Goal: Task Accomplishment & Management: Use online tool/utility

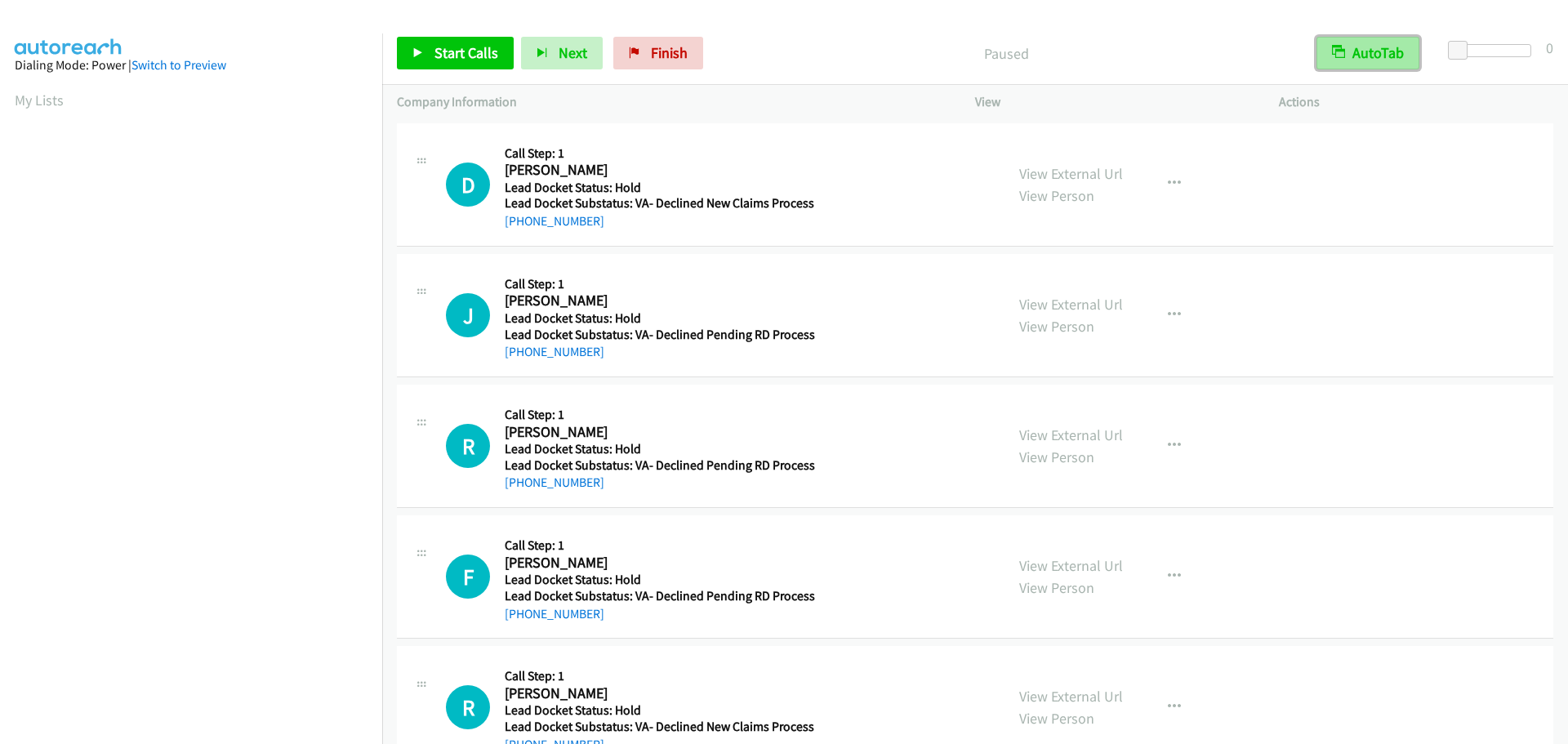
click at [1387, 54] on button "AutoTab" at bounding box center [1368, 53] width 103 height 33
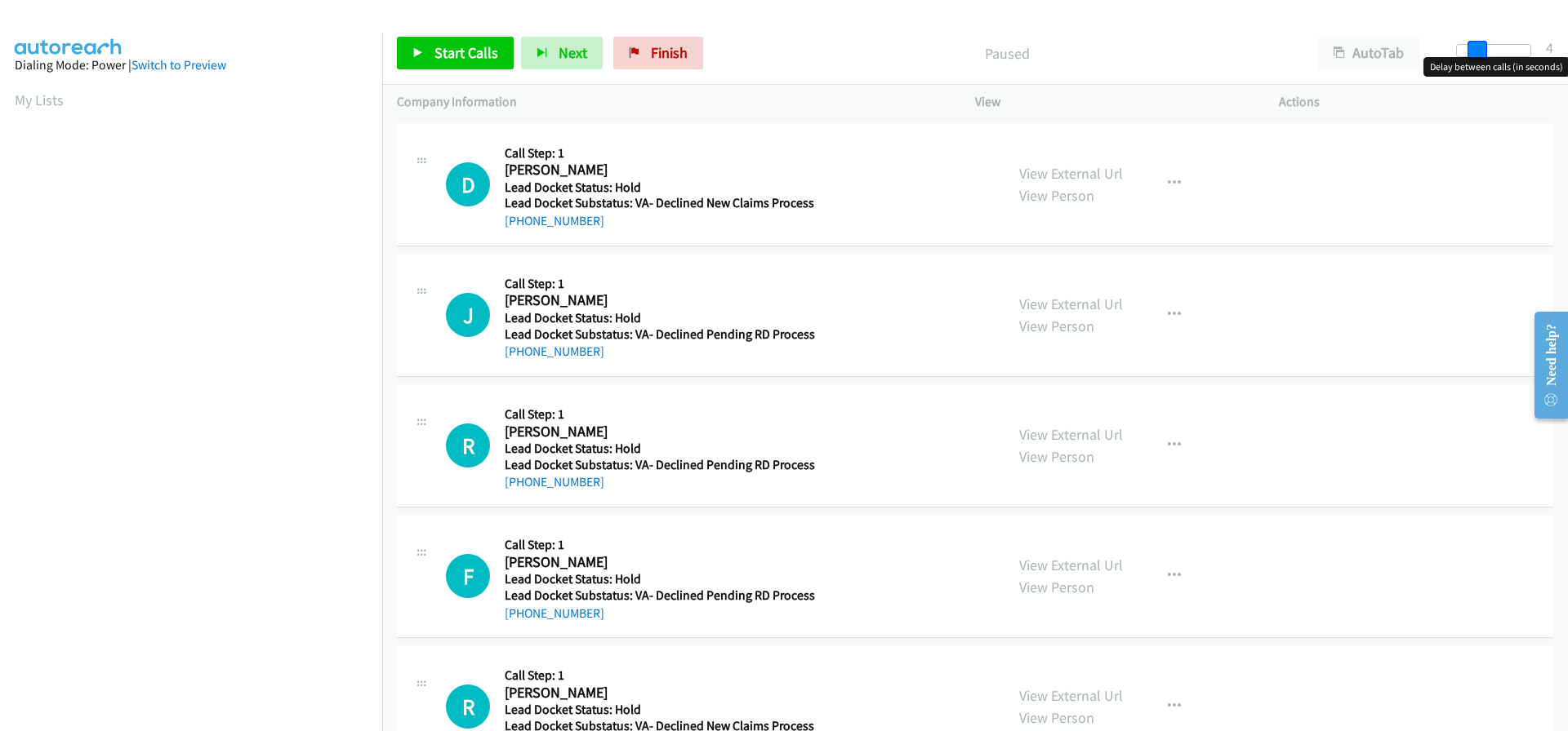
drag, startPoint x: 1458, startPoint y: 53, endPoint x: 1473, endPoint y: 49, distance: 15.5
click at [1473, 49] on span at bounding box center [1477, 50] width 19 height 19
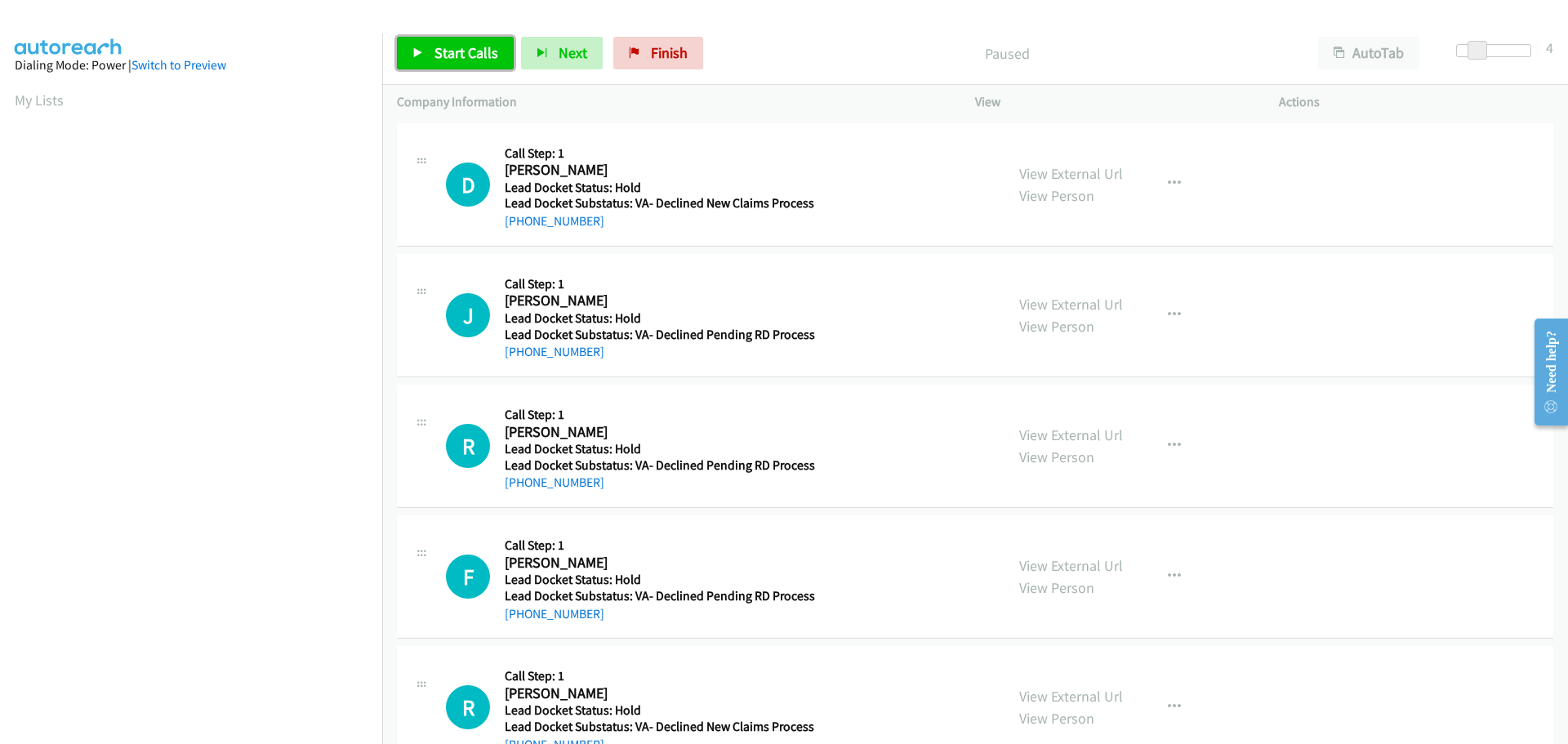
click at [458, 62] on link "Start Calls" at bounding box center [455, 53] width 117 height 33
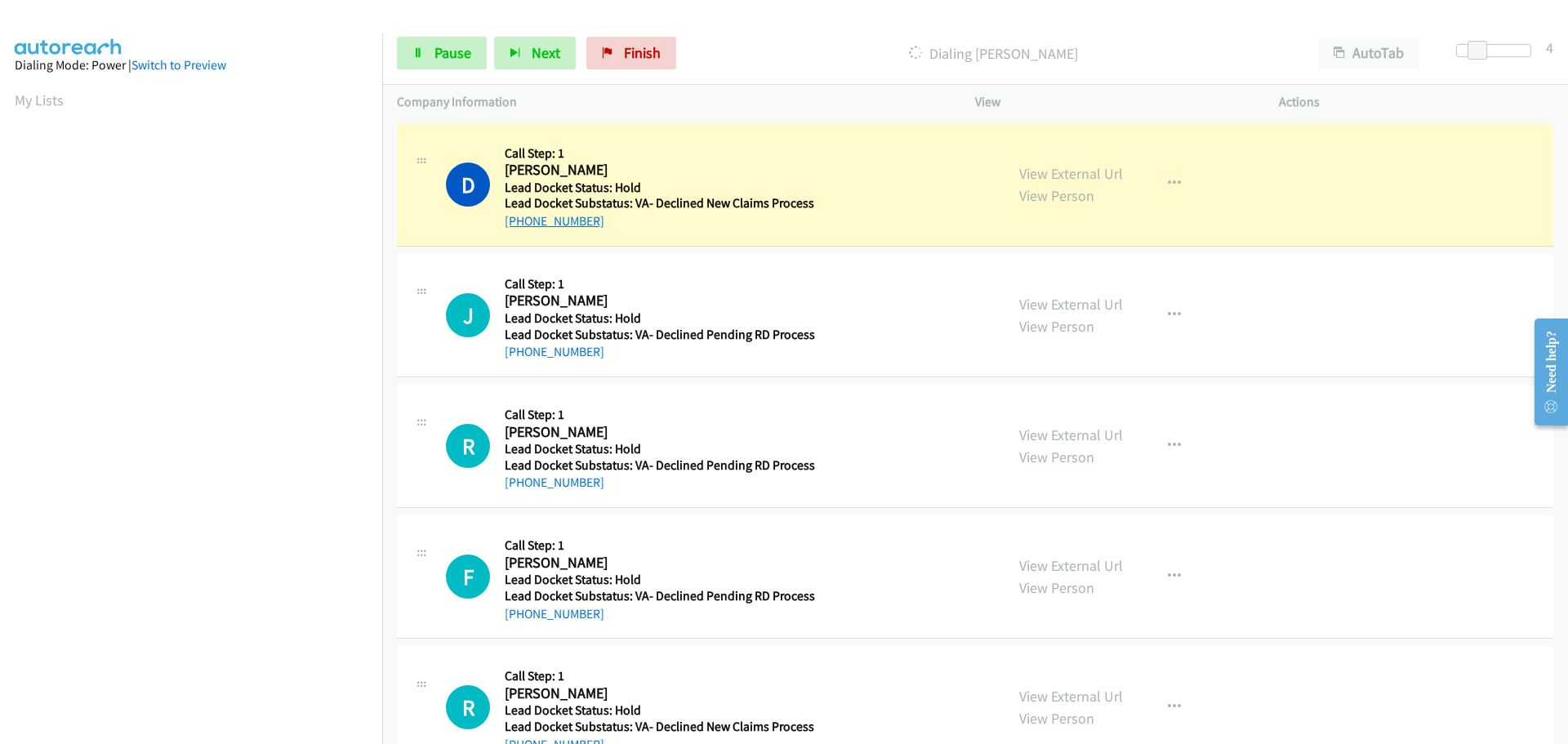
drag, startPoint x: 612, startPoint y: 225, endPoint x: 520, endPoint y: 223, distance: 92.0
click at [520, 223] on div "+1 606-584-3195" at bounding box center [660, 221] width 310 height 19
copy link "606-584-3195"
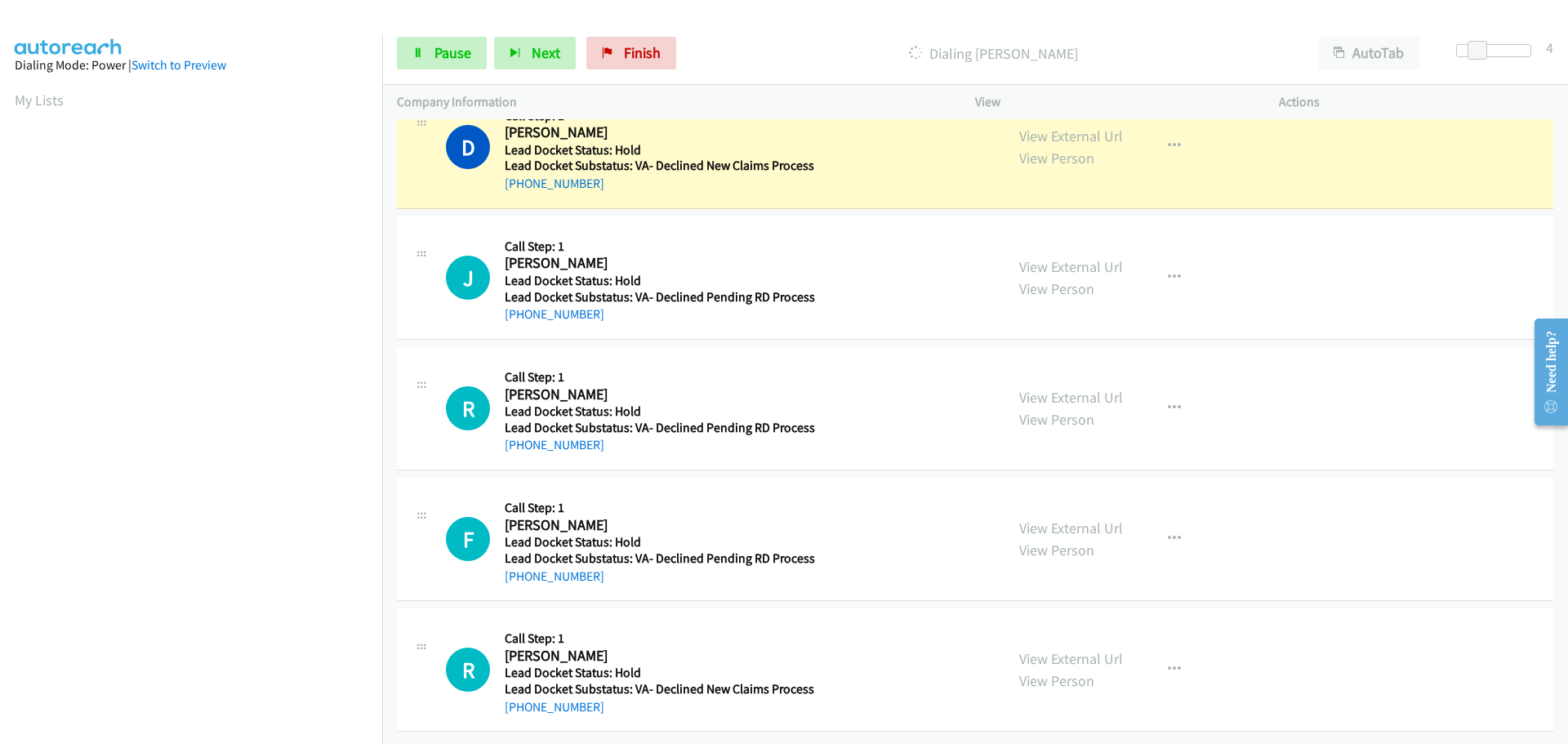
scroll to position [172, 0]
drag, startPoint x: 608, startPoint y: 309, endPoint x: 520, endPoint y: 313, distance: 88.1
click at [520, 313] on div "J Callback Scheduled Call Step: 1 Jason Ranjo America/New_York Lead Docket Stat…" at bounding box center [975, 277] width 1156 height 123
copy link "315-767-5444"
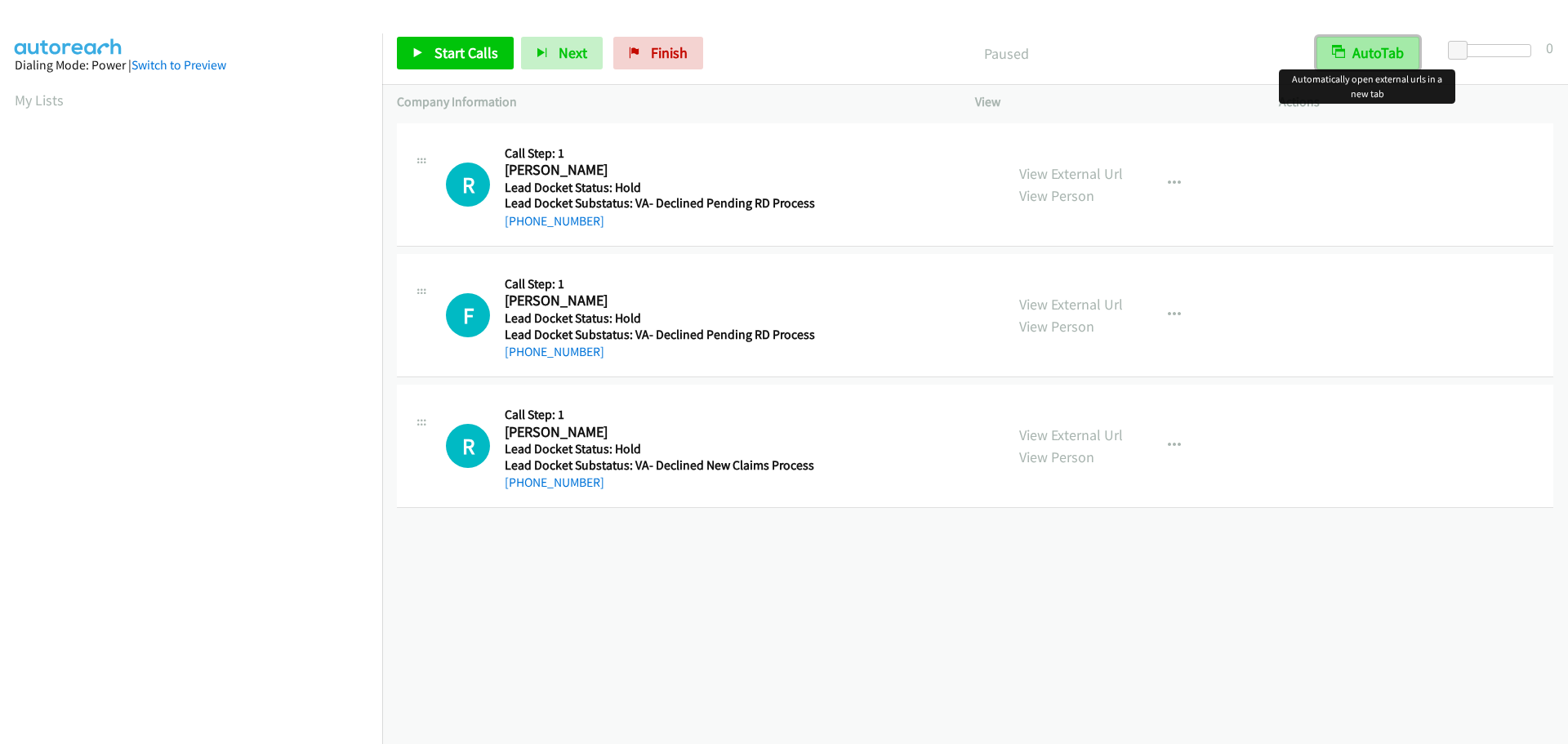
click at [1366, 54] on button "AutoTab" at bounding box center [1368, 53] width 103 height 33
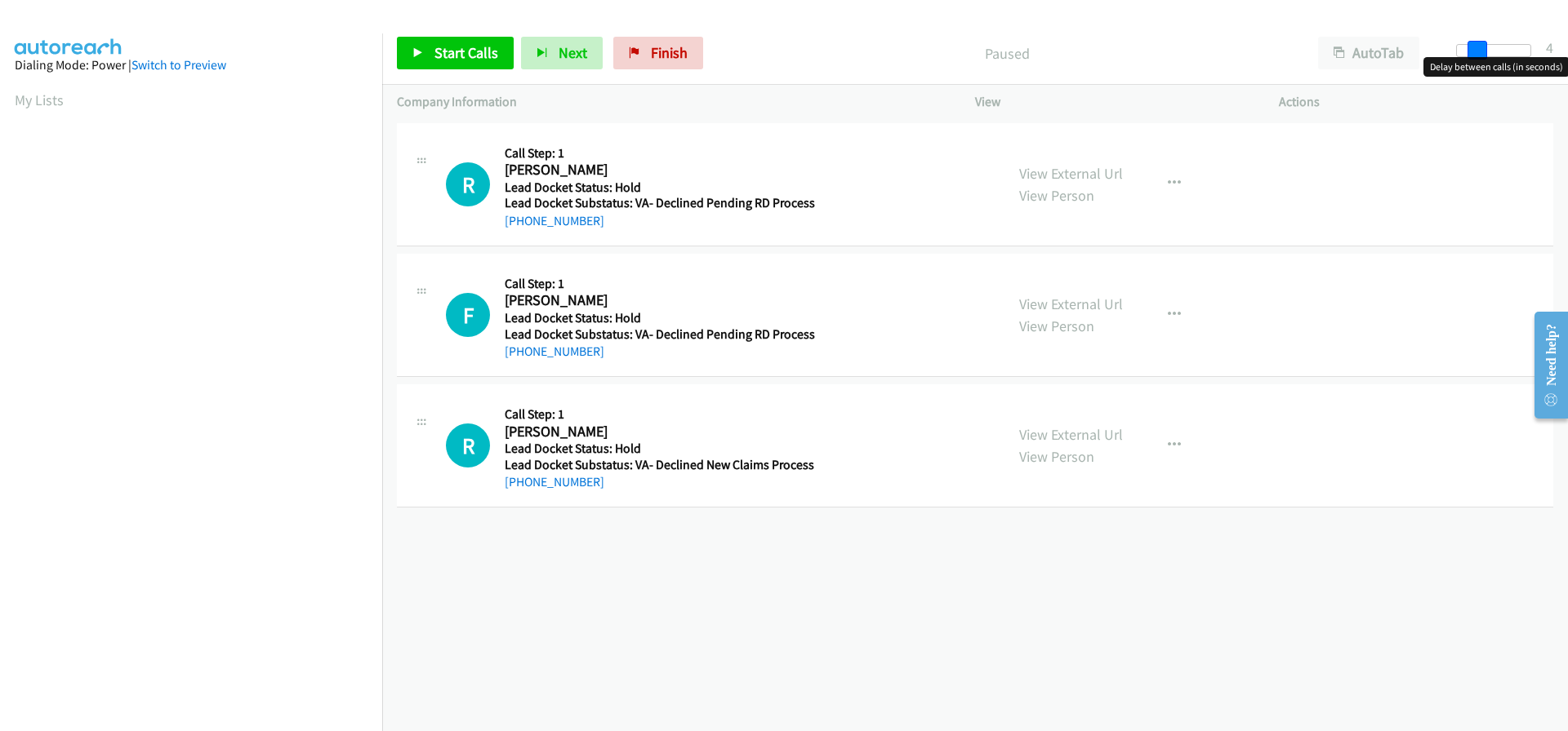
drag, startPoint x: 1456, startPoint y: 47, endPoint x: 1474, endPoint y: 47, distance: 18.0
click at [1474, 47] on span at bounding box center [1477, 50] width 19 height 19
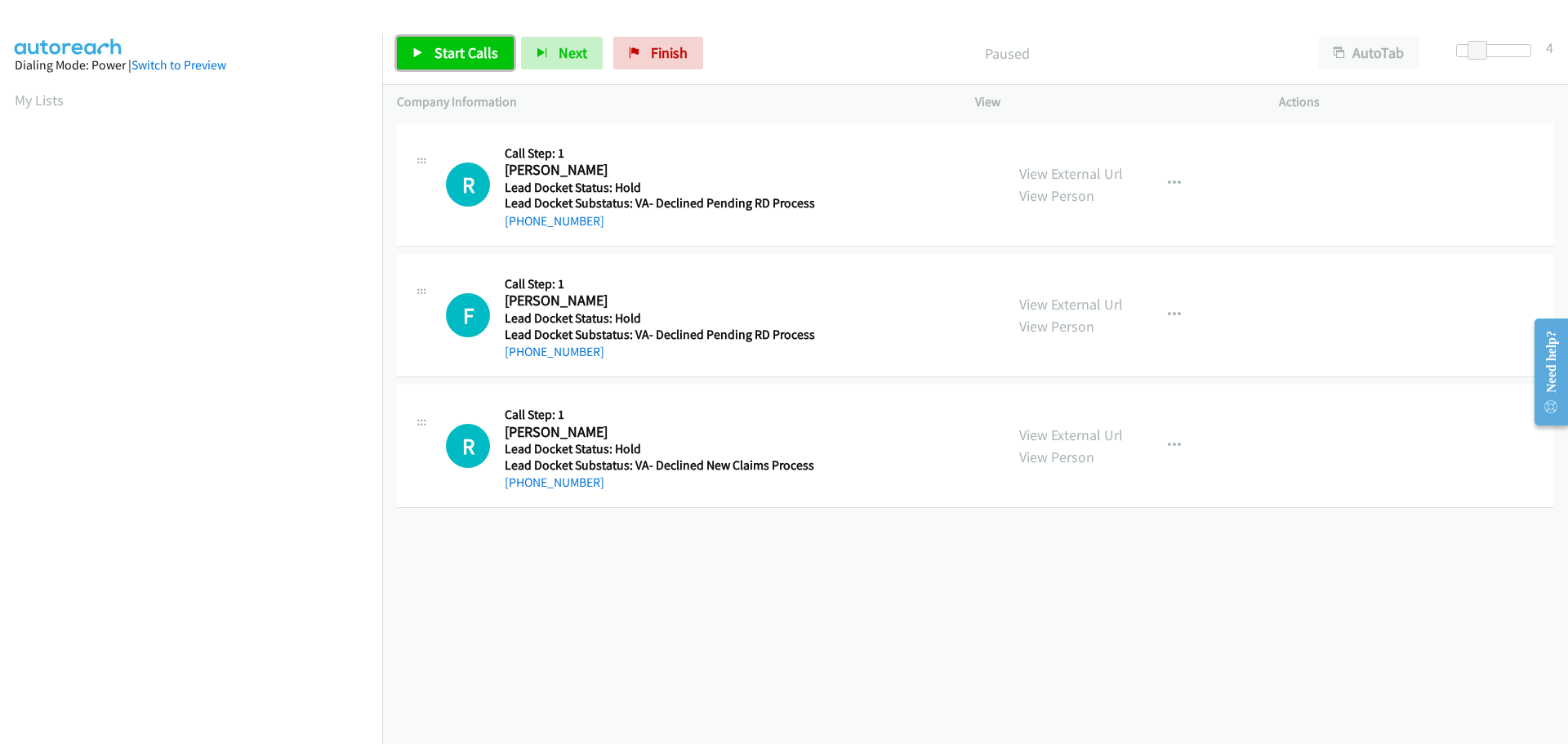
click at [445, 56] on span "Start Calls" at bounding box center [467, 52] width 64 height 18
drag, startPoint x: 605, startPoint y: 222, endPoint x: 523, endPoint y: 228, distance: 82.2
click at [523, 228] on div "+1 208-336-3499" at bounding box center [660, 221] width 310 height 19
copy link "208-336-3499"
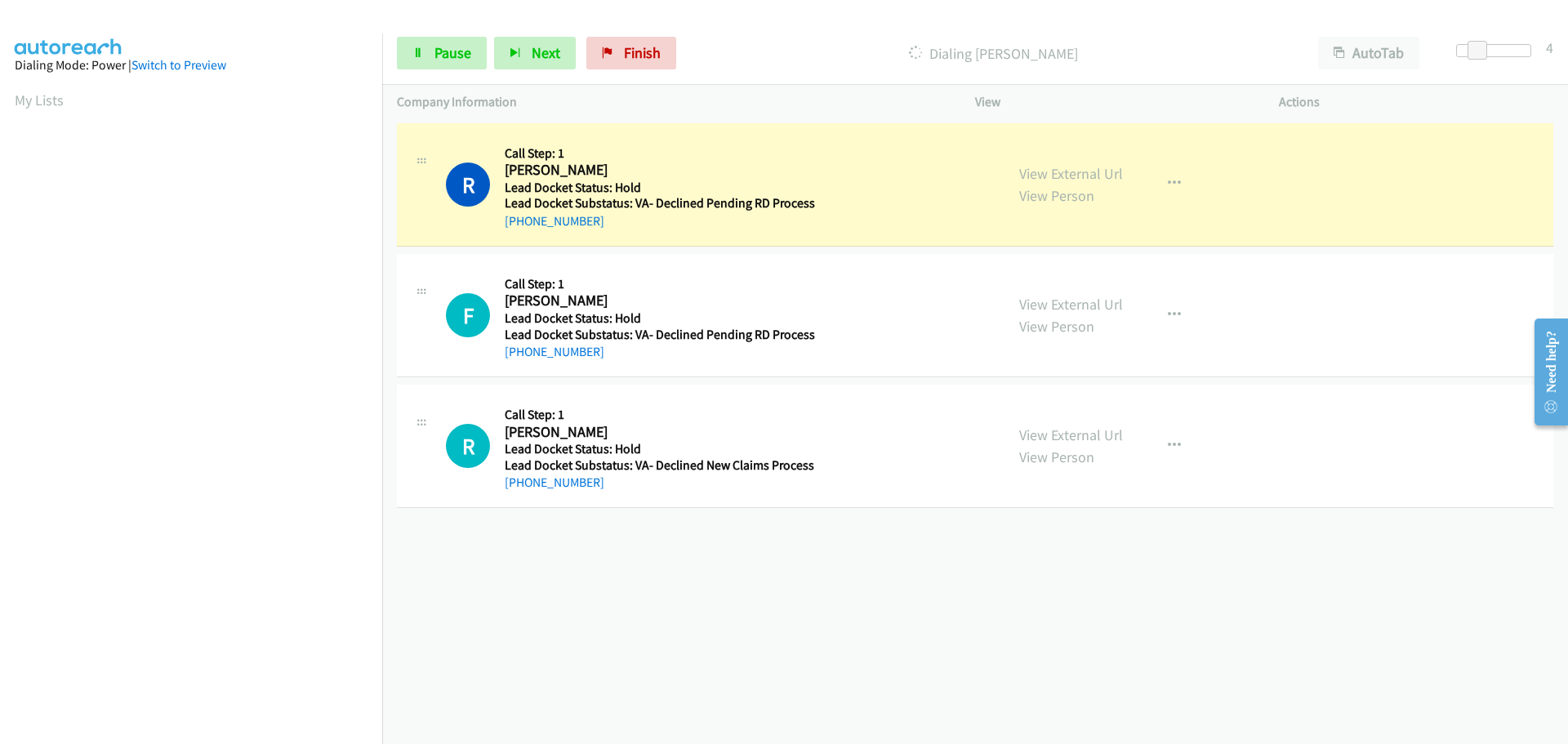
scroll to position [172, 0]
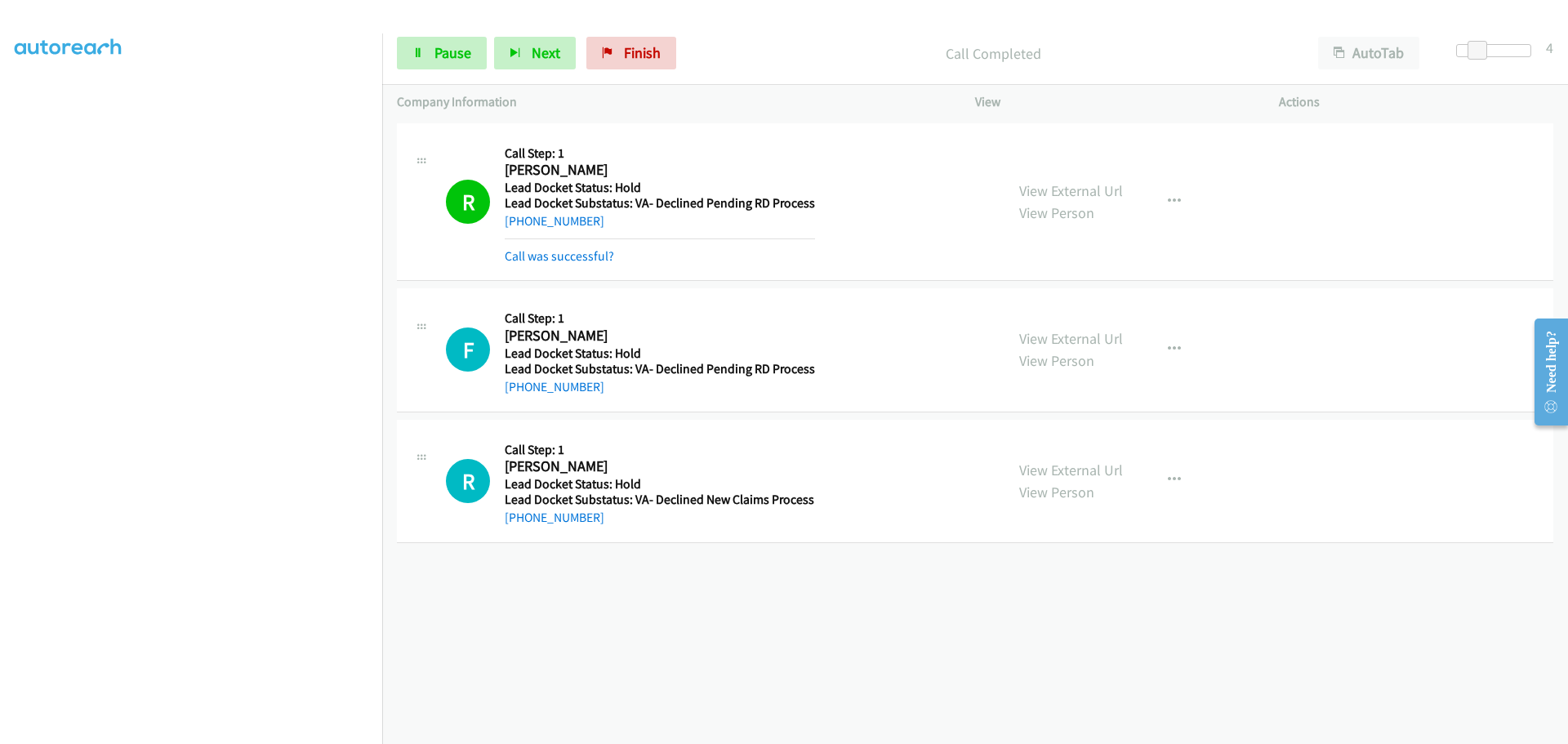
drag, startPoint x: 601, startPoint y: 353, endPoint x: 518, endPoint y: 377, distance: 86.4
click at [518, 377] on div "+1 223-848-9162" at bounding box center [660, 387] width 310 height 19
copy link "223-848-9162"
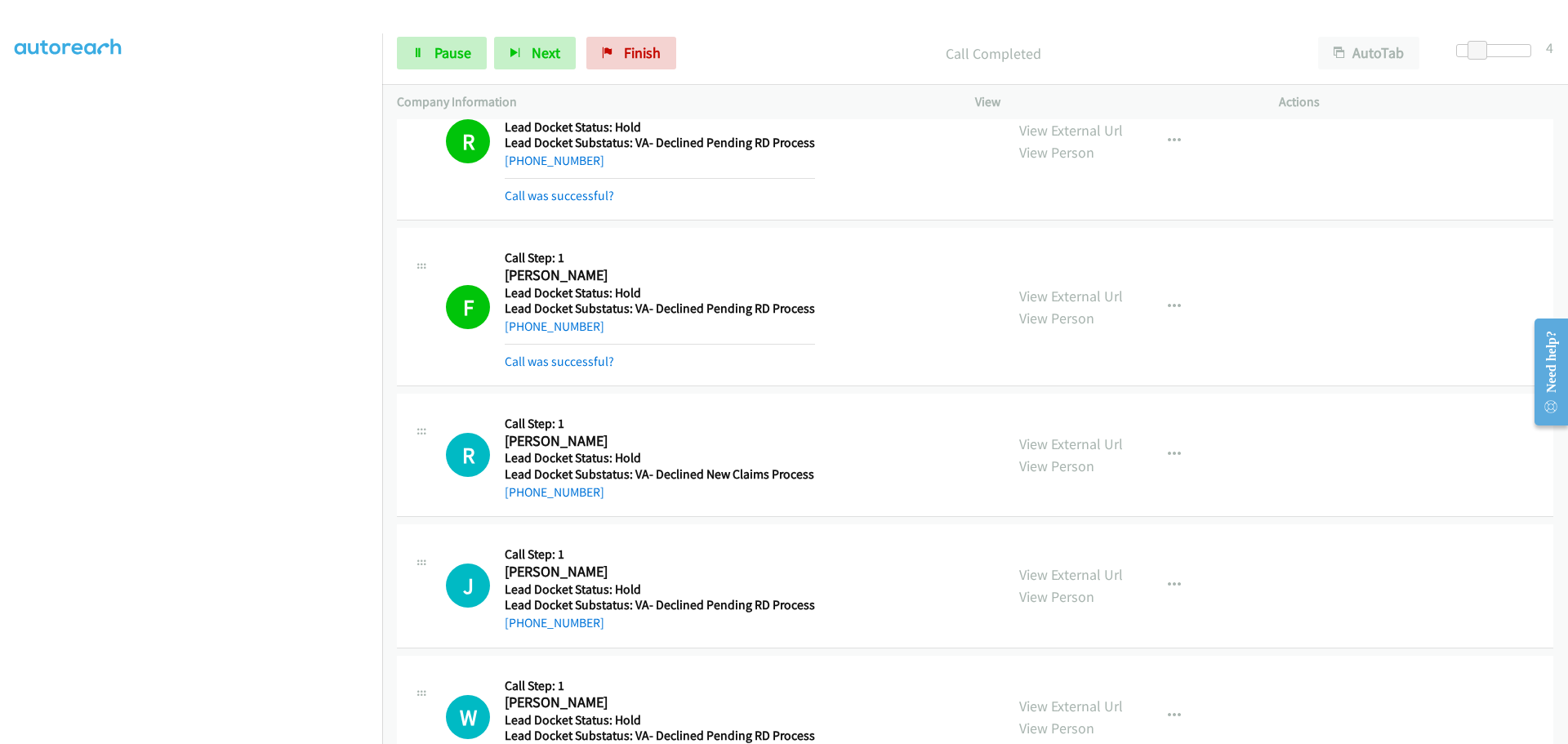
scroll to position [164, 0]
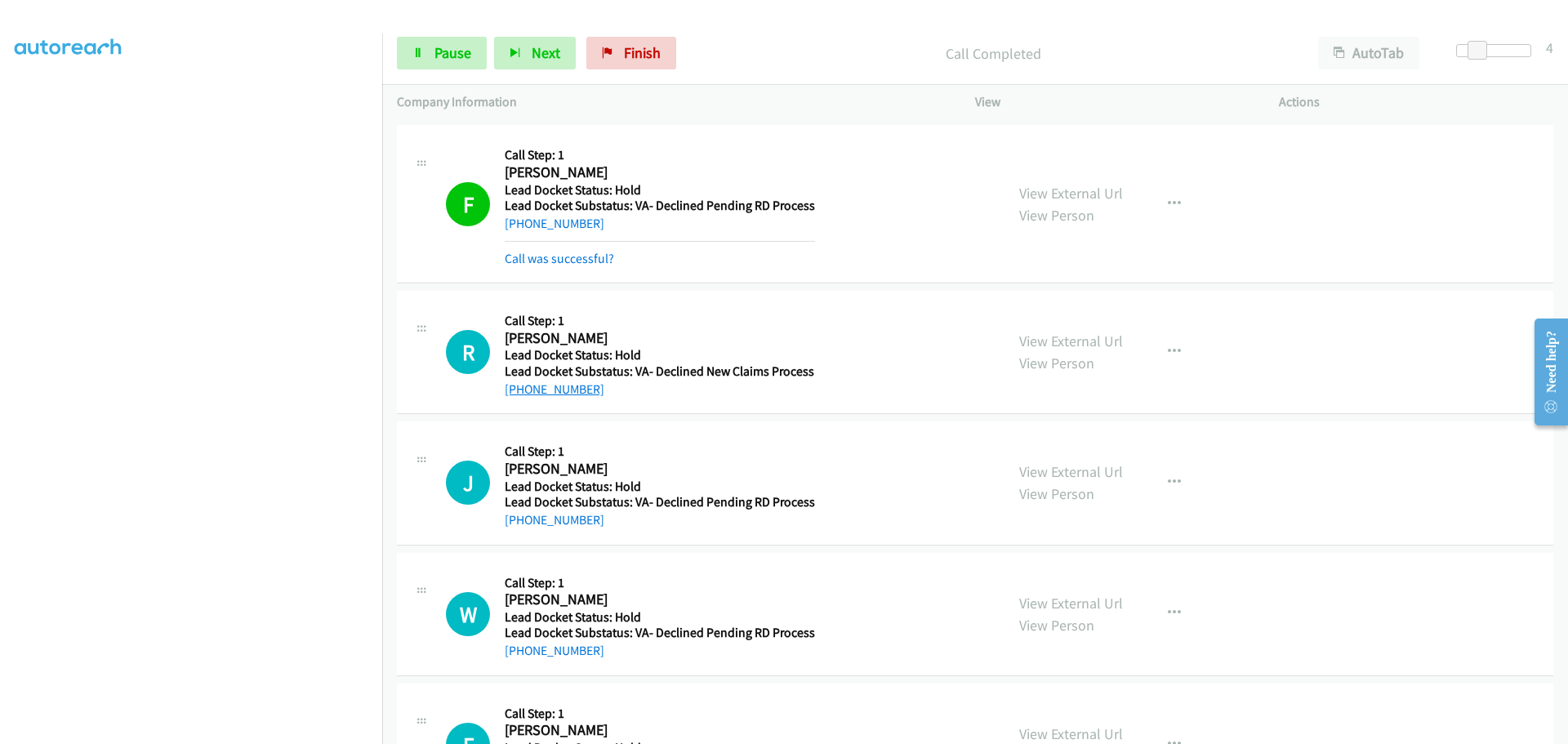
drag, startPoint x: 596, startPoint y: 388, endPoint x: 520, endPoint y: 396, distance: 76.4
click at [520, 396] on div "+1 402-452-4487" at bounding box center [660, 389] width 310 height 19
copy link "402-452-4487"
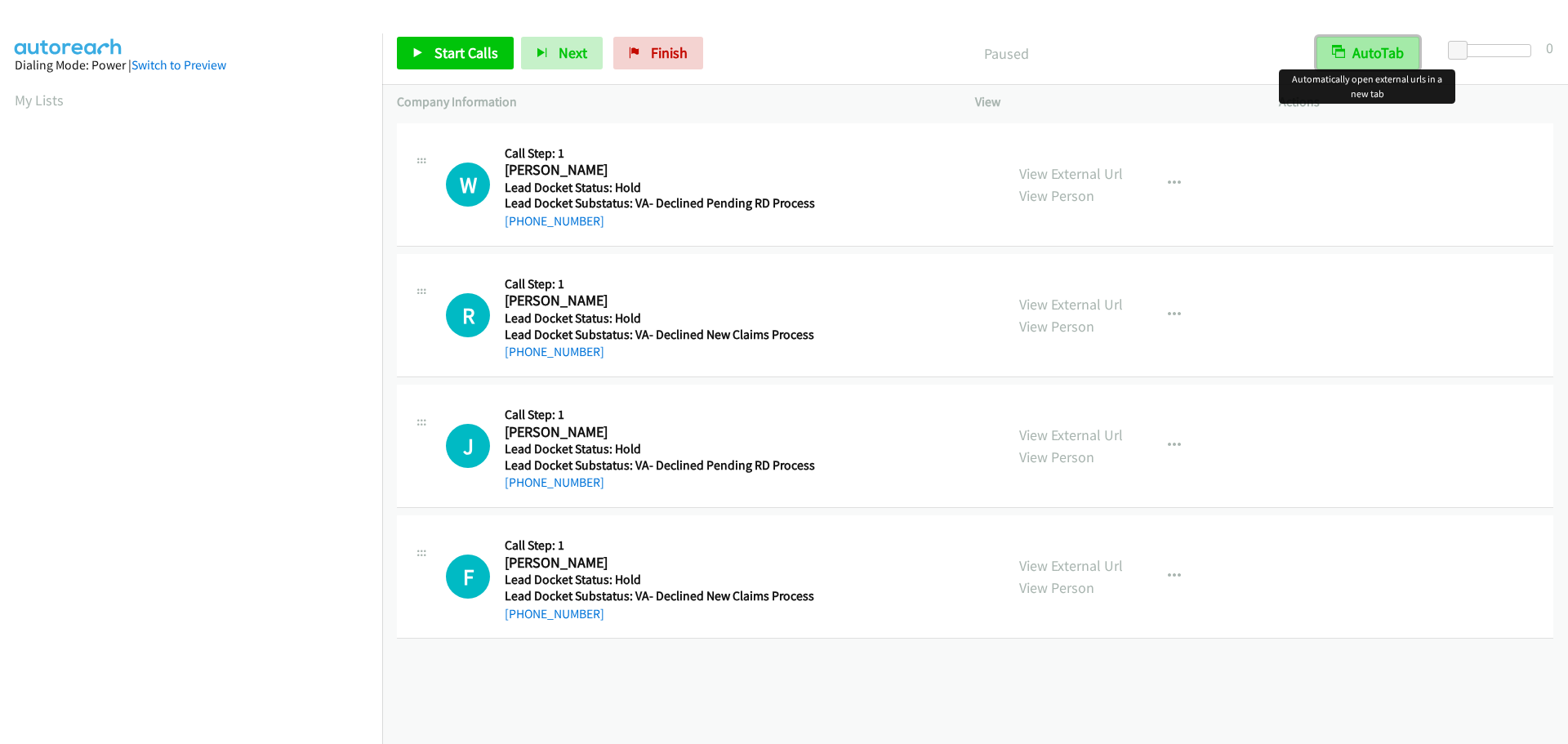
click at [1388, 45] on button "AutoTab" at bounding box center [1368, 53] width 103 height 33
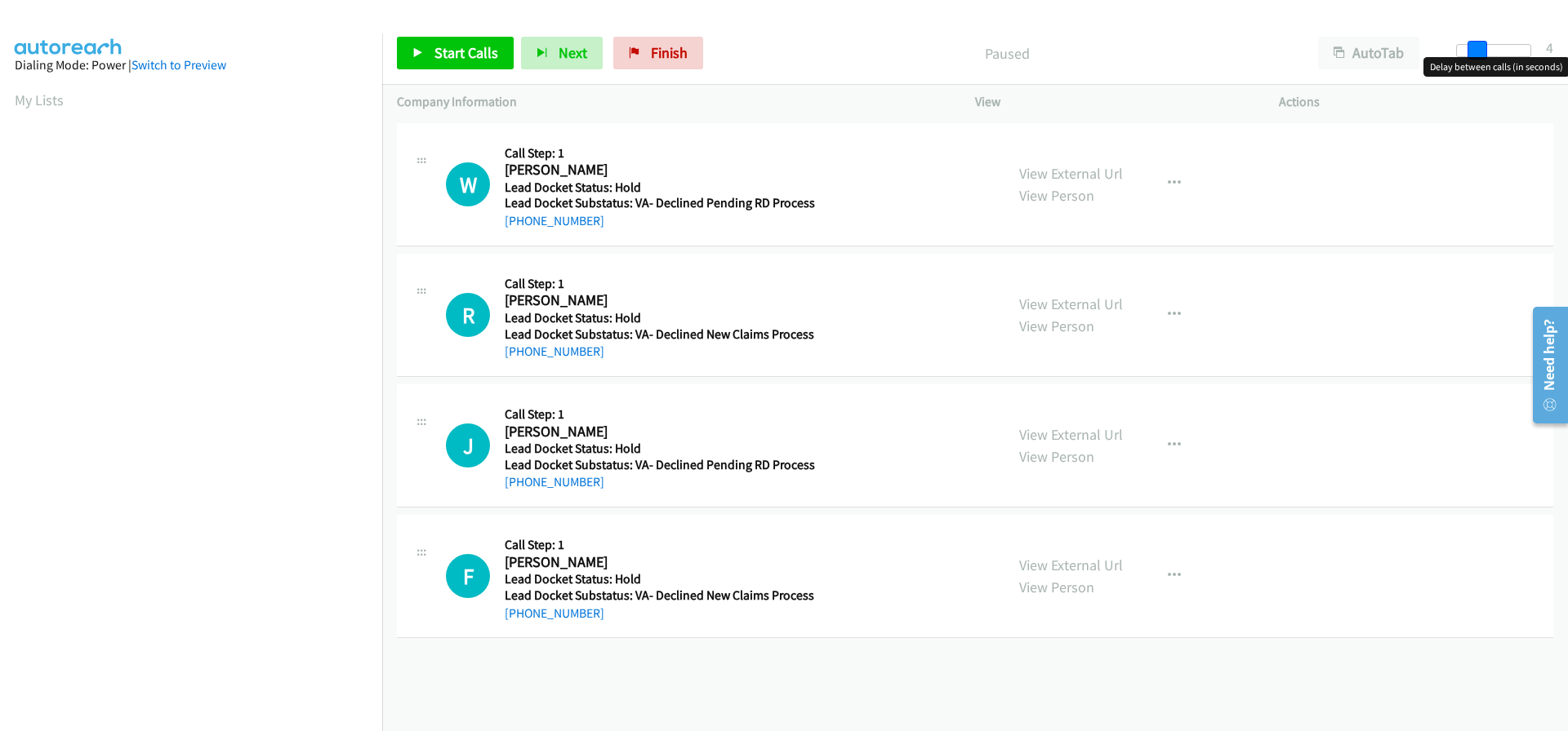
drag, startPoint x: 1461, startPoint y: 43, endPoint x: 1478, endPoint y: 45, distance: 17.1
click at [1478, 45] on span at bounding box center [1477, 50] width 19 height 19
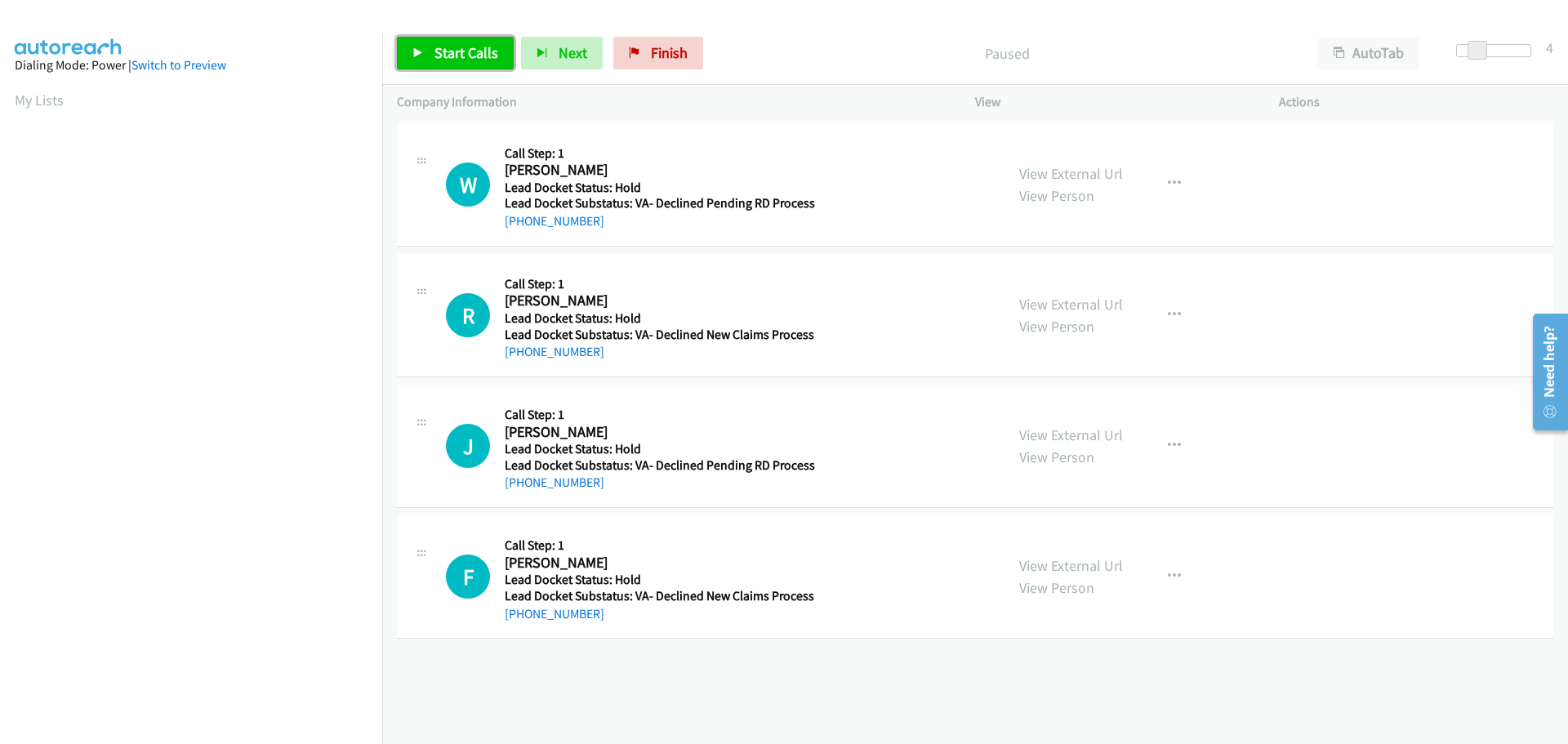
click at [484, 54] on span "Start Calls" at bounding box center [467, 52] width 64 height 18
drag, startPoint x: 617, startPoint y: 225, endPoint x: 523, endPoint y: 242, distance: 95.5
click at [523, 242] on div "W Callback Scheduled Call Step: 1 William Bouington America/New_York Lead Docke…" at bounding box center [975, 184] width 1156 height 123
copy link "380-201-2285"
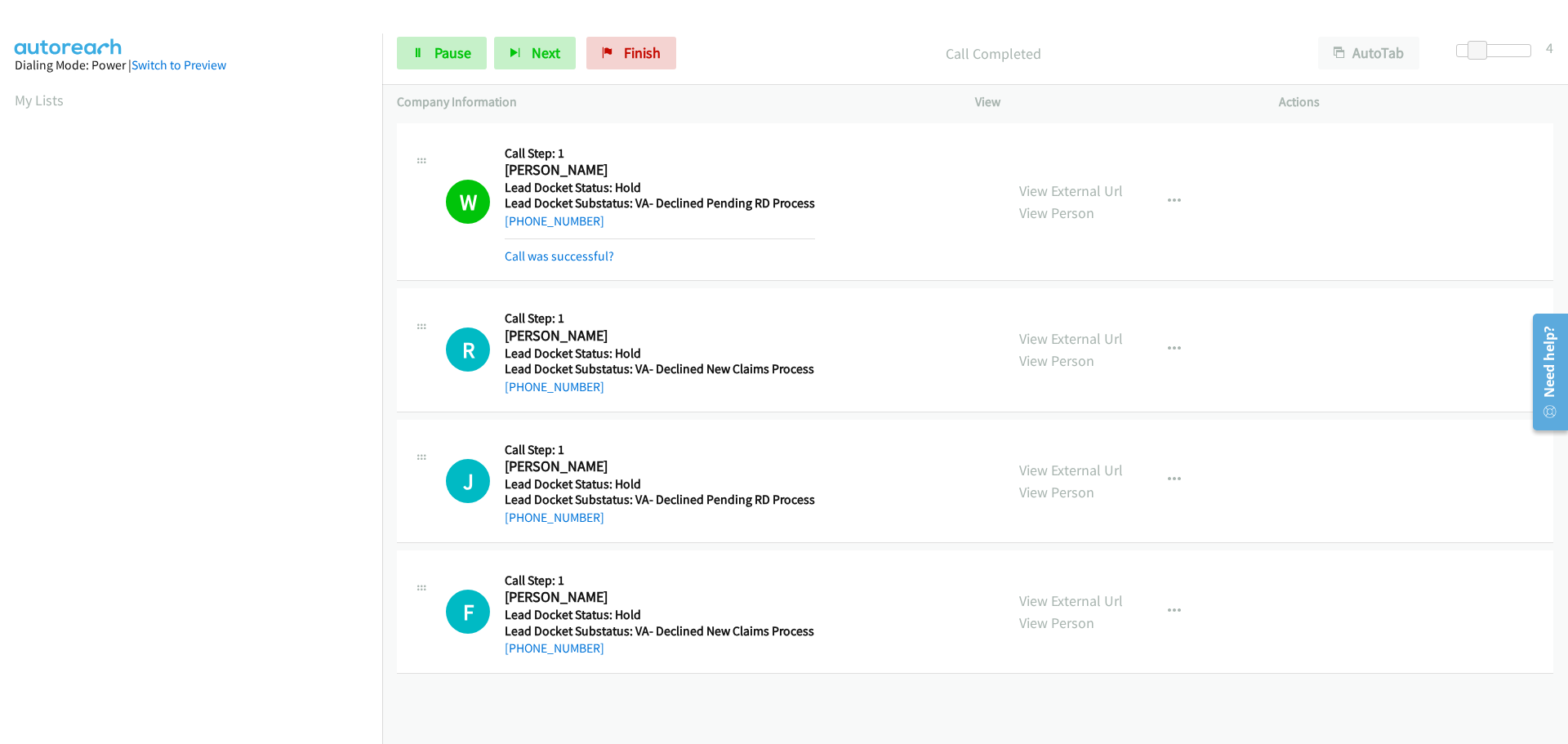
scroll to position [172, 0]
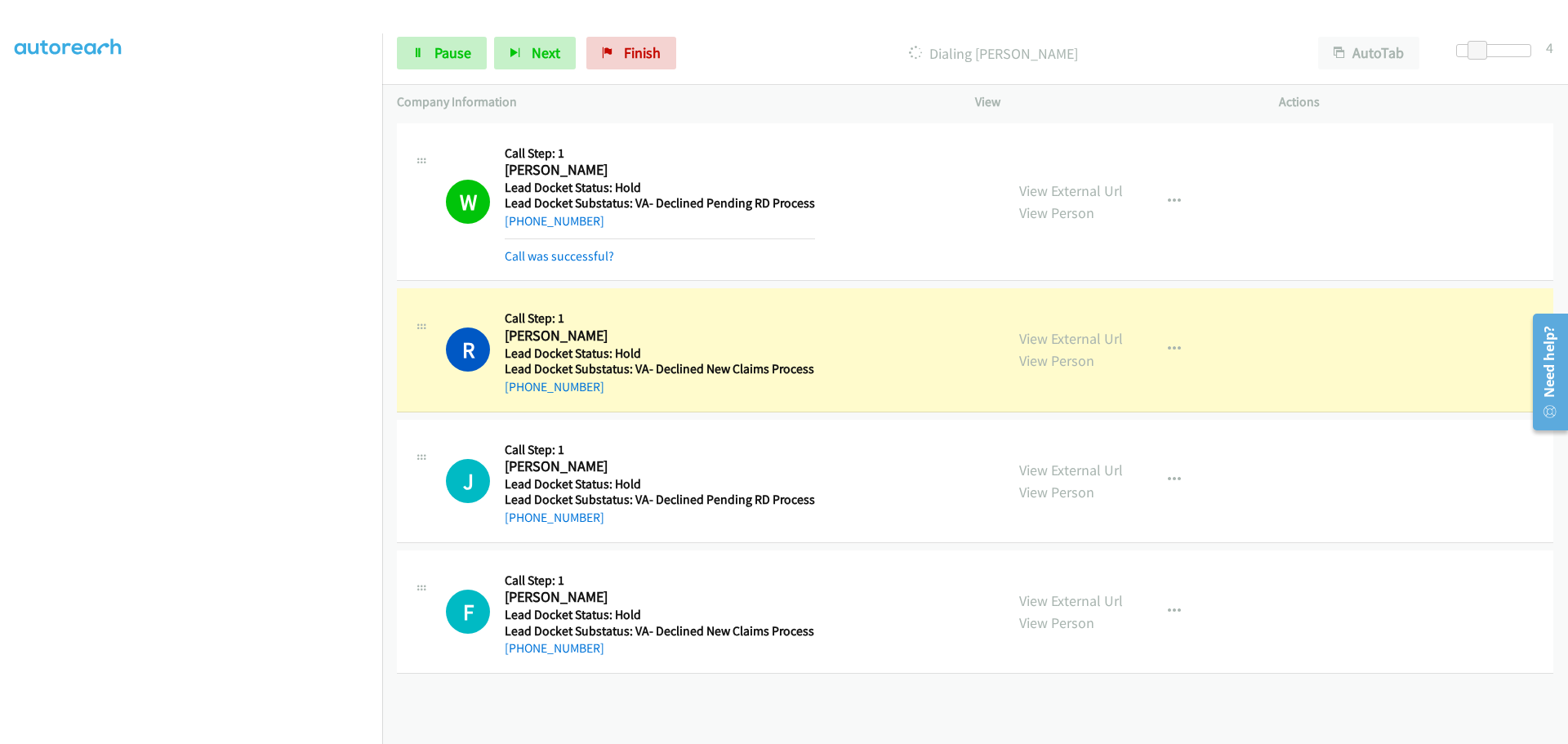
click at [599, 380] on div "+1 402-452-4487" at bounding box center [660, 387] width 310 height 19
drag, startPoint x: 599, startPoint y: 389, endPoint x: 519, endPoint y: 389, distance: 80.0
click at [519, 389] on div "+1 402-452-4487" at bounding box center [660, 387] width 310 height 19
copy link "402-452-4487"
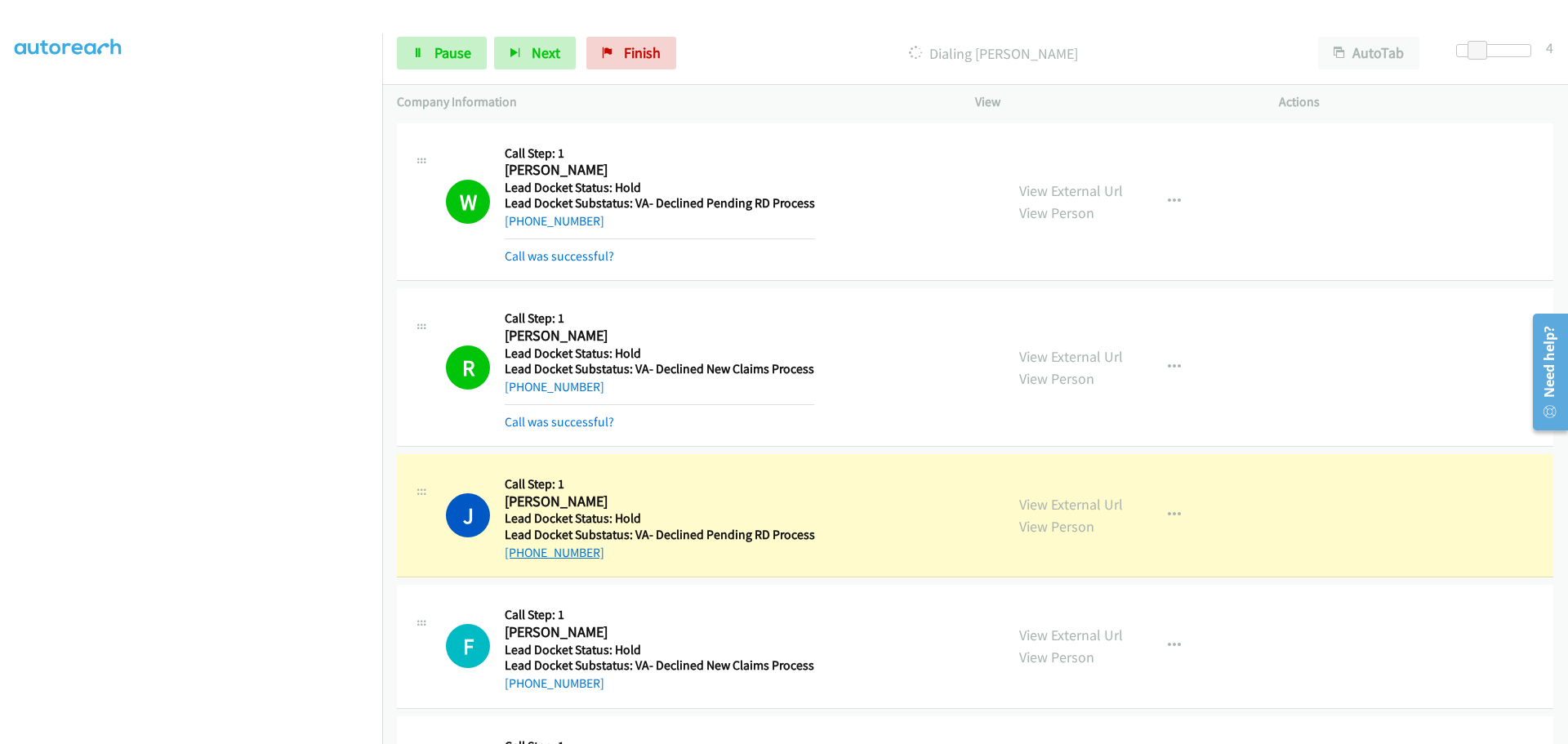
drag, startPoint x: 601, startPoint y: 564, endPoint x: 518, endPoint y: 559, distance: 83.2
click at [518, 559] on div "J Callback Scheduled Call Step: 1 Jessica Domingue America/New_York Lead Docket…" at bounding box center [975, 515] width 1156 height 123
copy link "330-949-8606"
click at [463, 58] on span "Pause" at bounding box center [453, 52] width 37 height 18
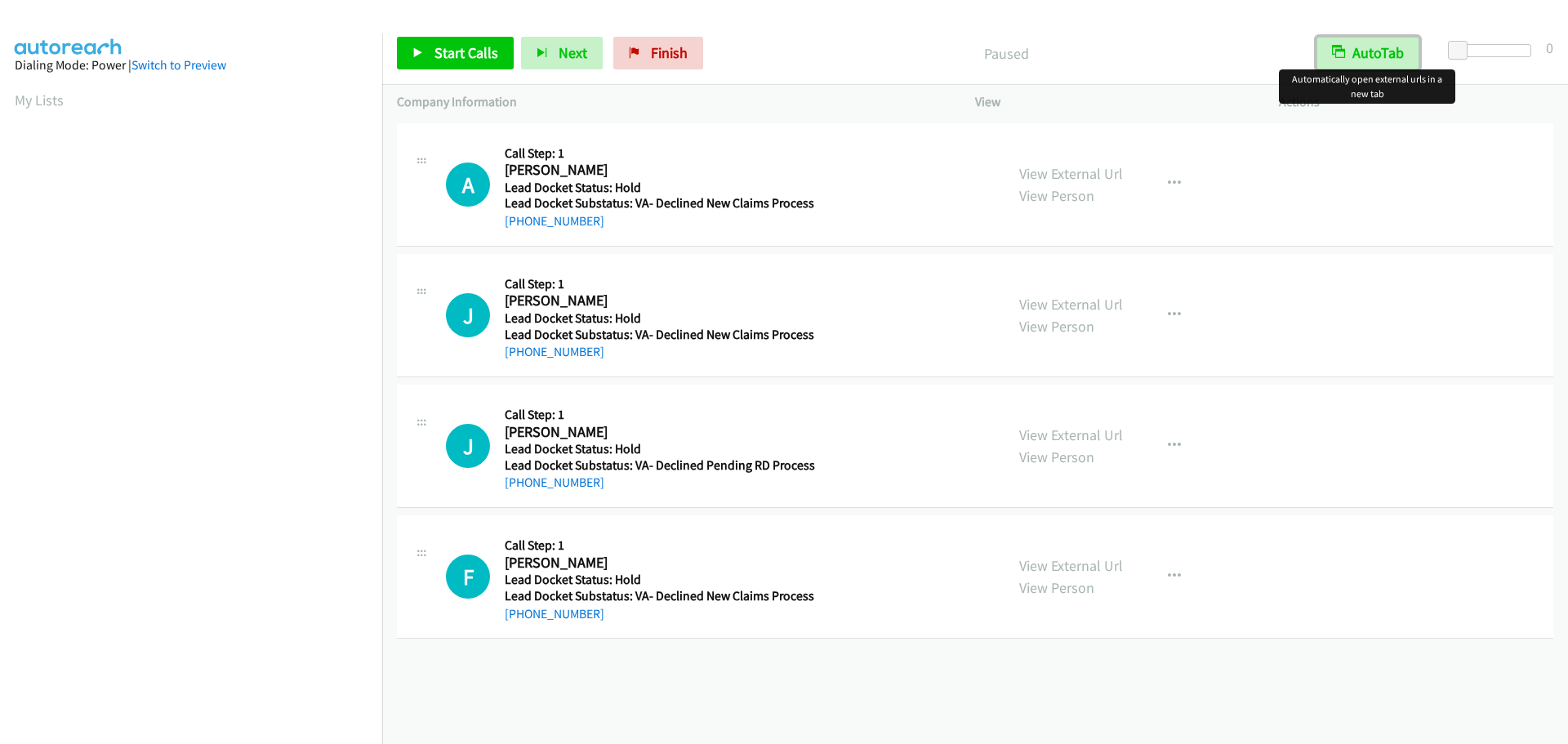
click at [1397, 51] on button "AutoTab" at bounding box center [1368, 53] width 103 height 33
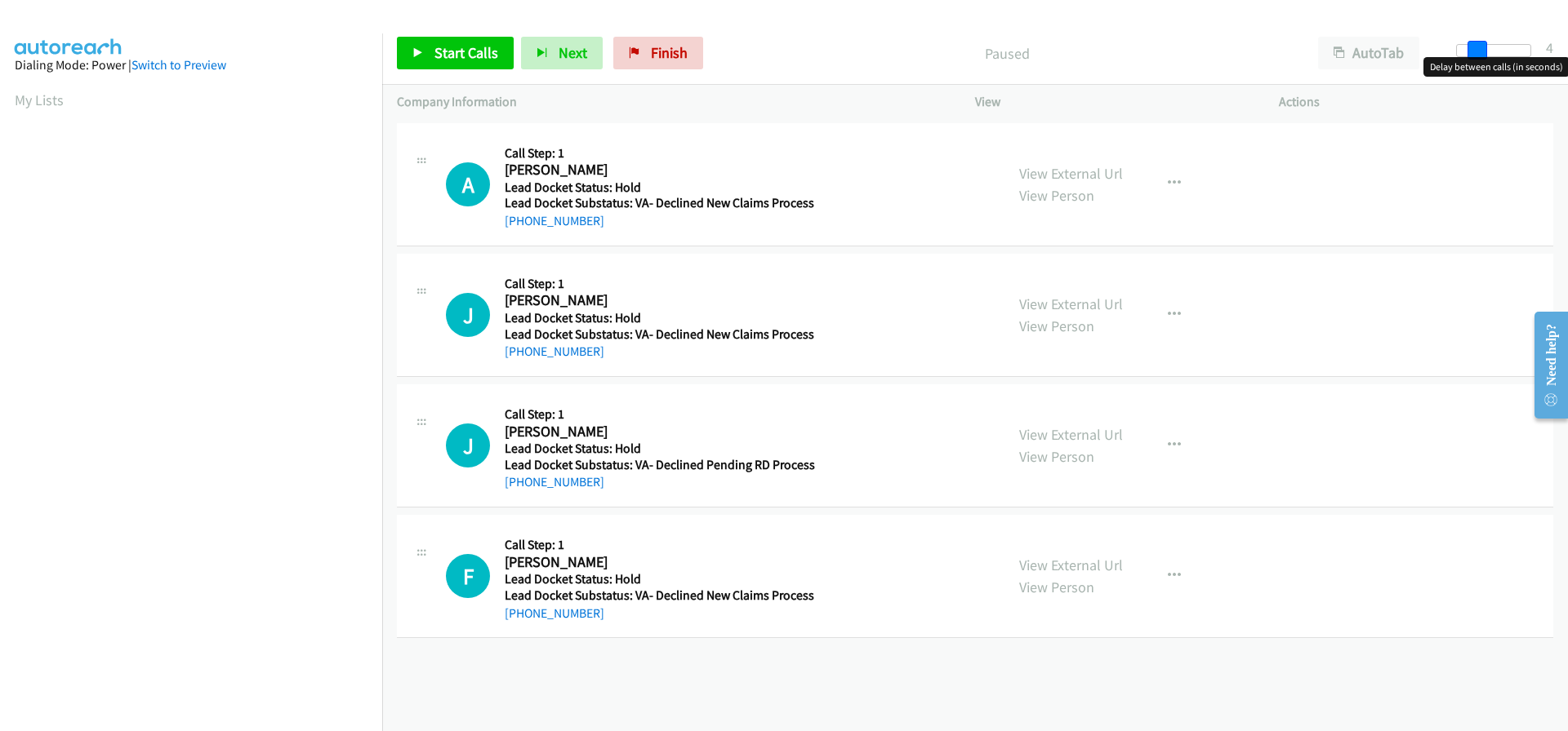
drag, startPoint x: 1462, startPoint y: 53, endPoint x: 1480, endPoint y: 60, distance: 19.3
click at [1480, 60] on body "Start Calls Pause Next Finish Paused AutoTab AutoTab 4 Company Information Info…" at bounding box center [784, 39] width 1568 height 77
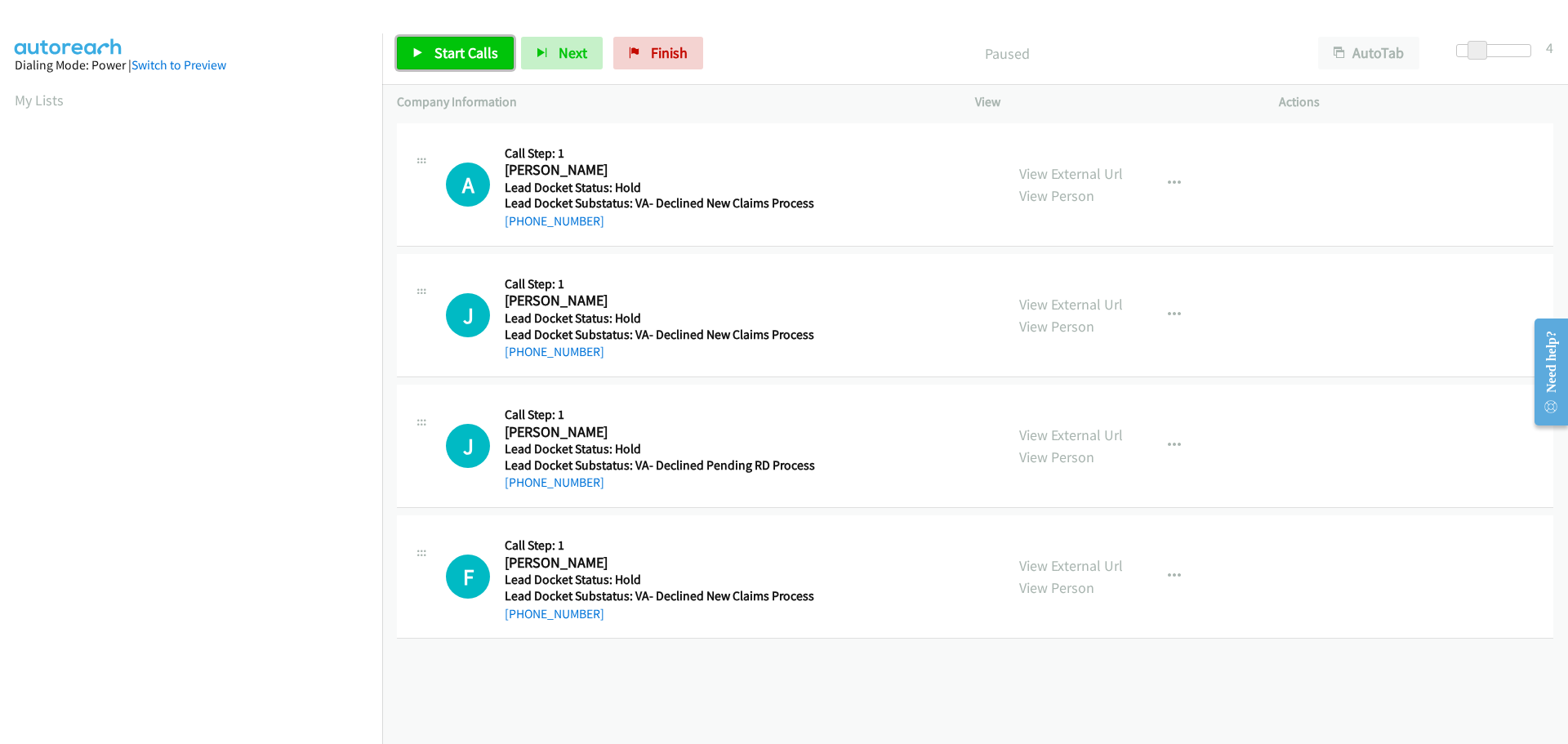
click at [468, 49] on span "Start Calls" at bounding box center [467, 52] width 64 height 18
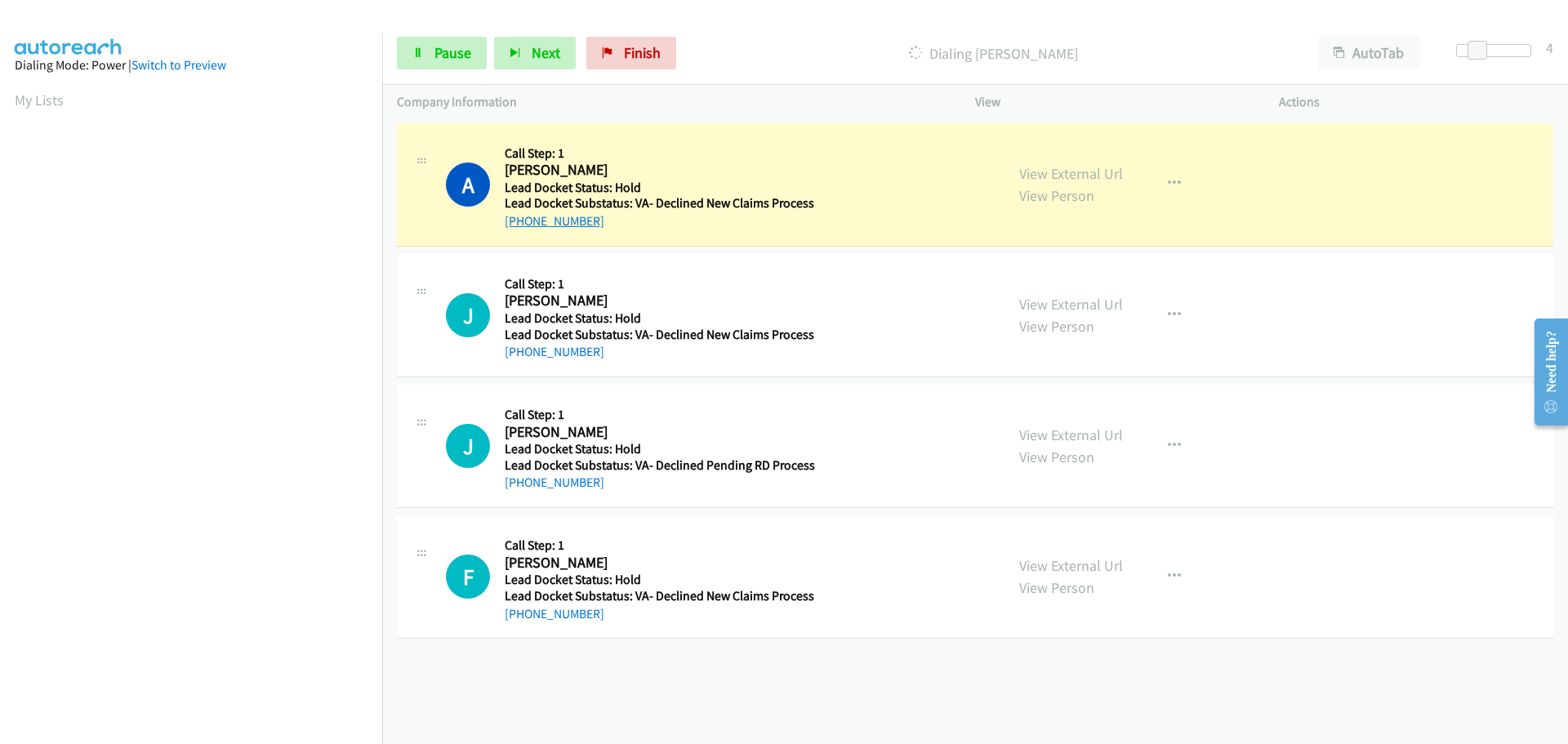
drag, startPoint x: 603, startPoint y: 228, endPoint x: 517, endPoint y: 222, distance: 86.2
click at [517, 222] on div "[PHONE_NUMBER]" at bounding box center [660, 221] width 310 height 19
copy link "[PHONE_NUMBER]"
drag, startPoint x: 628, startPoint y: 365, endPoint x: 521, endPoint y: 361, distance: 107.1
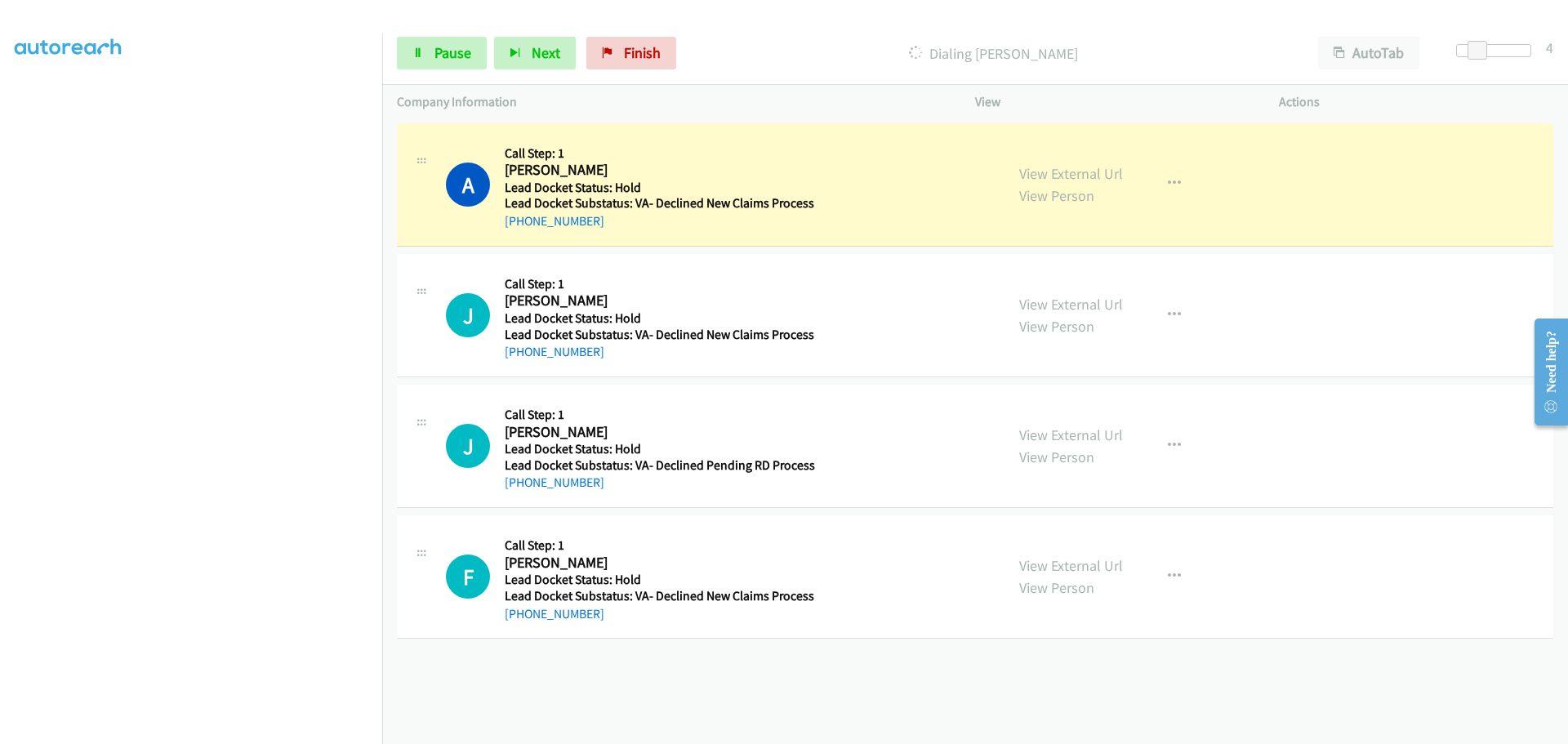
click at [521, 361] on div "J Callback Scheduled Call Step: 1 Judy Ruth America/New_York Lead Docket Status…" at bounding box center [975, 315] width 1156 height 123
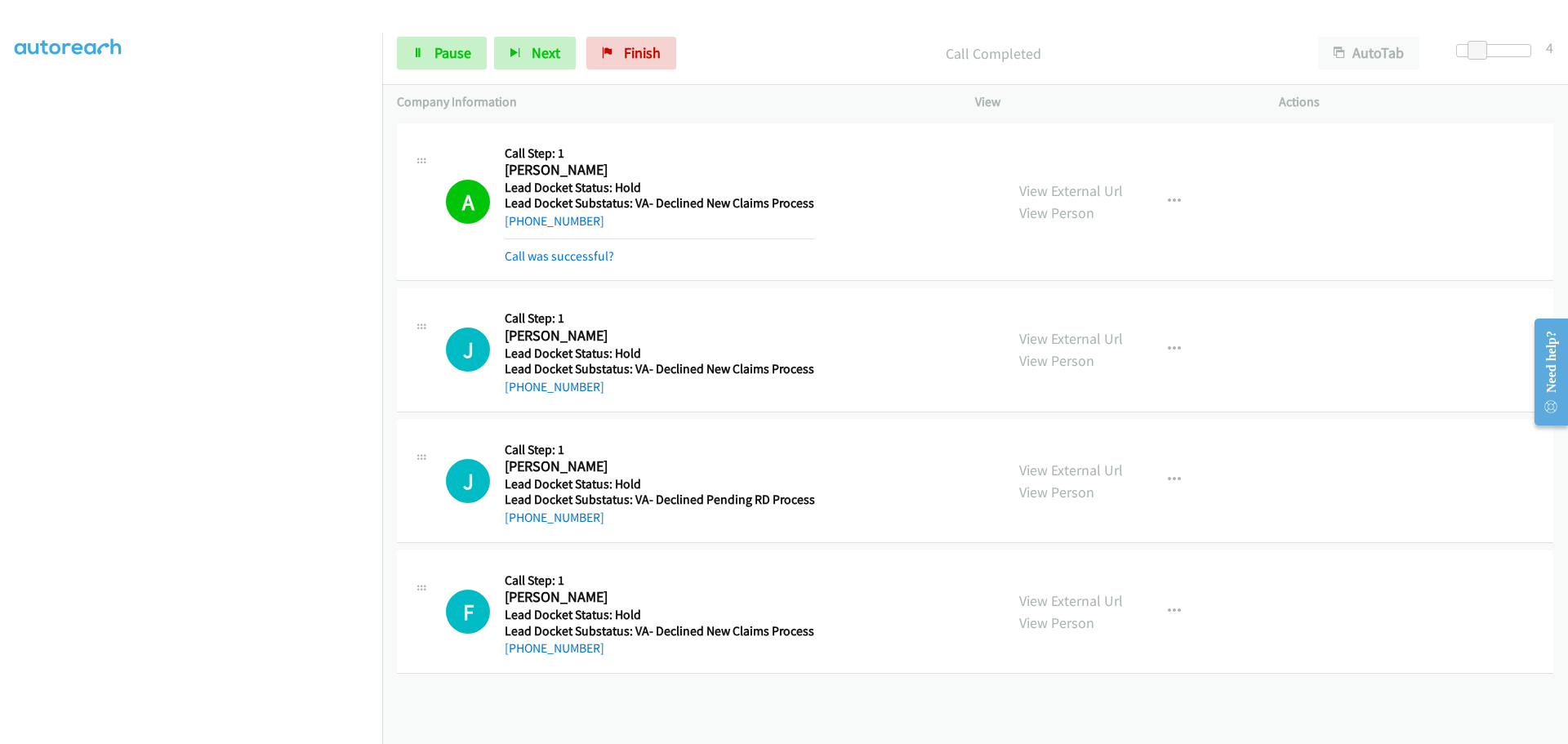
copy link "215-490-1068"
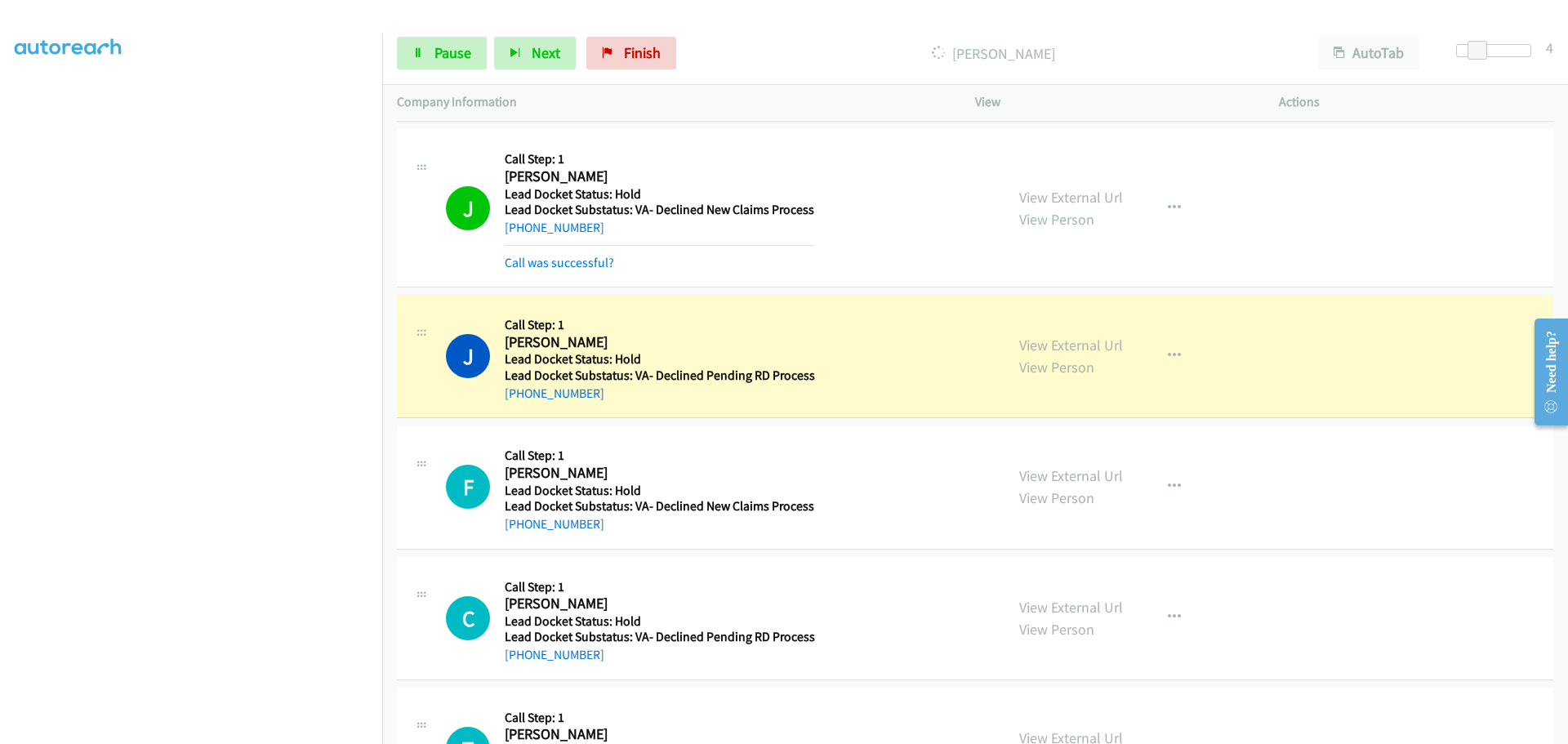
scroll to position [164, 0]
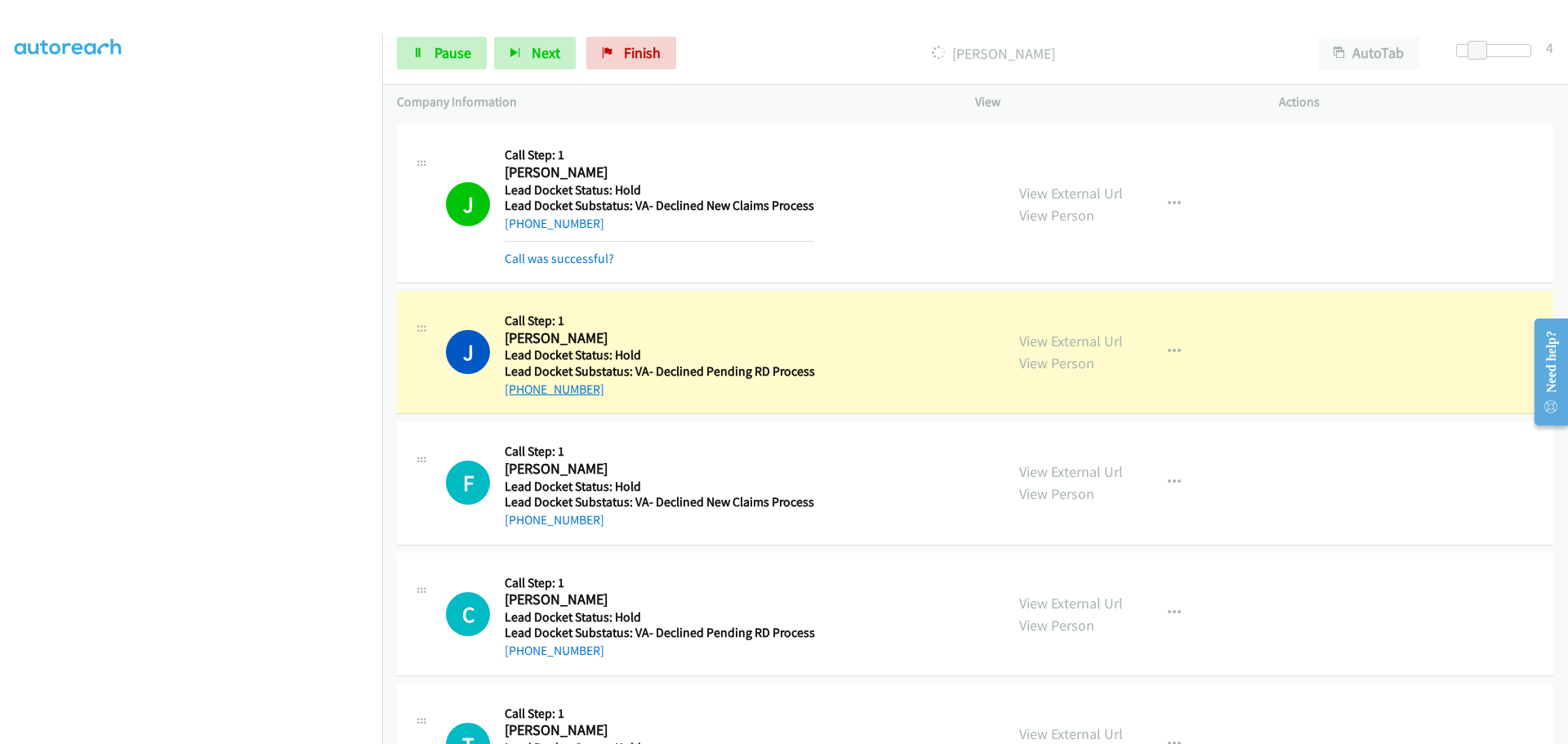
drag, startPoint x: 591, startPoint y: 390, endPoint x: 518, endPoint y: 393, distance: 73.1
click at [518, 393] on div "+1 202-468-2623" at bounding box center [660, 389] width 310 height 19
copy link "202-468-2623"
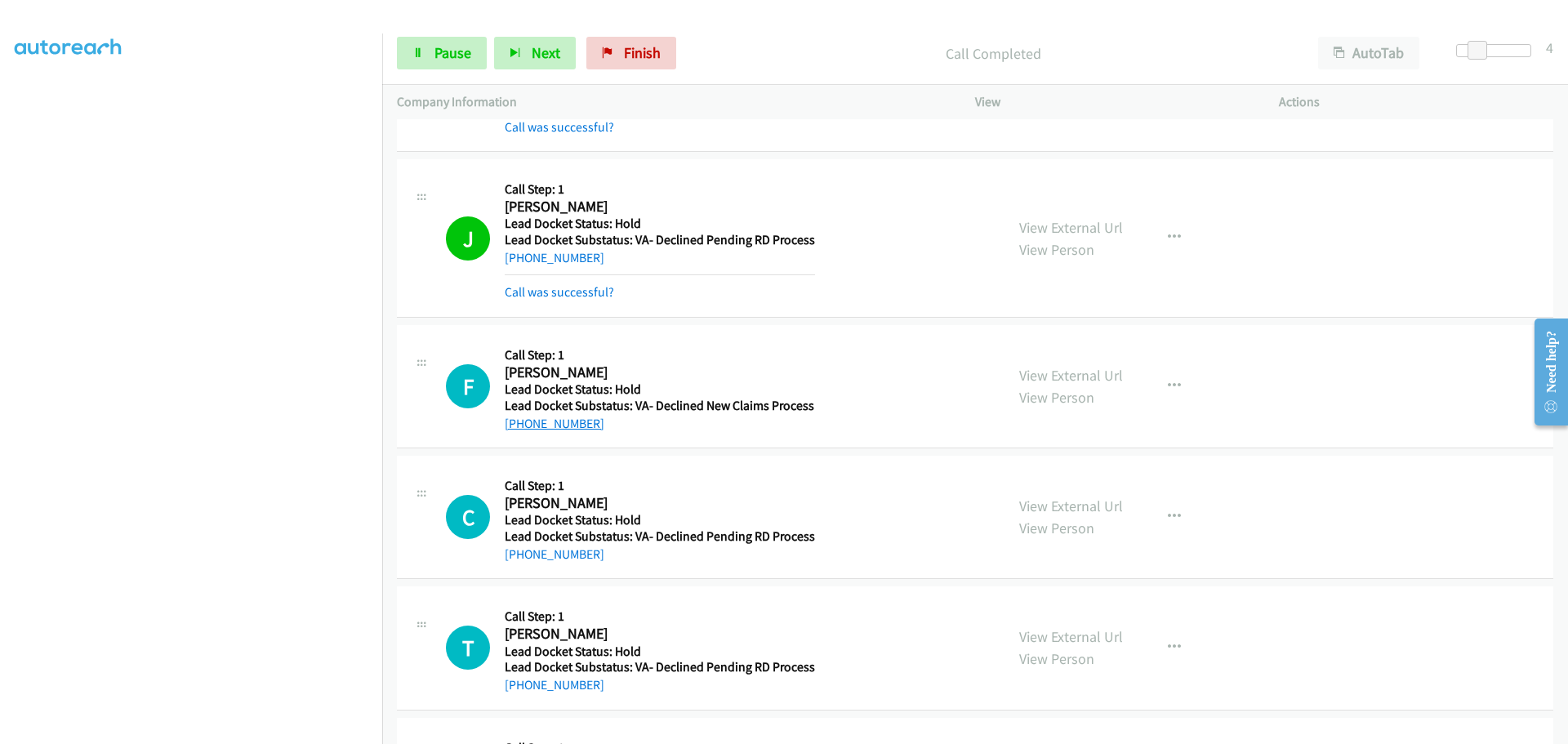
scroll to position [326, 0]
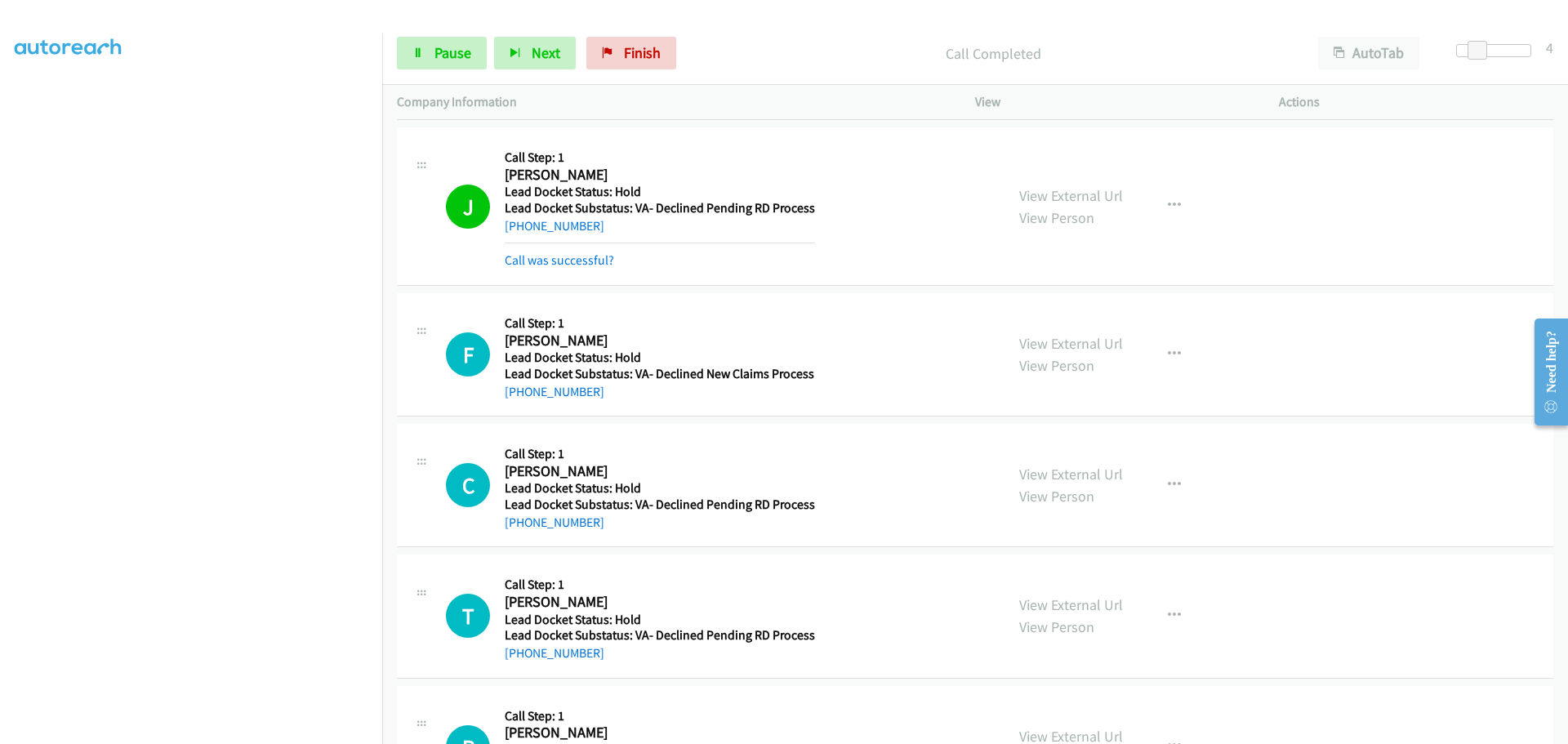
drag, startPoint x: 602, startPoint y: 393, endPoint x: 519, endPoint y: 401, distance: 83.4
click at [517, 401] on div "+1 803-300-4480" at bounding box center [660, 392] width 310 height 19
copy link "803-300-4480"
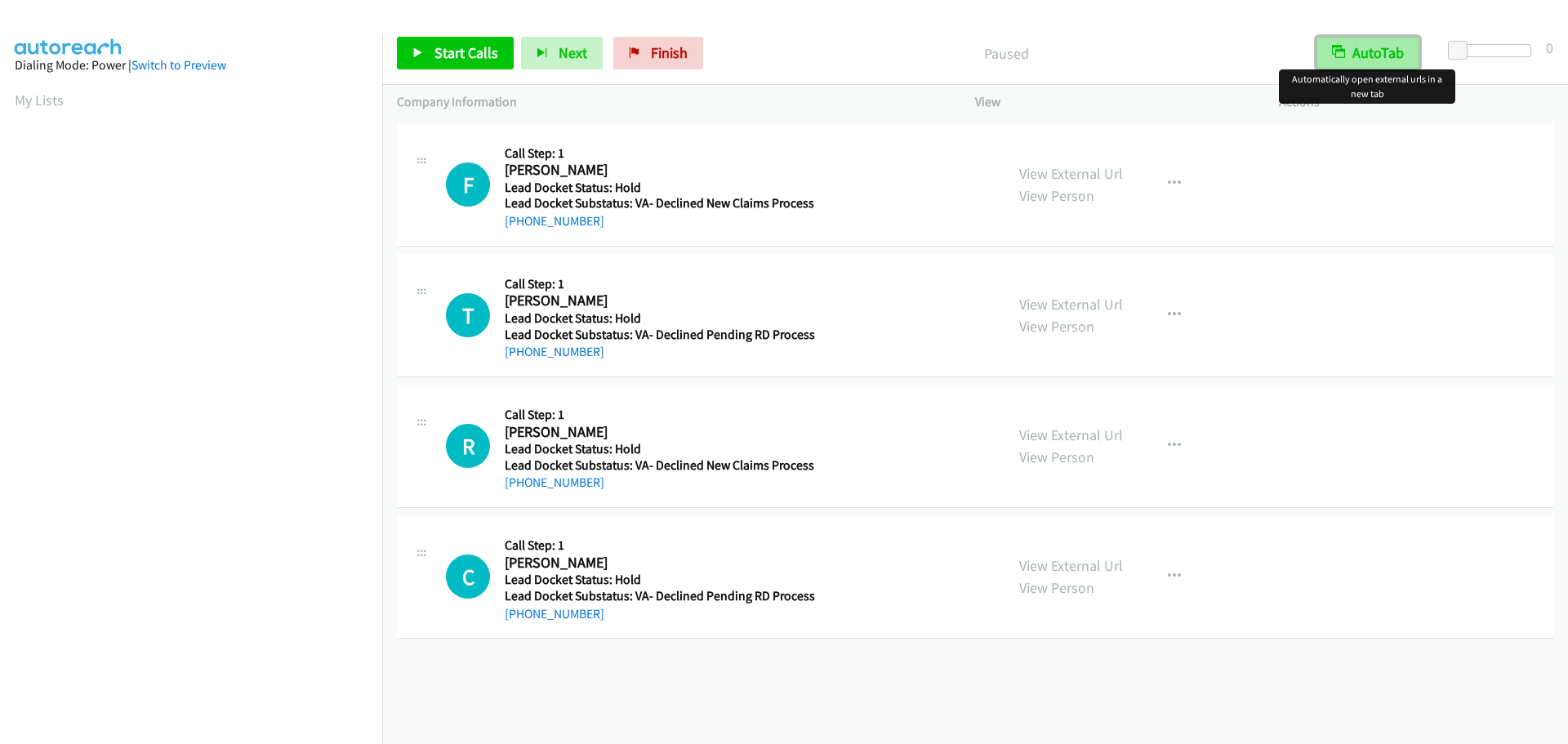
click at [1379, 49] on button "AutoTab" at bounding box center [1368, 53] width 103 height 33
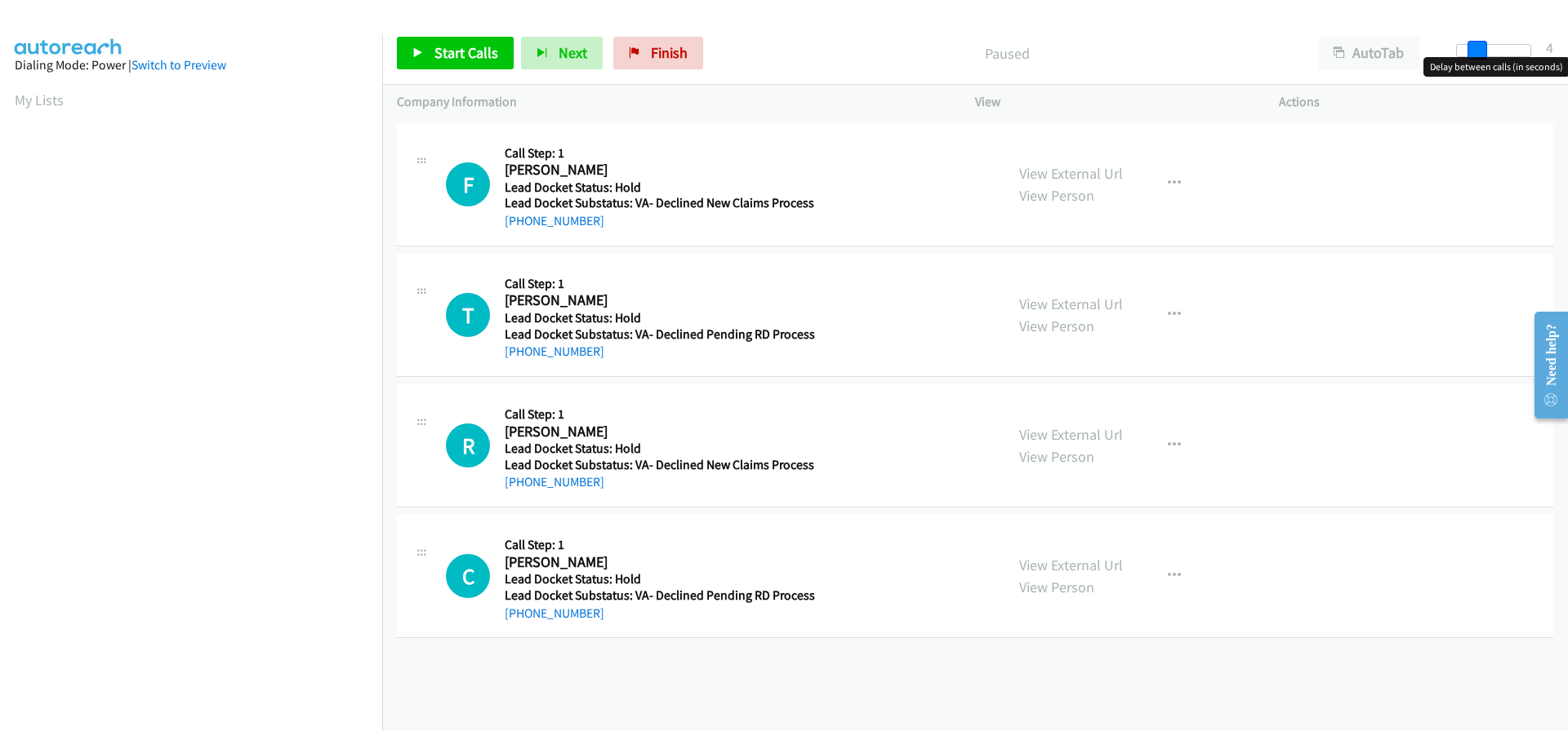
drag, startPoint x: 1460, startPoint y: 56, endPoint x: 1475, endPoint y: 52, distance: 15.5
click at [1475, 52] on span at bounding box center [1477, 50] width 19 height 19
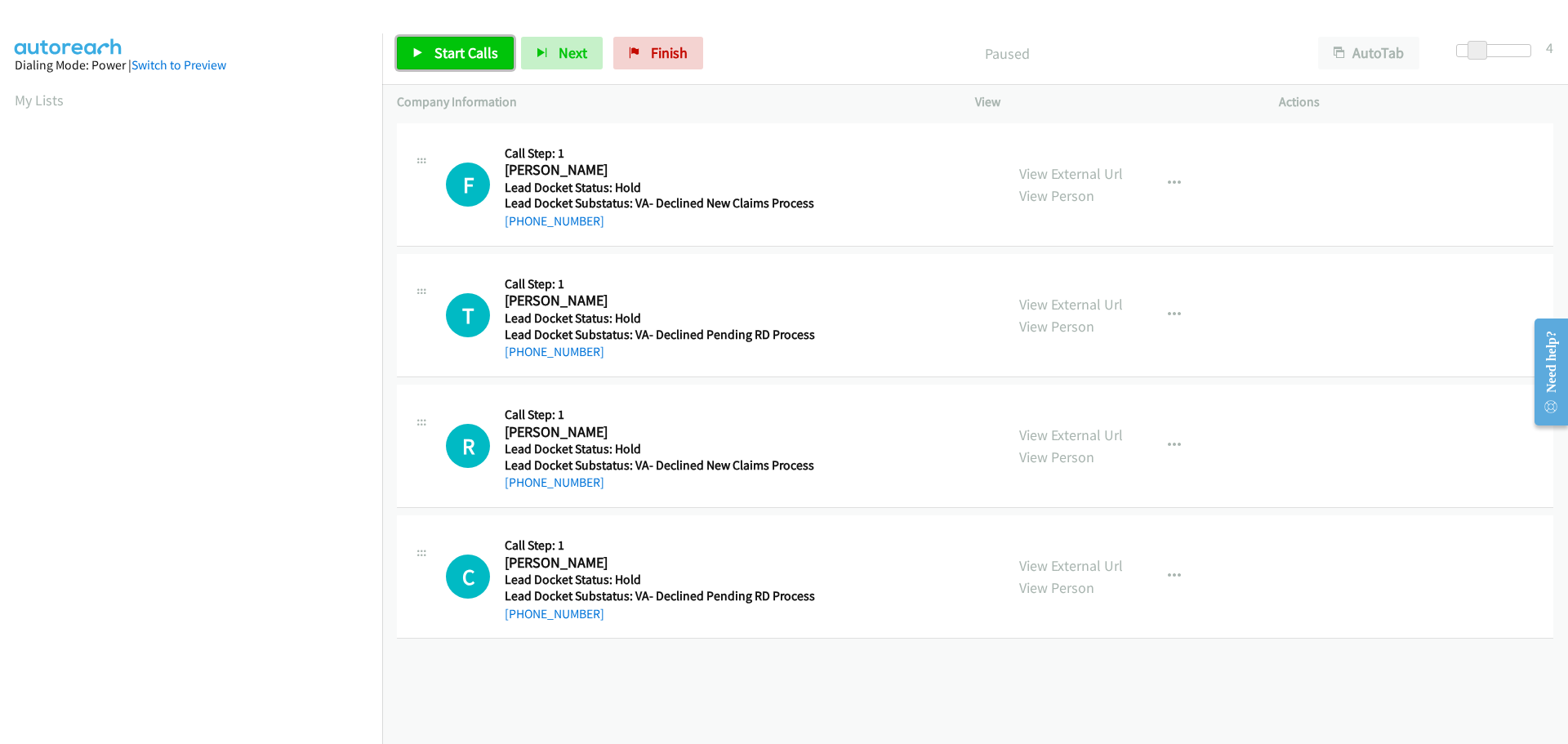
click at [481, 50] on span "Start Calls" at bounding box center [467, 52] width 64 height 18
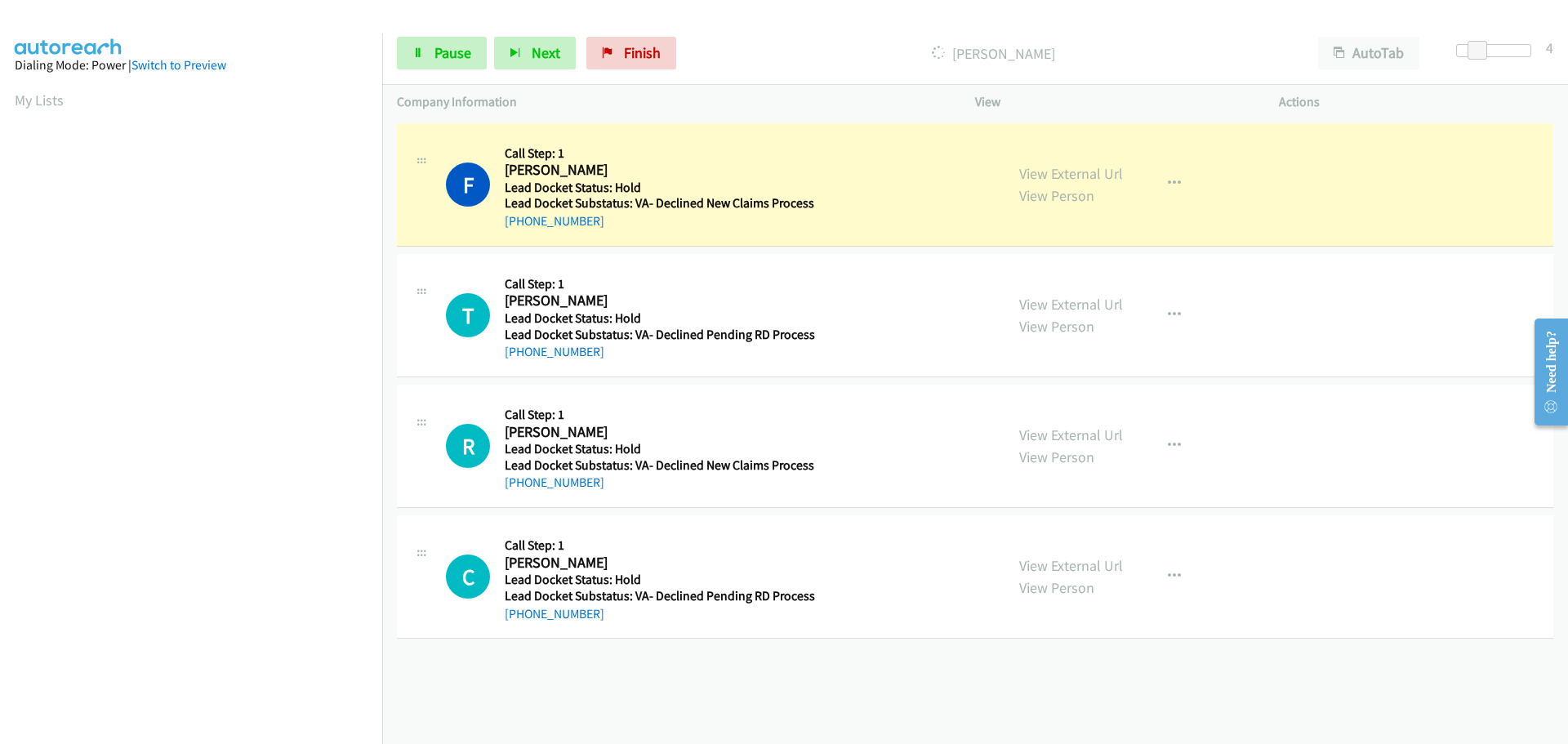
drag, startPoint x: 603, startPoint y: 225, endPoint x: 520, endPoint y: 234, distance: 83.5
click at [520, 234] on div "F Callback Scheduled Call Step: 1 Franklin Baxley America/New_York Lead Docket …" at bounding box center [975, 184] width 1156 height 123
copy link "803-300-4480"
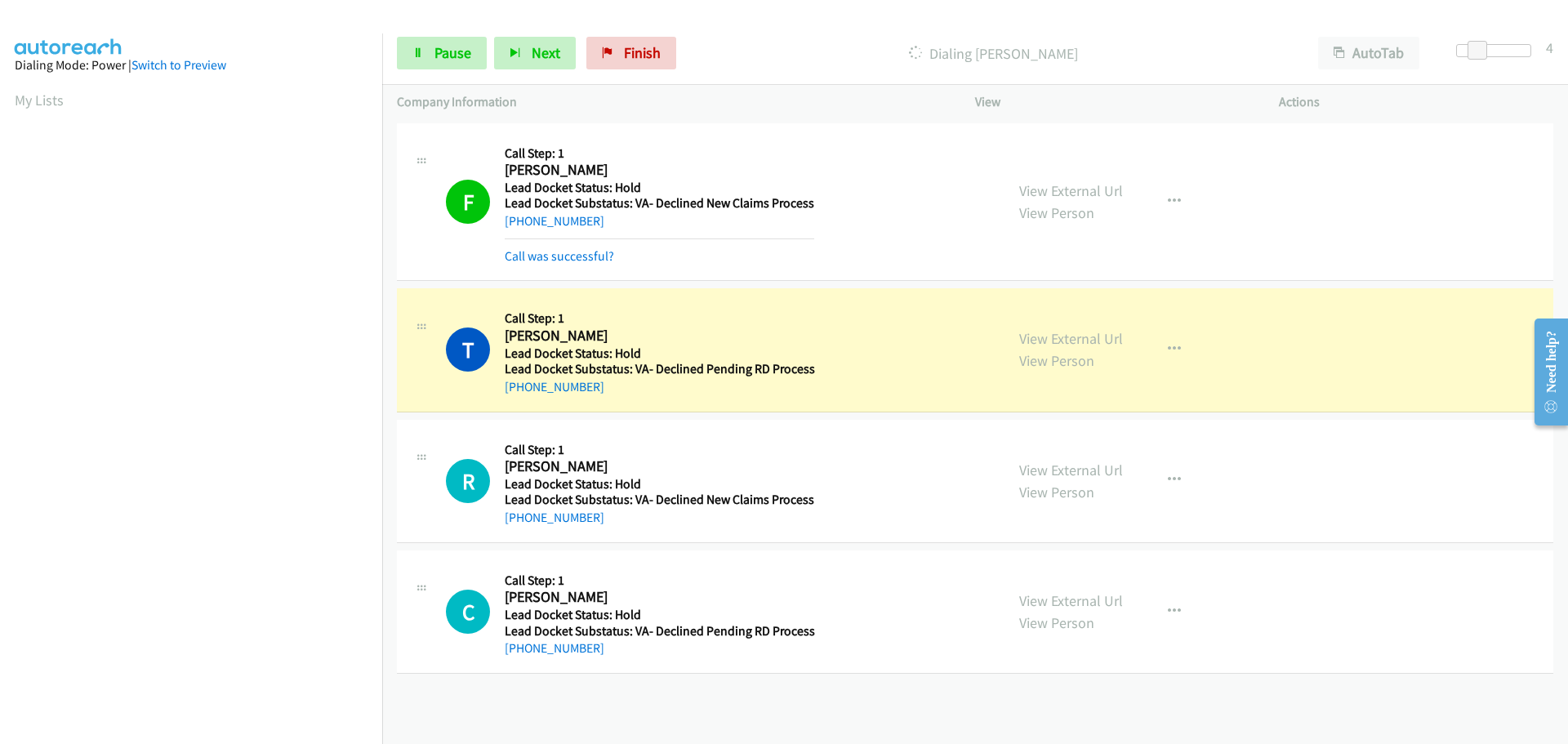
scroll to position [172, 0]
drag, startPoint x: 611, startPoint y: 393, endPoint x: 522, endPoint y: 398, distance: 89.1
click at [522, 398] on div "T Callback Scheduled Call Step: 1 Todd Rhoades America/New_York Lead Docket Sta…" at bounding box center [975, 350] width 1156 height 123
copy link "260-242-3906"
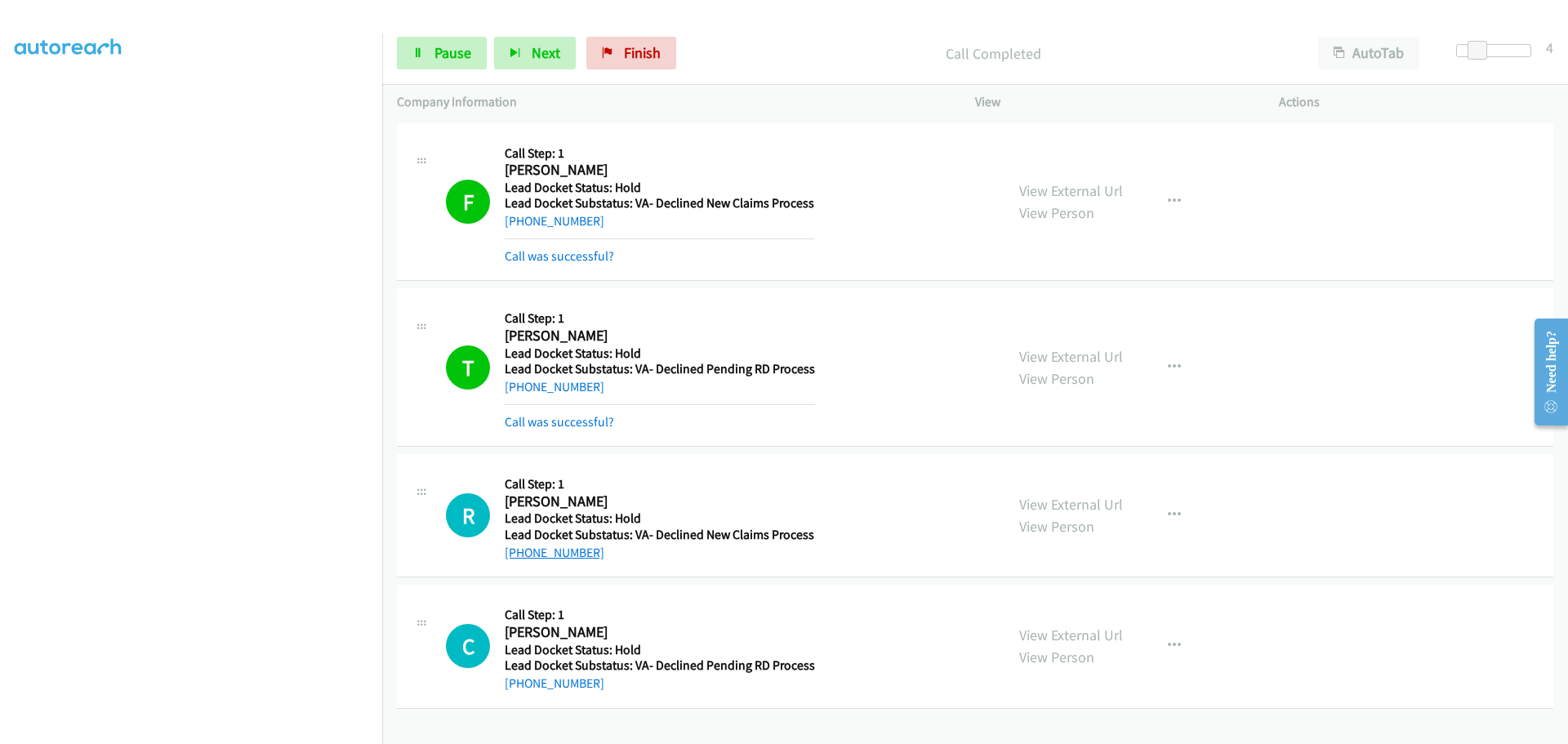
drag, startPoint x: 602, startPoint y: 519, endPoint x: 519, endPoint y: 557, distance: 91.3
click at [519, 557] on div "+1 470-874-1116" at bounding box center [660, 553] width 310 height 19
copy link "470-874-1116"
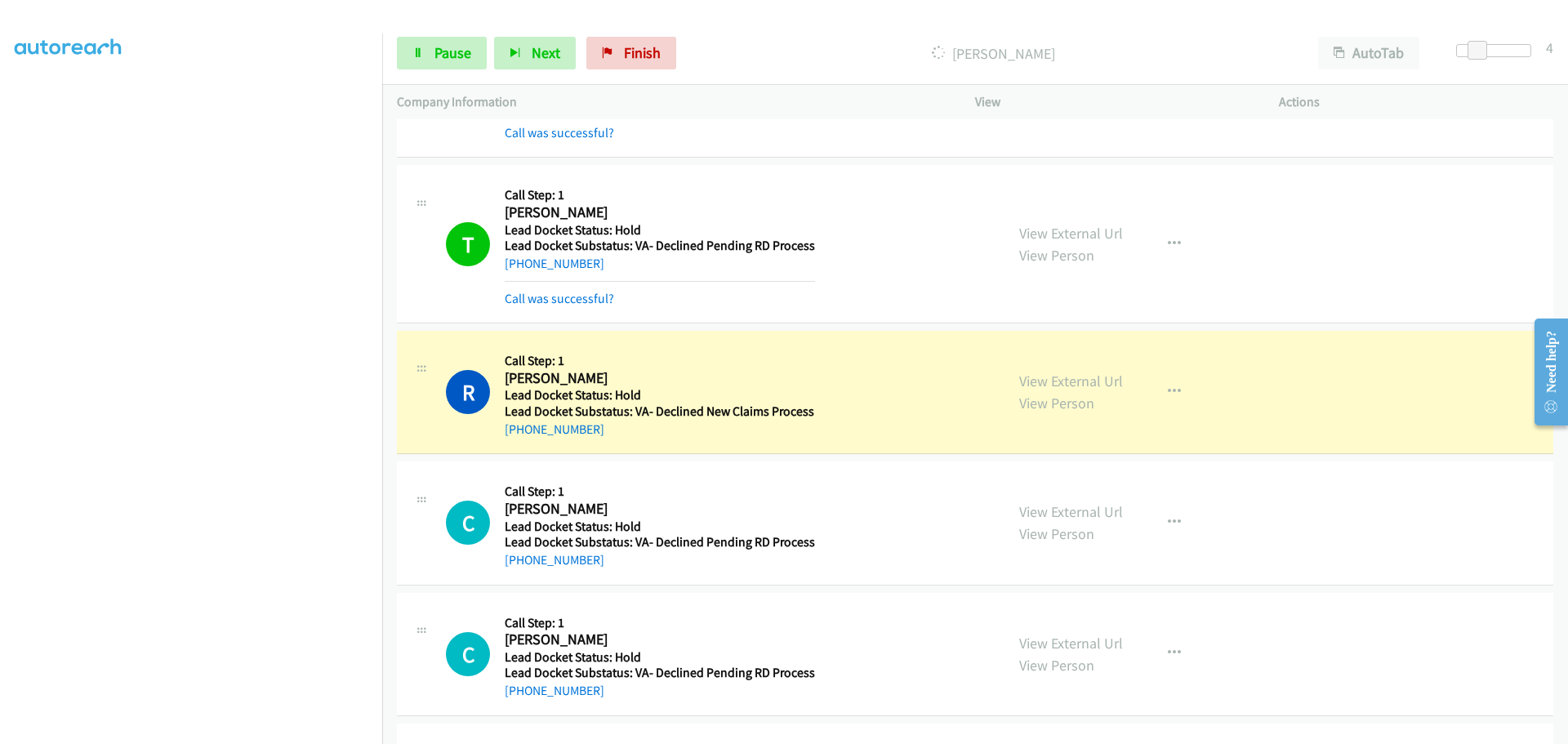
scroll to position [245, 0]
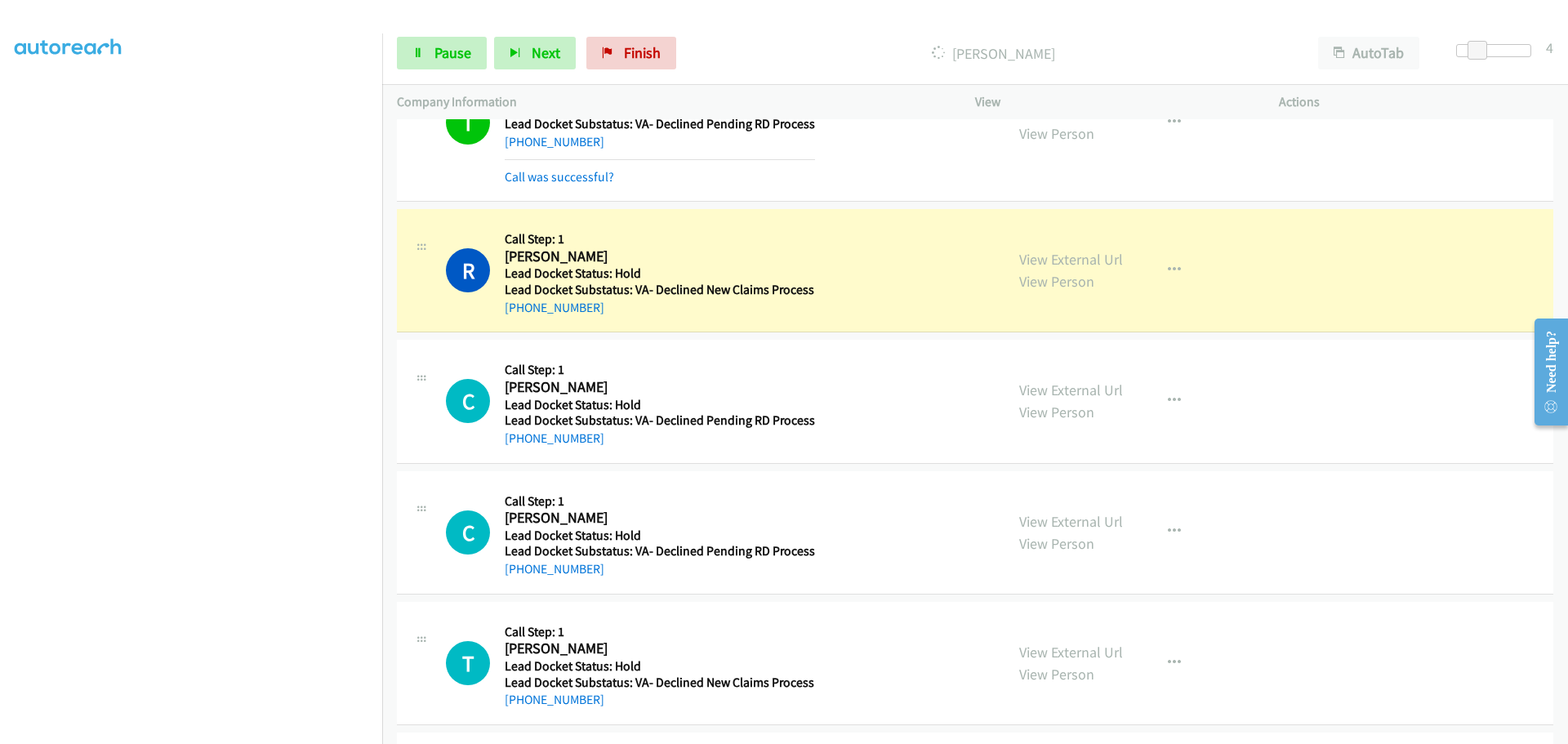
drag, startPoint x: 616, startPoint y: 452, endPoint x: 523, endPoint y: 455, distance: 93.0
click at [519, 455] on div "C Callback Scheduled Call Step: 1 Christopher Baum America/Denver Lead Docket S…" at bounding box center [975, 401] width 1156 height 123
copy link "720-948-8410"
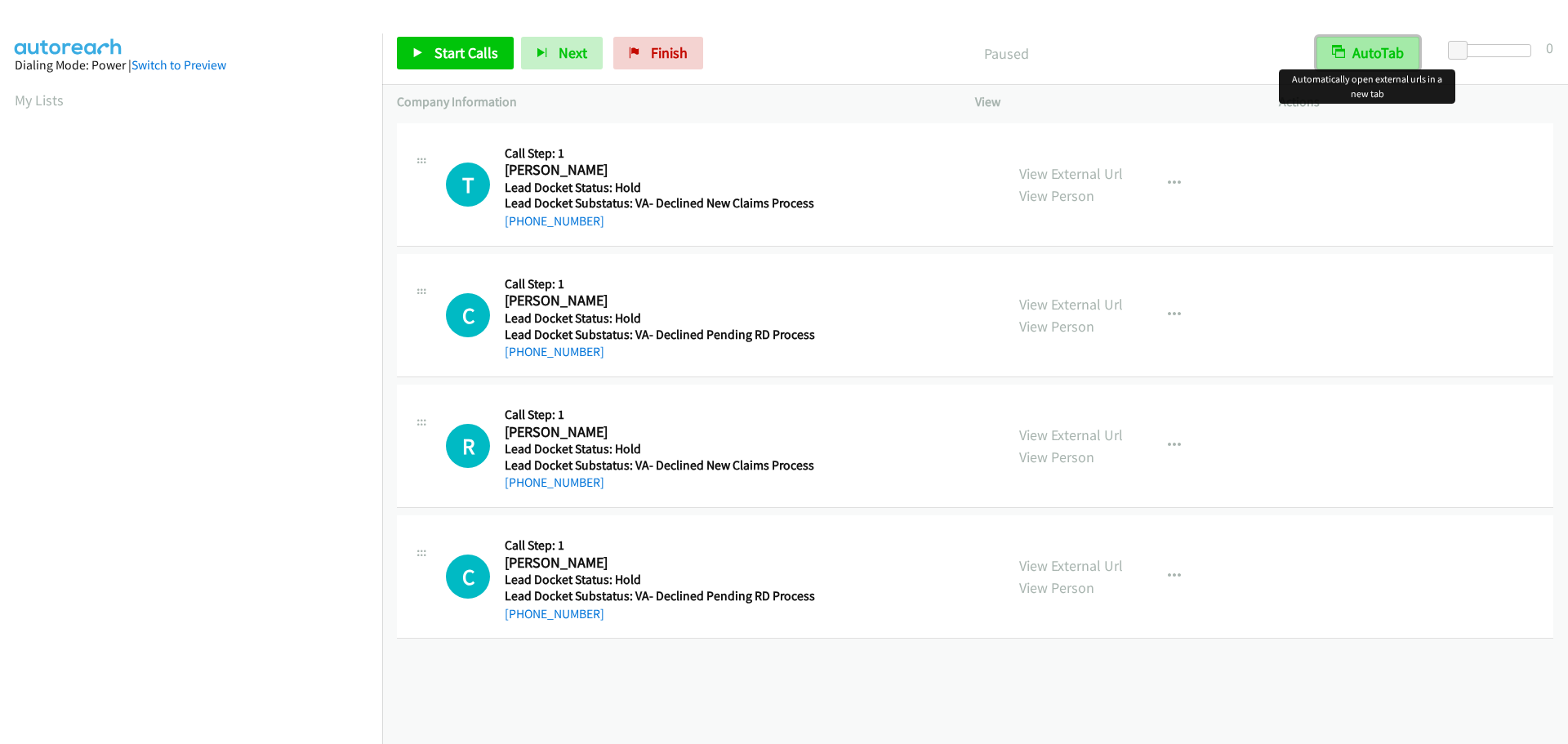
click at [1384, 49] on button "AutoTab" at bounding box center [1368, 53] width 103 height 33
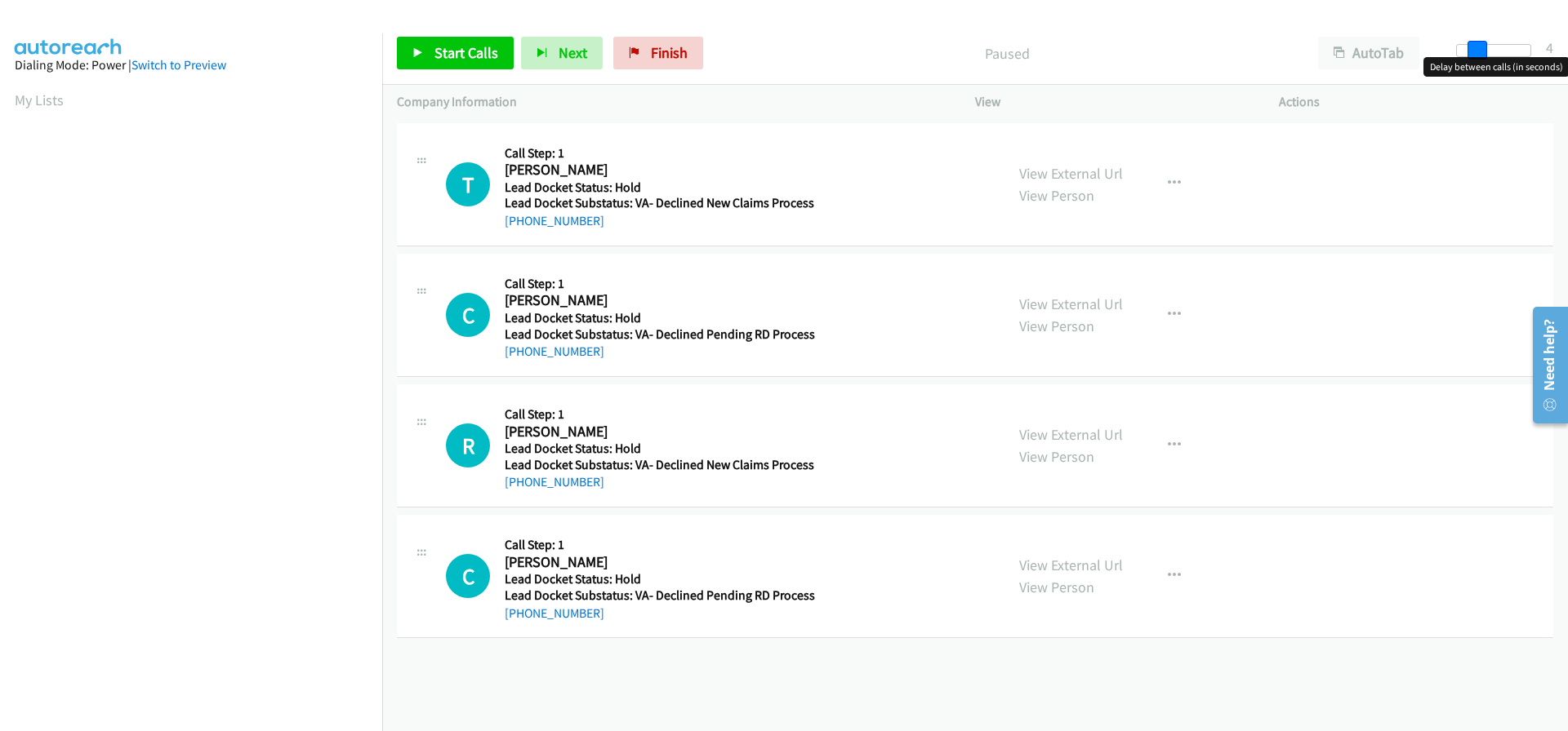
drag, startPoint x: 1459, startPoint y: 48, endPoint x: 1476, endPoint y: 56, distance: 18.8
click at [1476, 56] on span at bounding box center [1477, 50] width 19 height 19
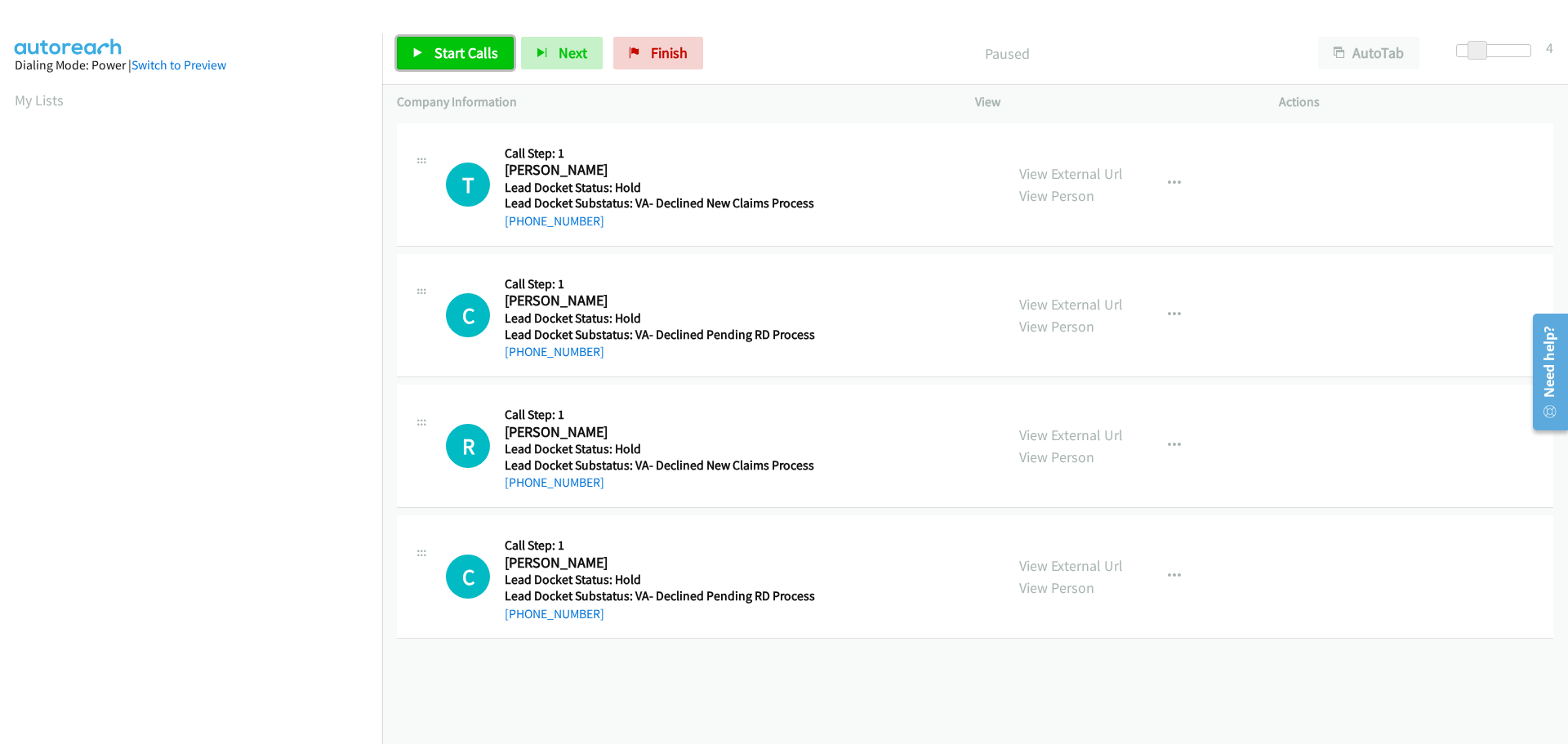
click at [476, 47] on span "Start Calls" at bounding box center [467, 52] width 64 height 18
drag, startPoint x: 599, startPoint y: 225, endPoint x: 519, endPoint y: 234, distance: 80.5
click at [519, 234] on div "T Callback Scheduled Call Step: 1 Thomas Morris America/New_York Lead Docket St…" at bounding box center [975, 184] width 1156 height 123
copy link "912-573-4398"
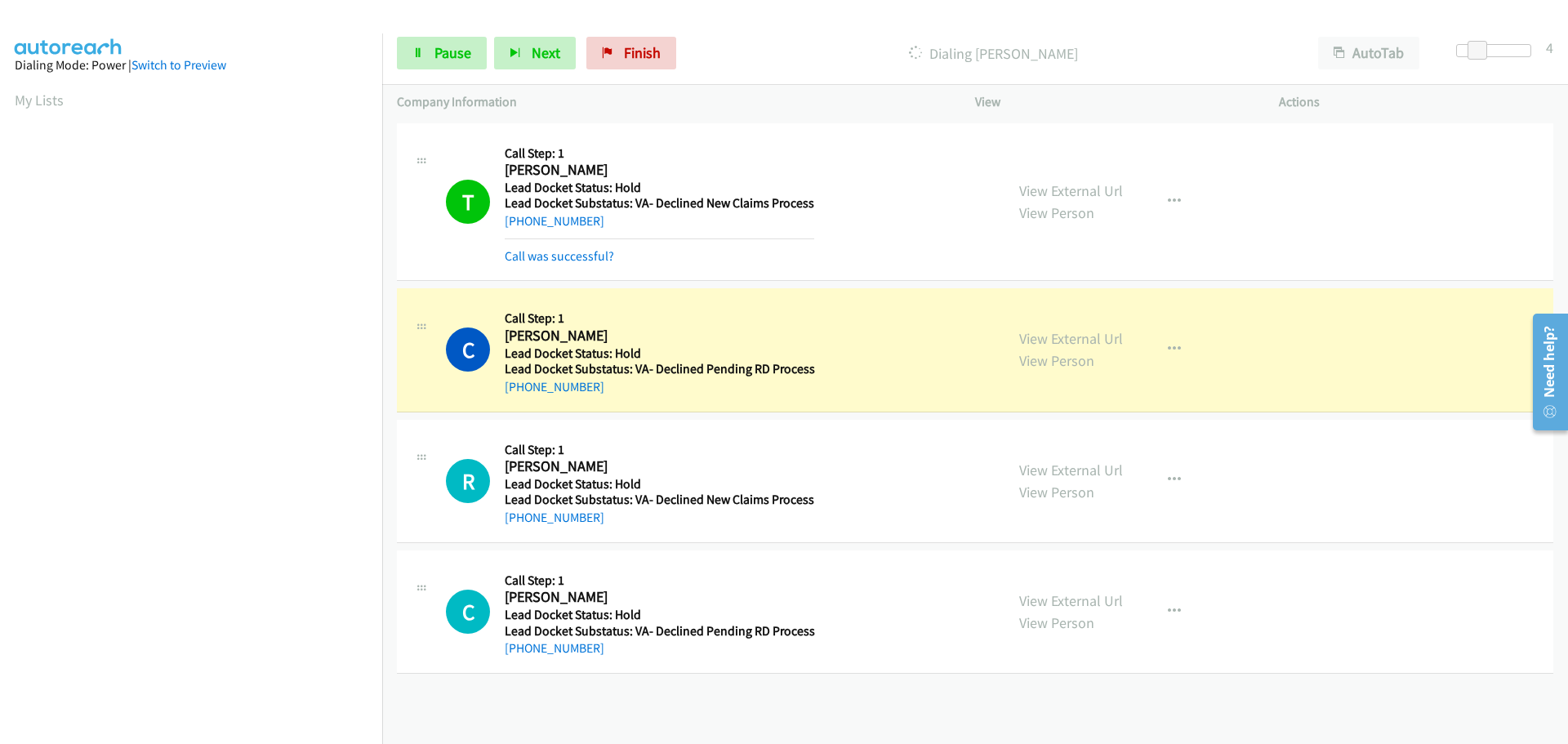
scroll to position [172, 0]
drag, startPoint x: 616, startPoint y: 394, endPoint x: 534, endPoint y: 401, distance: 82.3
click at [520, 398] on div "C Callback Scheduled Call Step: 1 Christopher Baum America/Denver Lead Docket S…" at bounding box center [975, 350] width 1156 height 123
copy link "720-948-8410"
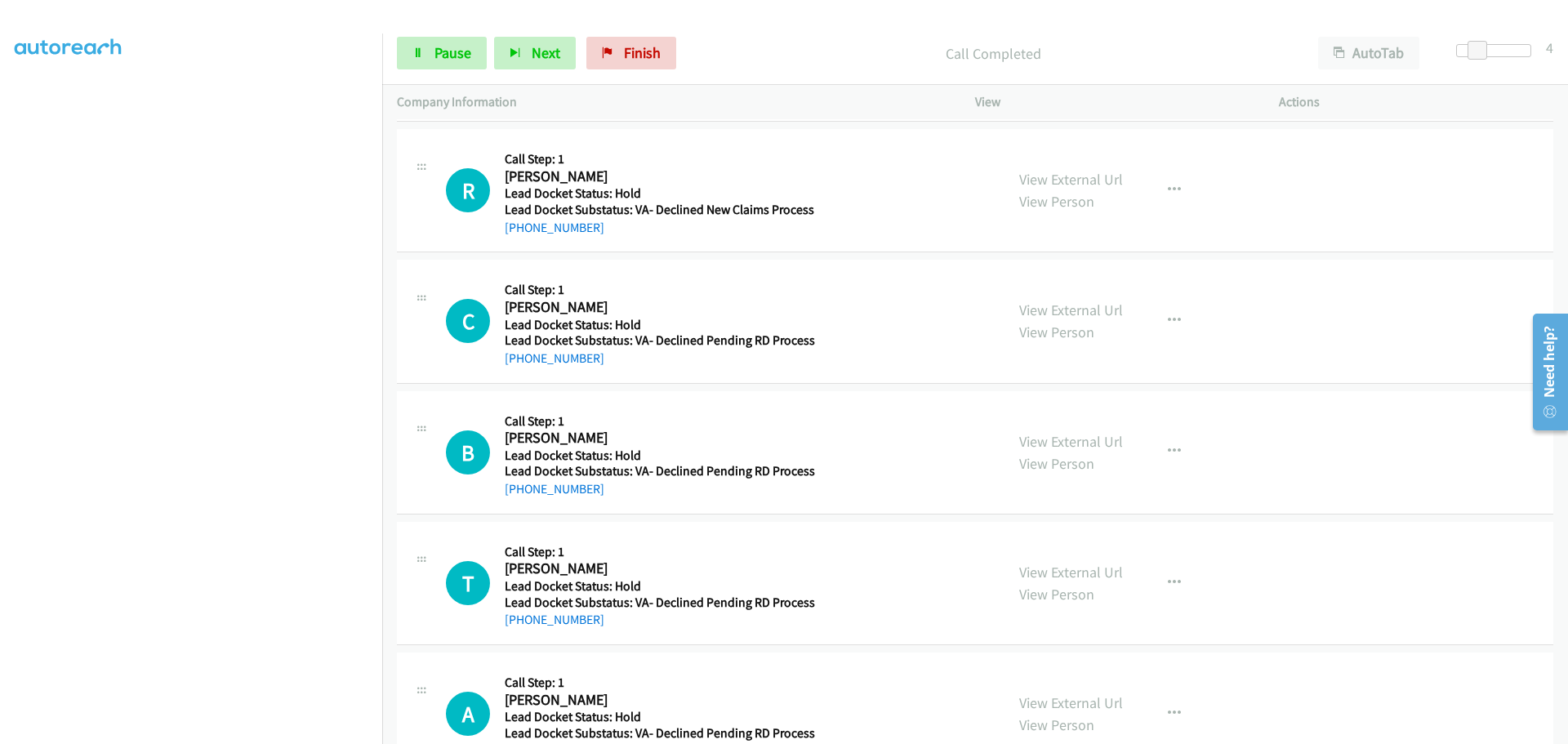
scroll to position [326, 0]
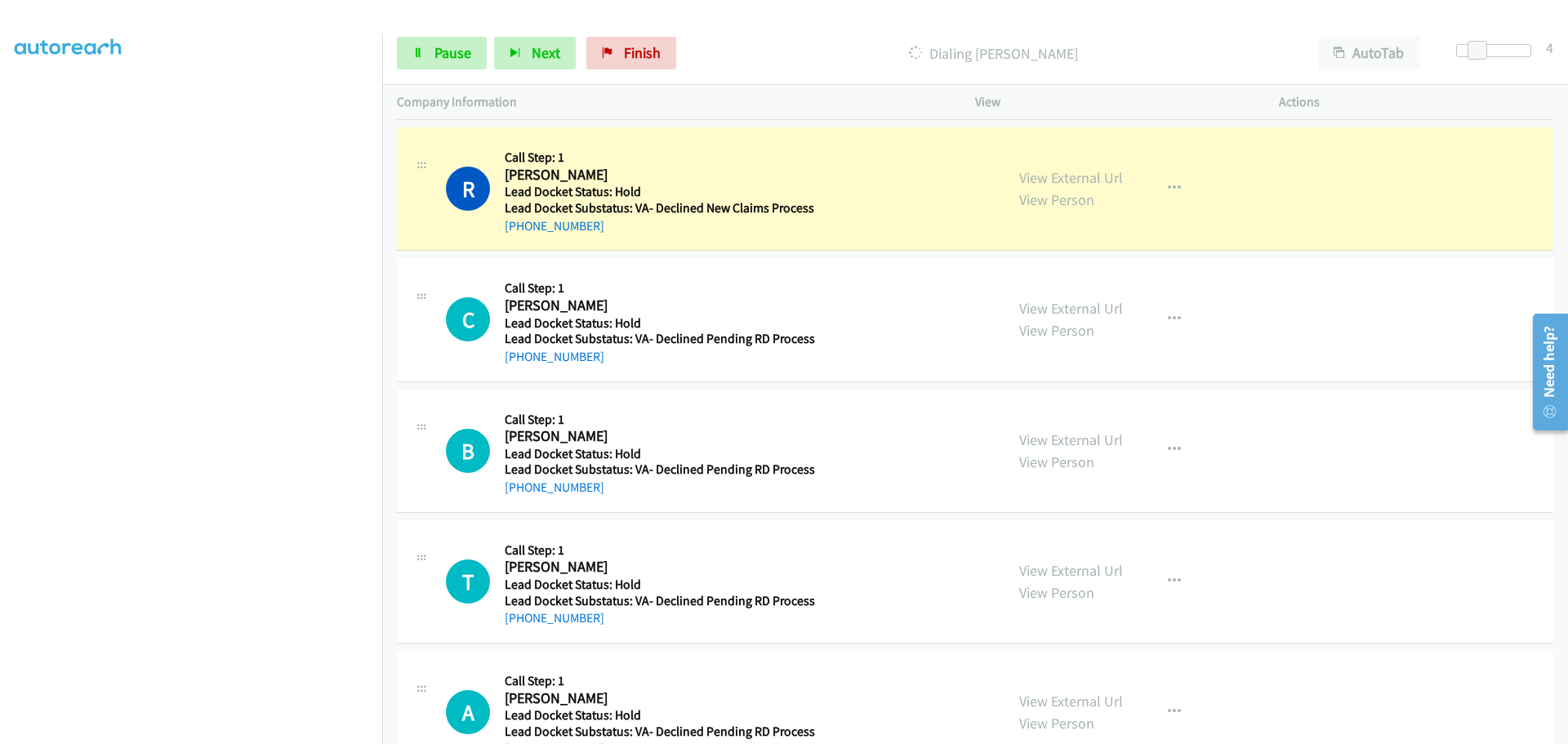
drag, startPoint x: 611, startPoint y: 225, endPoint x: 523, endPoint y: 237, distance: 88.8
click at [523, 237] on div "R Callback Scheduled Call Step: 1 Robert Olejnik America/New_York Lead Docket S…" at bounding box center [975, 189] width 1156 height 123
copy link "908-872-9501"
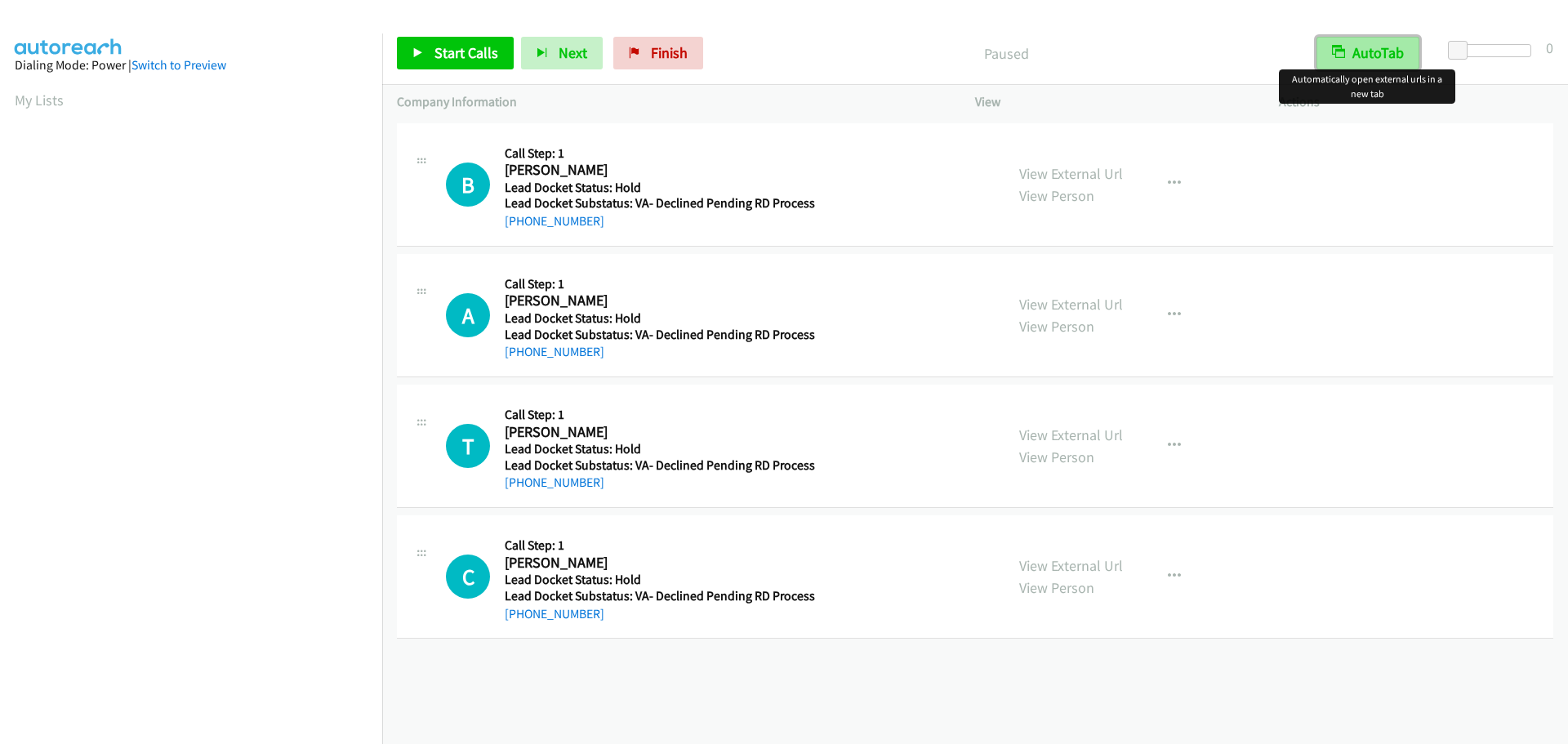
drag, startPoint x: 0, startPoint y: 0, endPoint x: 1376, endPoint y: 52, distance: 1377.0
click at [1376, 52] on button "AutoTab" at bounding box center [1368, 53] width 103 height 33
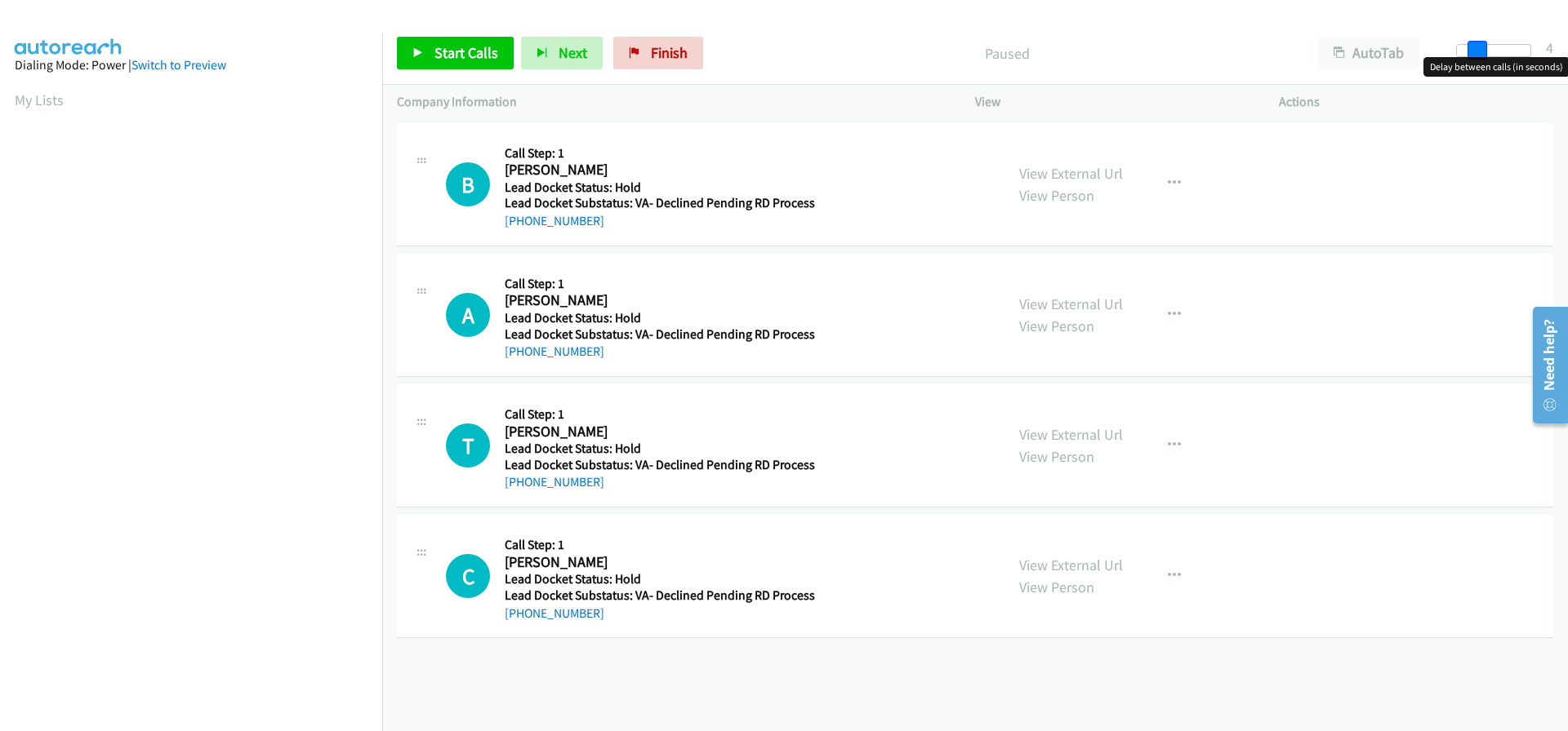
drag, startPoint x: 1457, startPoint y: 46, endPoint x: 1474, endPoint y: 47, distance: 17.0
click at [1474, 47] on span at bounding box center [1477, 50] width 19 height 19
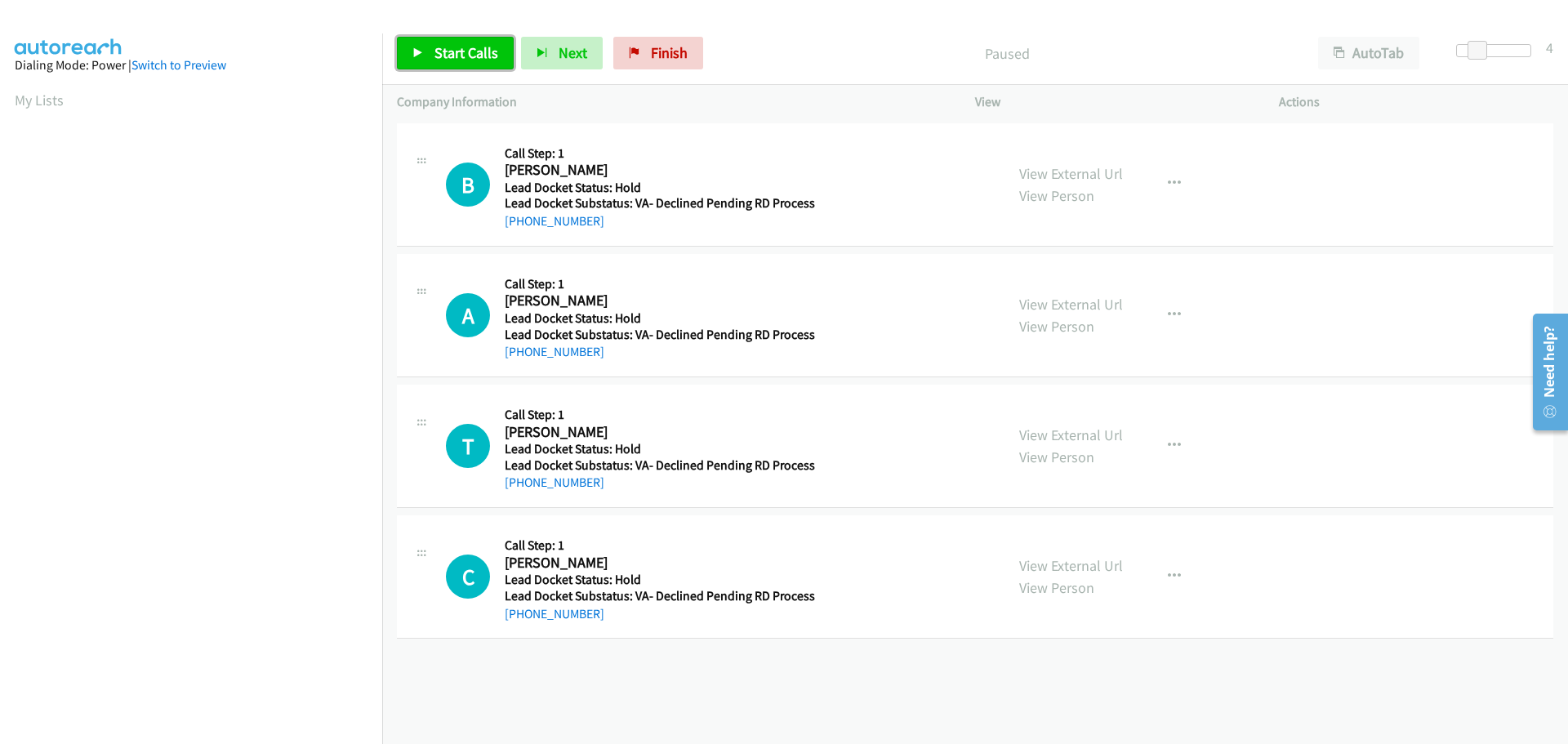
click at [468, 55] on span "Start Calls" at bounding box center [467, 52] width 64 height 18
drag, startPoint x: 607, startPoint y: 216, endPoint x: 521, endPoint y: 232, distance: 87.5
click at [518, 230] on div "+1 319-210-1561" at bounding box center [660, 221] width 310 height 19
copy link "319-210-1561"
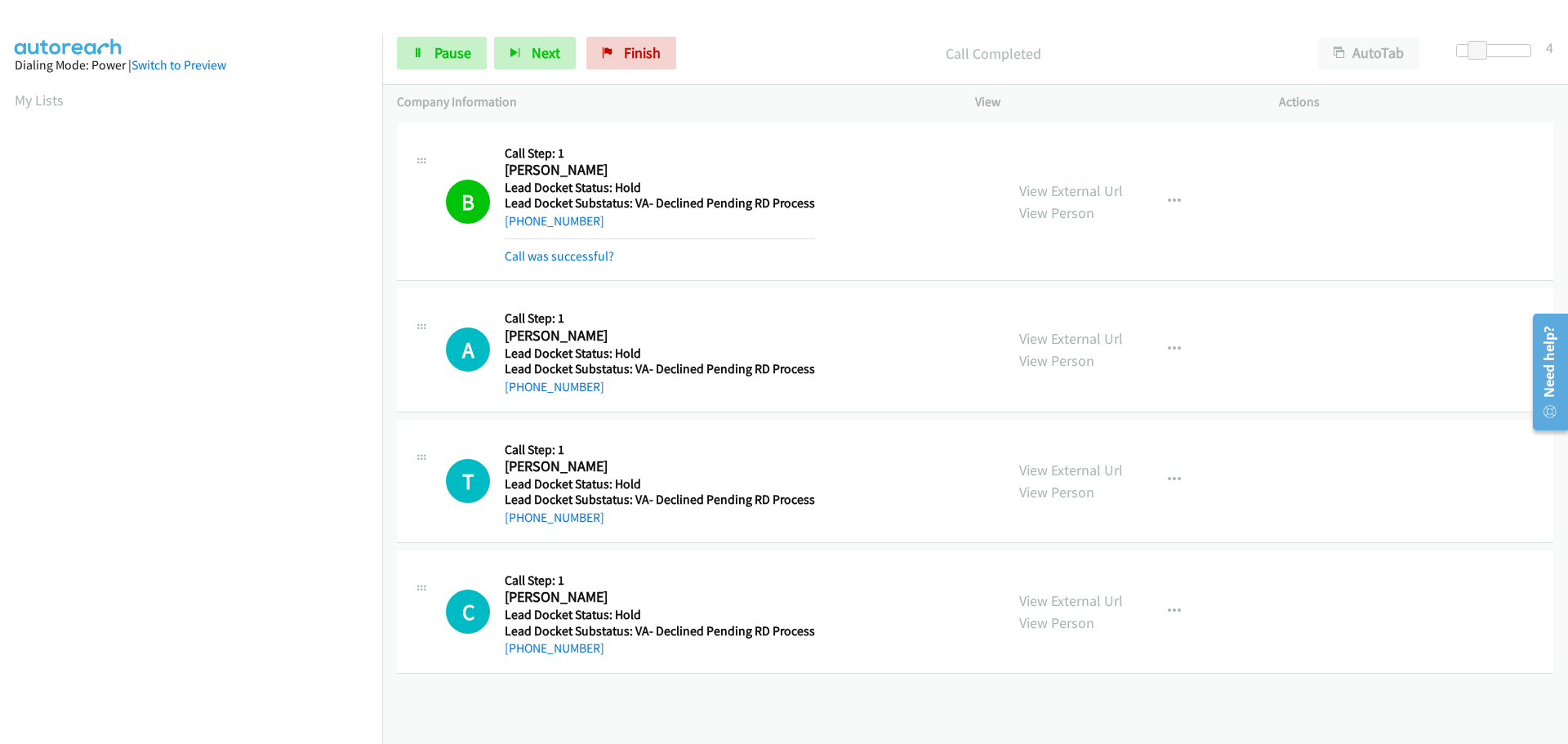
scroll to position [172, 0]
drag, startPoint x: 617, startPoint y: 393, endPoint x: 518, endPoint y: 395, distance: 99.0
click at [518, 395] on div "+1 678-633-0959" at bounding box center [660, 387] width 310 height 19
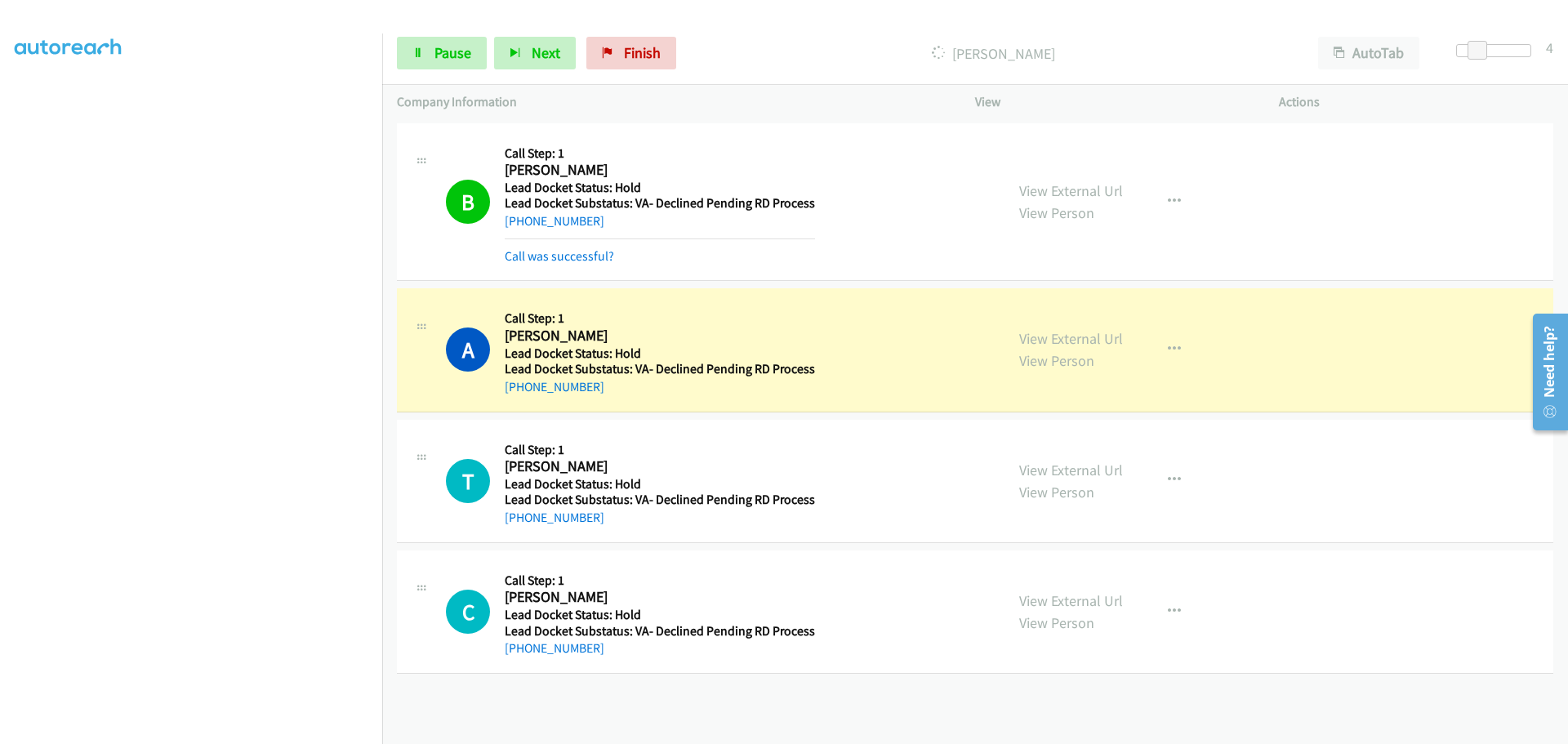
copy link "678-633-0959"
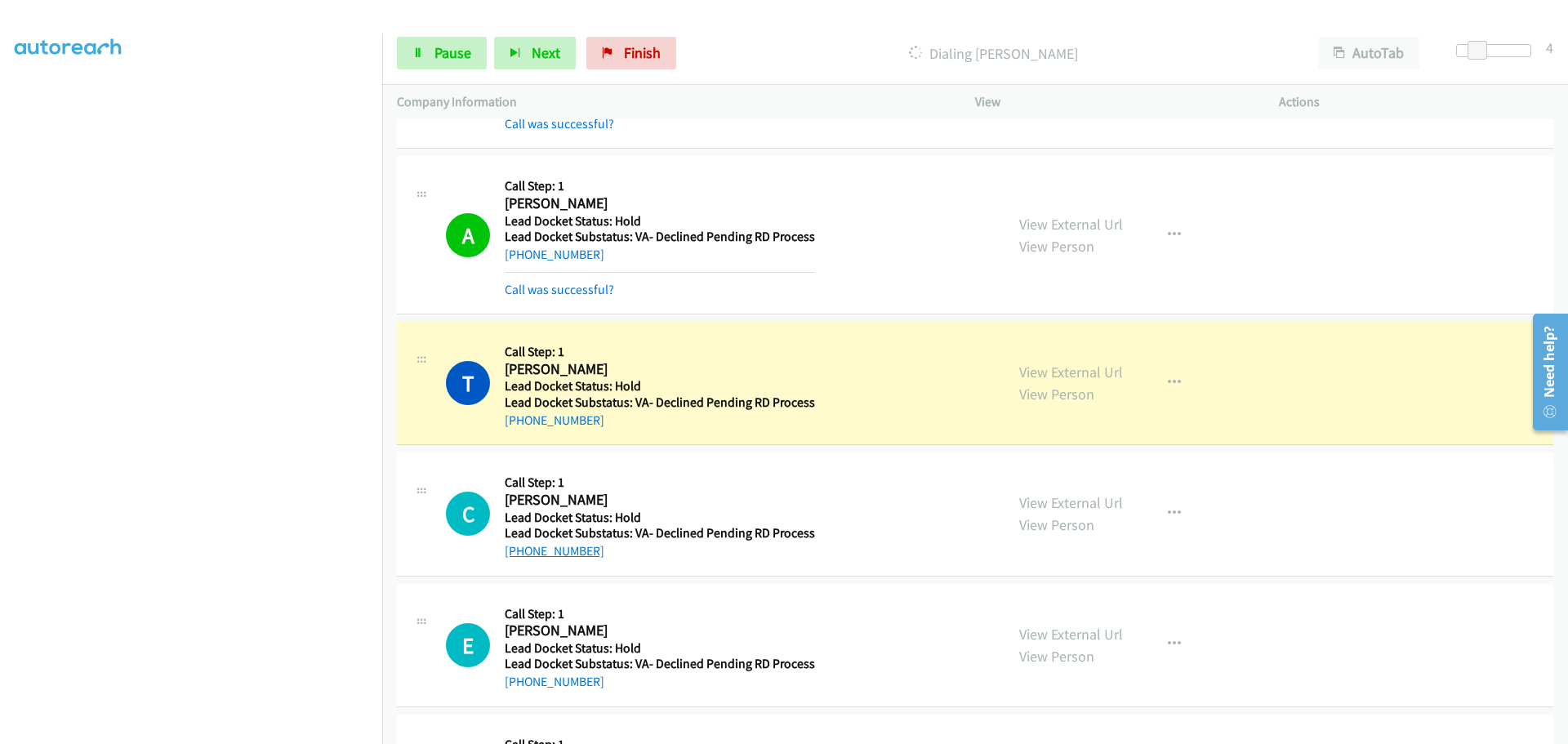
scroll to position [326, 0]
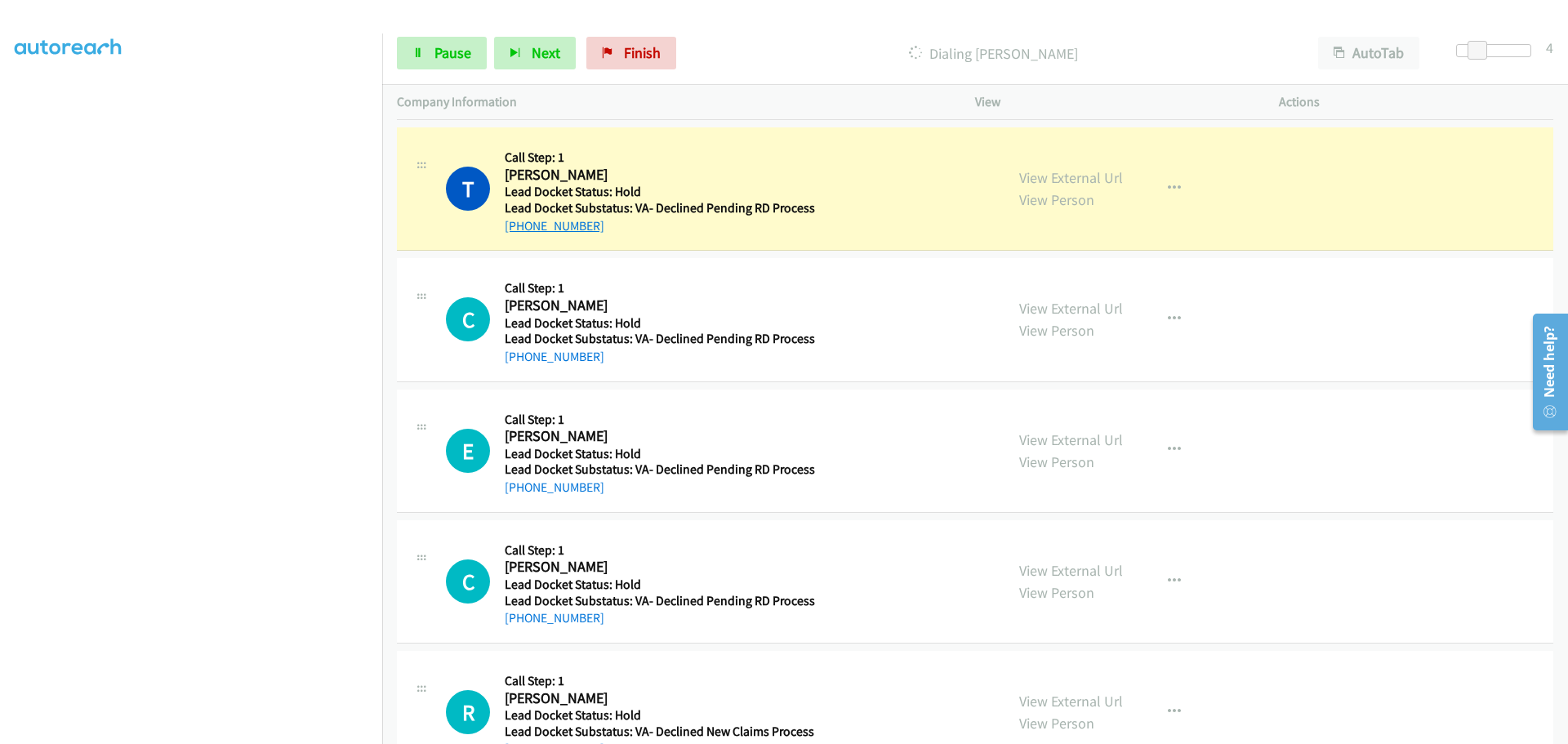
drag, startPoint x: 602, startPoint y: 227, endPoint x: 522, endPoint y: 230, distance: 80.1
click at [522, 230] on div "+1 512-565-6089" at bounding box center [660, 226] width 310 height 19
copy link "512-565-6089"
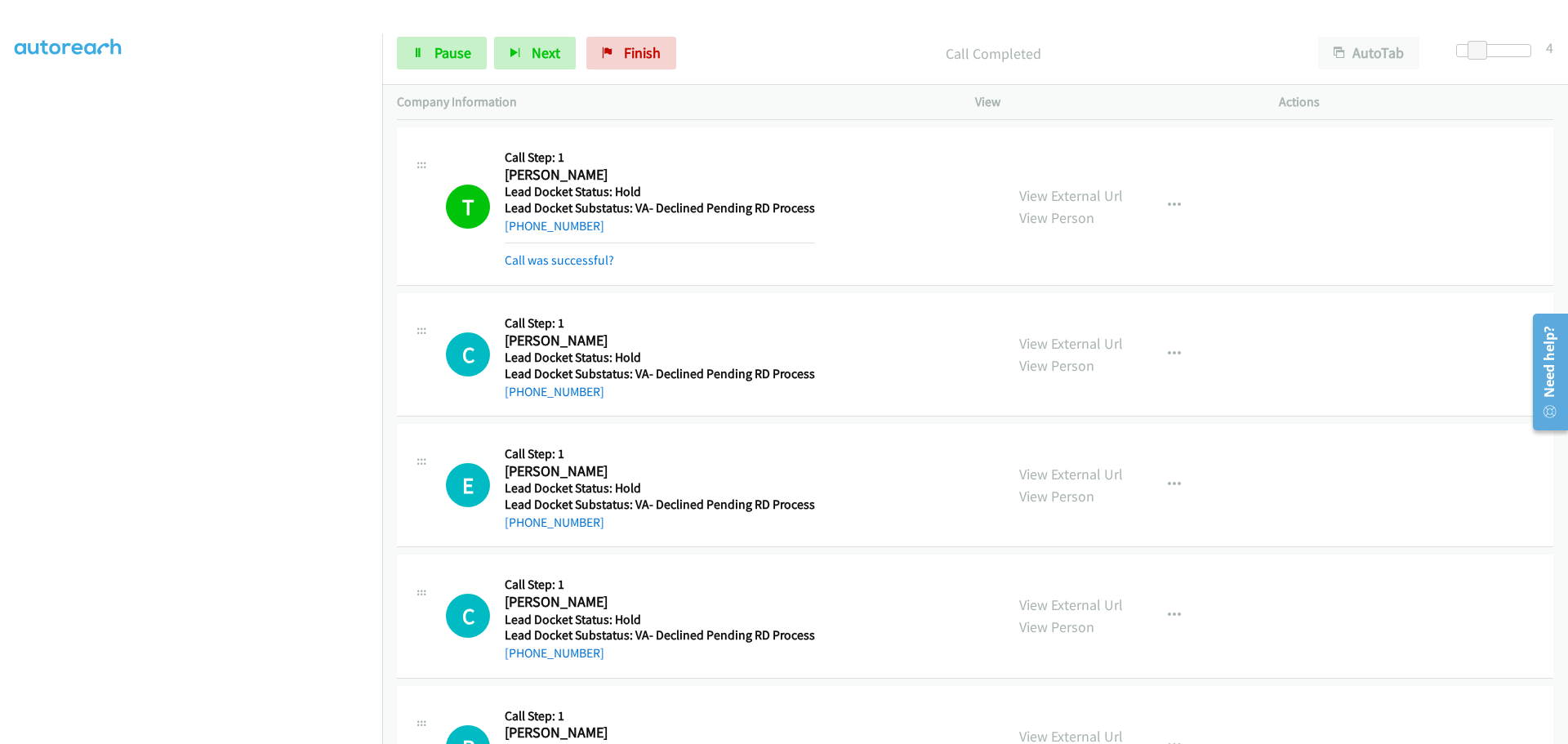
drag, startPoint x: 600, startPoint y: 390, endPoint x: 522, endPoint y: 399, distance: 78.5
click at [522, 399] on div "+1 912-944-5333" at bounding box center [660, 392] width 310 height 19
copy link "912-944-5333"
click at [449, 60] on span "Pause" at bounding box center [453, 52] width 37 height 18
click at [449, 60] on span "Start Calls" at bounding box center [467, 52] width 64 height 18
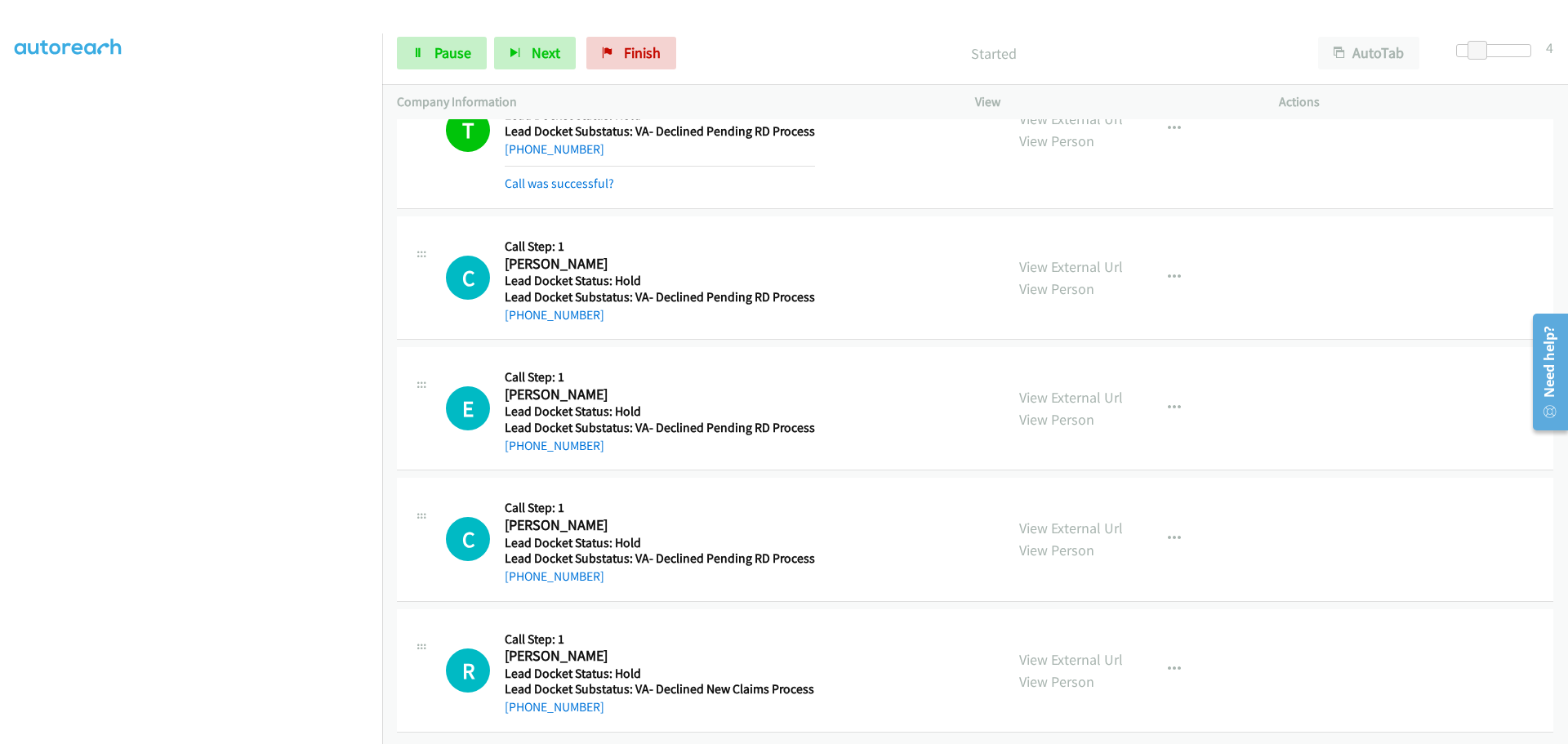
scroll to position [416, 0]
drag, startPoint x: 600, startPoint y: 433, endPoint x: 521, endPoint y: 441, distance: 79.4
click at [521, 441] on div "+1 310-938-9610" at bounding box center [660, 446] width 310 height 19
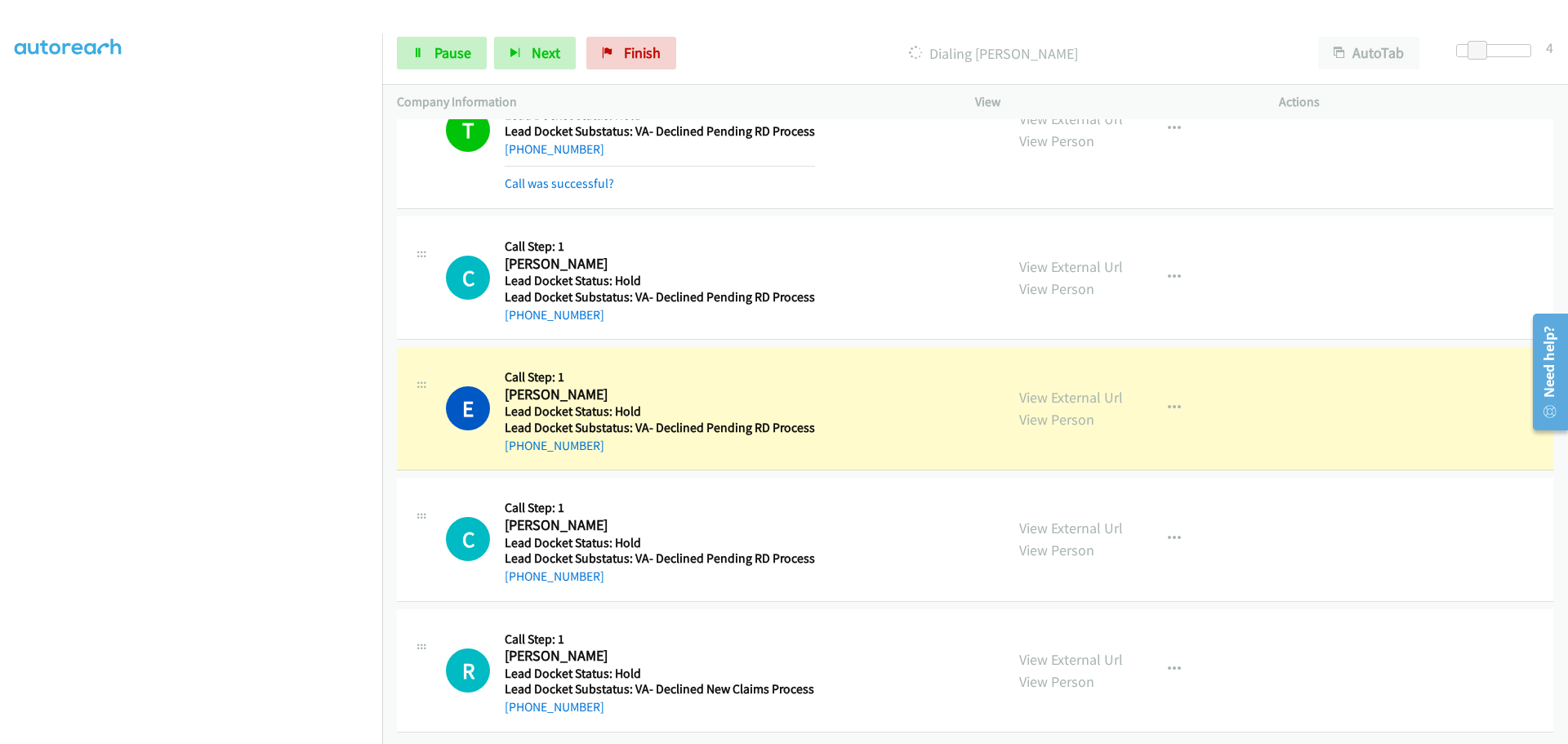
copy link "310-938-9610"
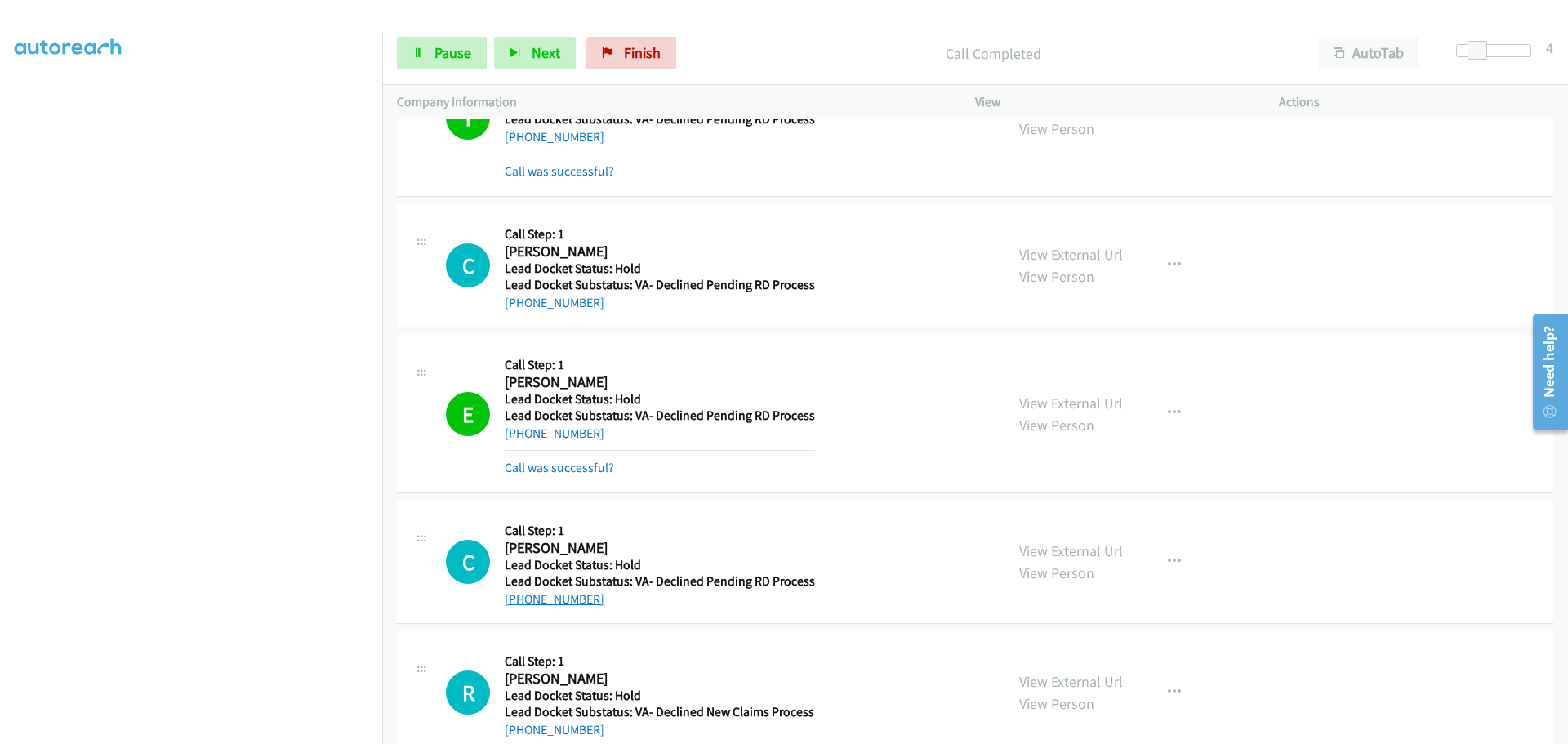
drag, startPoint x: 619, startPoint y: 574, endPoint x: 520, endPoint y: 600, distance: 102.4
click at [520, 600] on div "+1 702-218-0414" at bounding box center [660, 600] width 310 height 19
copy link "702-218-0414"
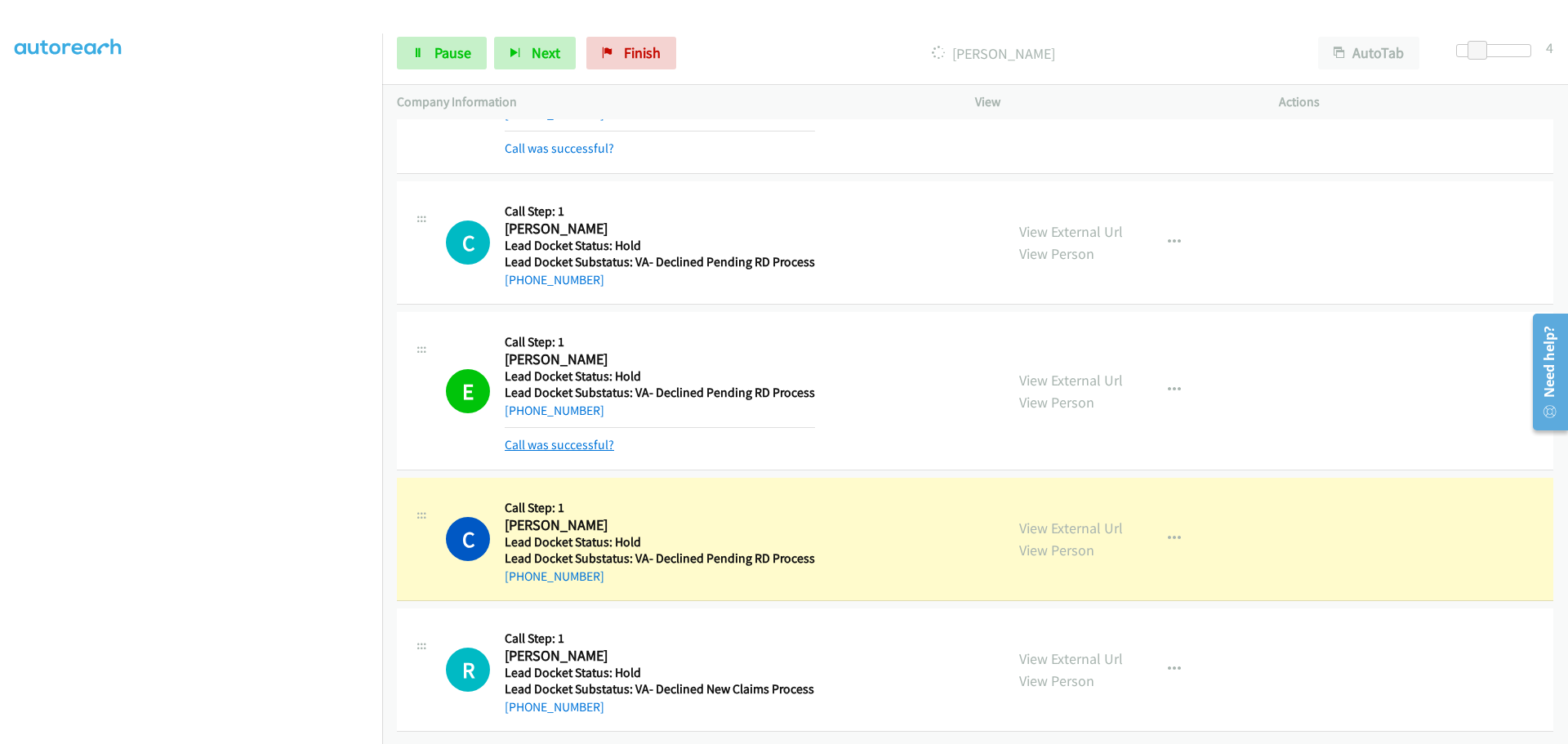
scroll to position [450, 0]
drag, startPoint x: 607, startPoint y: 698, endPoint x: 521, endPoint y: 701, distance: 86.1
click at [521, 701] on div "+1 503-954-0153" at bounding box center [660, 707] width 310 height 19
copy link "503-954-0153"
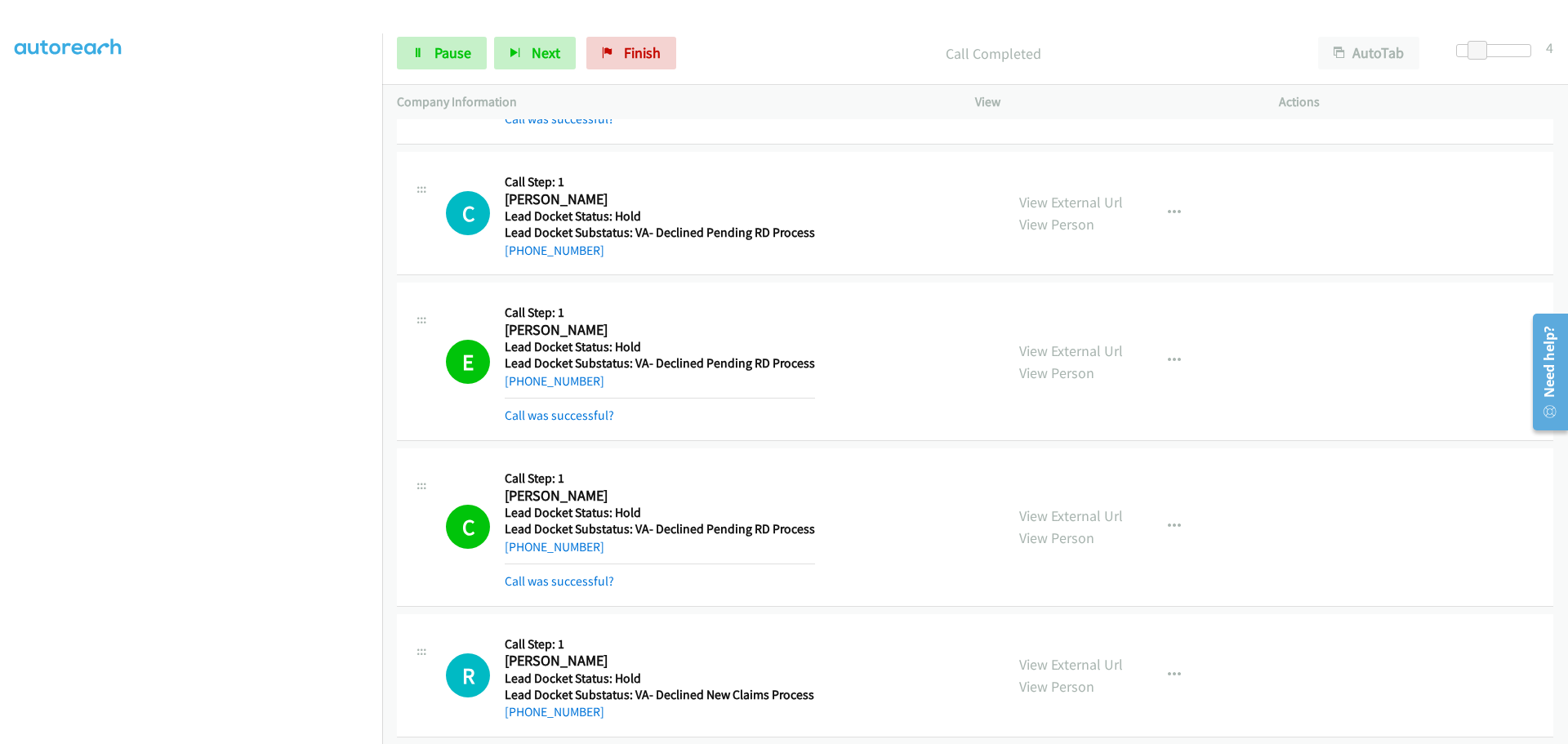
scroll to position [485, 0]
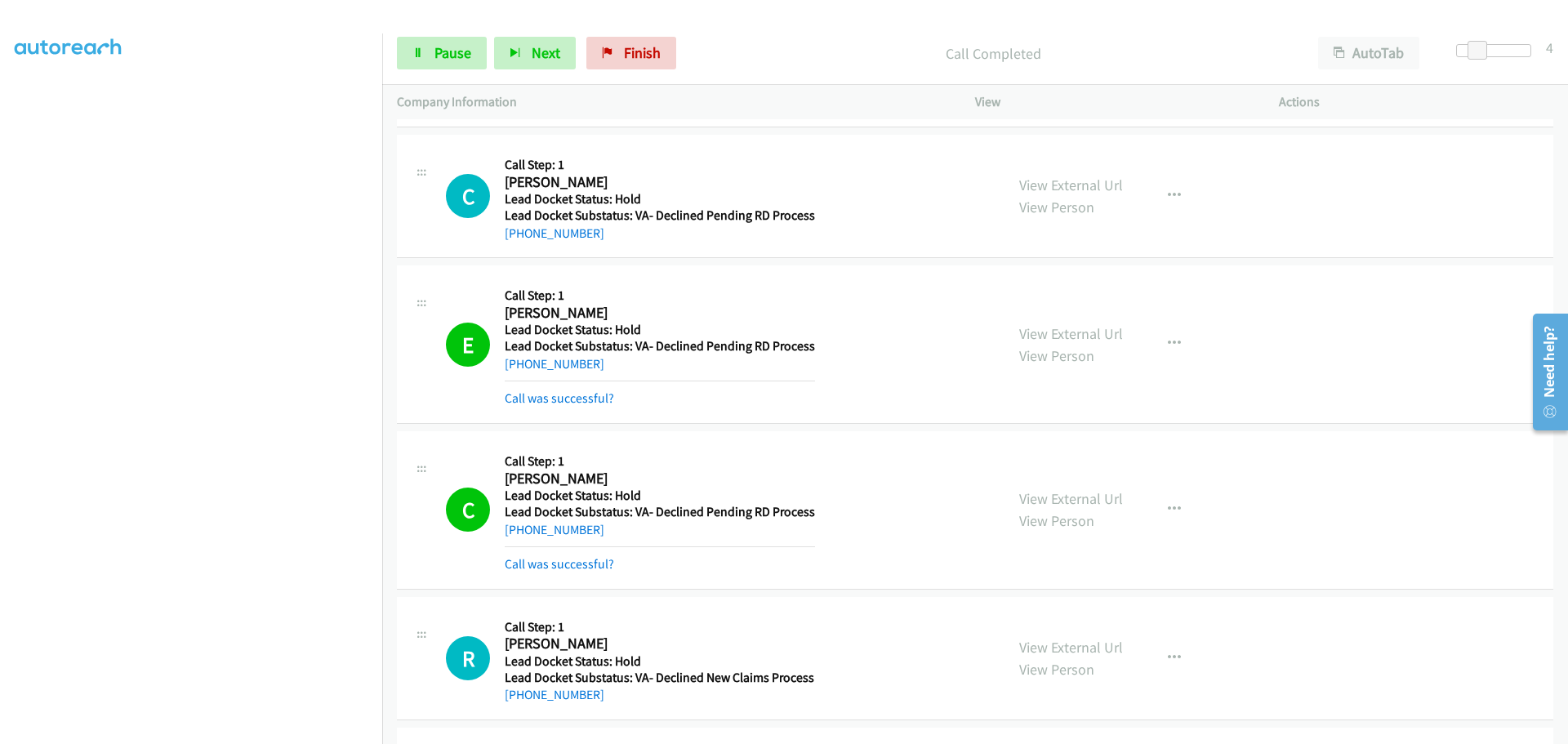
click at [606, 694] on div "+1 503-954-0153" at bounding box center [660, 695] width 310 height 19
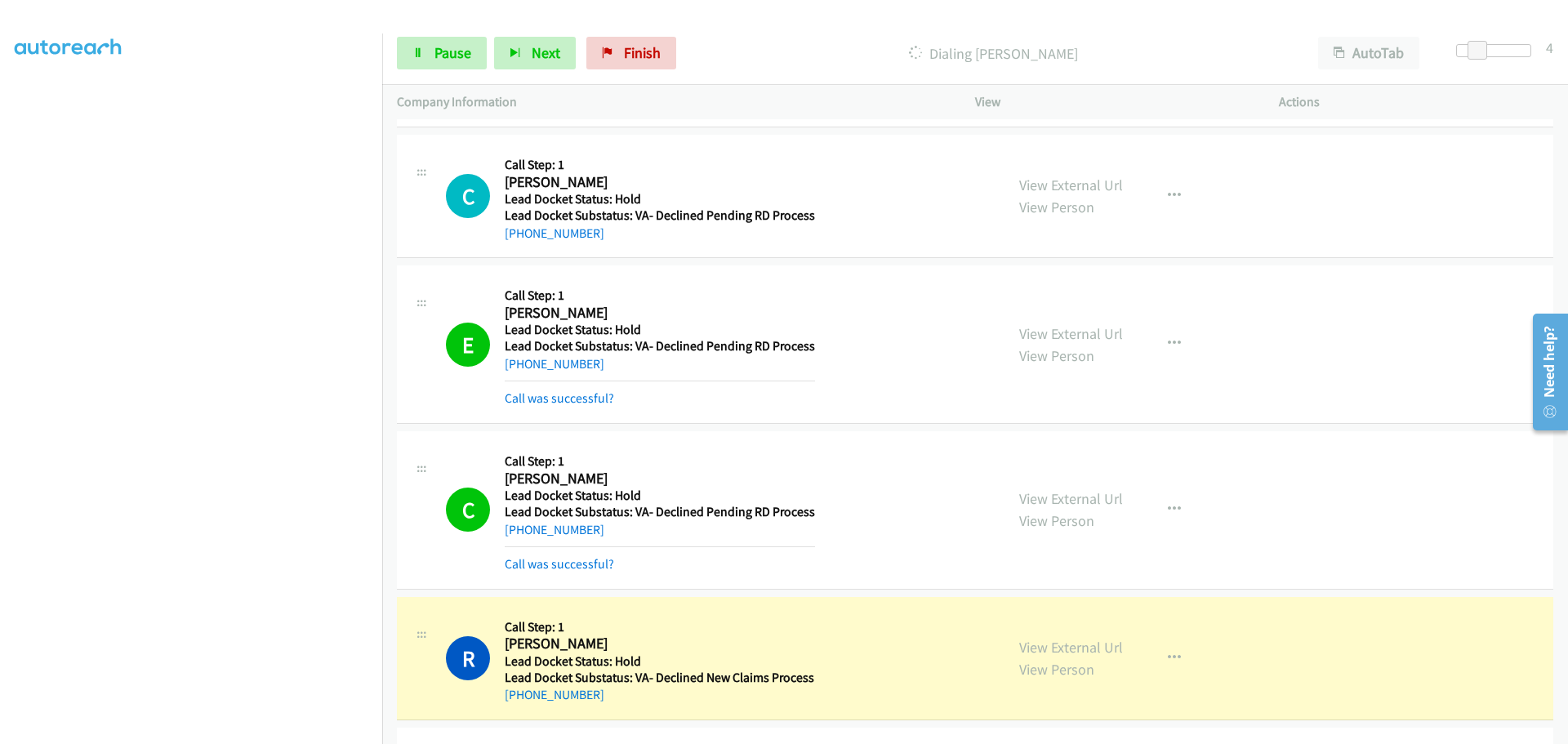
drag, startPoint x: 606, startPoint y: 694, endPoint x: 518, endPoint y: 703, distance: 88.5
click at [518, 703] on div "+1 503-954-0153" at bounding box center [660, 695] width 310 height 19
copy link "503-954-0153"
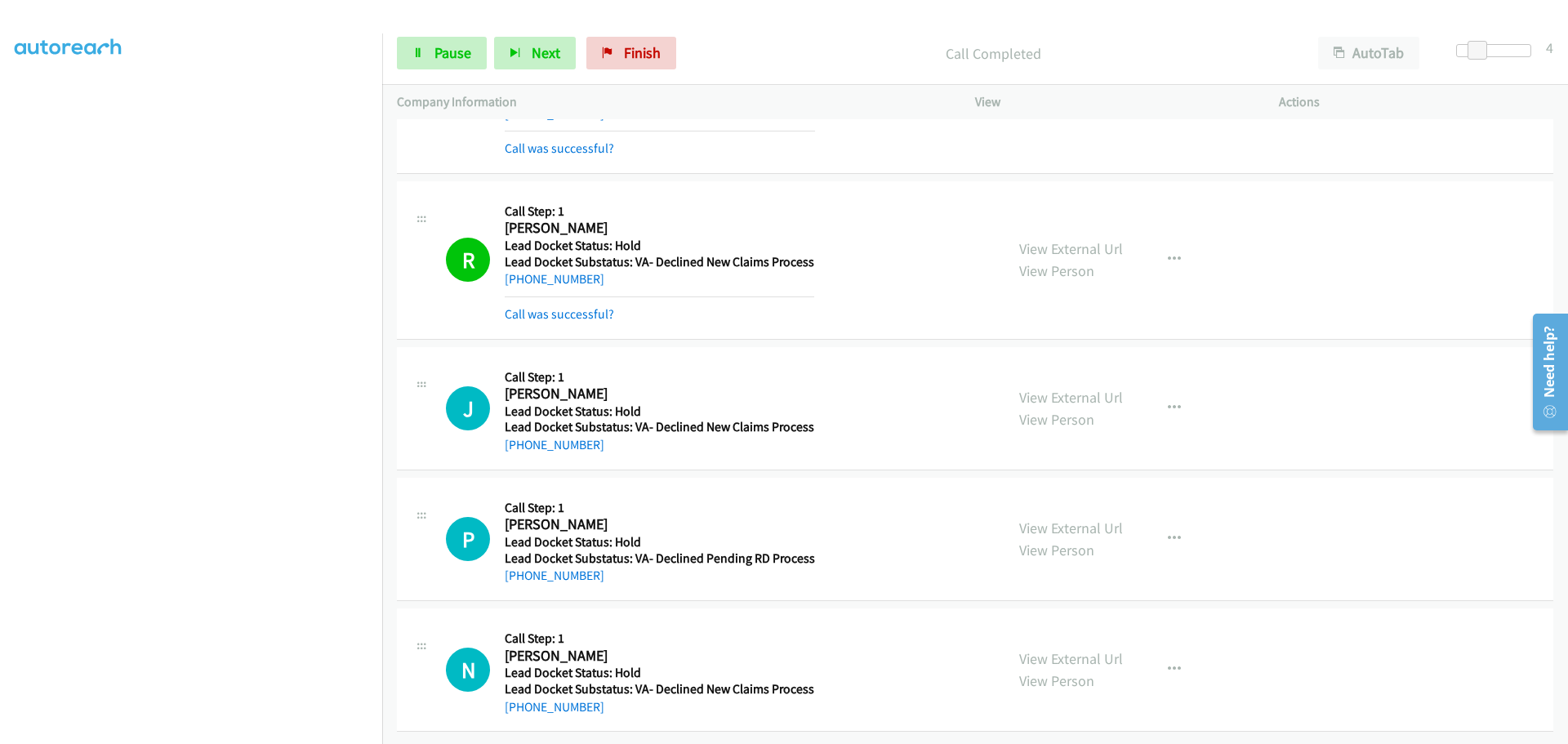
scroll to position [914, 0]
drag, startPoint x: 610, startPoint y: 437, endPoint x: 521, endPoint y: 442, distance: 89.1
click at [521, 442] on div "+1 650-270-1547" at bounding box center [660, 445] width 310 height 19
copy link "650-270-1547"
click at [463, 61] on span "Pause" at bounding box center [453, 52] width 37 height 18
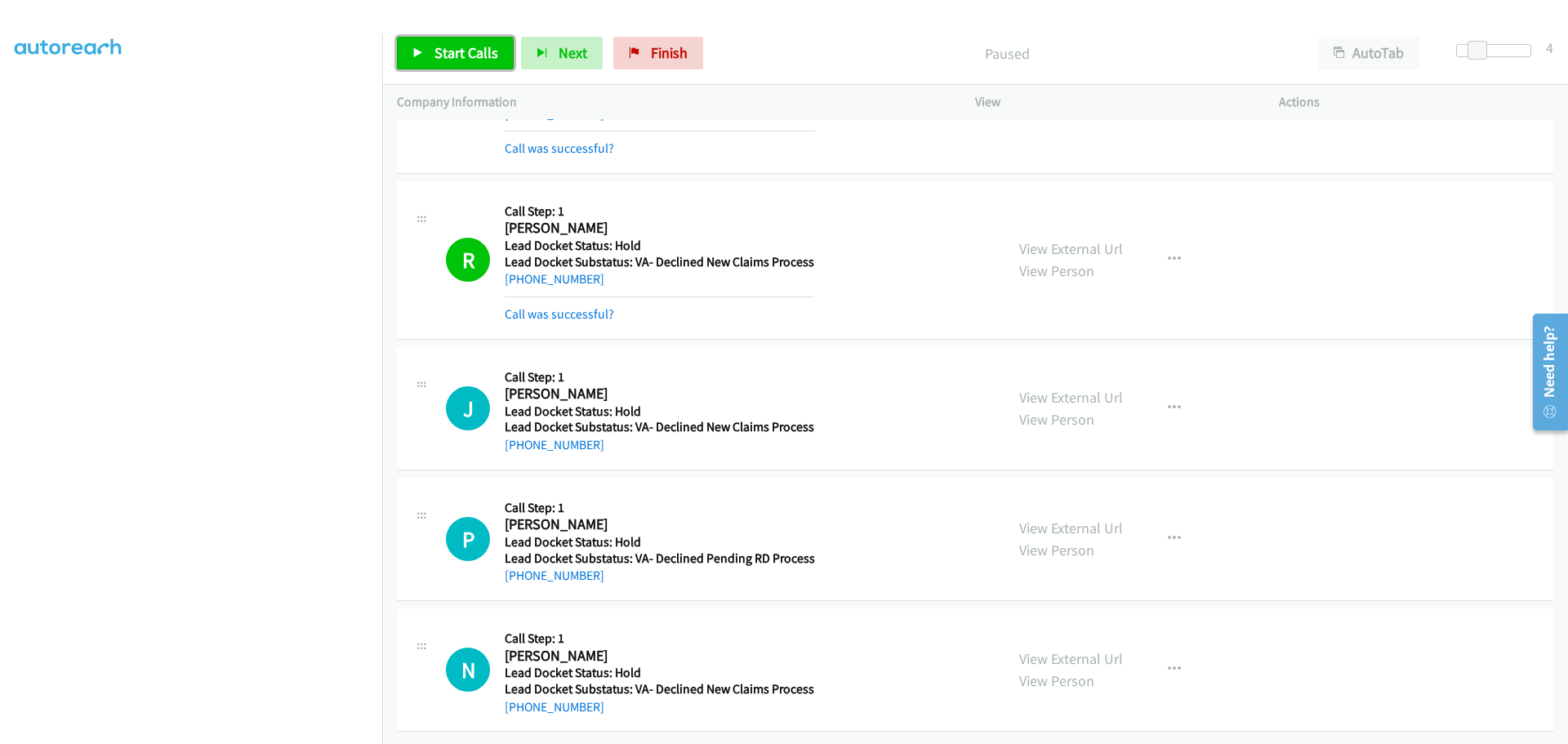
click at [463, 61] on span "Start Calls" at bounding box center [467, 52] width 64 height 18
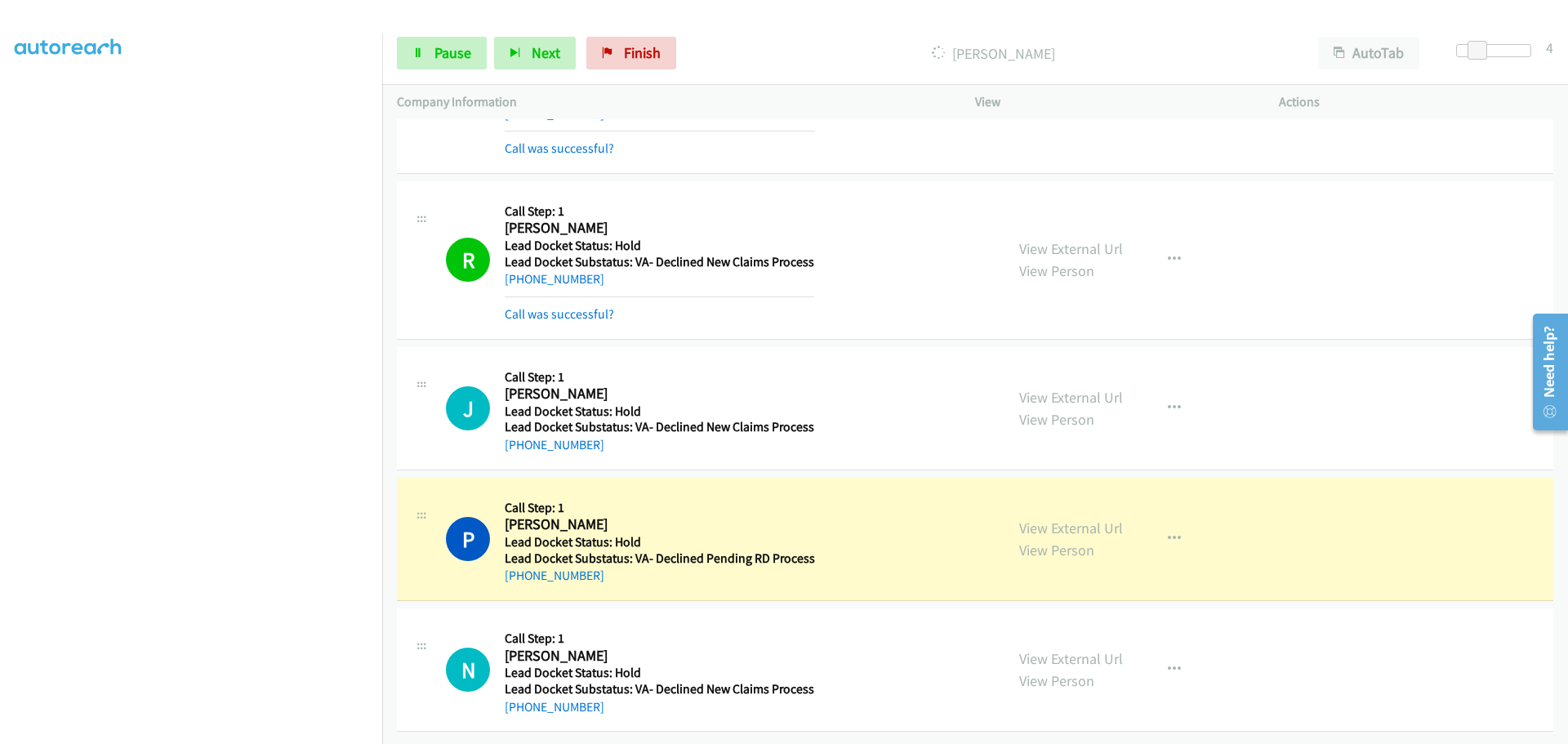
drag, startPoint x: 617, startPoint y: 576, endPoint x: 520, endPoint y: 576, distance: 97.0
click at [520, 576] on div "P Callback Scheduled Call Step: 1 Pete Castillo America/Los_Angeles Lead Docket…" at bounding box center [975, 539] width 1156 height 123
copy link "760-216-7055"
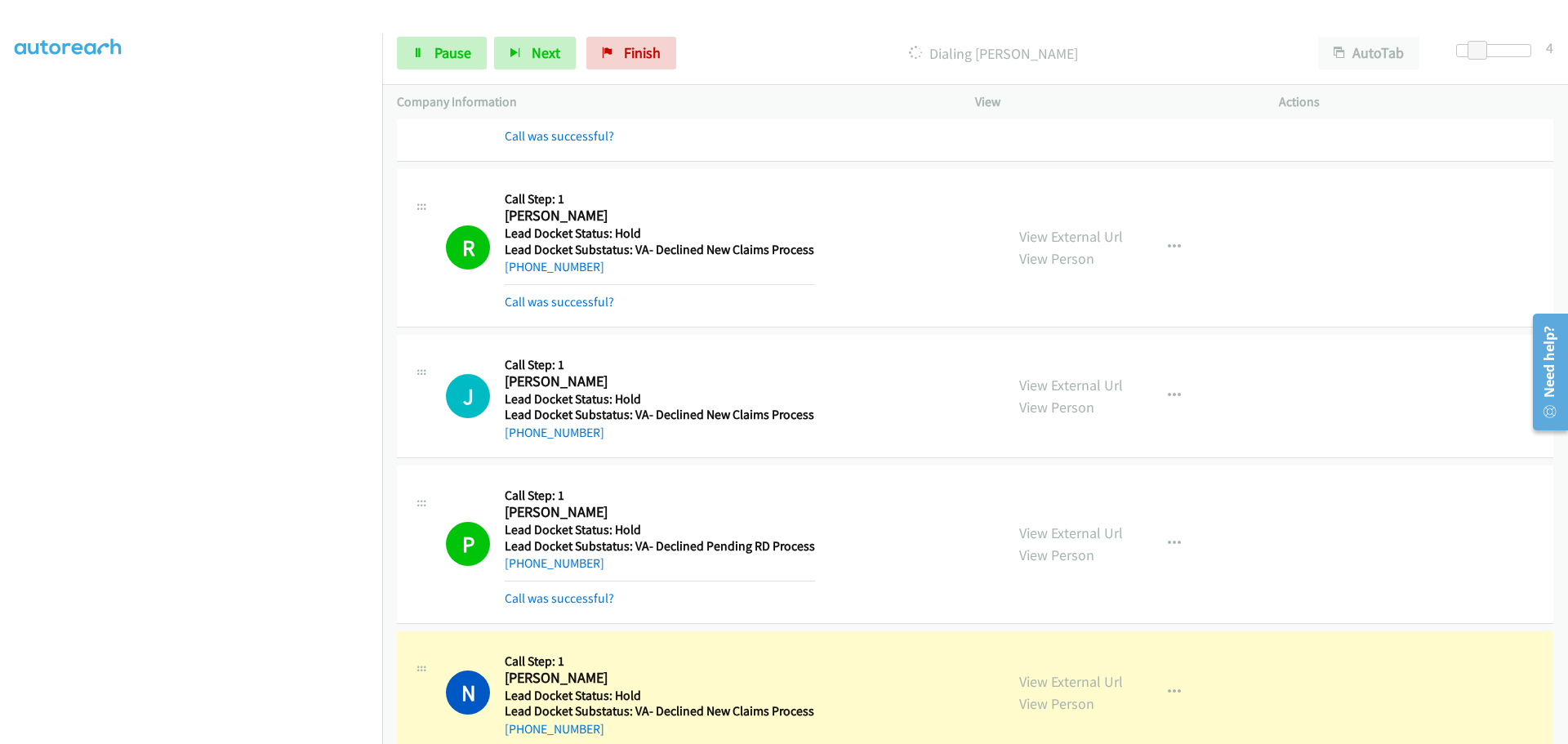
scroll to position [947, 0]
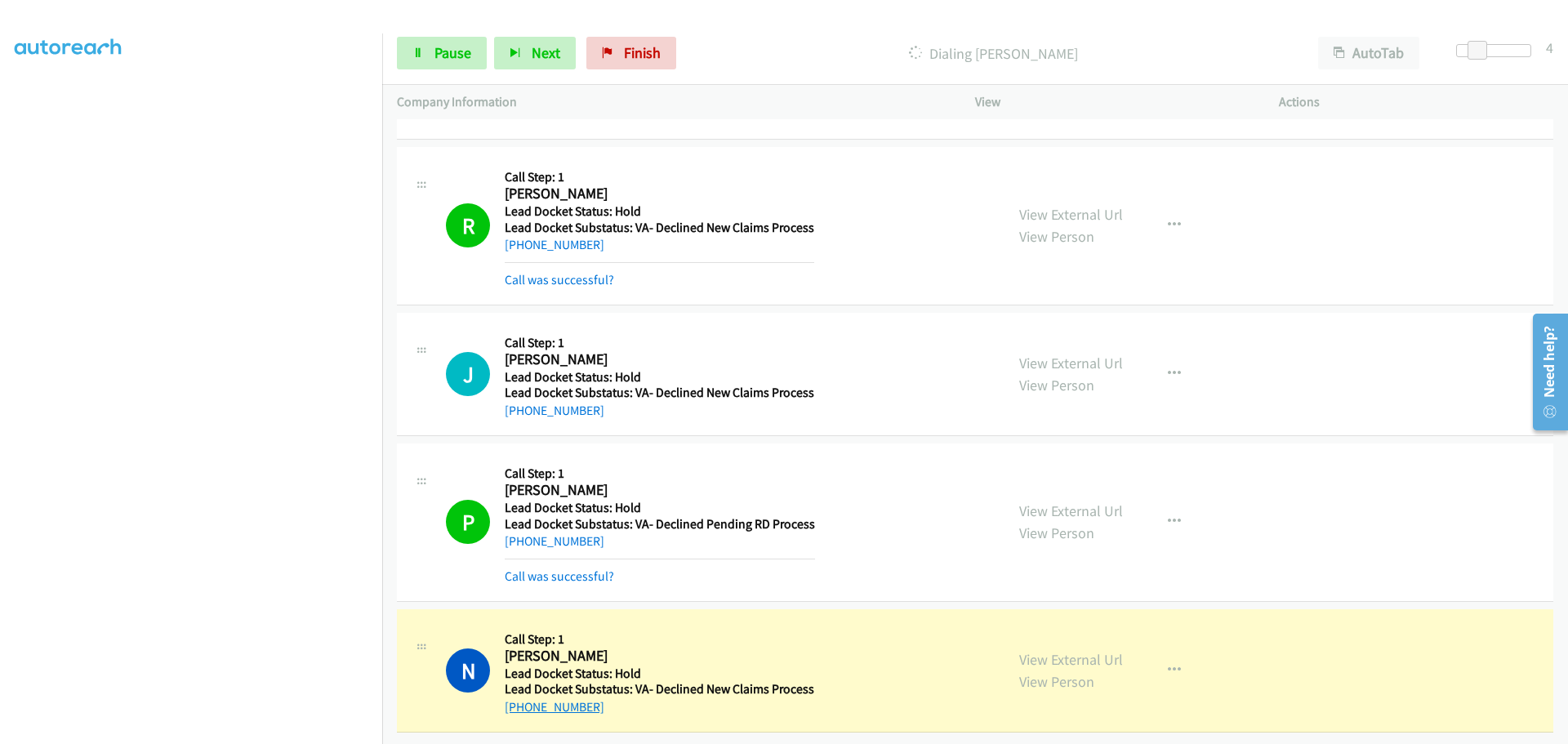
drag, startPoint x: 596, startPoint y: 698, endPoint x: 518, endPoint y: 697, distance: 78.0
click at [518, 698] on div "+1 702-403-5494" at bounding box center [660, 707] width 310 height 19
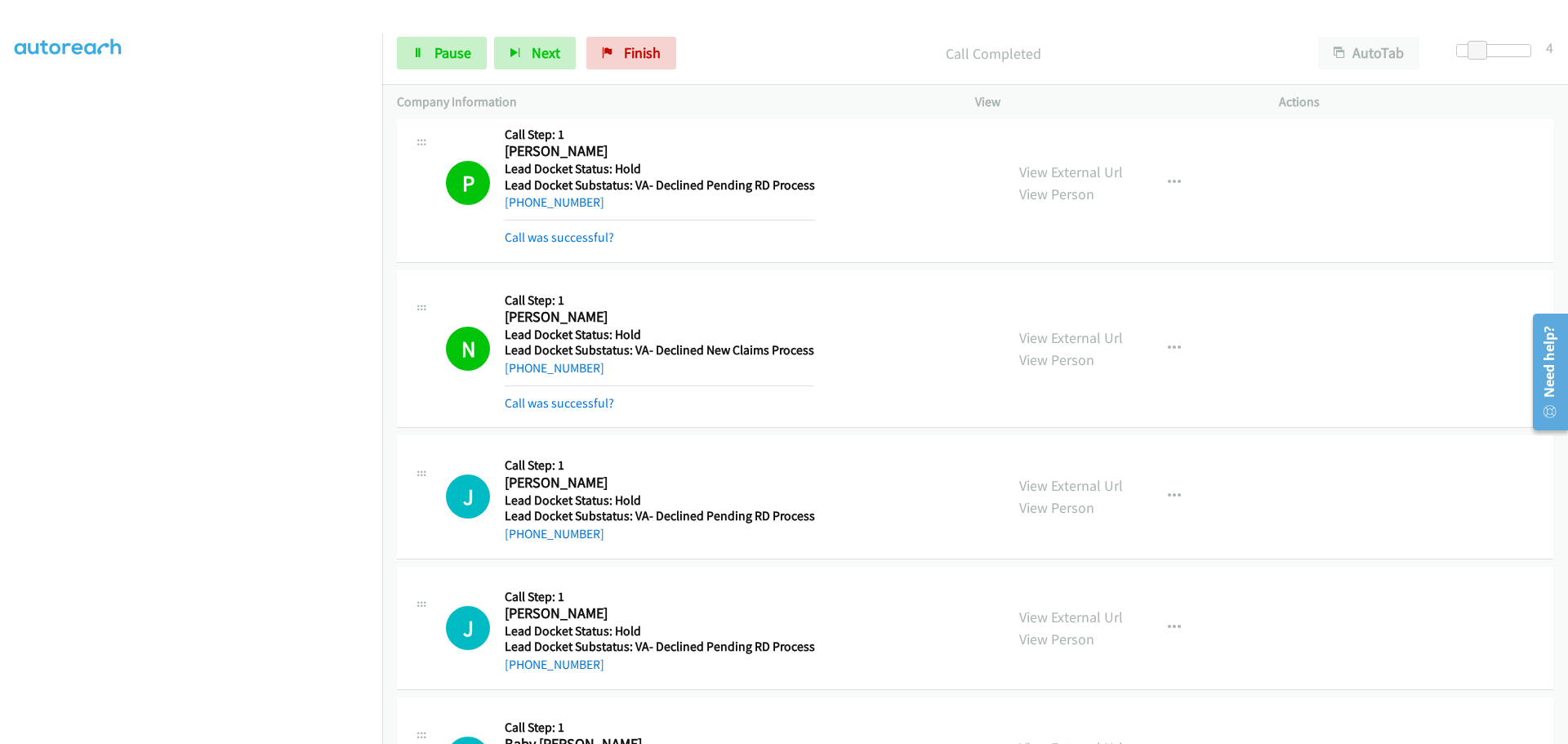
scroll to position [1375, 0]
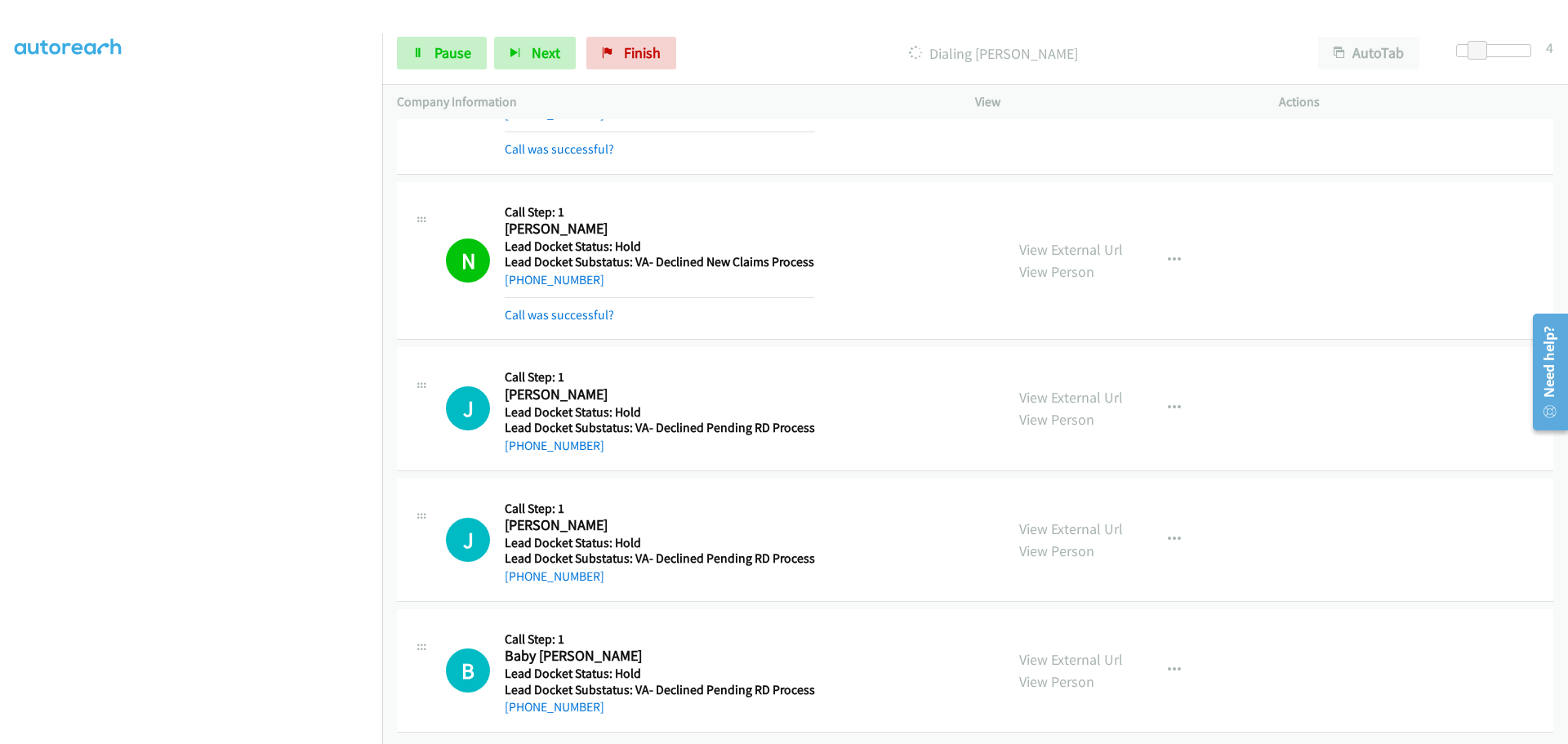
drag, startPoint x: 579, startPoint y: 436, endPoint x: 522, endPoint y: 441, distance: 57.2
click at [522, 441] on div "+1 530-723-4400" at bounding box center [660, 446] width 310 height 19
click at [653, 456] on div "J Callback Scheduled Call Step: 1 Jason Nicholi America/Los_Angeles Lead Docket…" at bounding box center [975, 408] width 1156 height 123
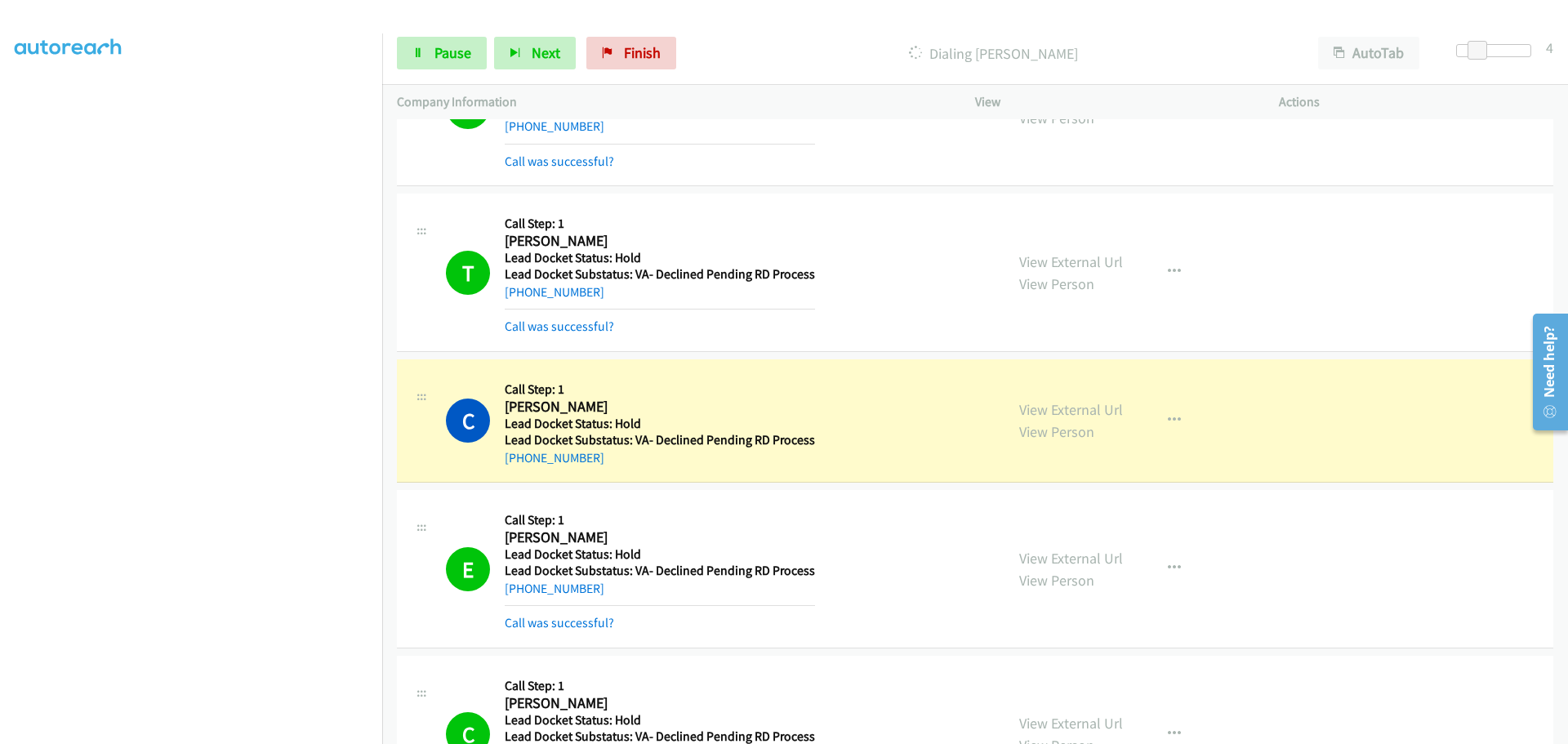
scroll to position [232, 0]
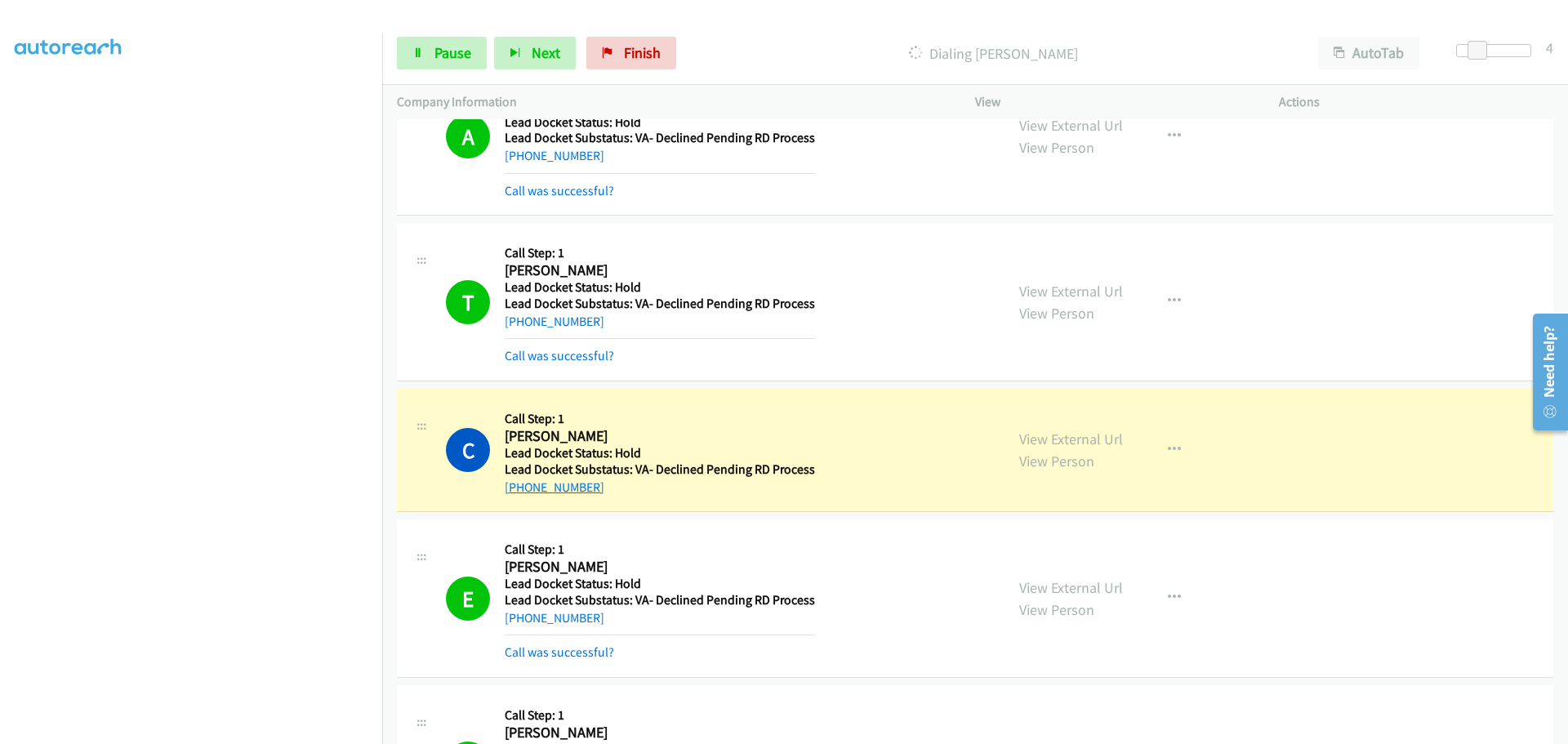
drag, startPoint x: 583, startPoint y: 489, endPoint x: 520, endPoint y: 486, distance: 63.1
click at [520, 486] on div "+1 912-944-5333" at bounding box center [660, 487] width 310 height 19
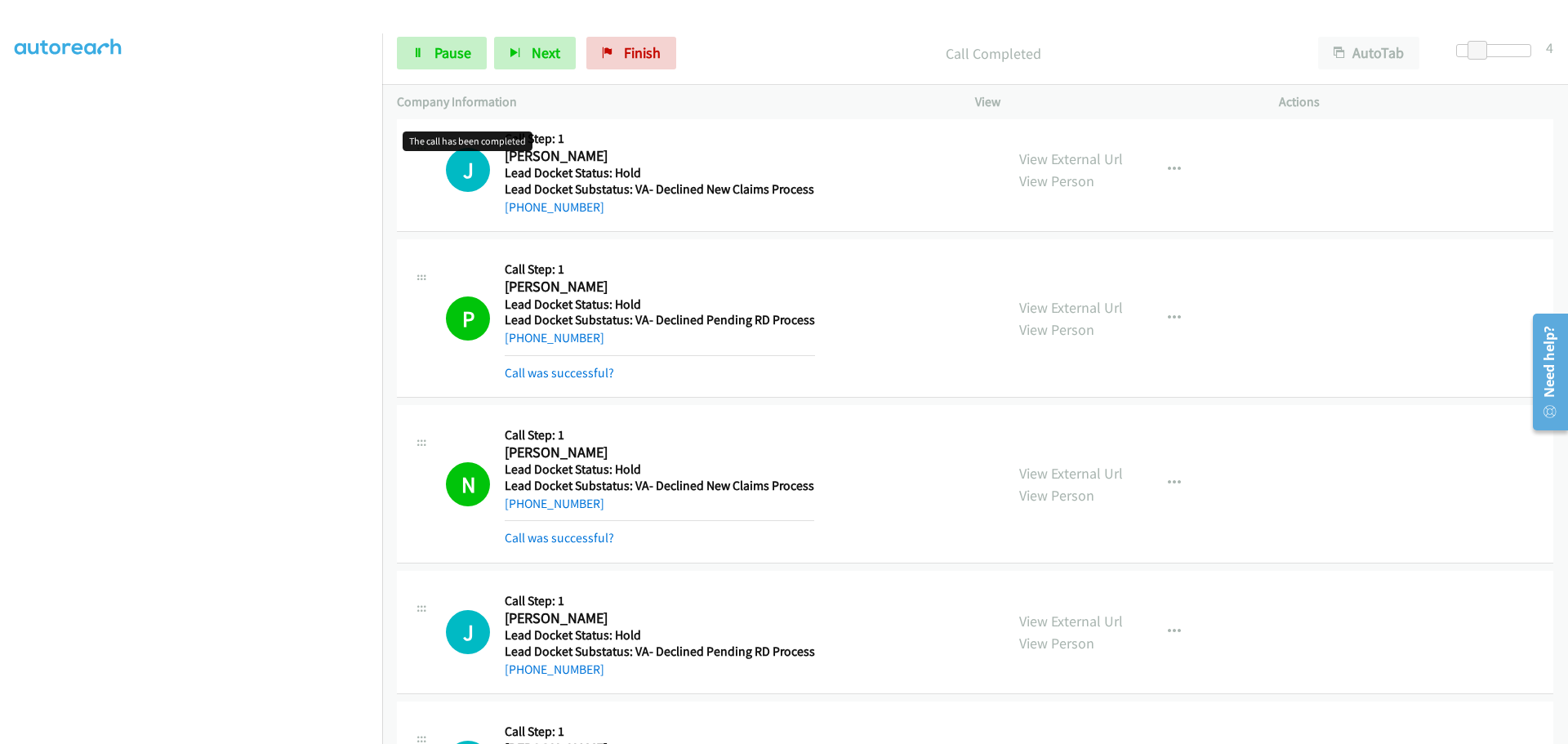
scroll to position [919, 0]
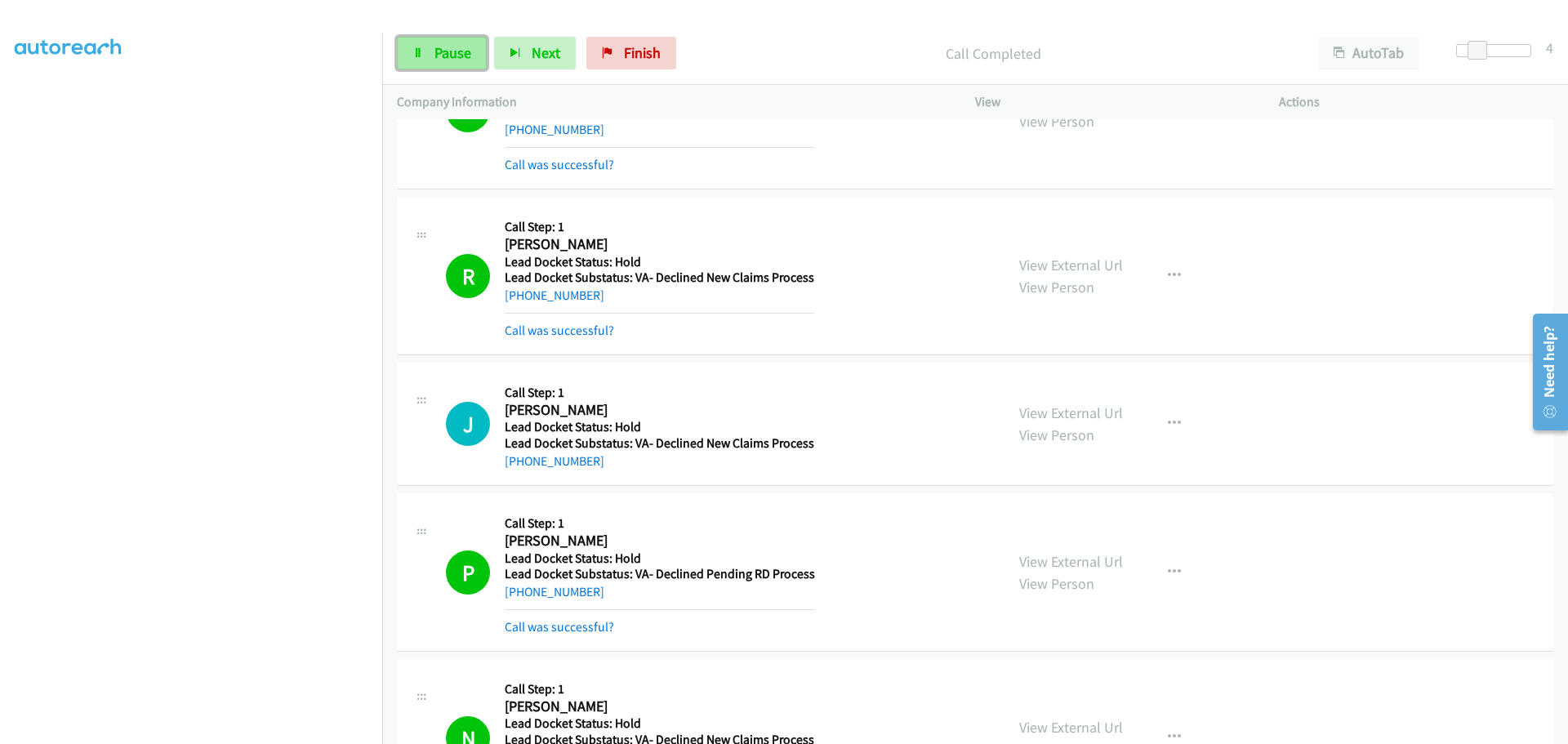
click at [442, 65] on link "Pause" at bounding box center [442, 53] width 90 height 33
click at [450, 54] on span "Start Calls" at bounding box center [467, 52] width 64 height 18
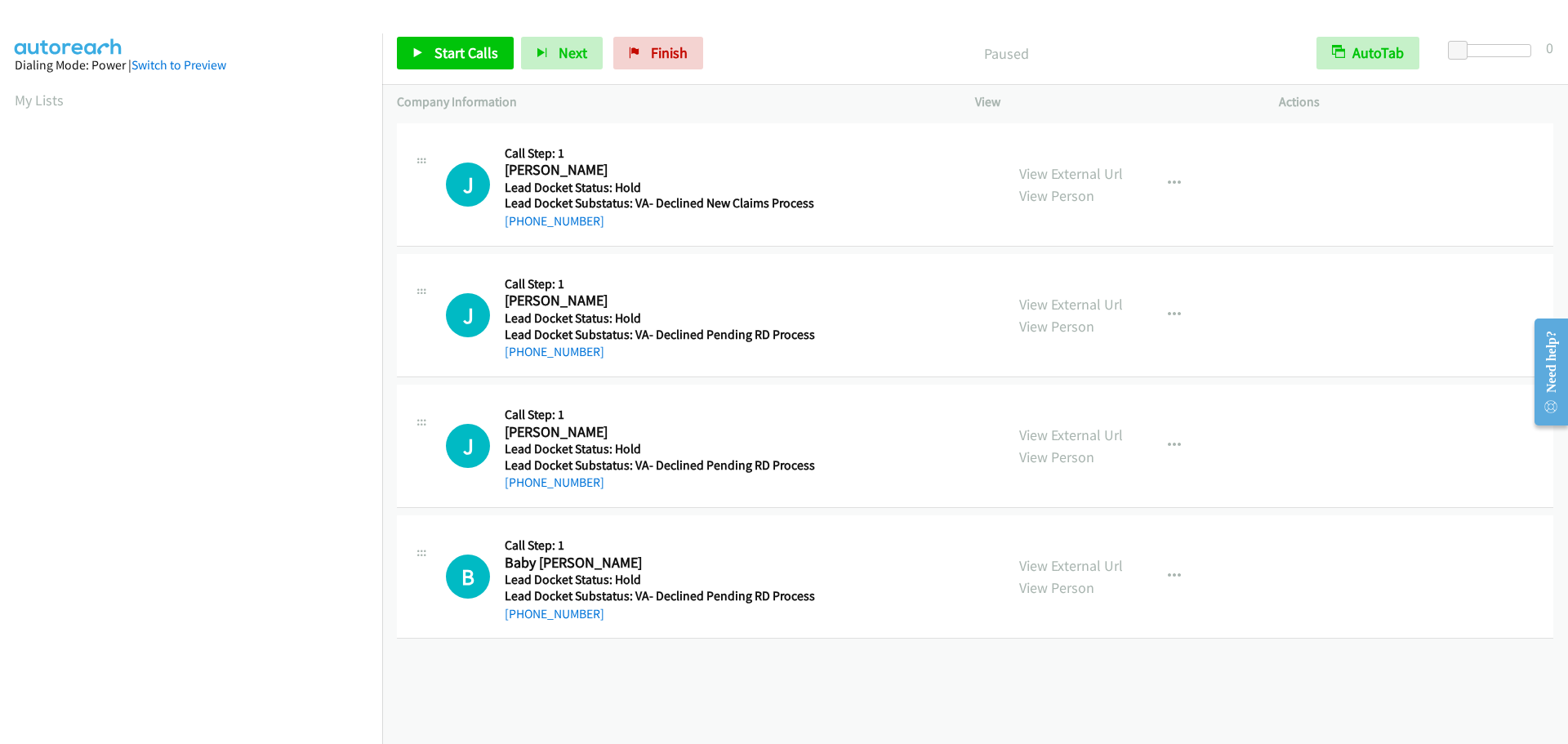
scroll to position [172, 0]
click at [471, 58] on span "Start Calls" at bounding box center [467, 52] width 64 height 18
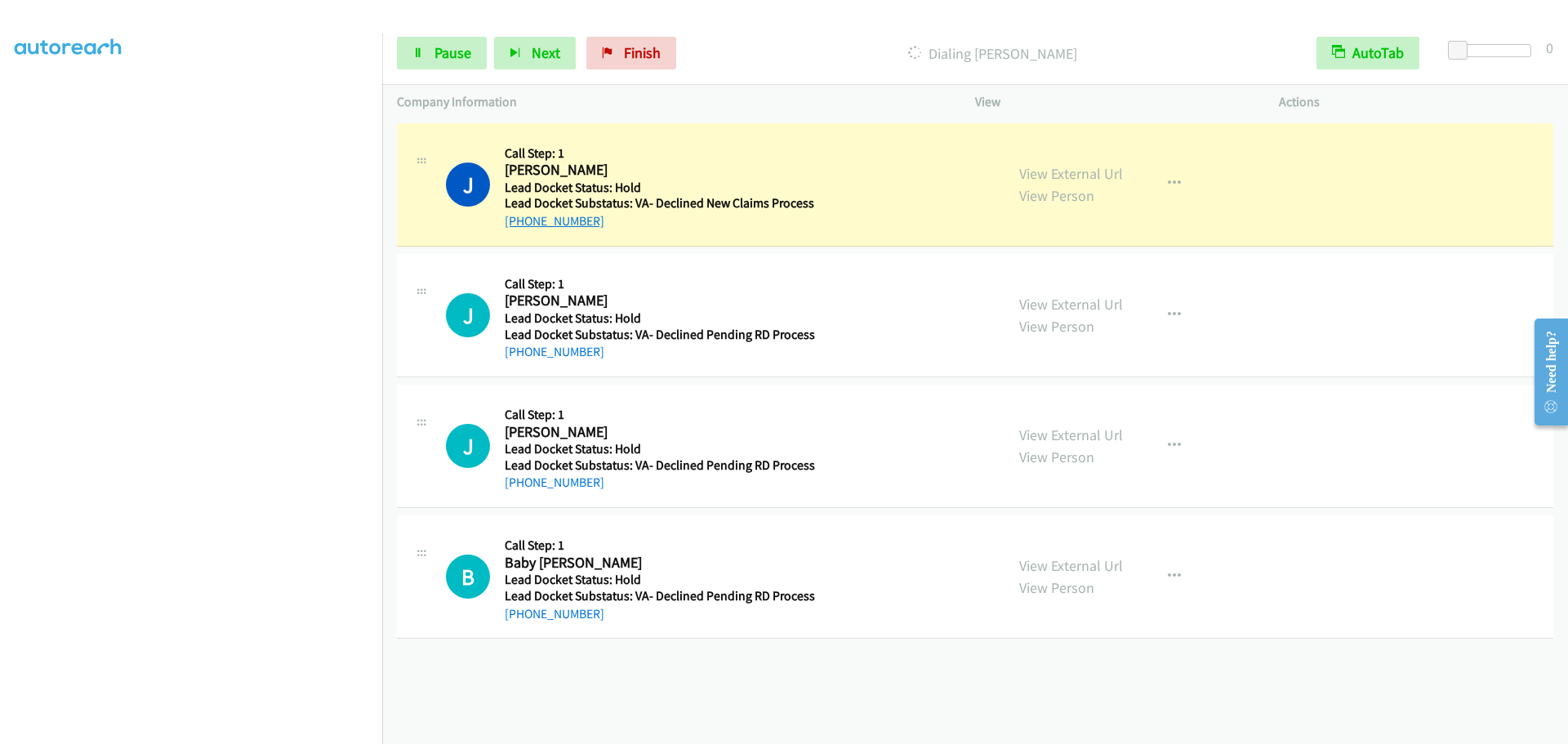
drag, startPoint x: 606, startPoint y: 220, endPoint x: 523, endPoint y: 222, distance: 83.0
click at [523, 222] on div "+1 650-270-1547" at bounding box center [660, 221] width 310 height 19
copy link "650-270-1547"
click at [1348, 52] on button "AutoTab" at bounding box center [1368, 53] width 103 height 33
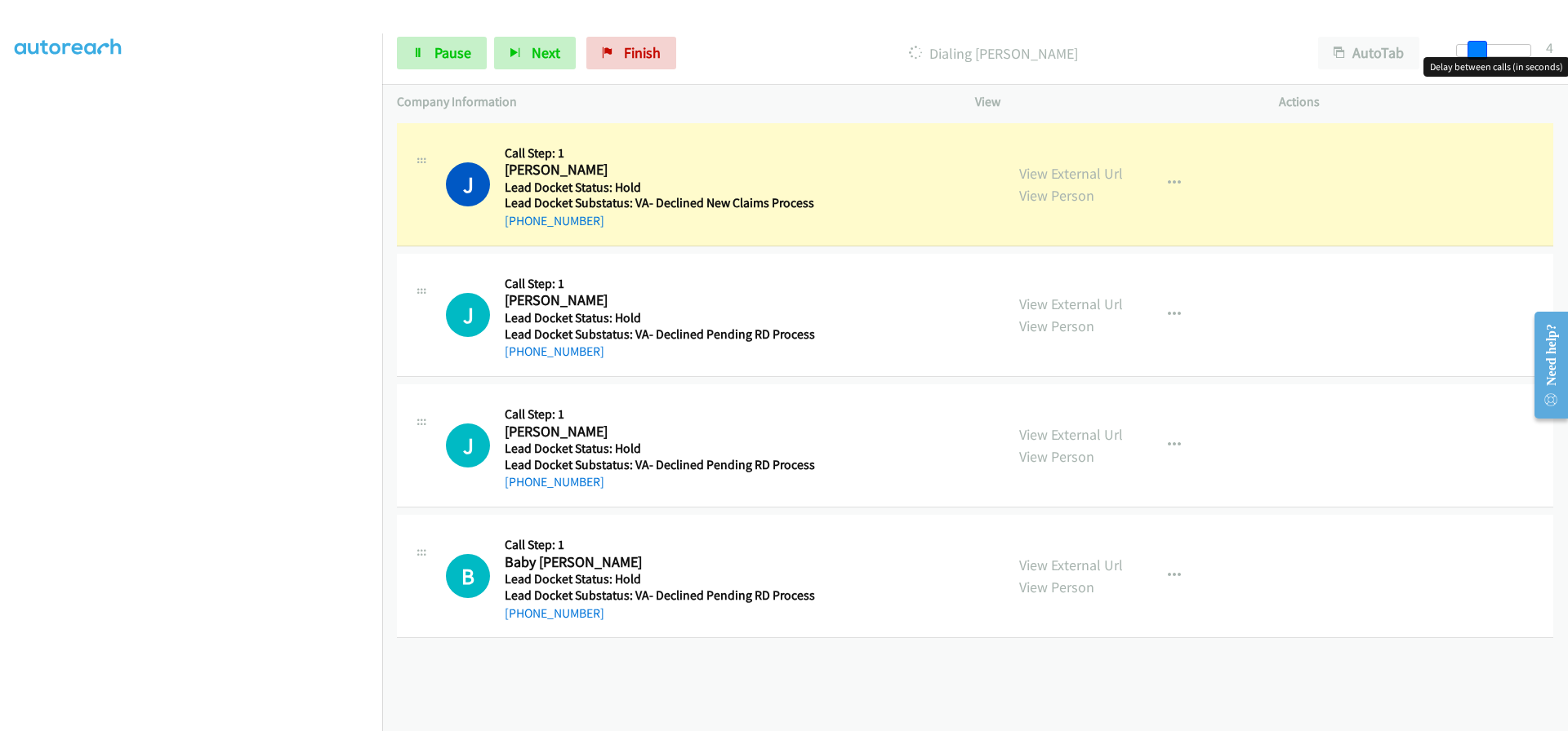
drag, startPoint x: 1453, startPoint y: 47, endPoint x: 1471, endPoint y: 51, distance: 18.4
click at [1471, 51] on span at bounding box center [1477, 50] width 19 height 19
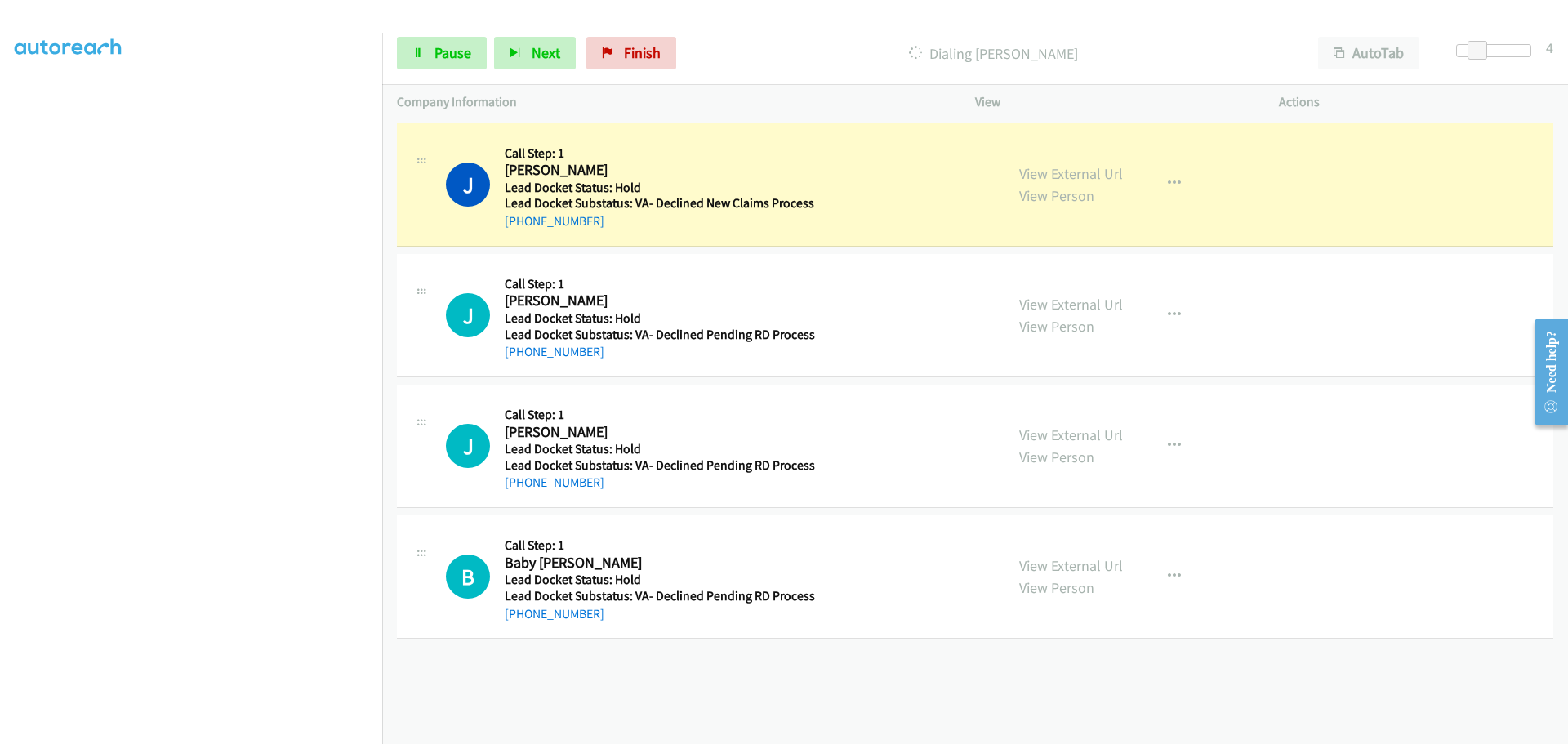
drag, startPoint x: 602, startPoint y: 356, endPoint x: 522, endPoint y: 365, distance: 80.5
click at [522, 365] on div "J Callback Scheduled Call Step: 1 Jose Felix America/Los_Angeles Lead Docket St…" at bounding box center [975, 315] width 1156 height 123
copy link "323-594-7239"
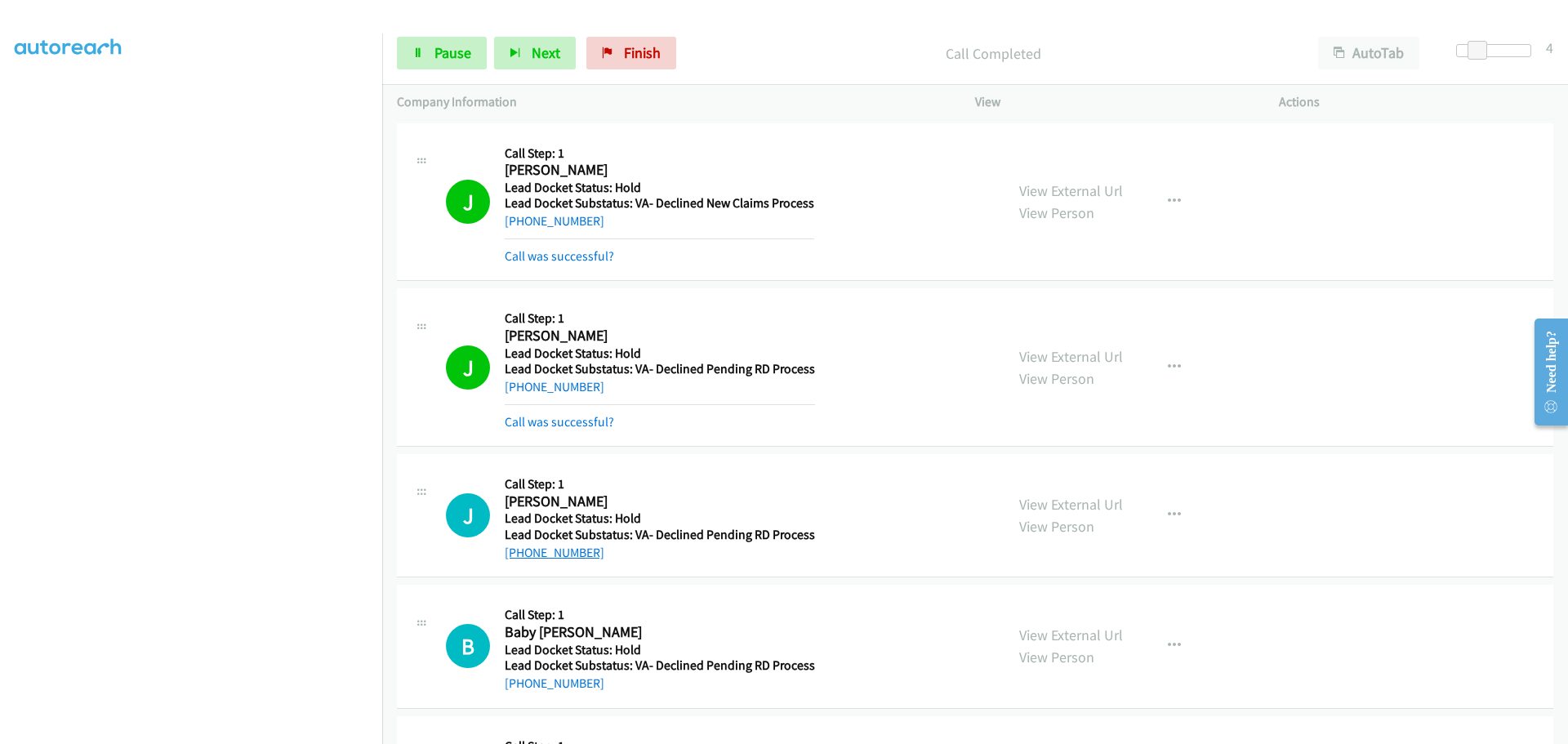
drag, startPoint x: 604, startPoint y: 557, endPoint x: 522, endPoint y: 555, distance: 82.0
click at [522, 555] on div "+1 530-723-4400" at bounding box center [660, 553] width 310 height 19
copy link "530-723-4400"
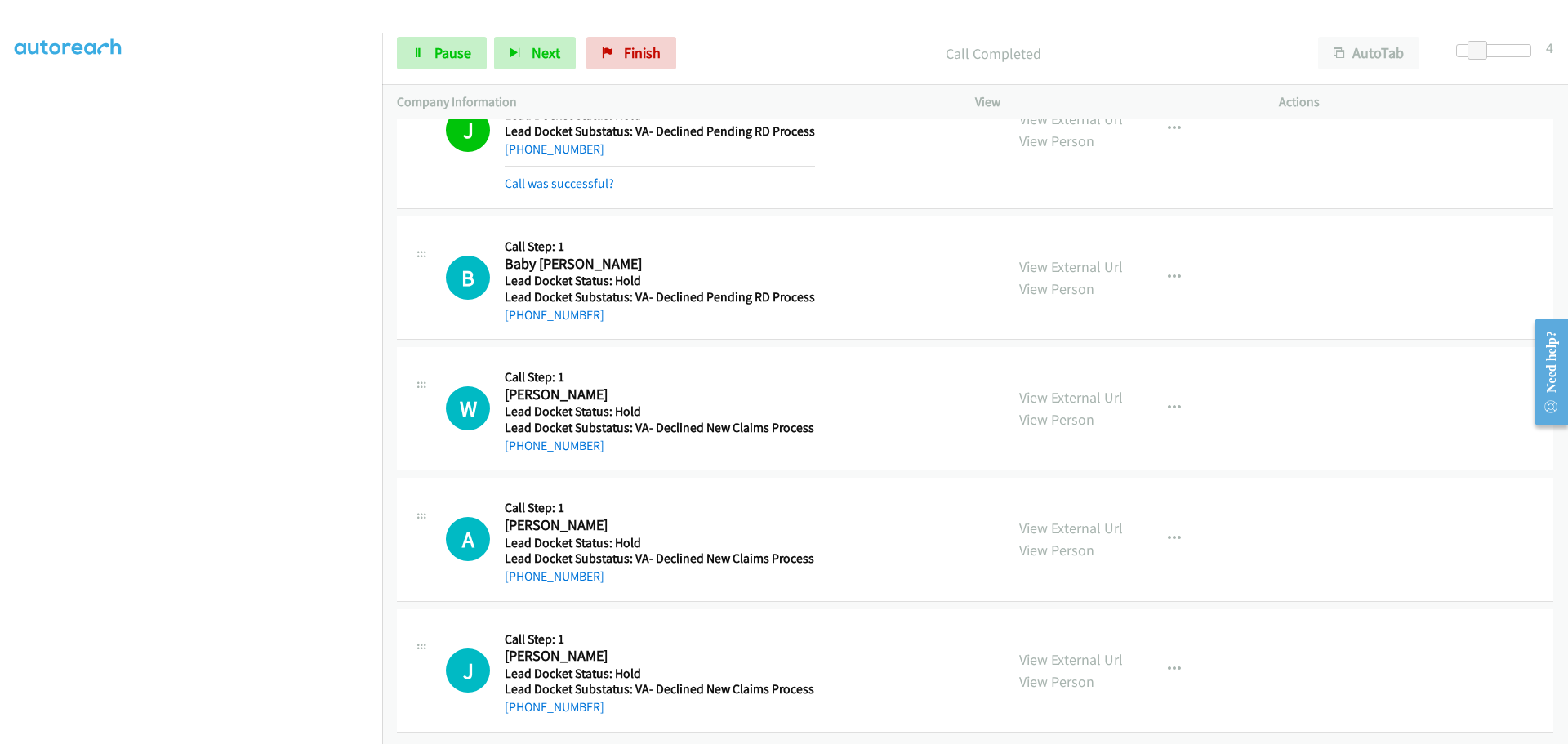
scroll to position [416, 0]
drag, startPoint x: 603, startPoint y: 304, endPoint x: 523, endPoint y: 311, distance: 80.3
click at [523, 311] on div "[PHONE_NUMBER]" at bounding box center [660, 315] width 310 height 19
copy link "[PHONE_NUMBER]"
click at [452, 49] on span "Pause" at bounding box center [453, 52] width 37 height 18
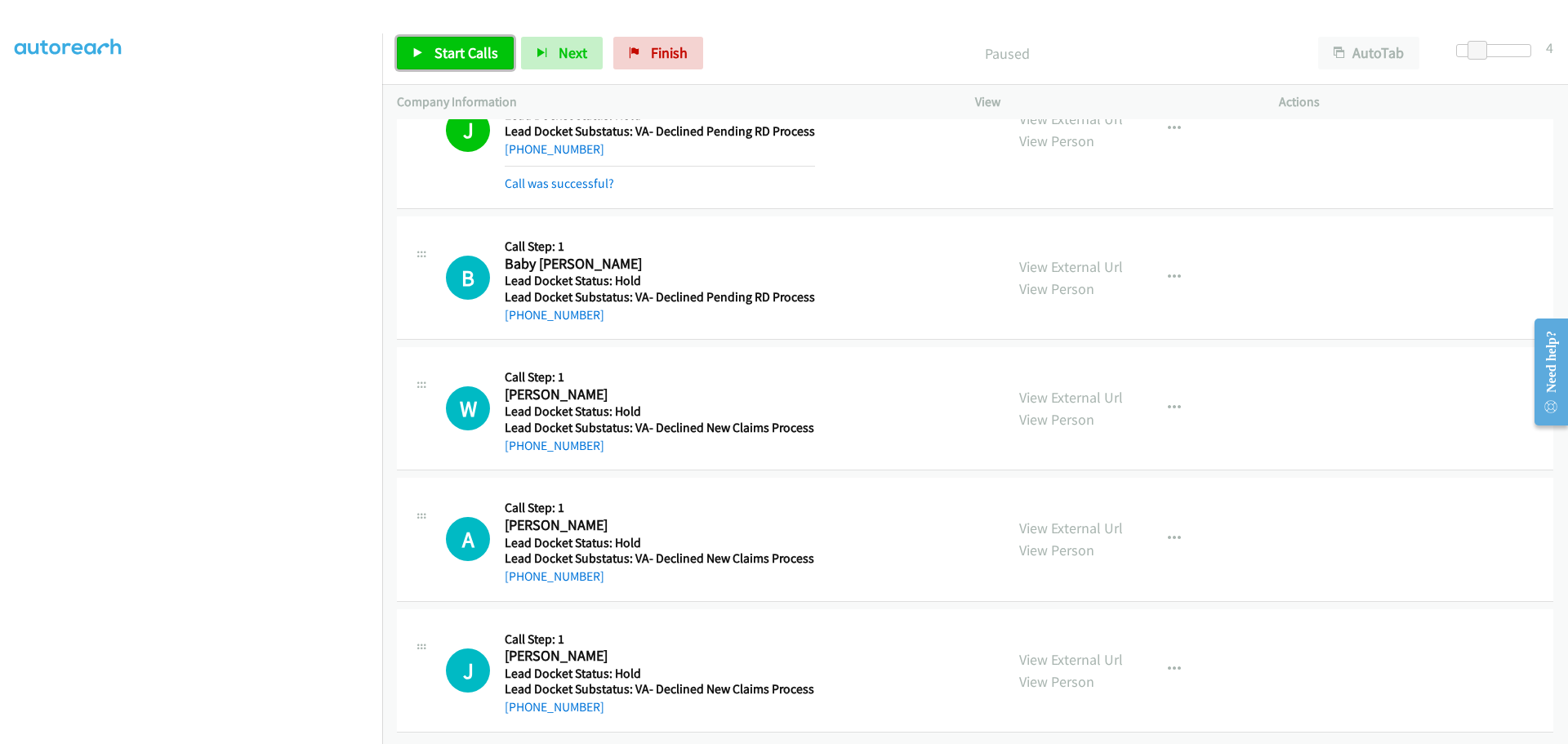
click at [452, 49] on span "Start Calls" at bounding box center [467, 52] width 64 height 18
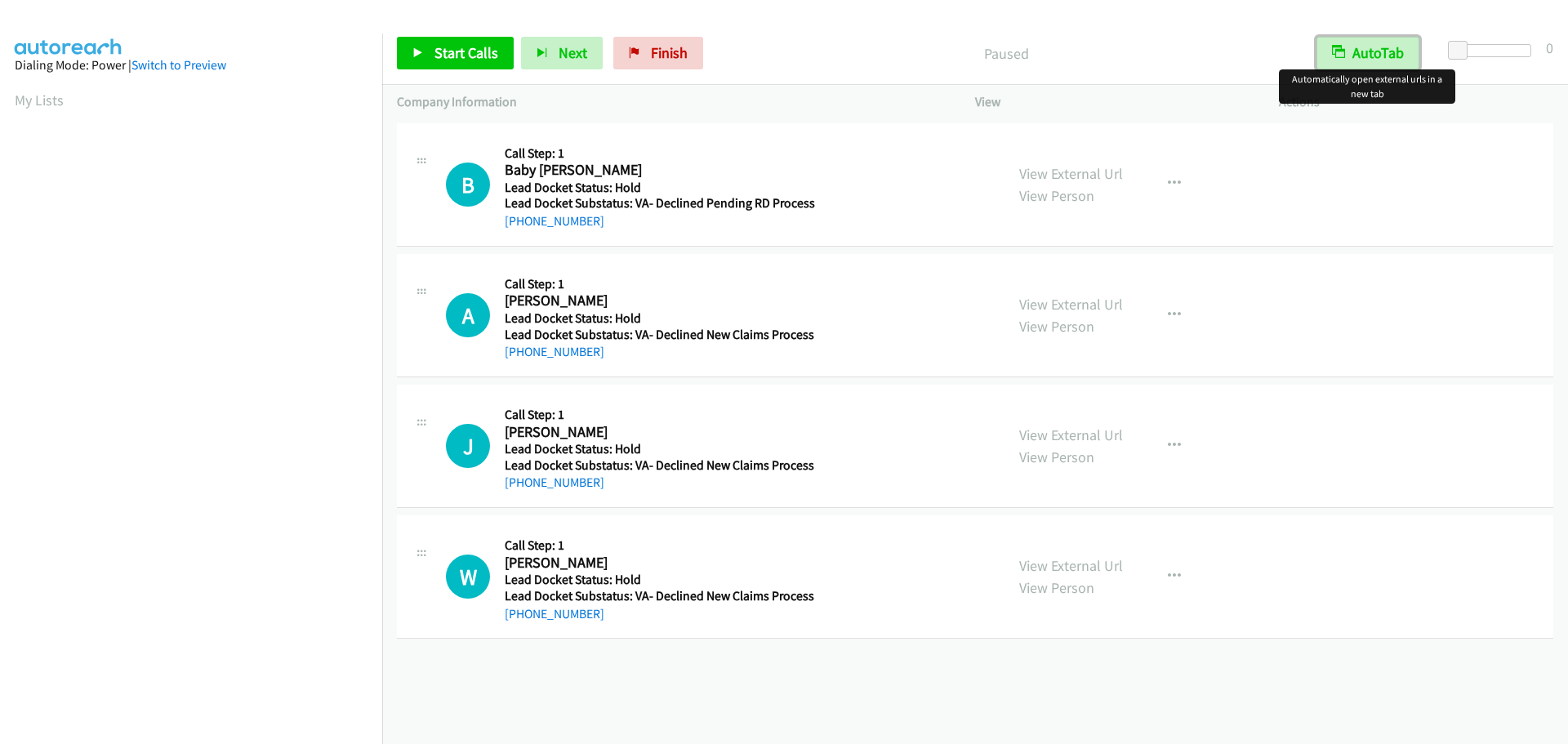
click at [1353, 61] on button "AutoTab" at bounding box center [1368, 53] width 103 height 33
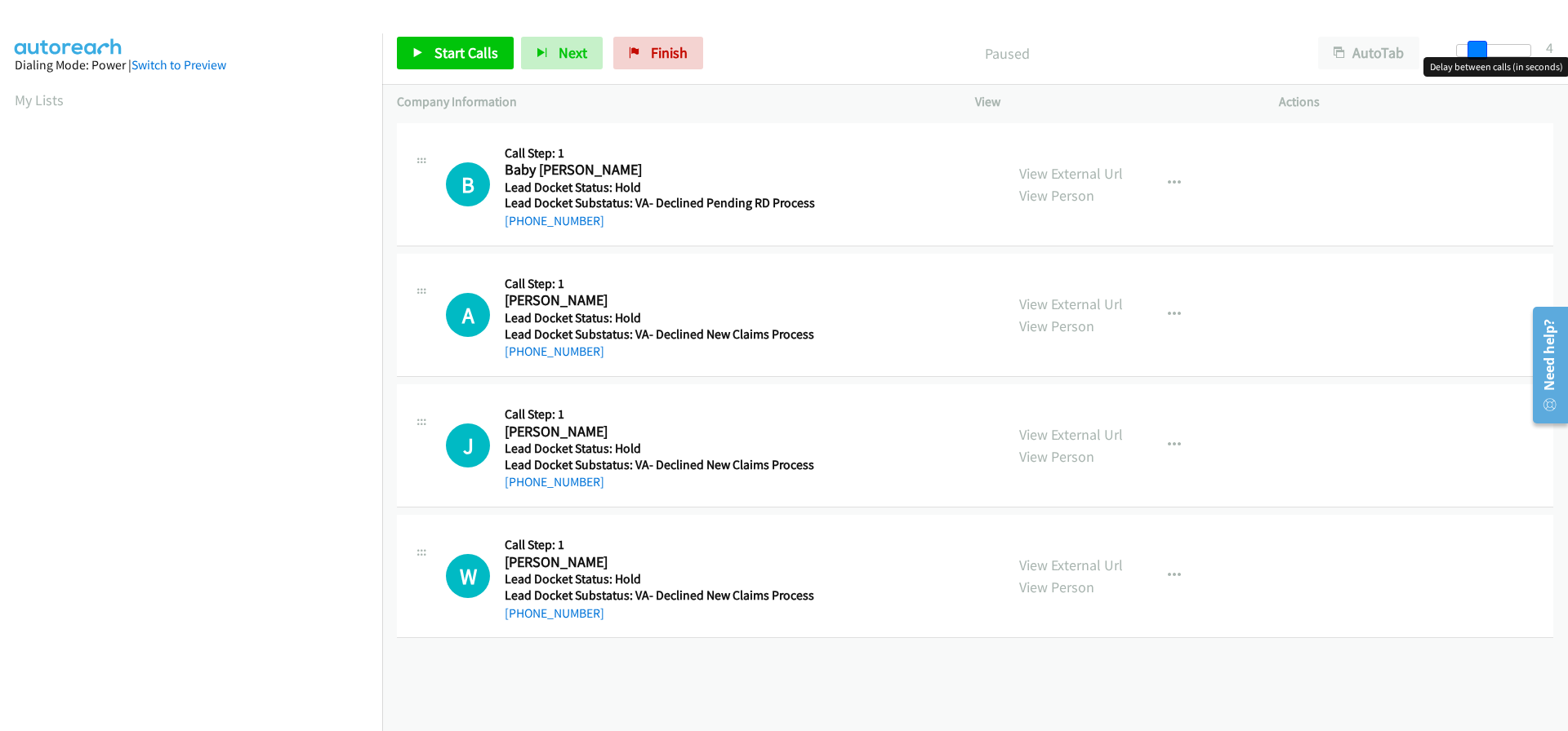
drag, startPoint x: 1463, startPoint y: 48, endPoint x: 1481, endPoint y: 54, distance: 19.0
click at [1481, 54] on span at bounding box center [1477, 50] width 19 height 19
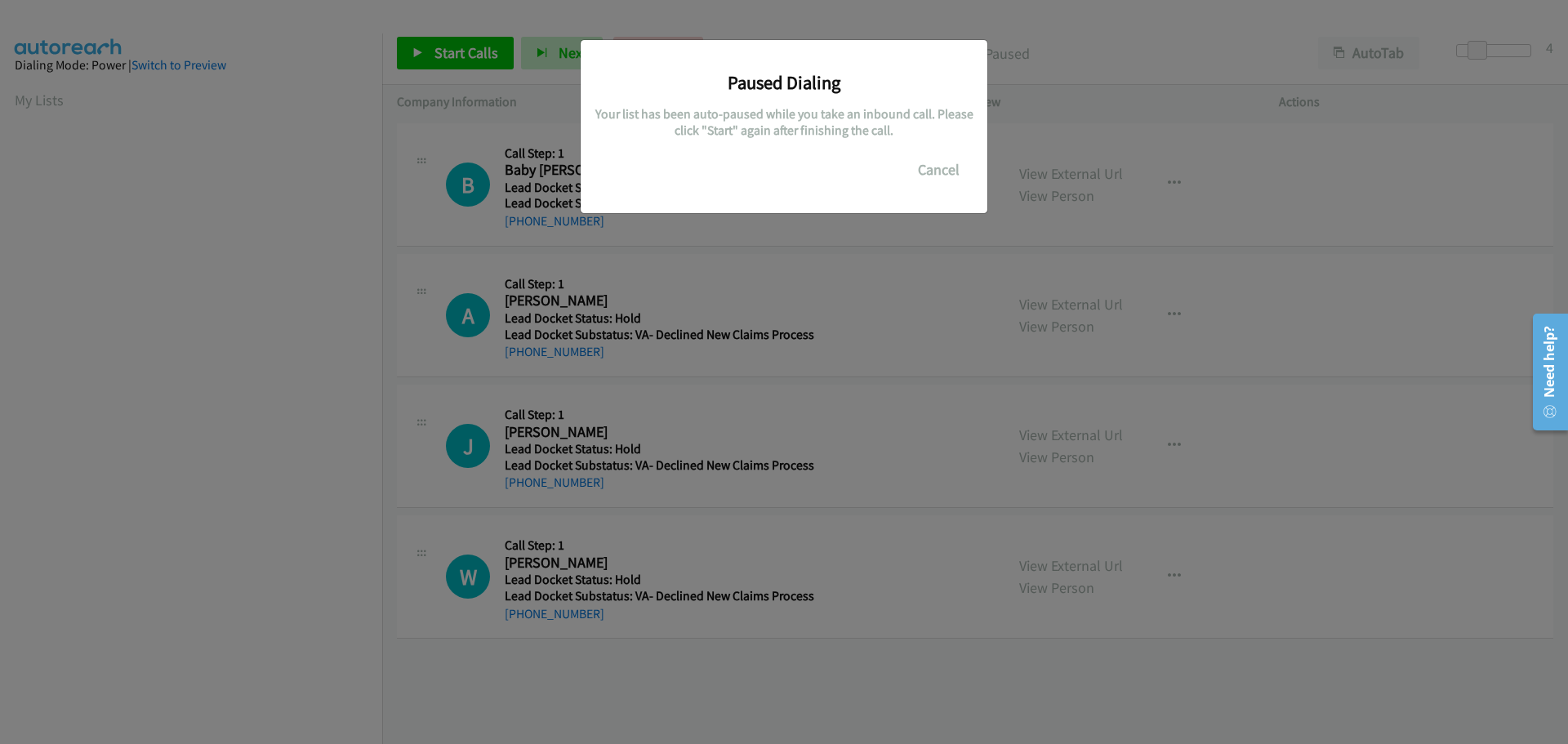
scroll to position [172, 0]
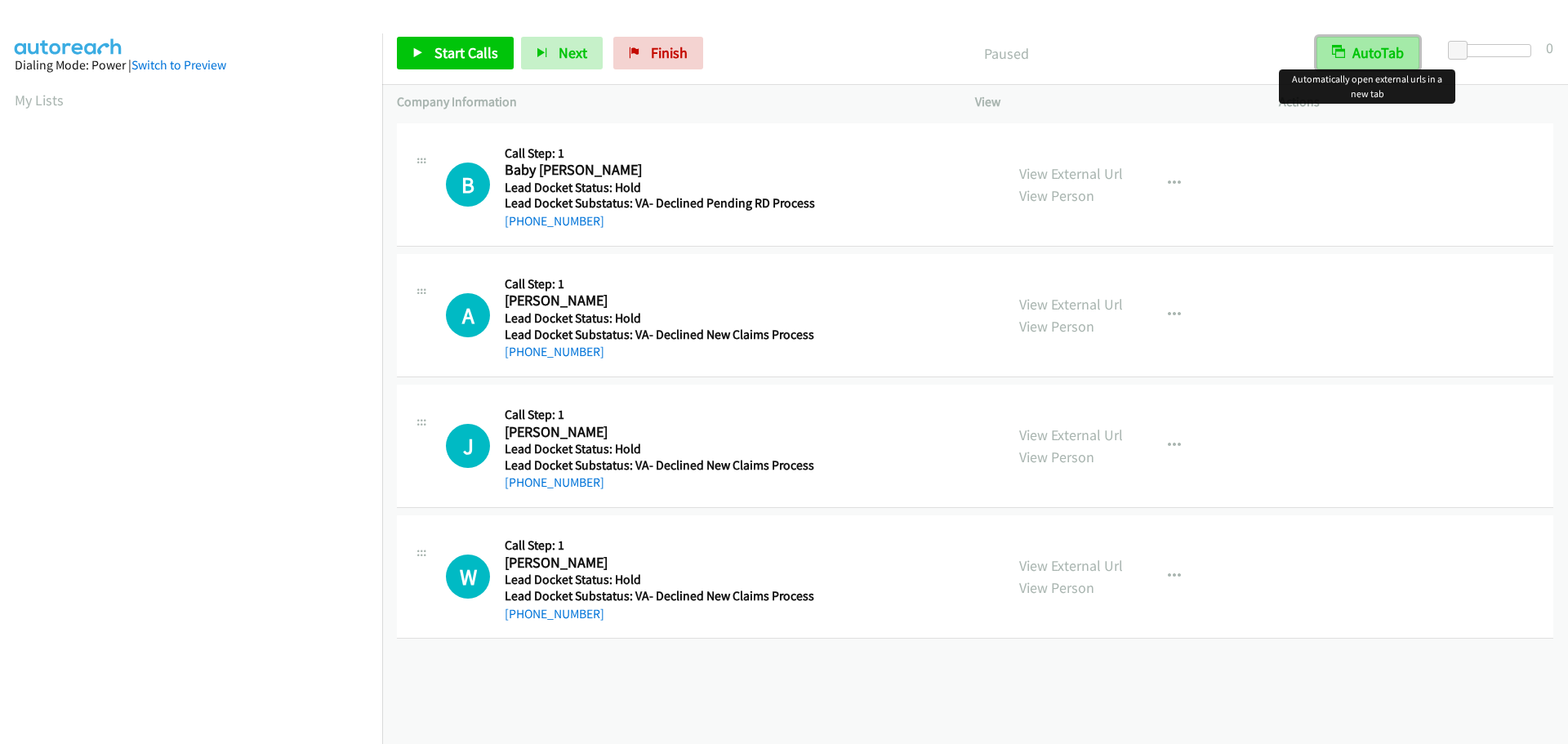
click at [1369, 49] on button "AutoTab" at bounding box center [1368, 53] width 103 height 33
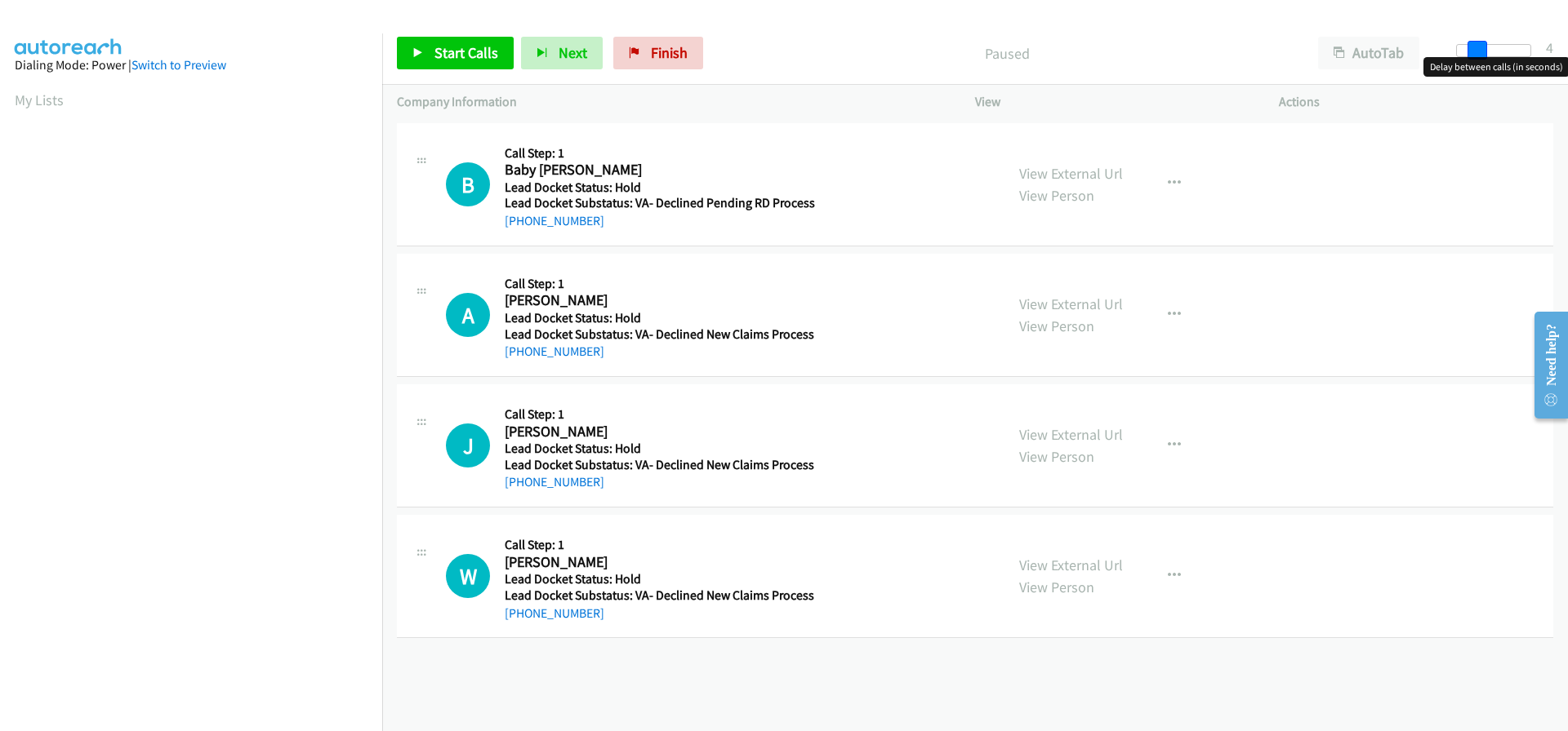
drag, startPoint x: 1457, startPoint y: 51, endPoint x: 1476, endPoint y: 54, distance: 19.2
click at [1476, 54] on span at bounding box center [1477, 50] width 19 height 19
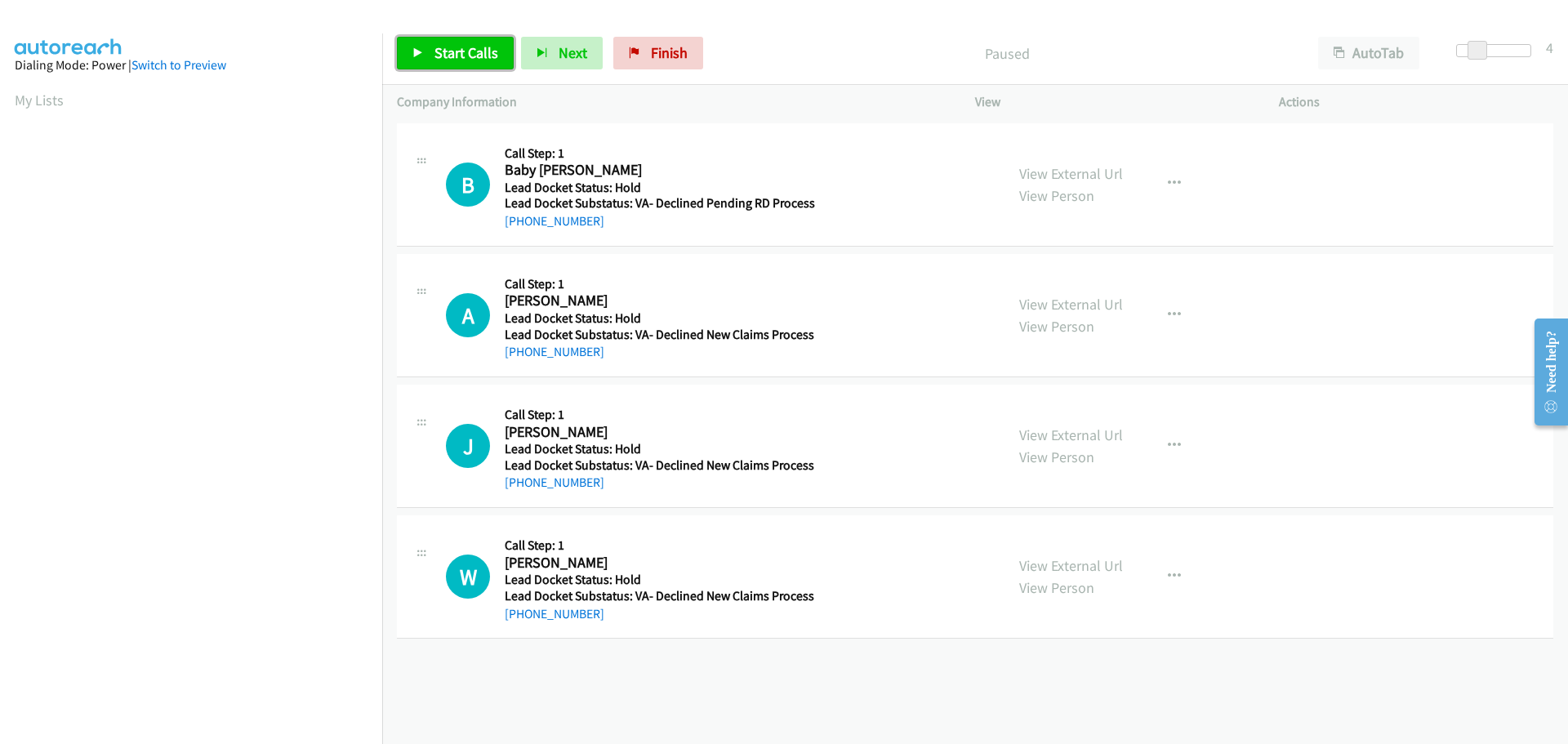
click at [491, 60] on span "Start Calls" at bounding box center [467, 52] width 64 height 18
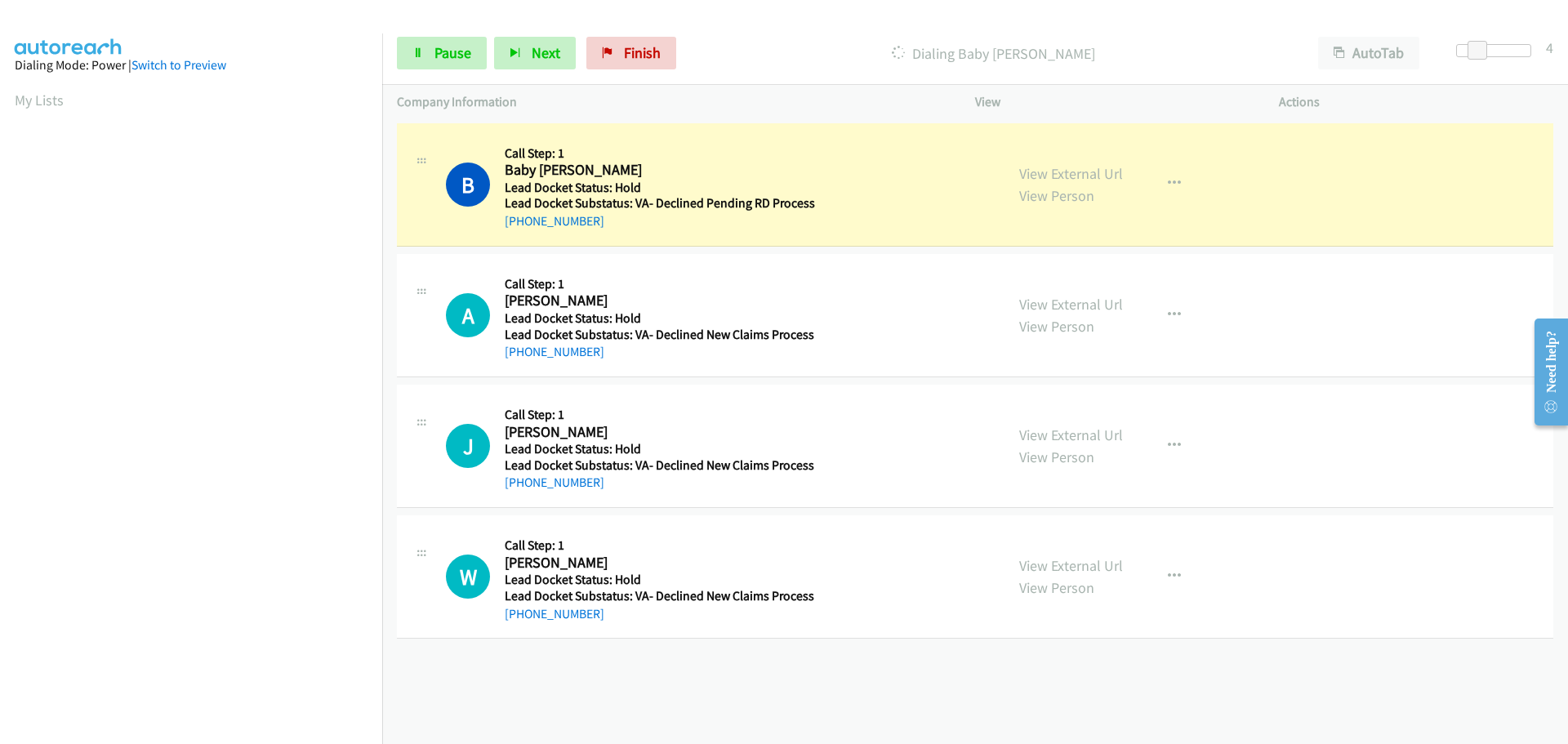
drag, startPoint x: 601, startPoint y: 227, endPoint x: 520, endPoint y: 232, distance: 81.2
click at [520, 232] on div "B Callback Scheduled Call Step: 1 Baby [PERSON_NAME] America/Los_Angeles Lead D…" at bounding box center [975, 184] width 1156 height 123
copy link "[PHONE_NUMBER]"
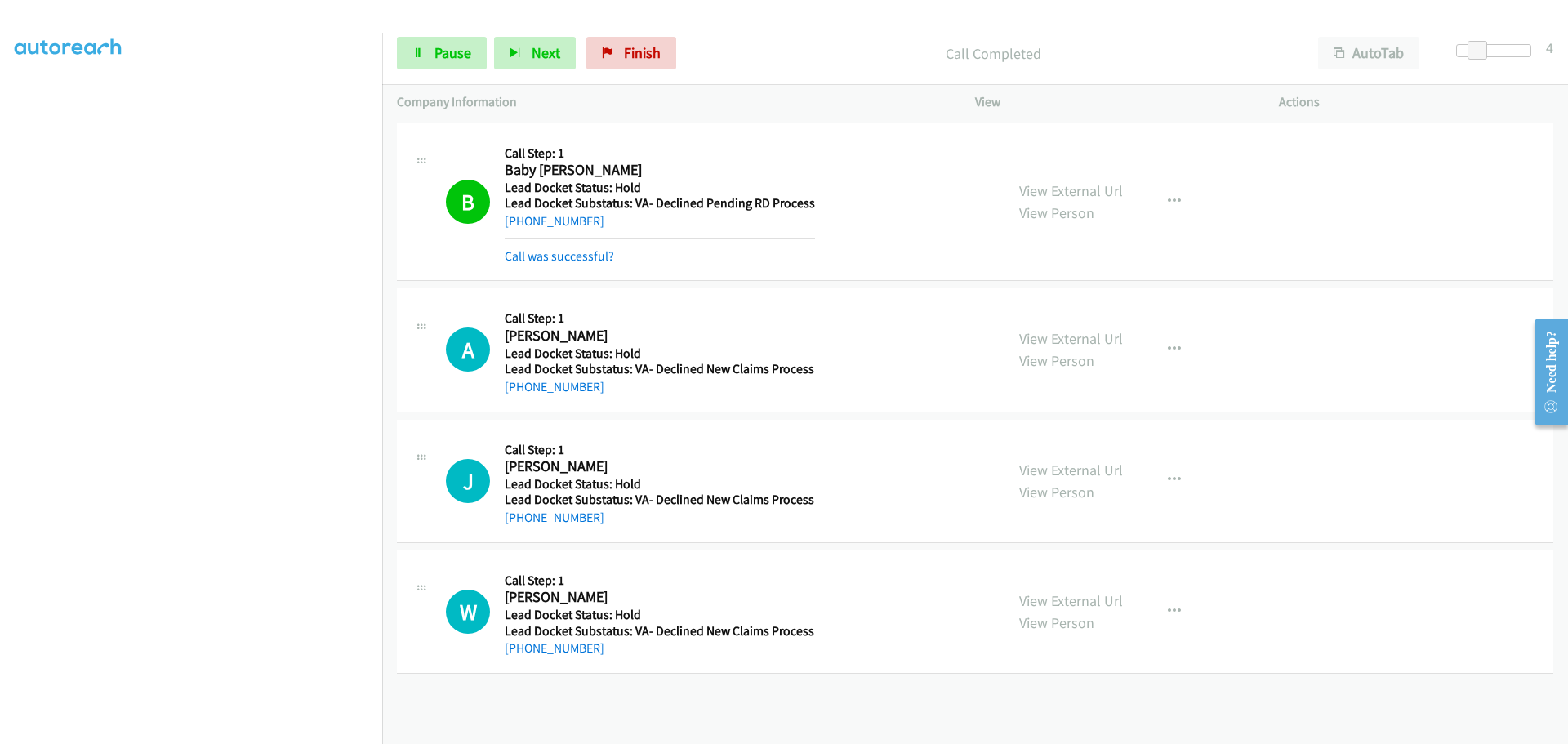
drag, startPoint x: 616, startPoint y: 366, endPoint x: 520, endPoint y: 362, distance: 96.1
click at [520, 362] on div "A Callback Scheduled Call Step: 1 [PERSON_NAME] America/Los_Angeles Lead Docket…" at bounding box center [975, 350] width 1156 height 123
copy link "[PHONE_NUMBER]"
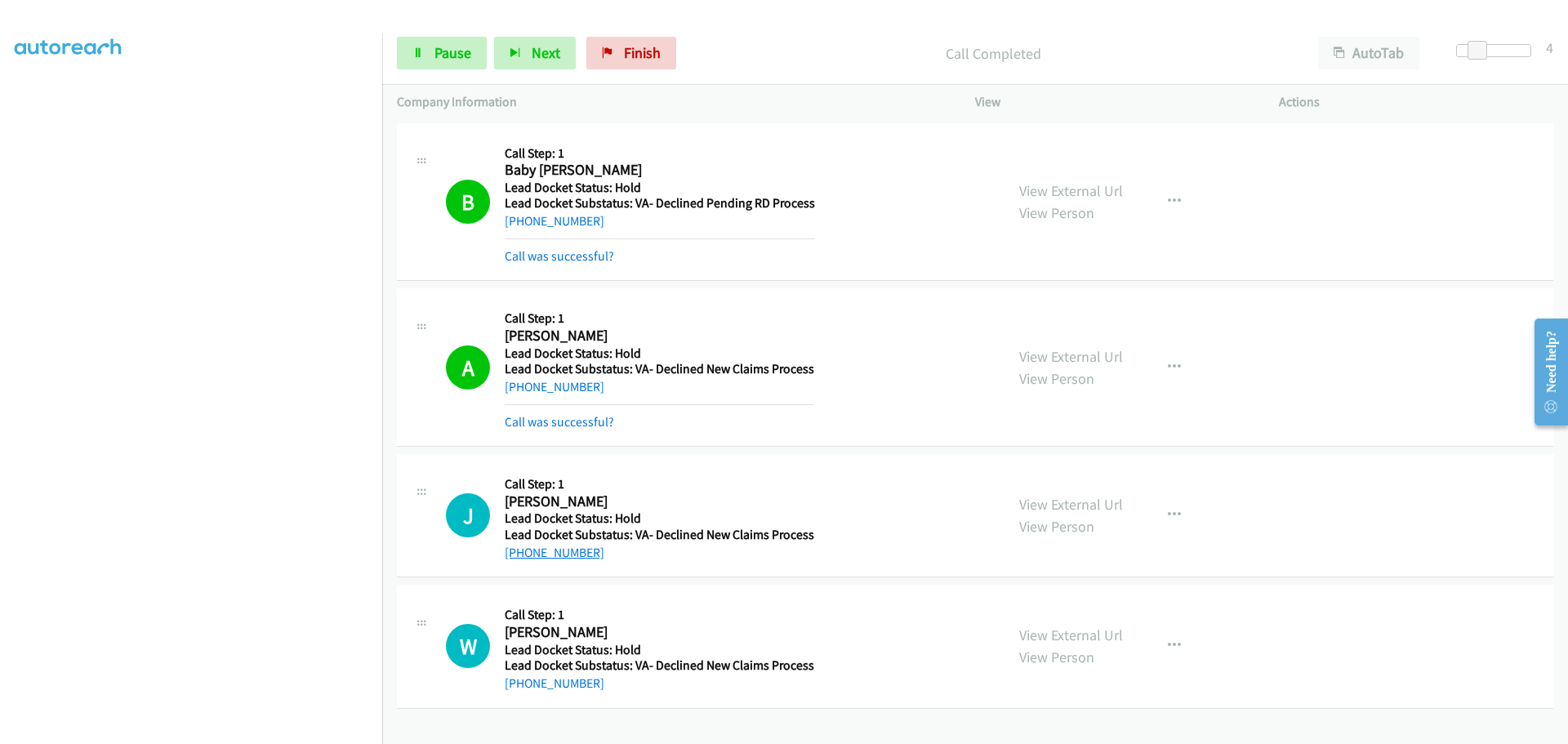
drag, startPoint x: 600, startPoint y: 527, endPoint x: 519, endPoint y: 554, distance: 85.4
click at [519, 554] on div "J Callback Scheduled Call Step: 1 [PERSON_NAME] America/Los_Angeles Lead Docket…" at bounding box center [975, 515] width 1156 height 123
copy link "510-847-2986"
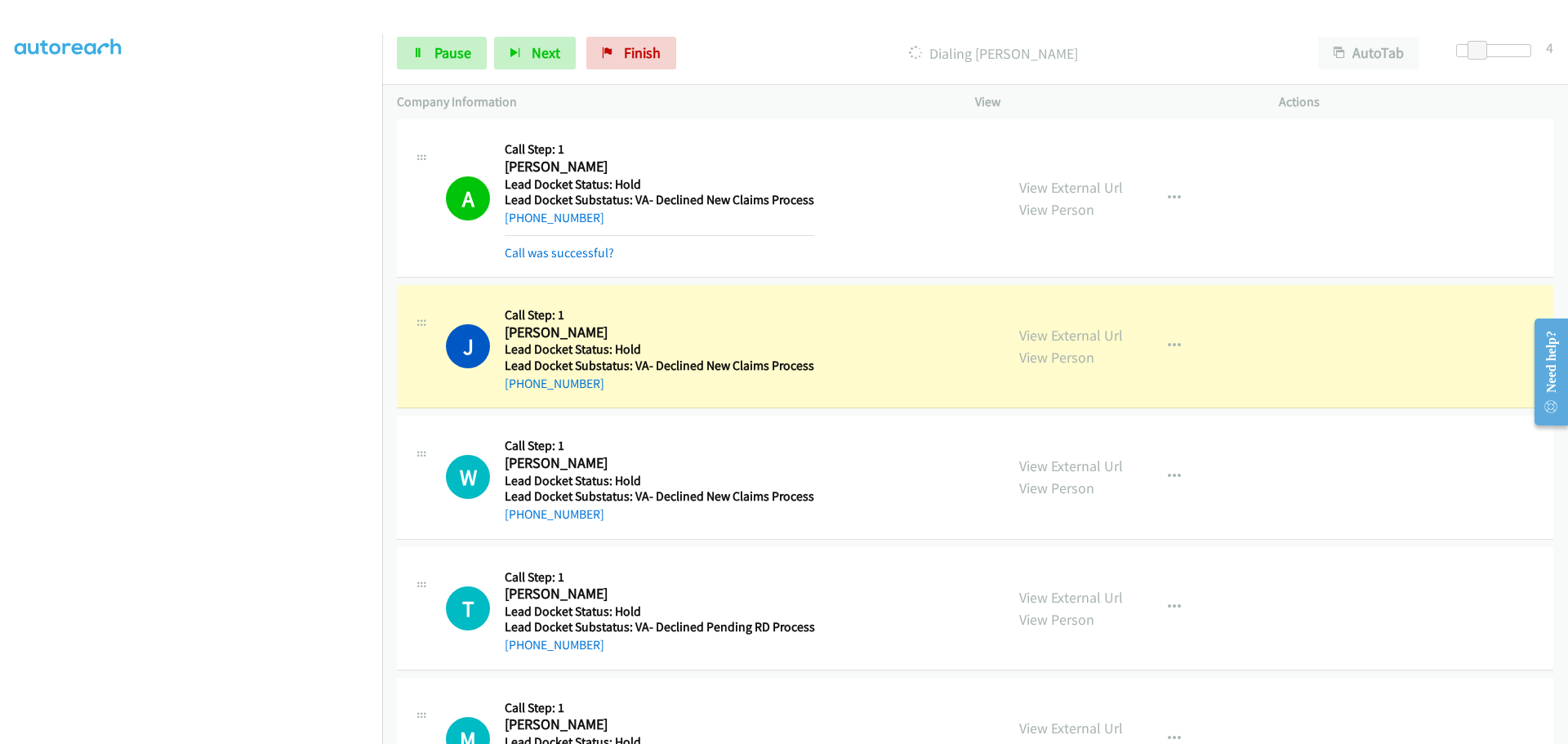
scroll to position [245, 0]
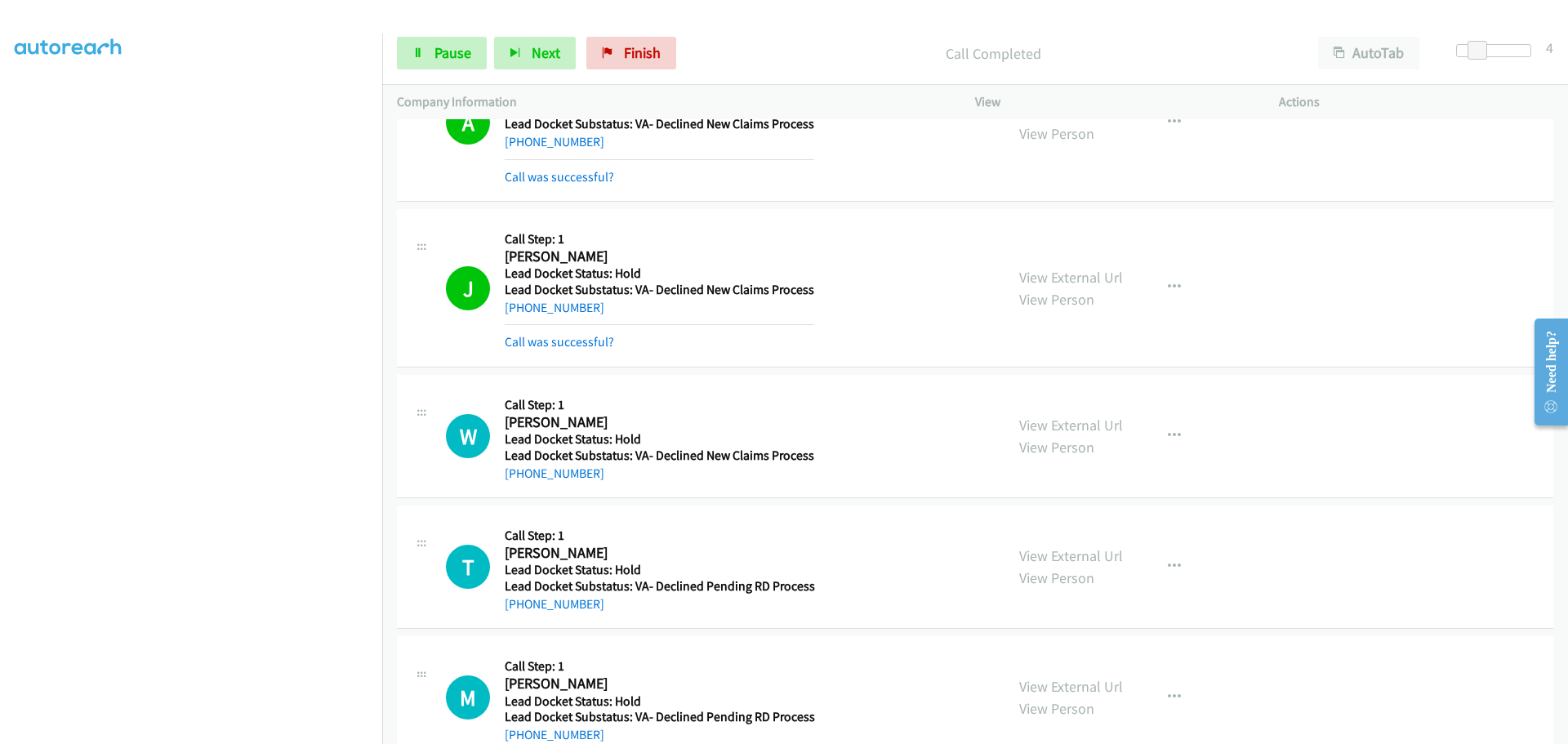
drag, startPoint x: 591, startPoint y: 452, endPoint x: 521, endPoint y: 446, distance: 70.3
click at [521, 446] on div "W Callback Scheduled Call Step: 1 William H.Clark America/Los_Angeles Lead Dock…" at bounding box center [975, 436] width 1156 height 123
copy div "d Docket Status: Hold Lead Docket Substatus: VA- Declined New Claims Process +1…"
drag, startPoint x: 642, startPoint y: 498, endPoint x: 625, endPoint y: 498, distance: 17.0
click at [642, 498] on div "W Callback Scheduled Call Step: 1 William H.Clark America/Los_Angeles Lead Dock…" at bounding box center [975, 436] width 1156 height 123
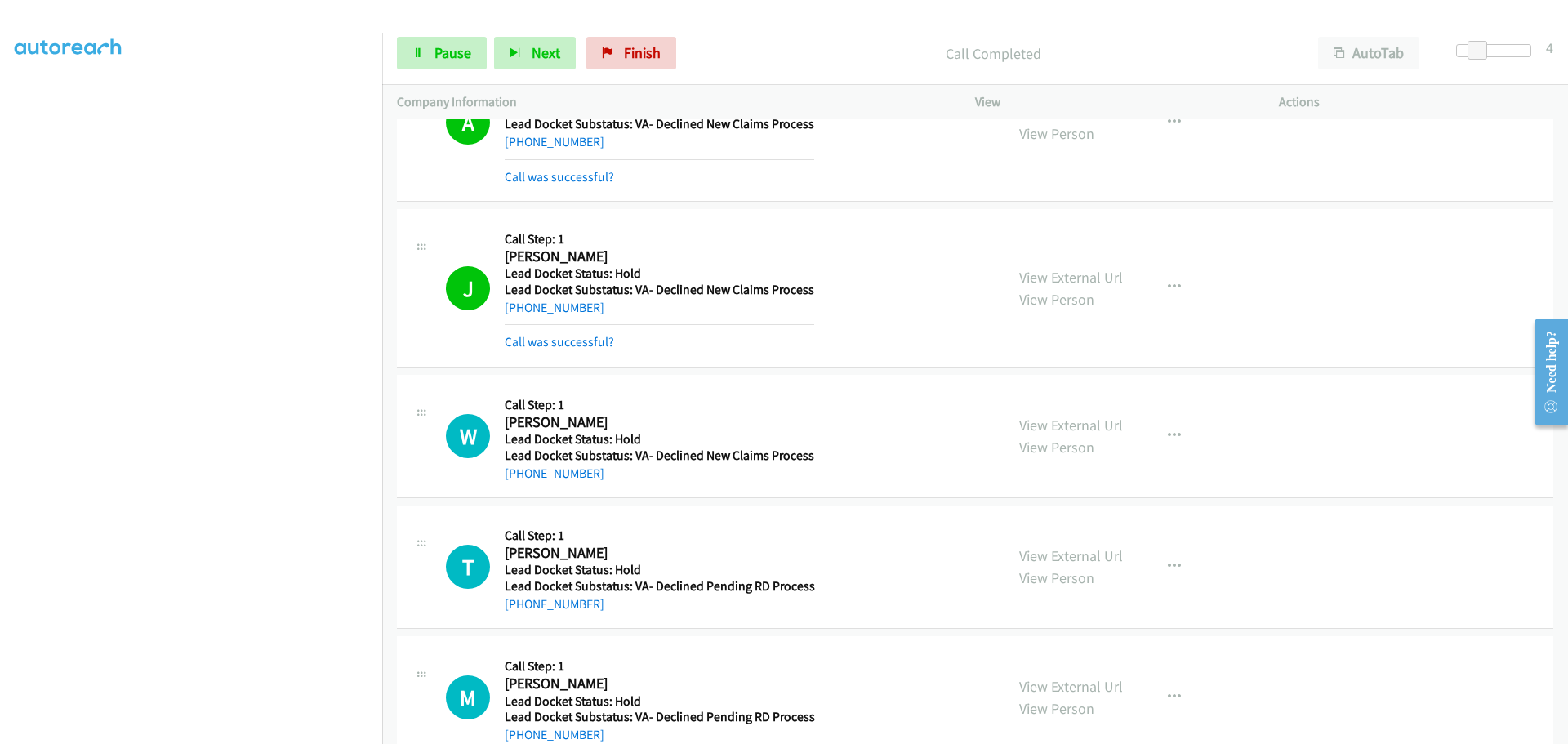
drag, startPoint x: 602, startPoint y: 484, endPoint x: 520, endPoint y: 483, distance: 82.0
click at [520, 483] on div "W Callback Scheduled Call Step: 1 William H.Clark America/Los_Angeles Lead Dock…" at bounding box center [975, 436] width 1156 height 123
copy link "503-881-8654"
click at [465, 52] on span "Pause" at bounding box center [453, 52] width 37 height 18
click at [465, 52] on span "Start Calls" at bounding box center [467, 52] width 64 height 18
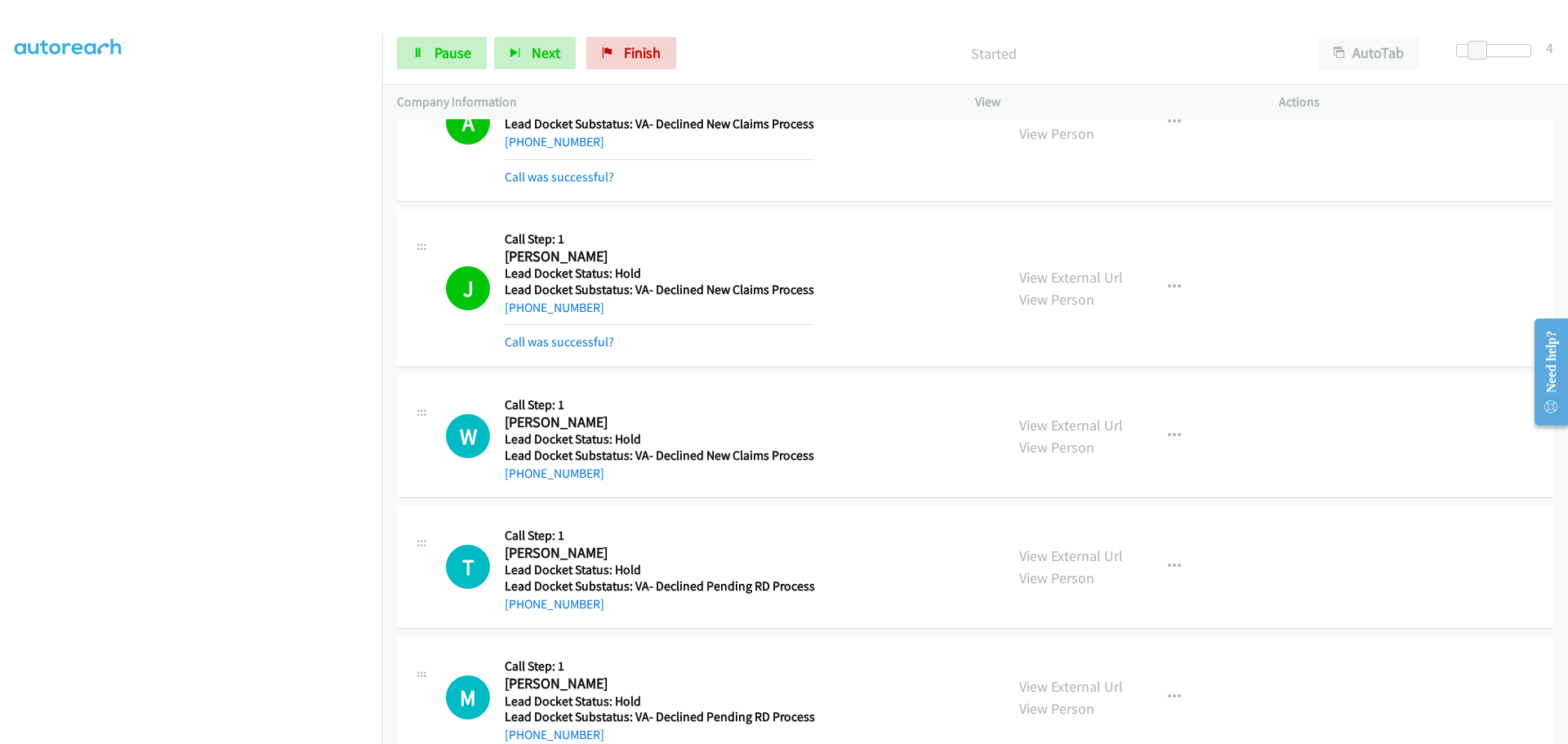
scroll to position [326, 0]
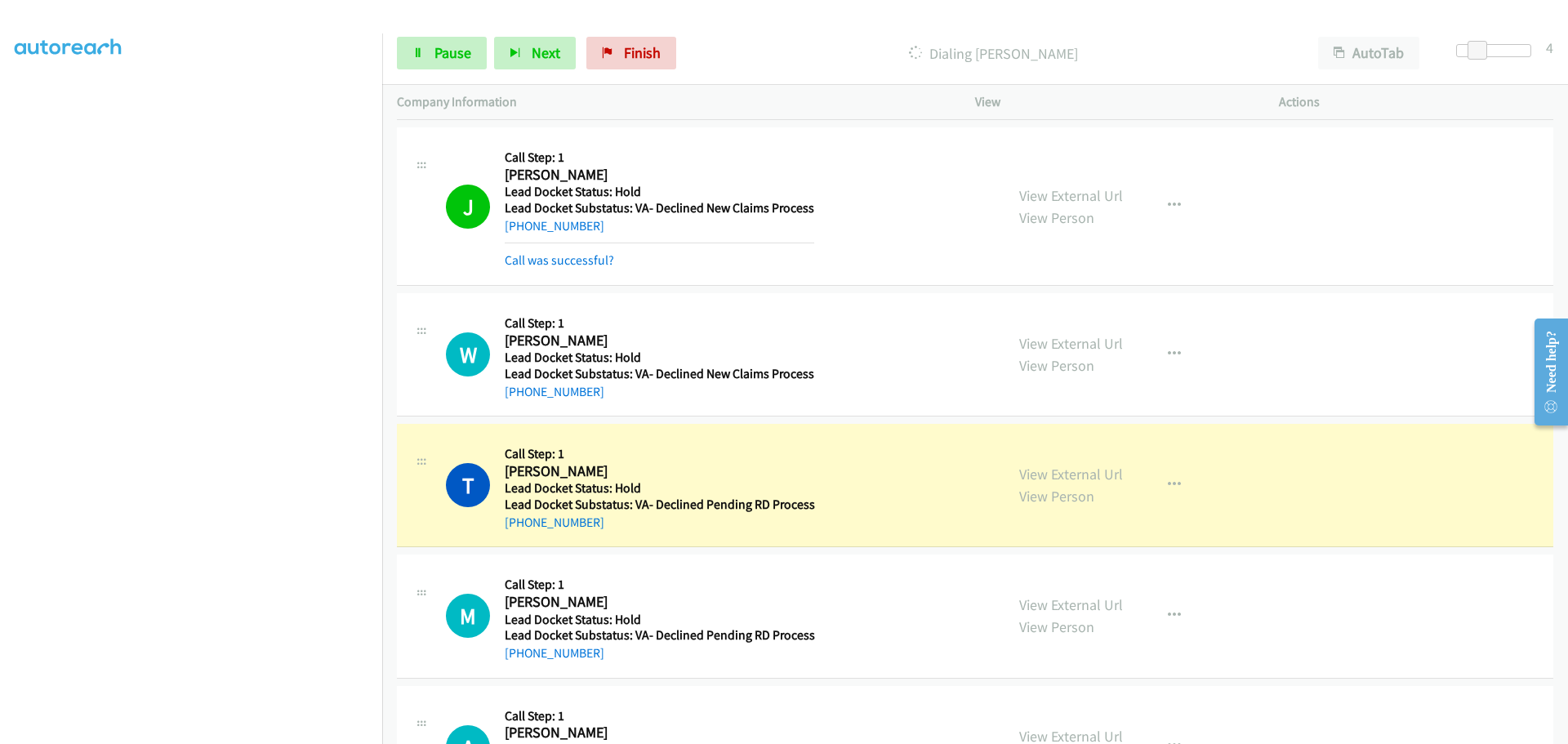
drag, startPoint x: 599, startPoint y: 520, endPoint x: 519, endPoint y: 530, distance: 80.6
click at [519, 530] on div "+1 509-952-8227" at bounding box center [660, 522] width 310 height 19
copy link "509-952-8227"
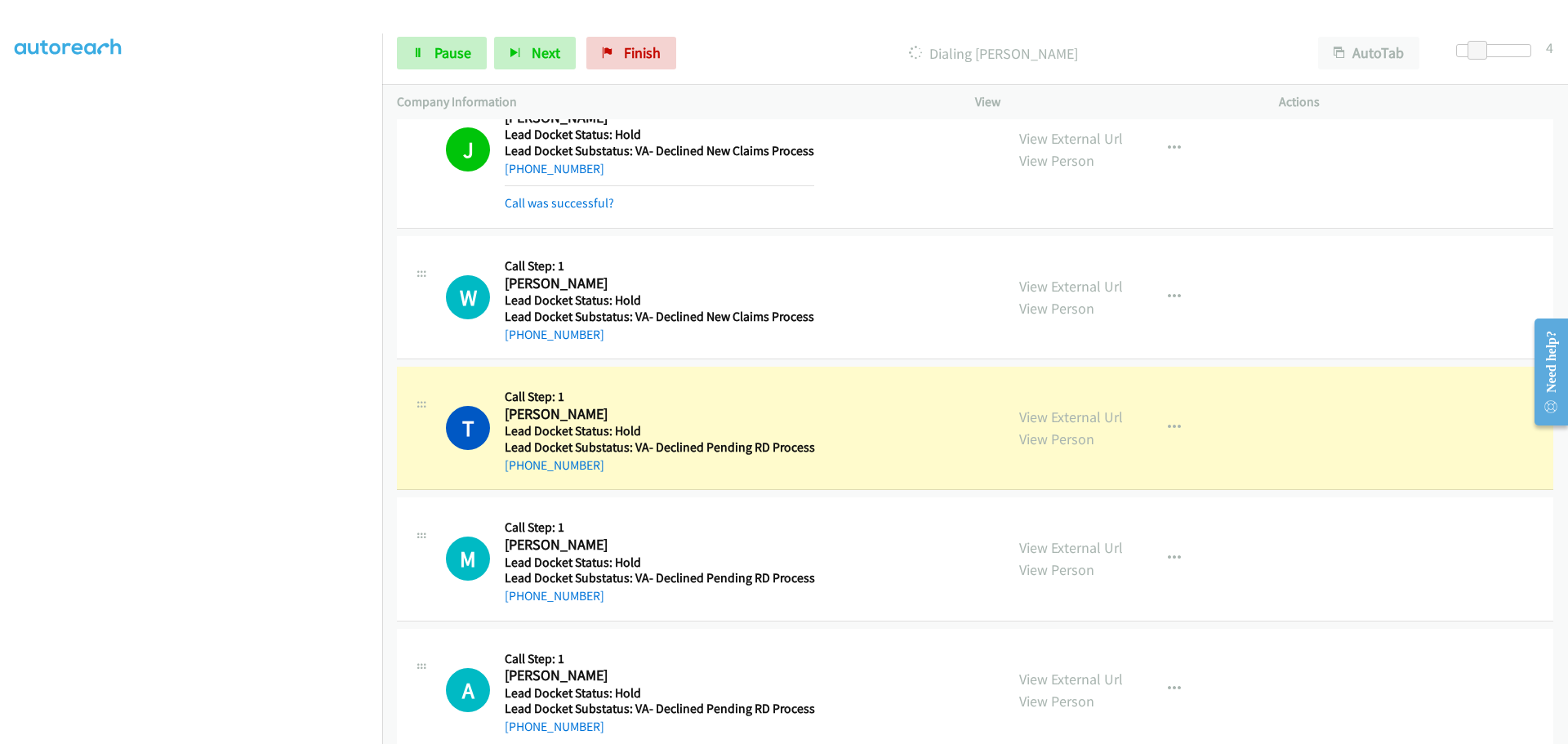
scroll to position [416, 0]
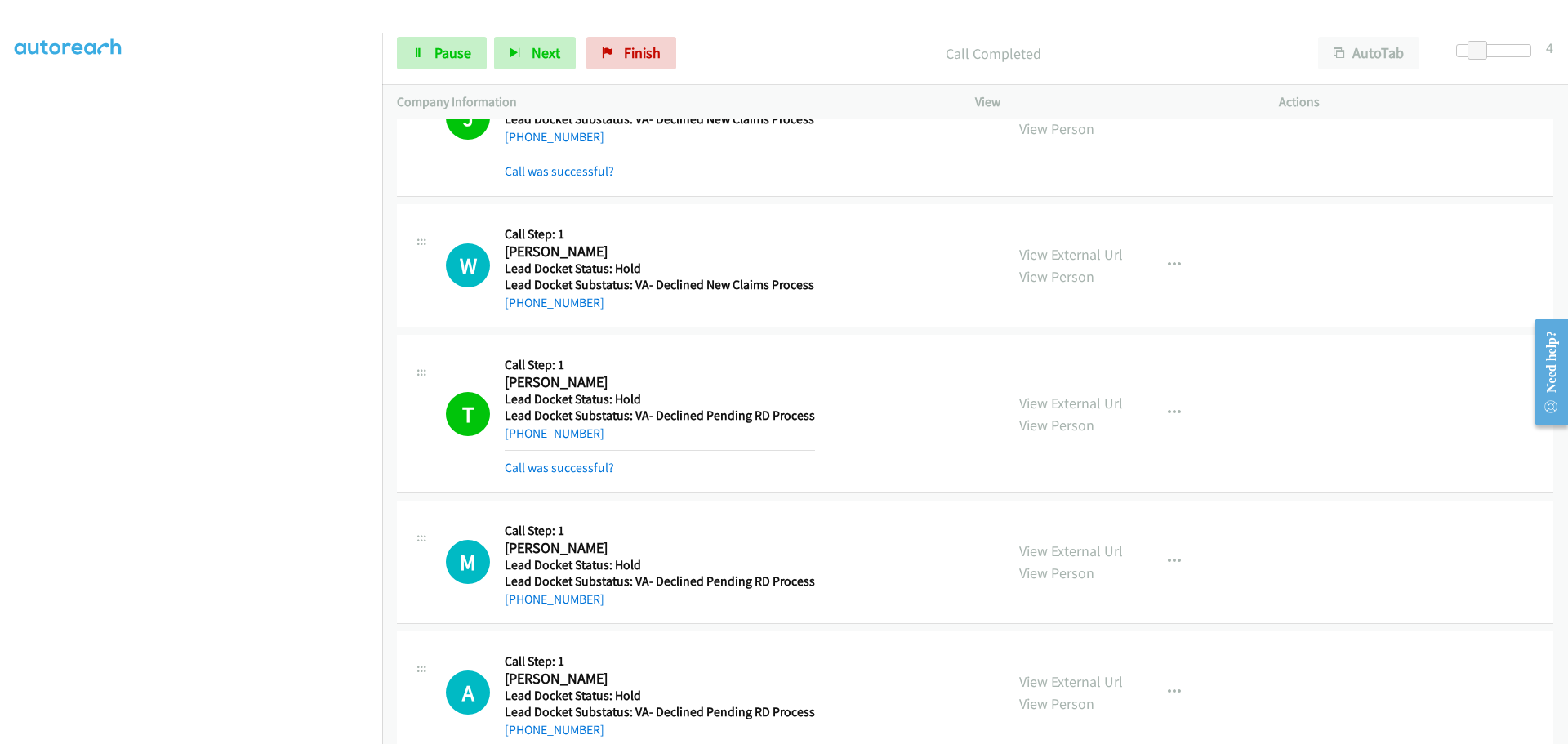
drag, startPoint x: 594, startPoint y: 567, endPoint x: 521, endPoint y: 573, distance: 73.2
click at [520, 573] on div "Callback Scheduled Call Step: 1 Mateo Newman America/Los_Angeles Lead Docket St…" at bounding box center [660, 562] width 310 height 93
click at [615, 611] on div "M Callback Scheduled Call Step: 1 Mateo Newman America/Los_Angeles Lead Docket …" at bounding box center [975, 562] width 1156 height 123
drag, startPoint x: 599, startPoint y: 606, endPoint x: 518, endPoint y: 611, distance: 81.2
click at [518, 611] on div "M Callback Scheduled Call Step: 1 Mateo Newman America/Los_Angeles Lead Docket …" at bounding box center [975, 562] width 1156 height 123
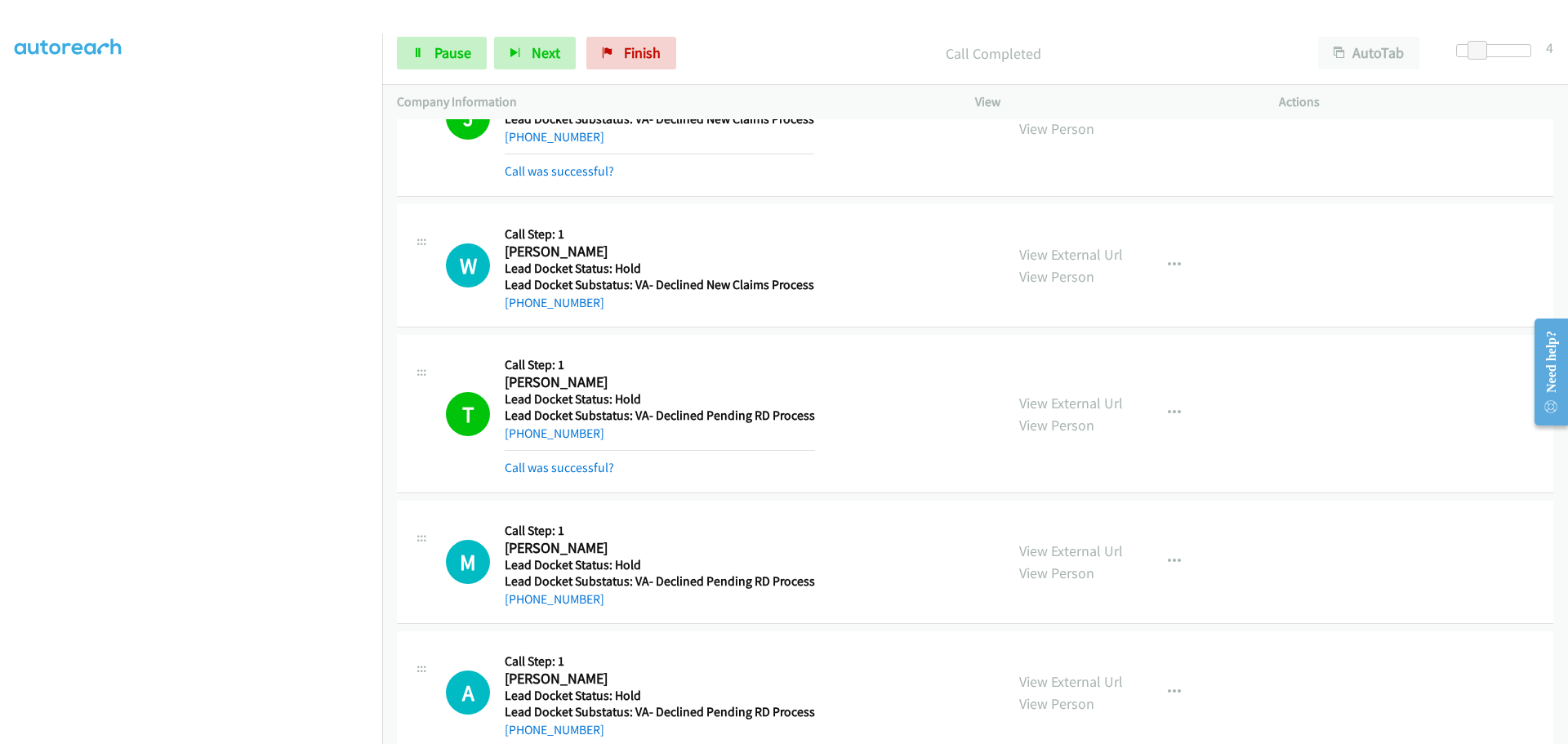
copy link "209-631-0374"
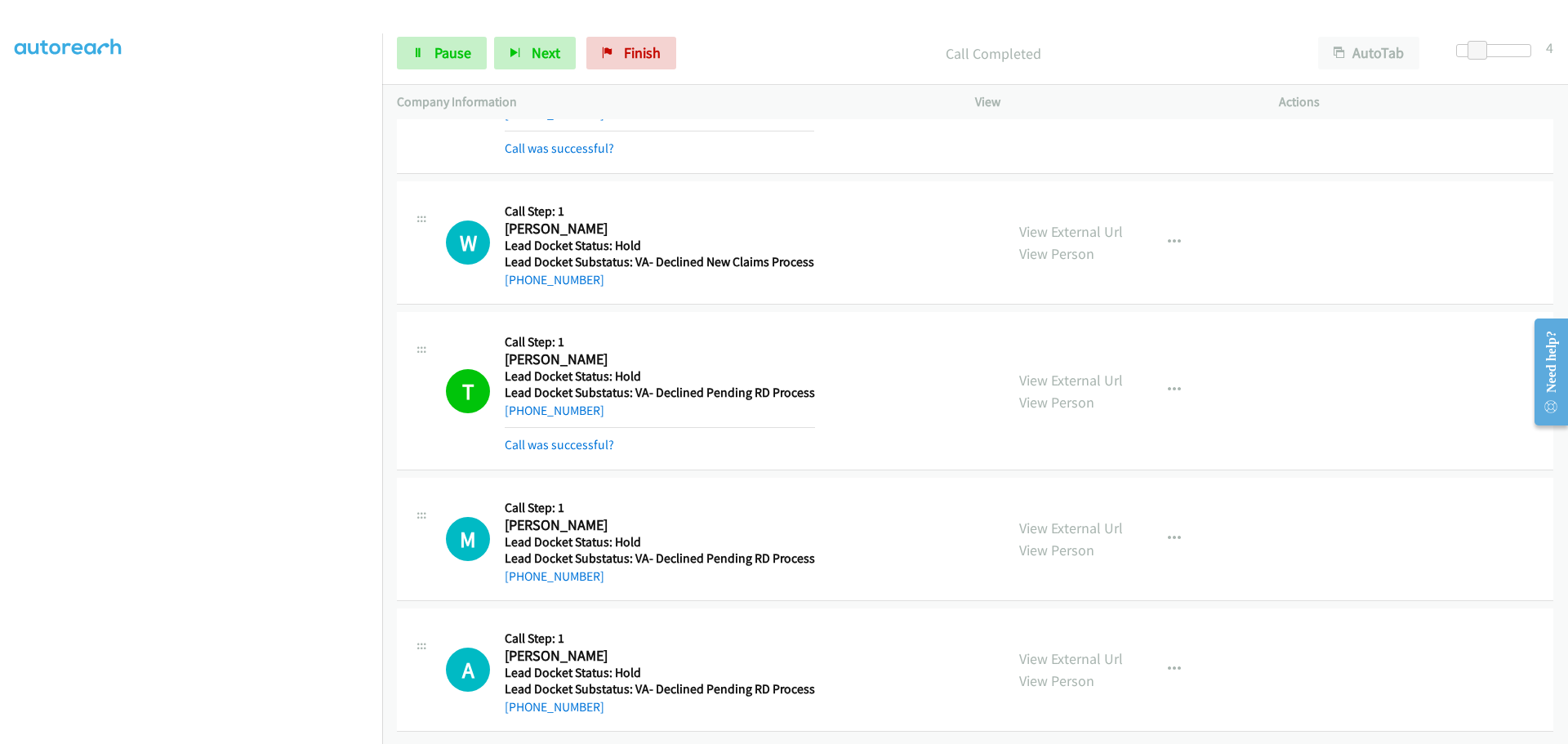
scroll to position [450, 0]
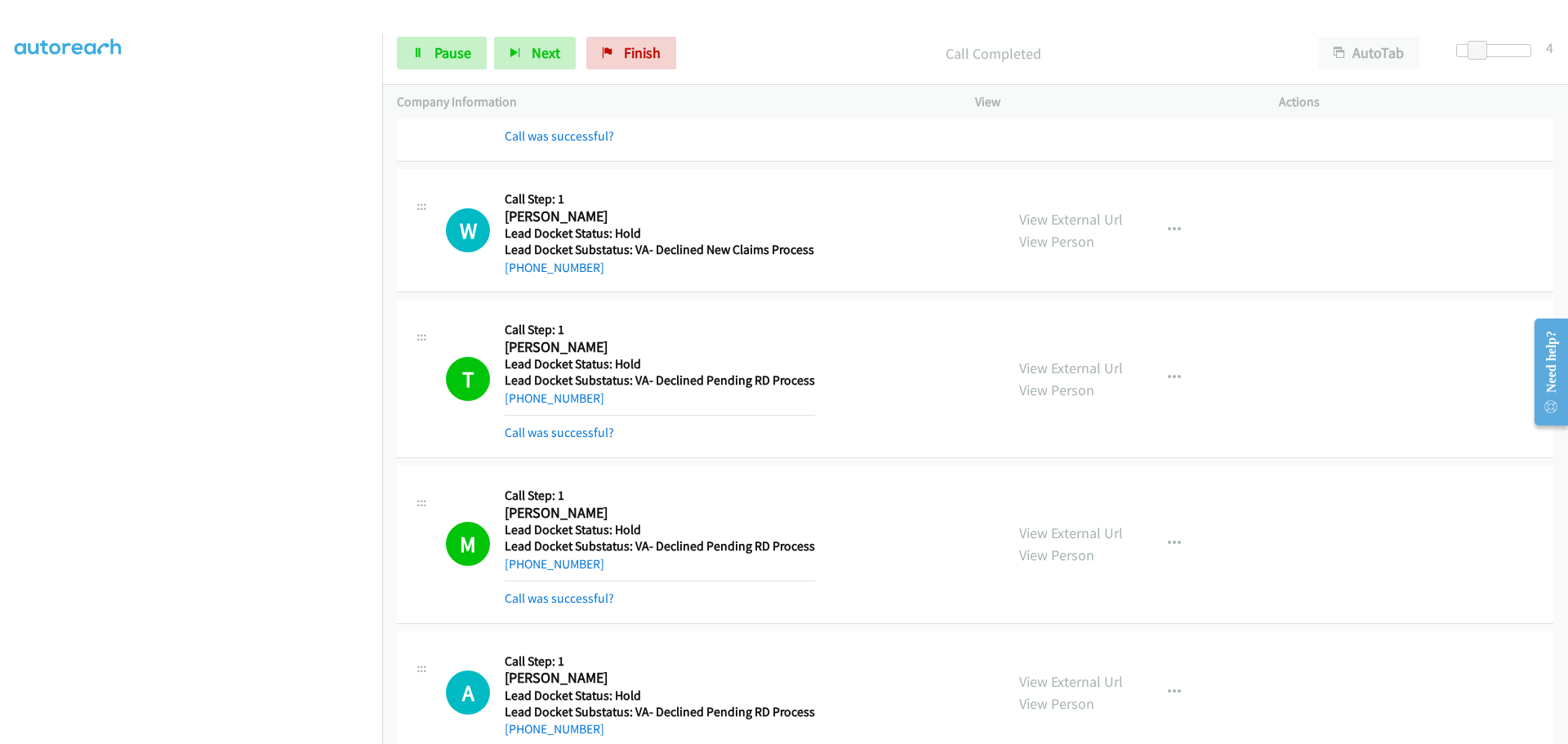
click at [600, 529] on h5 "Lead Docket Status: Hold" at bounding box center [660, 530] width 310 height 16
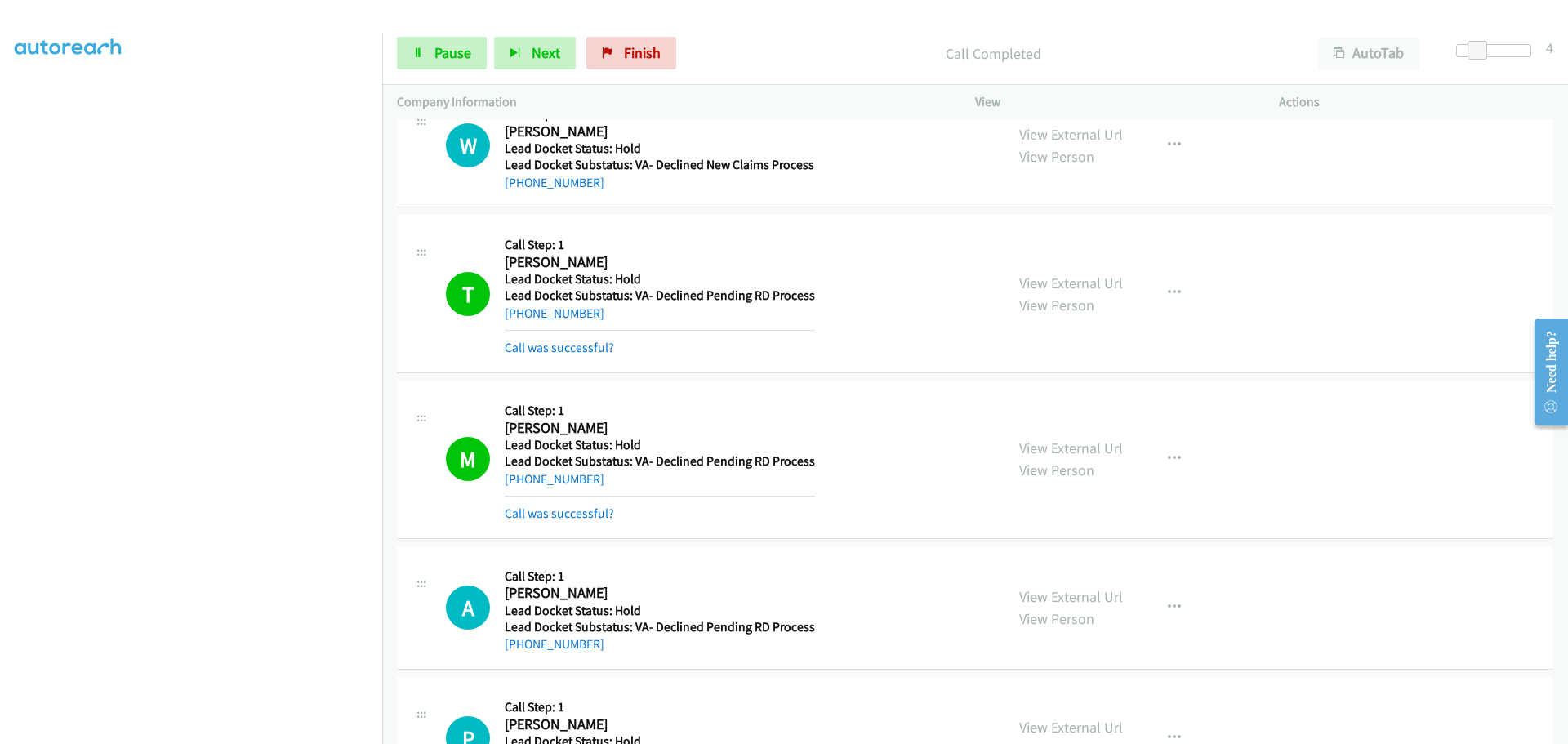
scroll to position [696, 0]
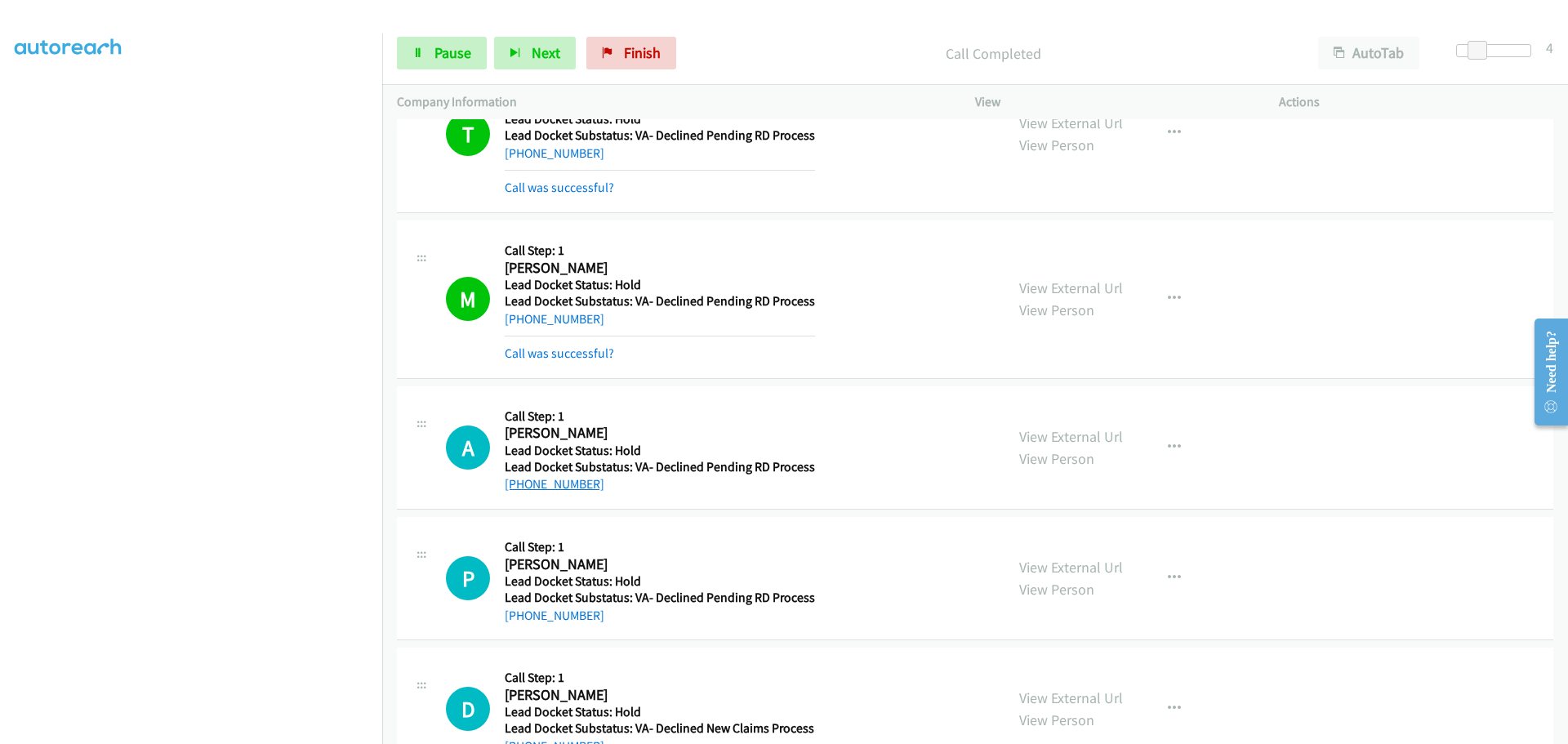
drag, startPoint x: 600, startPoint y: 486, endPoint x: 518, endPoint y: 486, distance: 82.0
click at [518, 486] on div "+1 951-746-5532" at bounding box center [660, 484] width 310 height 19
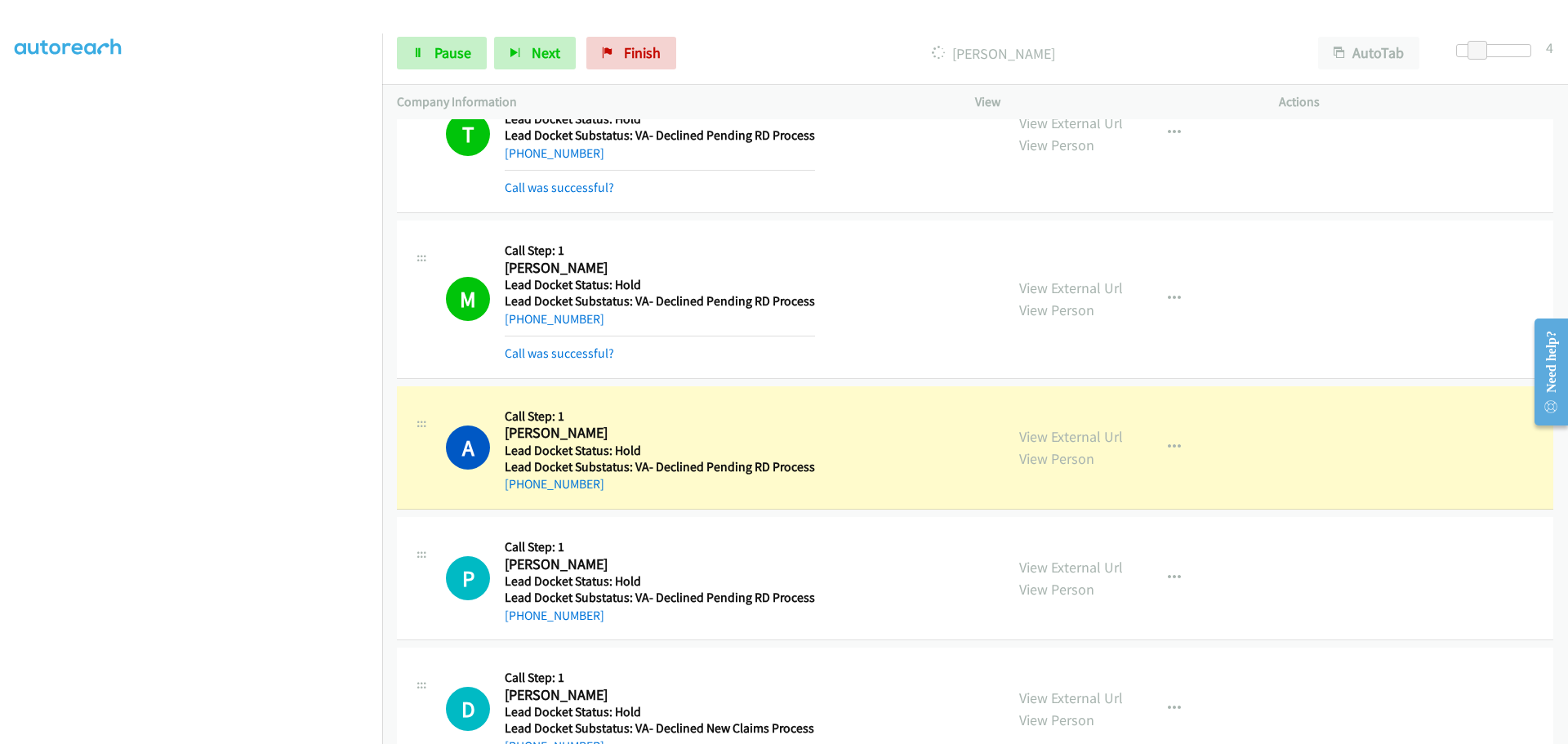
copy link "951-746-5532"
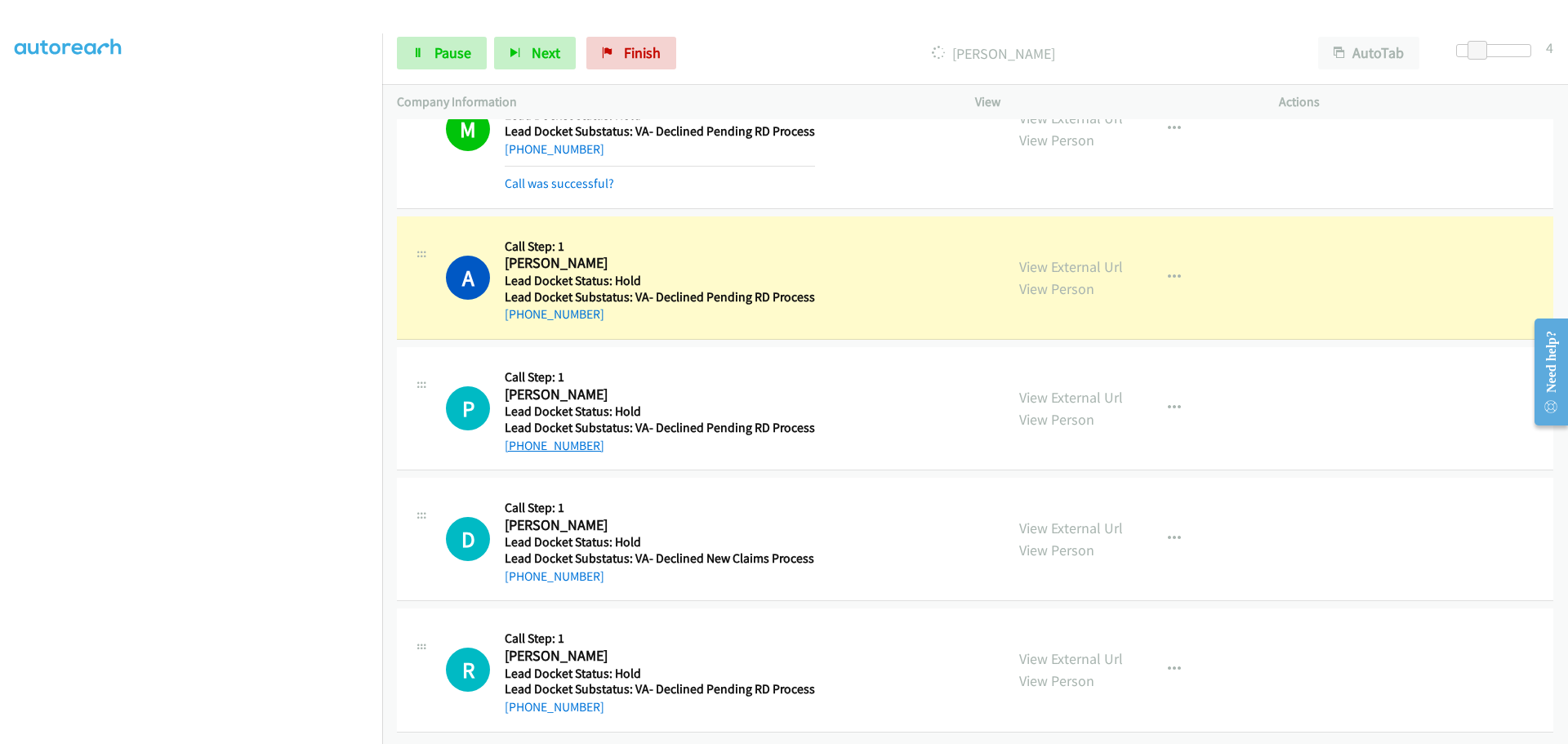
drag, startPoint x: 599, startPoint y: 431, endPoint x: 521, endPoint y: 431, distance: 78.0
click at [521, 436] on div "+1 702-480-9724" at bounding box center [660, 446] width 310 height 19
copy link "702-480-9724"
click at [630, 437] on div "+1 702-480-9724" at bounding box center [660, 446] width 310 height 19
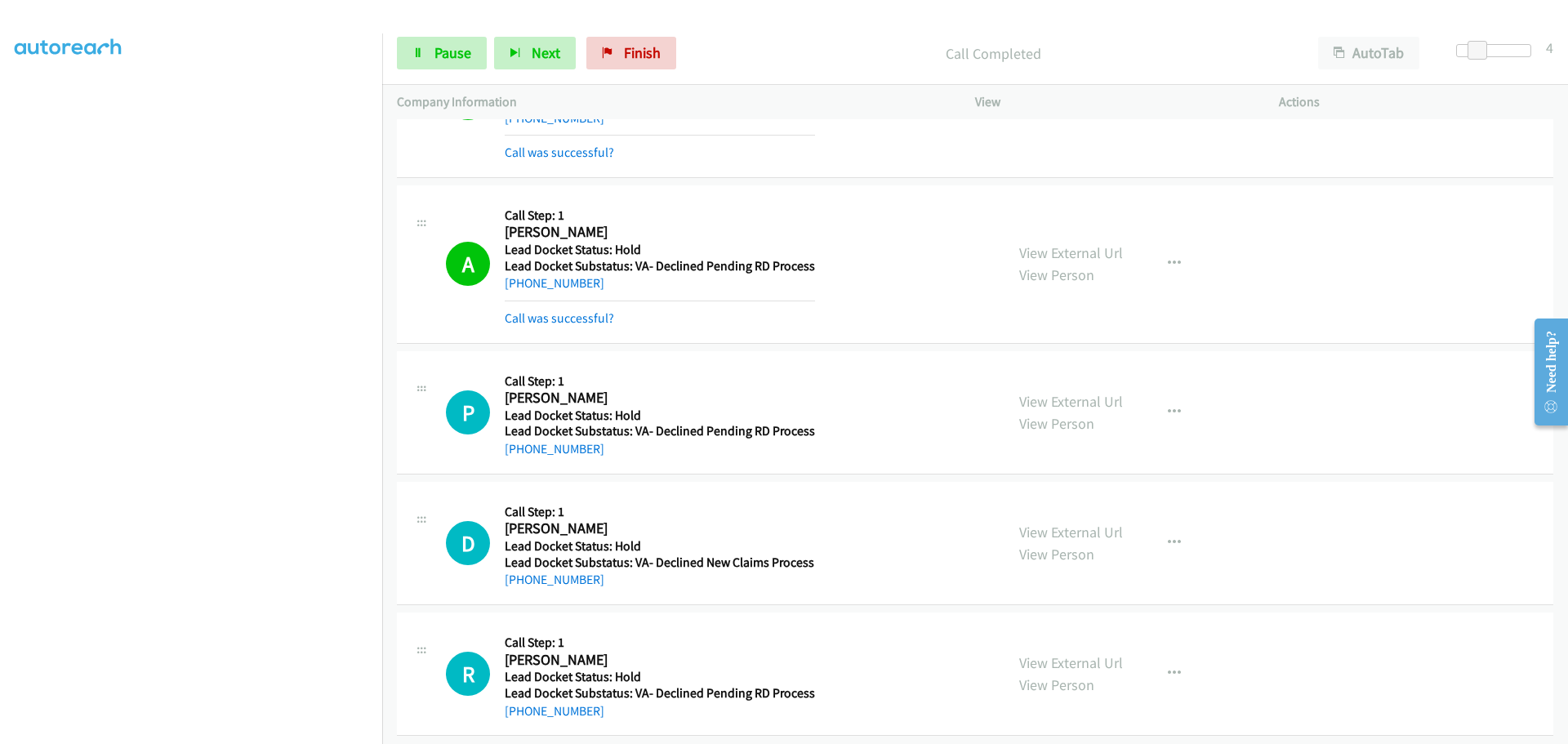
scroll to position [914, 0]
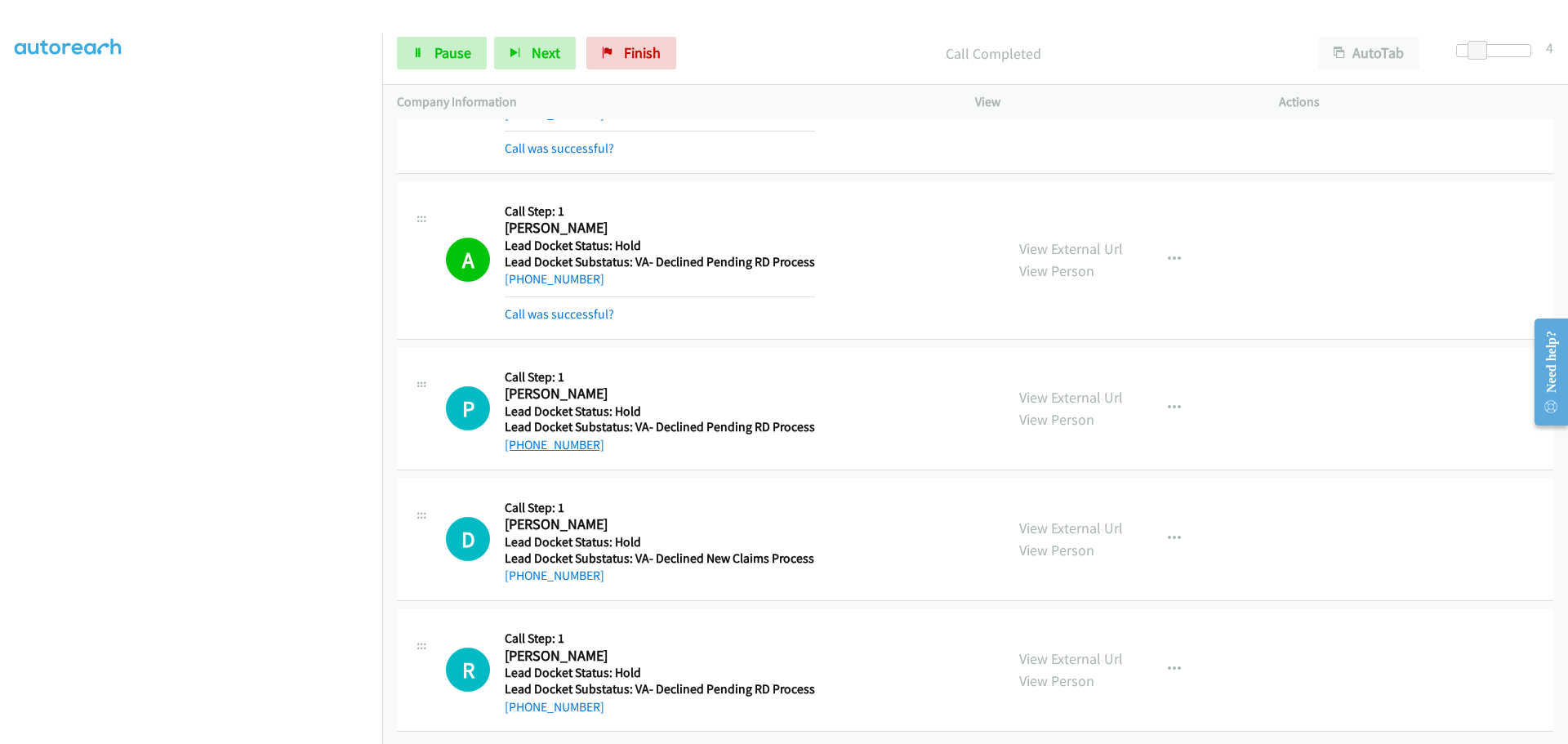
drag, startPoint x: 611, startPoint y: 435, endPoint x: 521, endPoint y: 438, distance: 90.0
click at [521, 438] on div "+1 702-480-9724" at bounding box center [660, 445] width 310 height 19
copy link "702-480-9724"
click at [465, 61] on span "Pause" at bounding box center [453, 52] width 37 height 18
click at [460, 56] on span "Start Calls" at bounding box center [467, 52] width 64 height 18
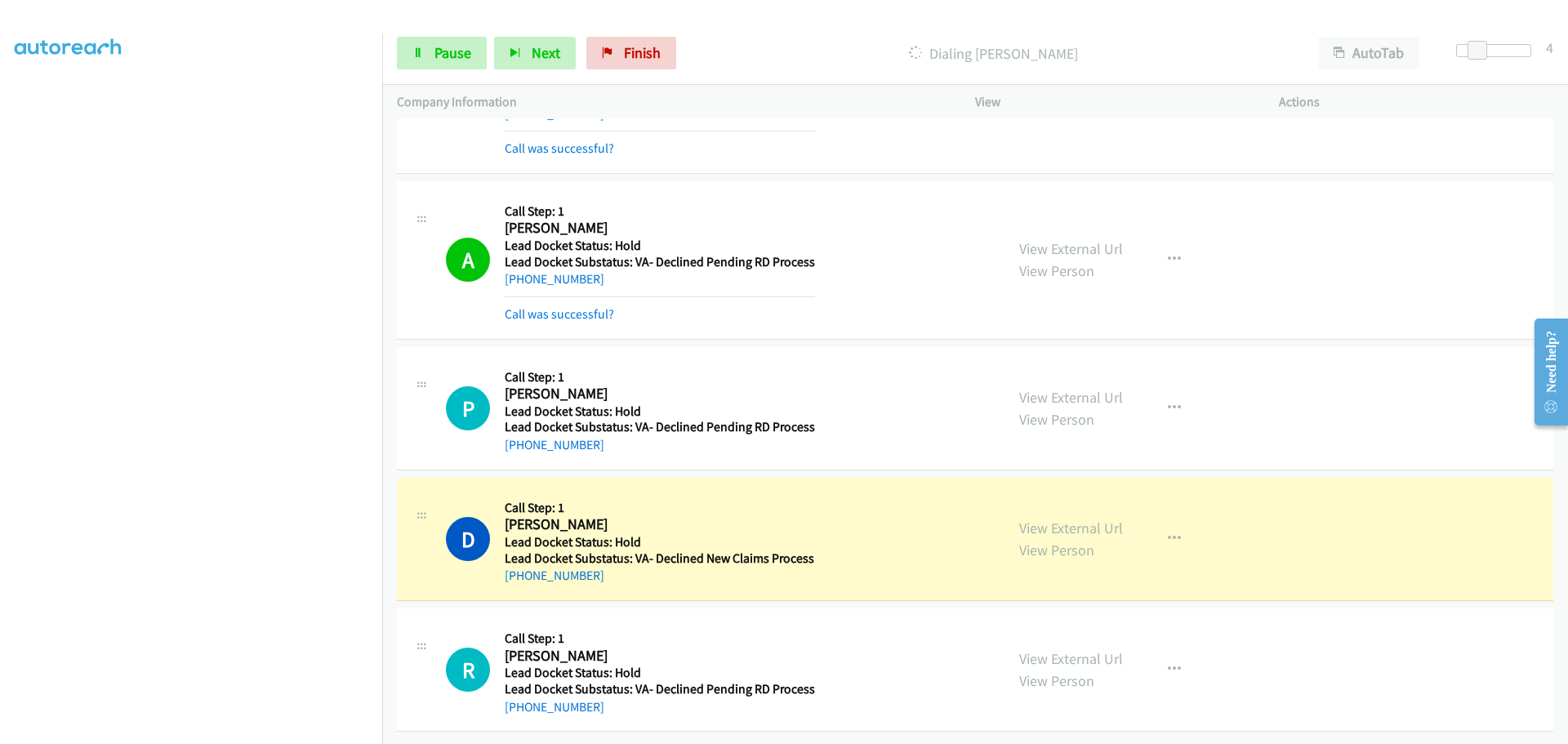
drag, startPoint x: 580, startPoint y: 570, endPoint x: 520, endPoint y: 574, distance: 60.1
click at [520, 574] on div "D Callback Scheduled Call Step: 1 Dennis Snow America/Los_Angeles Lead Docket S…" at bounding box center [975, 539] width 1156 height 123
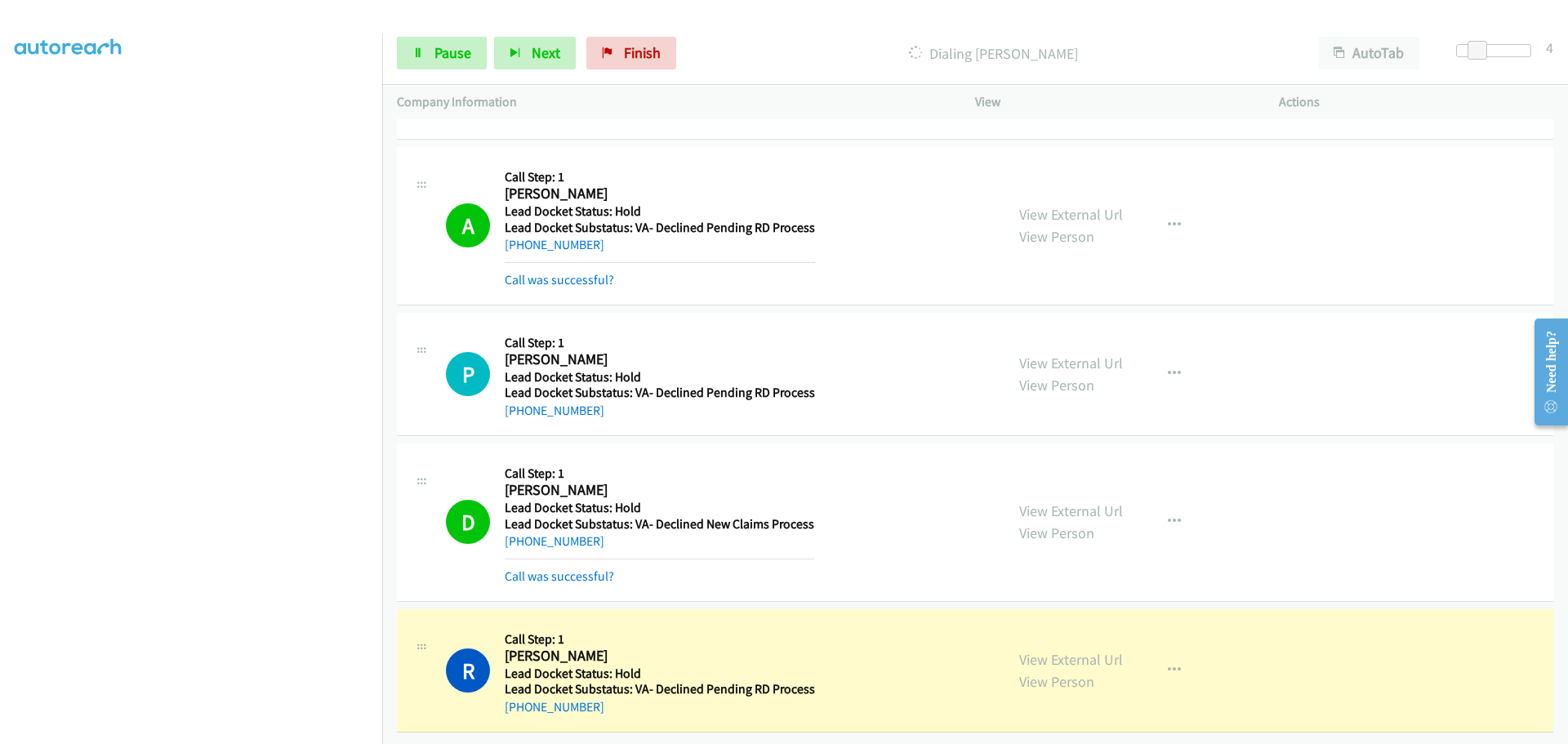
scroll to position [947, 0]
drag, startPoint x: 600, startPoint y: 702, endPoint x: 523, endPoint y: 700, distance: 77.0
click at [523, 700] on div "+1 626-414-7424" at bounding box center [660, 707] width 310 height 19
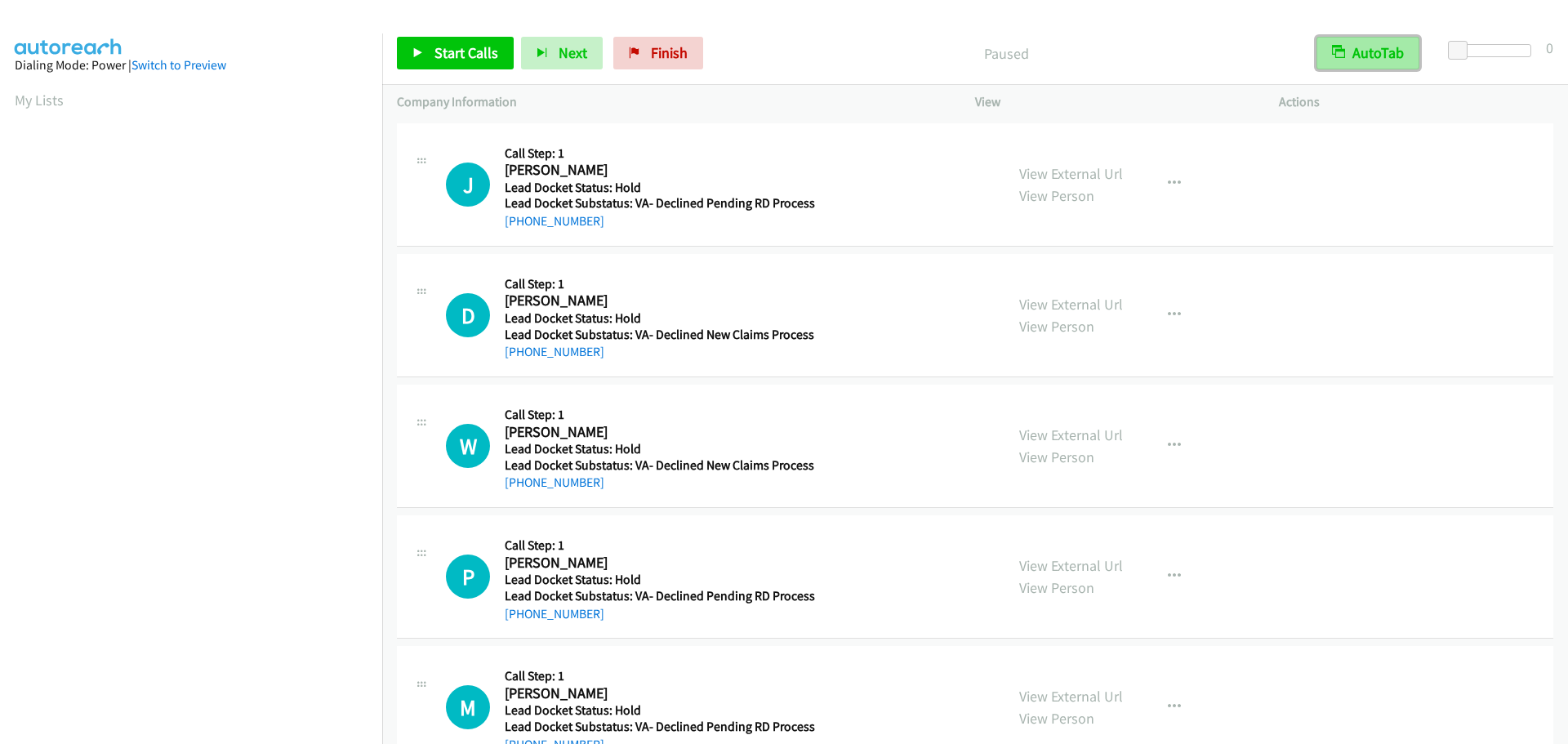
click at [1357, 67] on button "AutoTab" at bounding box center [1368, 53] width 103 height 33
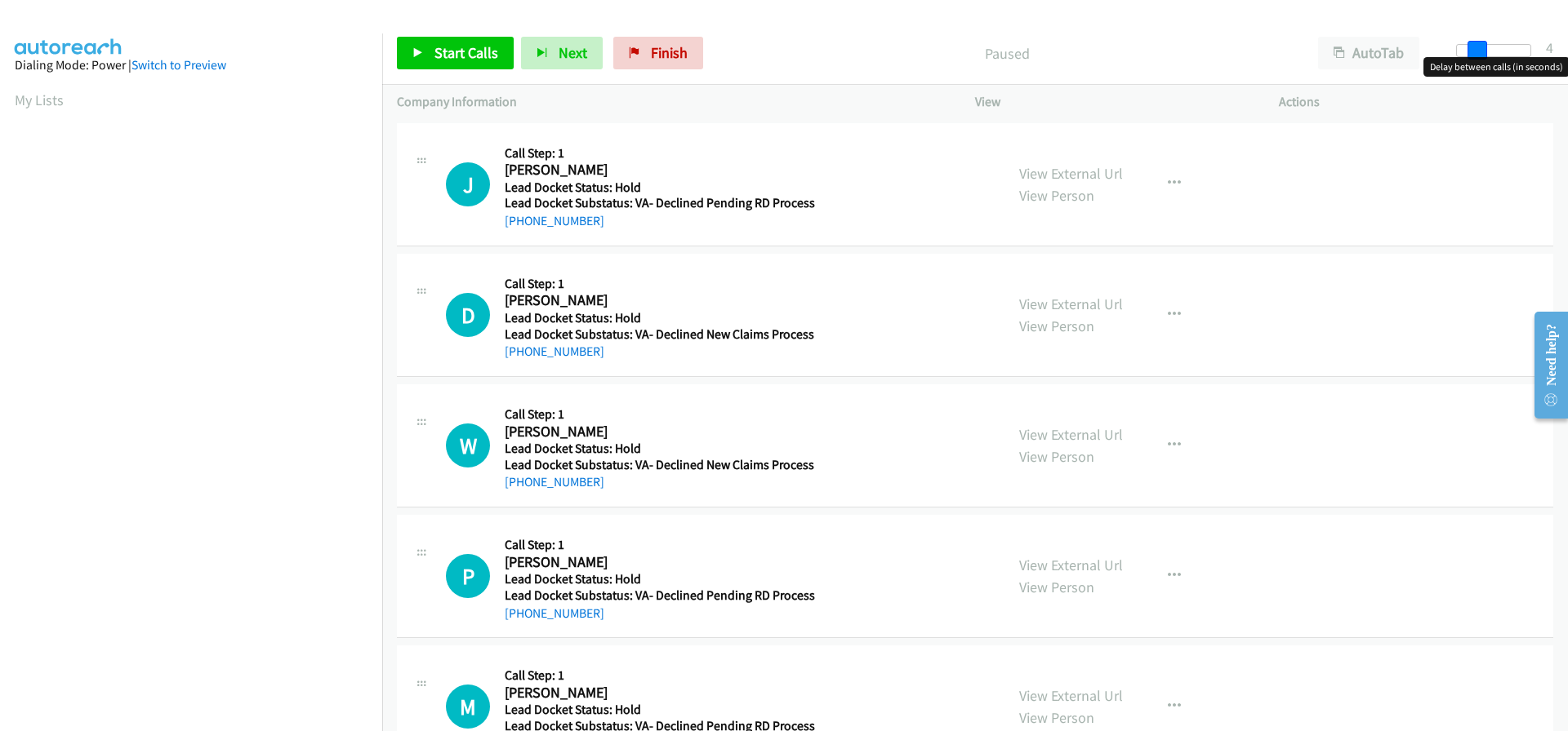
drag, startPoint x: 1458, startPoint y: 48, endPoint x: 1477, endPoint y: 50, distance: 19.1
click at [1477, 50] on span at bounding box center [1477, 50] width 19 height 19
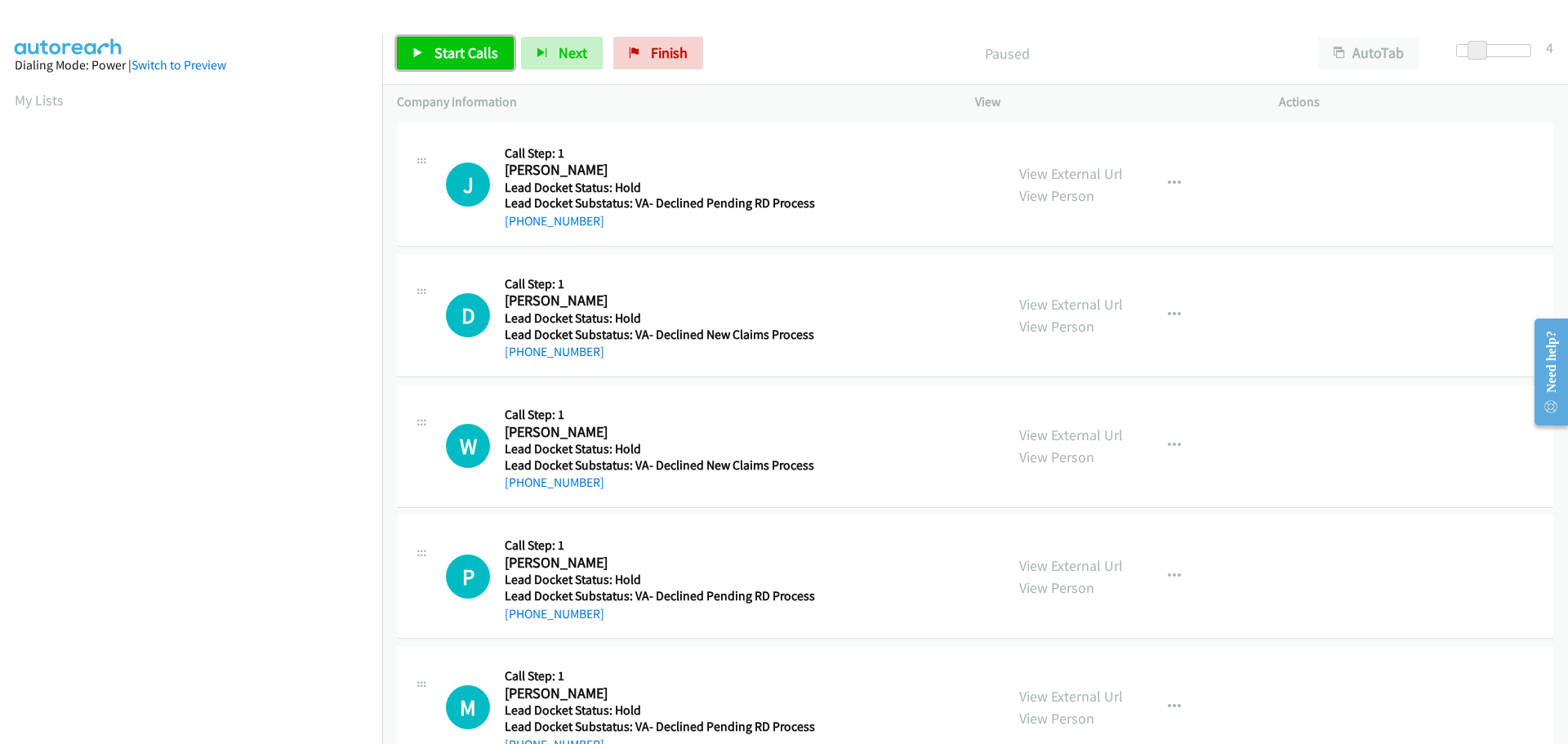
click at [472, 59] on span "Start Calls" at bounding box center [467, 52] width 64 height 18
drag, startPoint x: 593, startPoint y: 218, endPoint x: 522, endPoint y: 225, distance: 71.3
click at [522, 225] on div "+1 530-276-9232" at bounding box center [660, 221] width 310 height 19
copy link "530-276-9232"
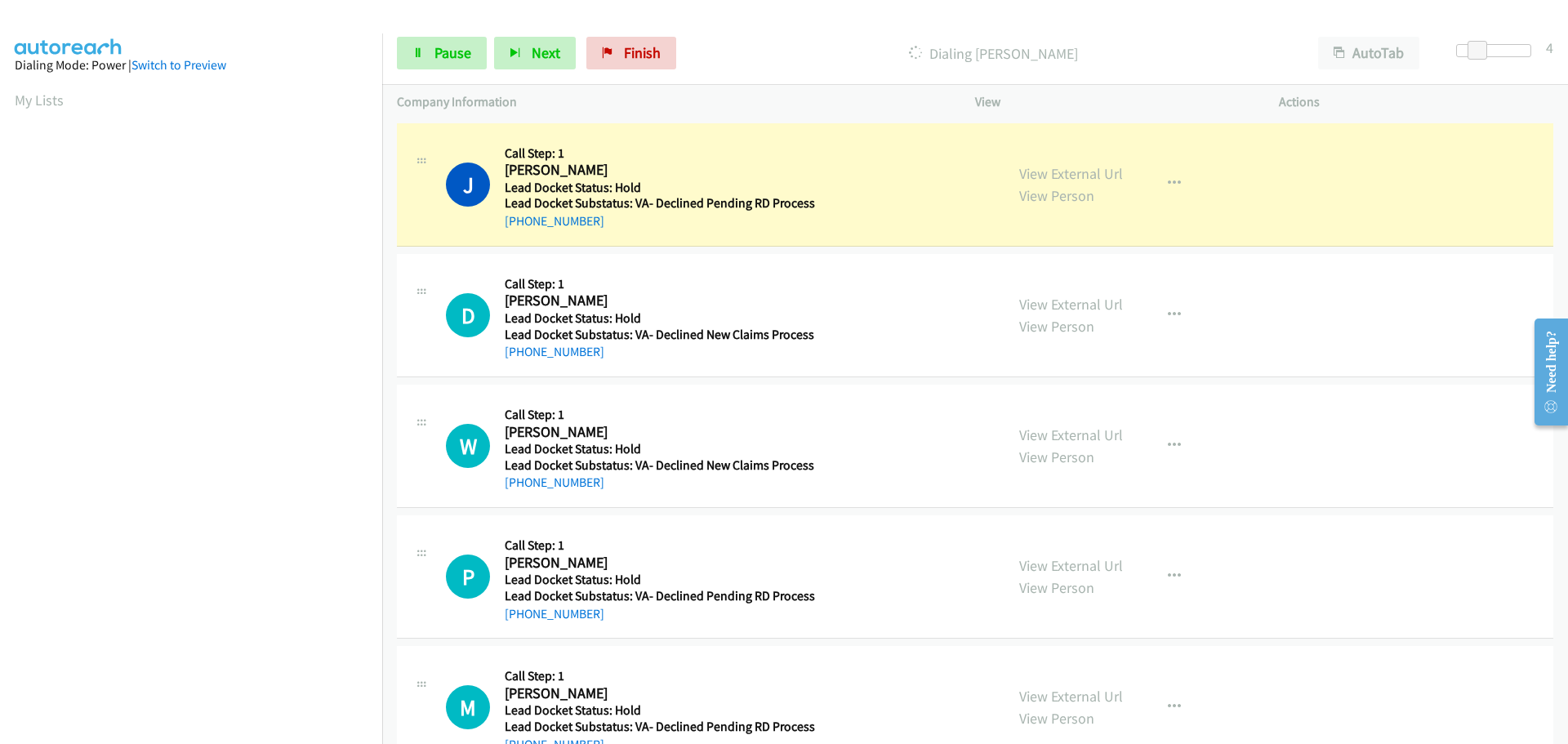
scroll to position [171, 0]
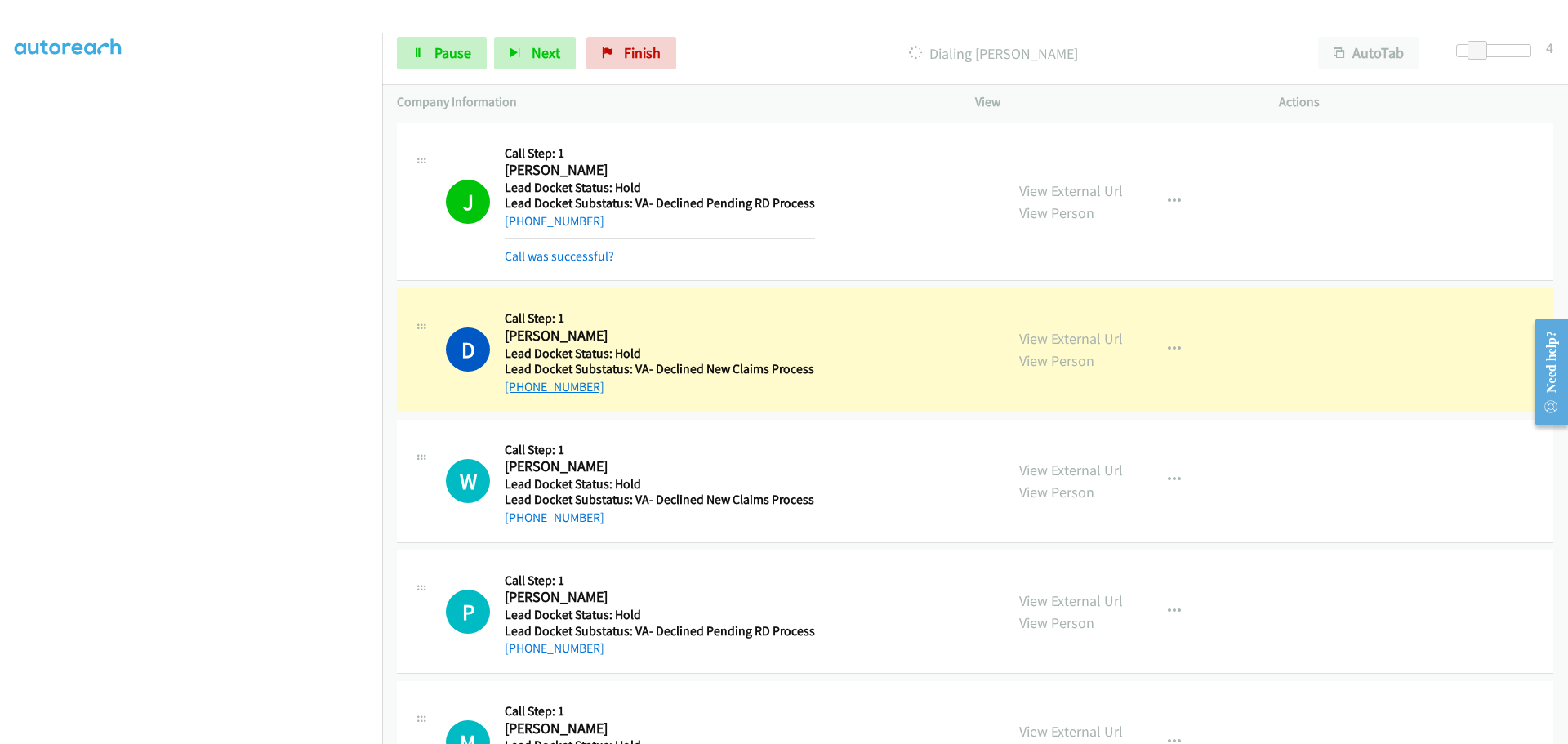
drag, startPoint x: 601, startPoint y: 388, endPoint x: 517, endPoint y: 389, distance: 84.0
click at [517, 389] on div "+1 907-753-6079" at bounding box center [660, 387] width 310 height 19
copy link "907-753-6079"
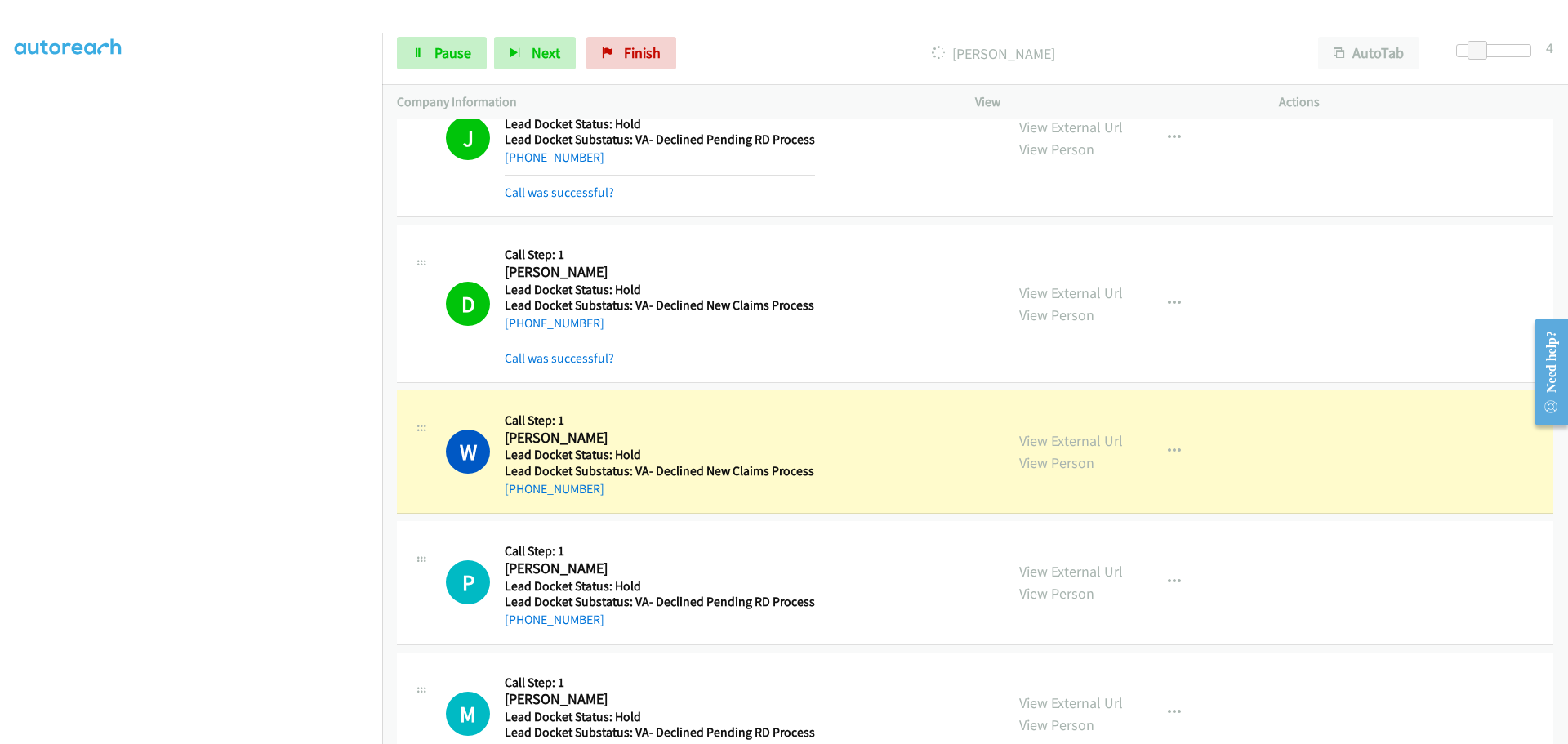
scroll to position [119, 0]
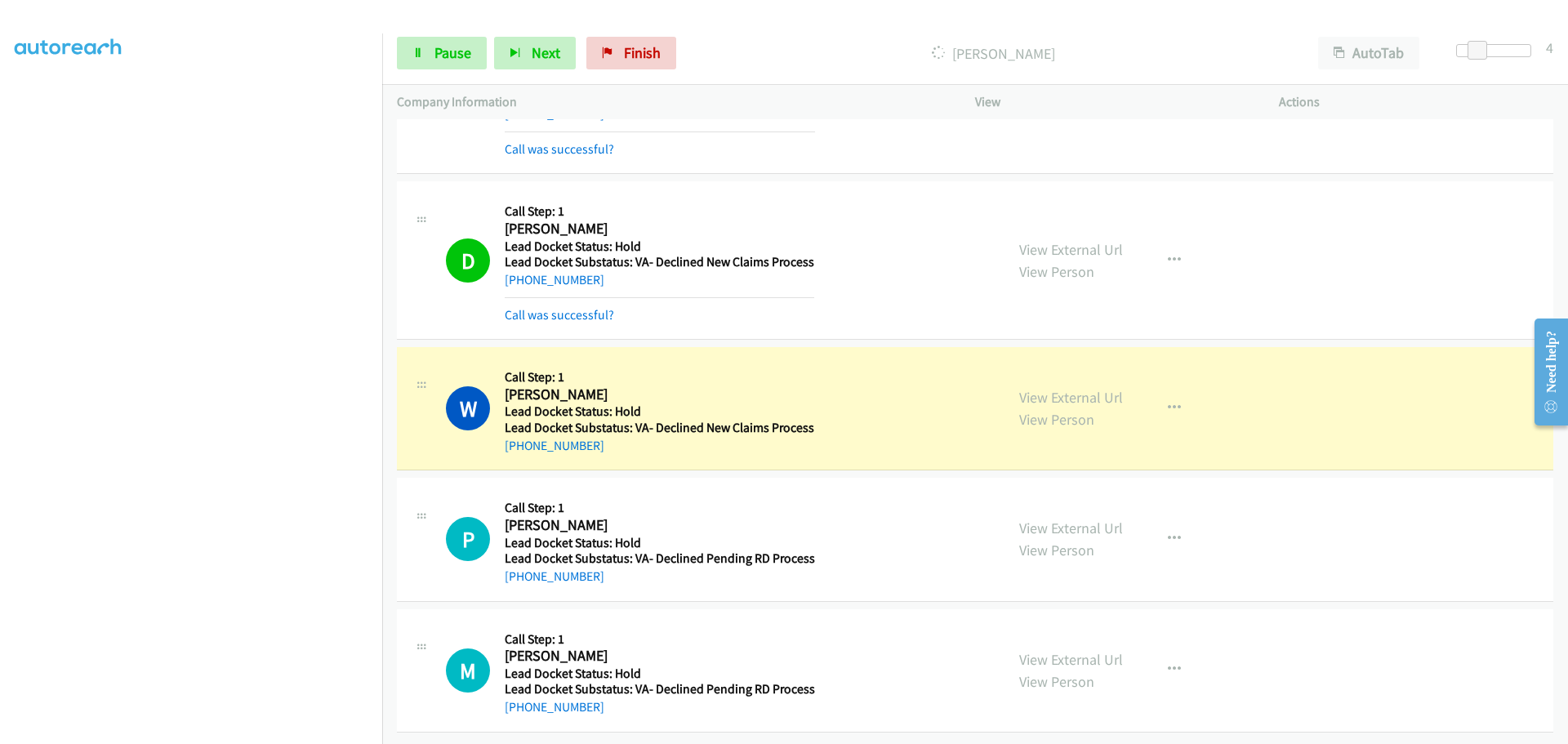
drag, startPoint x: 611, startPoint y: 445, endPoint x: 520, endPoint y: 443, distance: 91.0
click at [520, 443] on div "W Callback Scheduled Call Step: 1 William H.Clark America/Los_Angeles Lead Dock…" at bounding box center [975, 408] width 1156 height 123
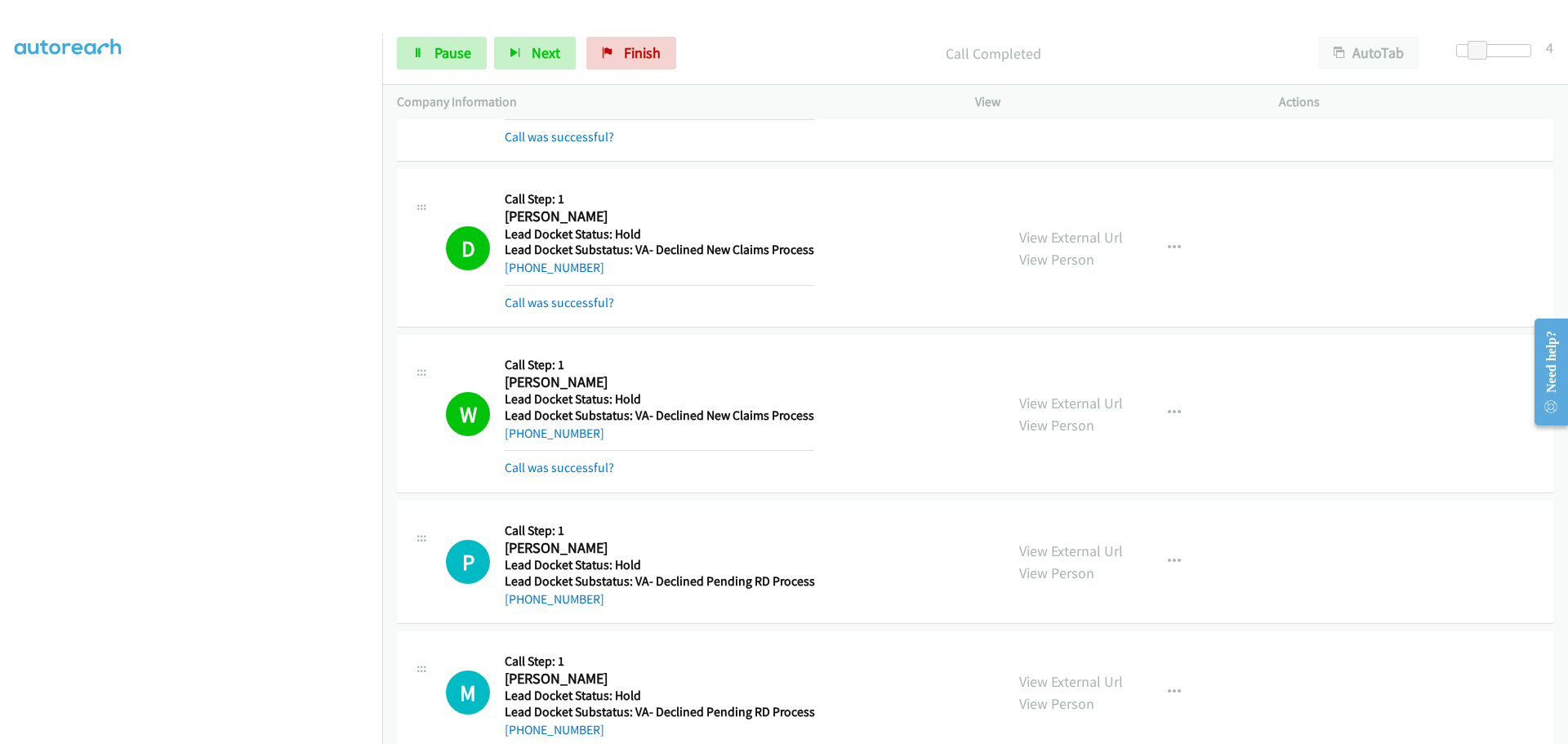
copy link "503-881-8654"
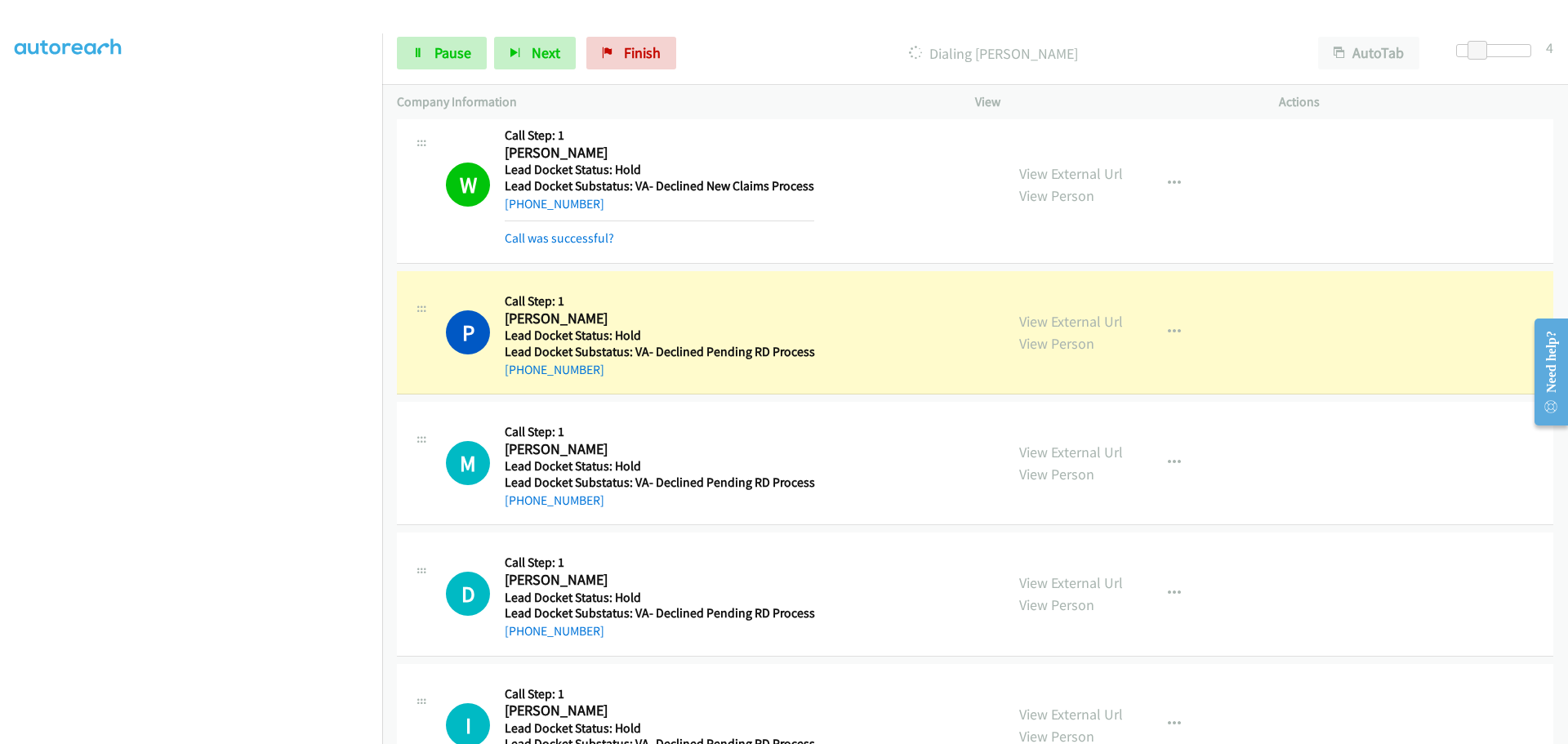
scroll to position [364, 0]
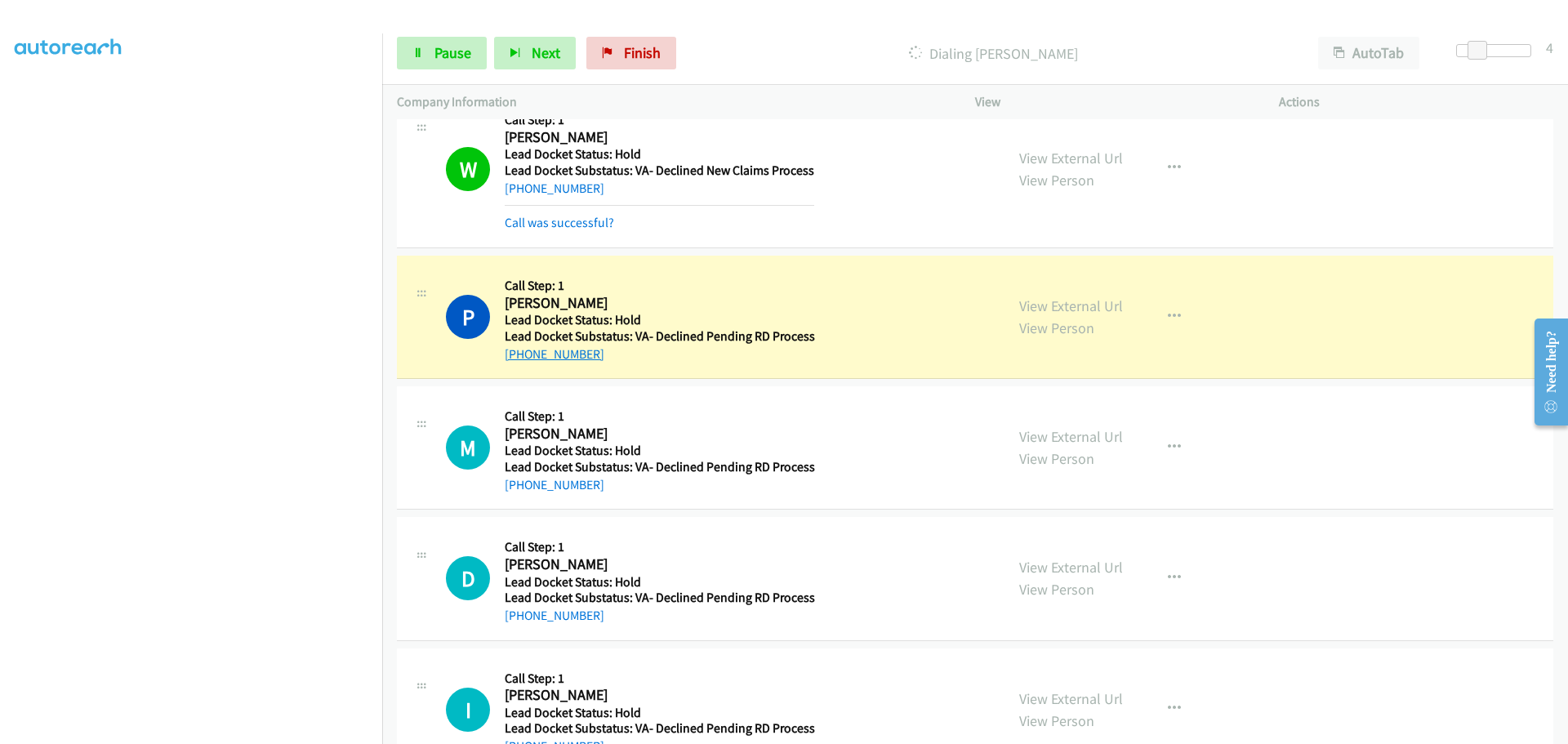
drag, startPoint x: 603, startPoint y: 360, endPoint x: 520, endPoint y: 358, distance: 83.0
click at [520, 358] on div "+1 702-480-9724" at bounding box center [660, 355] width 310 height 19
copy link "702-480-9724"
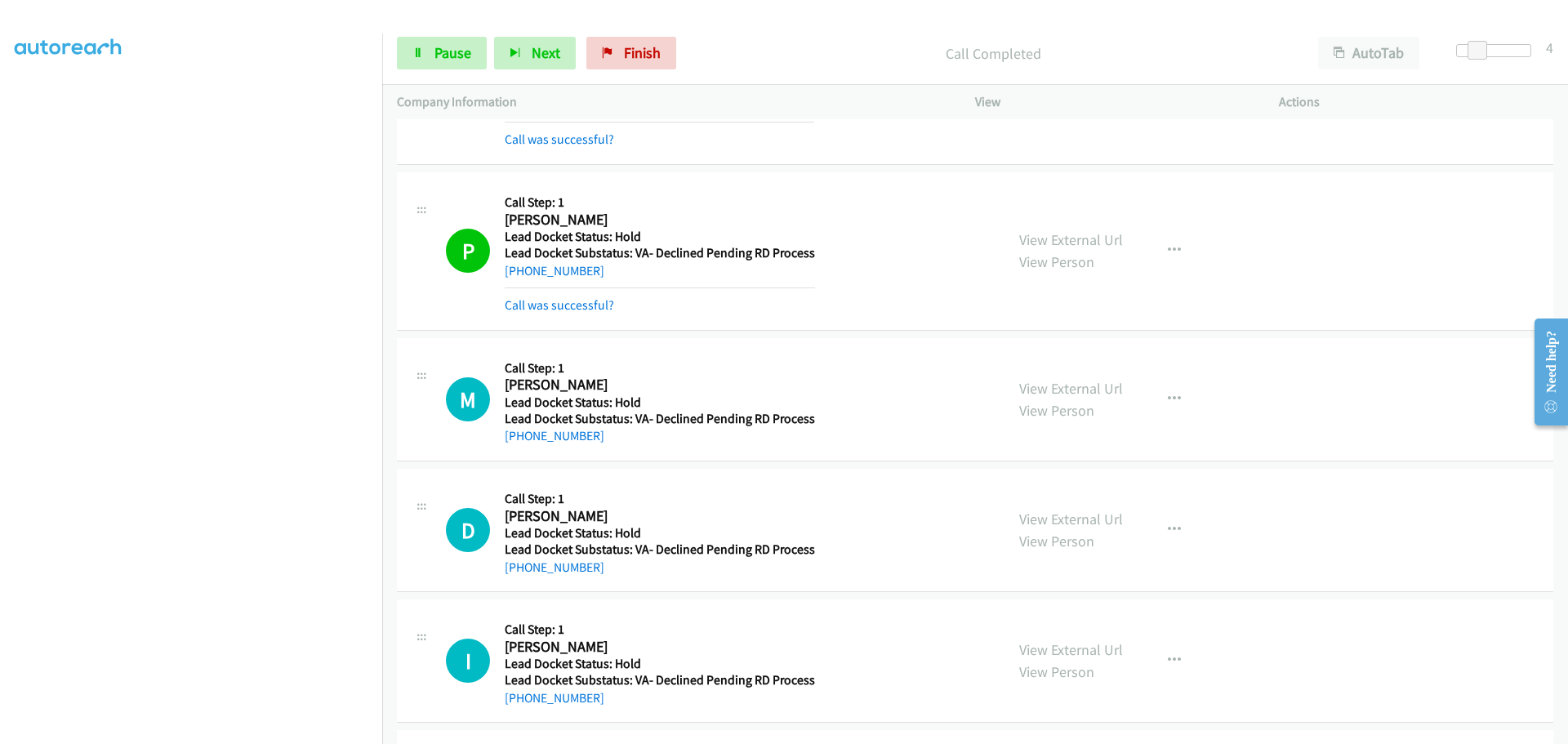
scroll to position [528, 0]
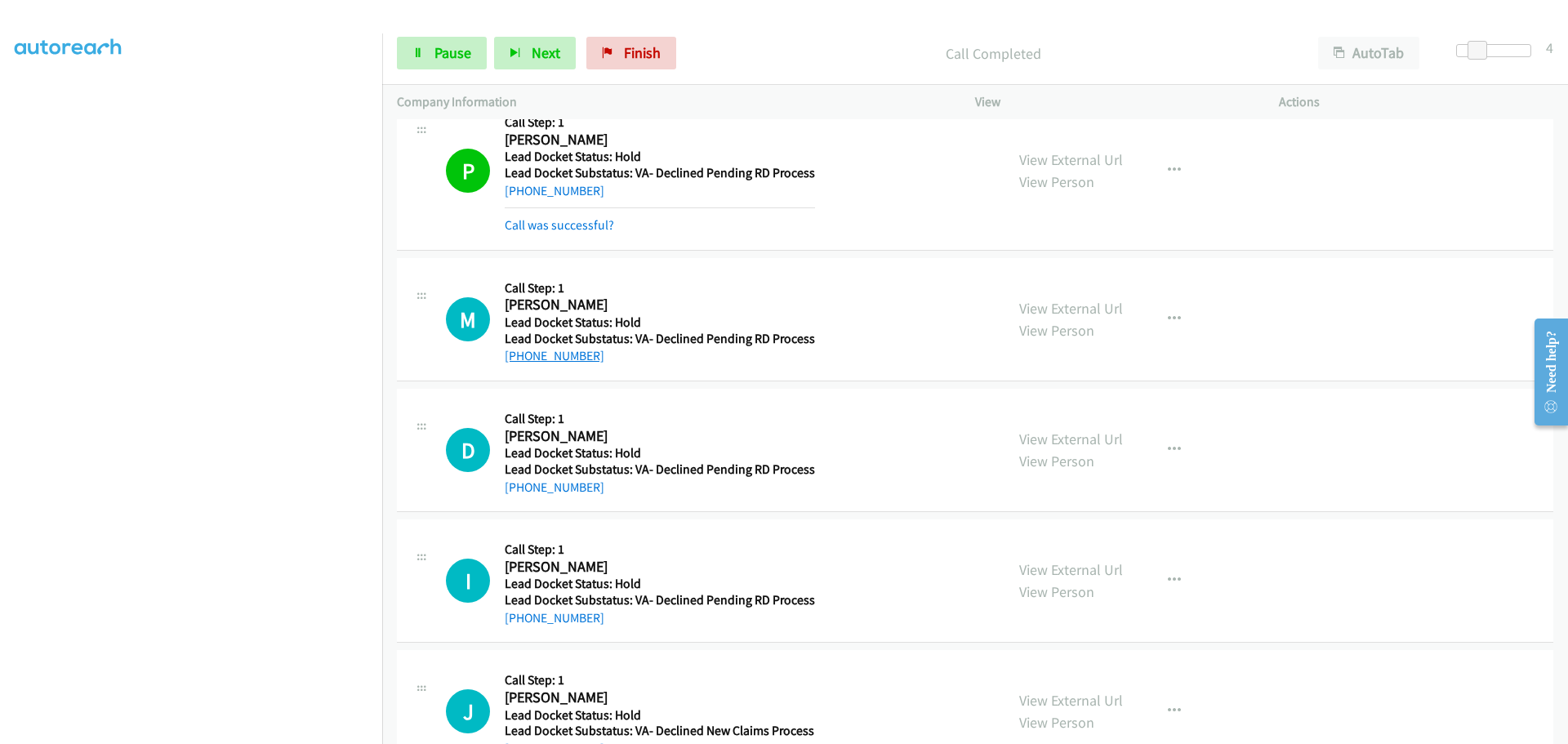
click at [519, 78] on body "Start Calls Pause Next Finish Call Completed AutoTab AutoTab 4 Company Informat…" at bounding box center [784, 39] width 1568 height 78
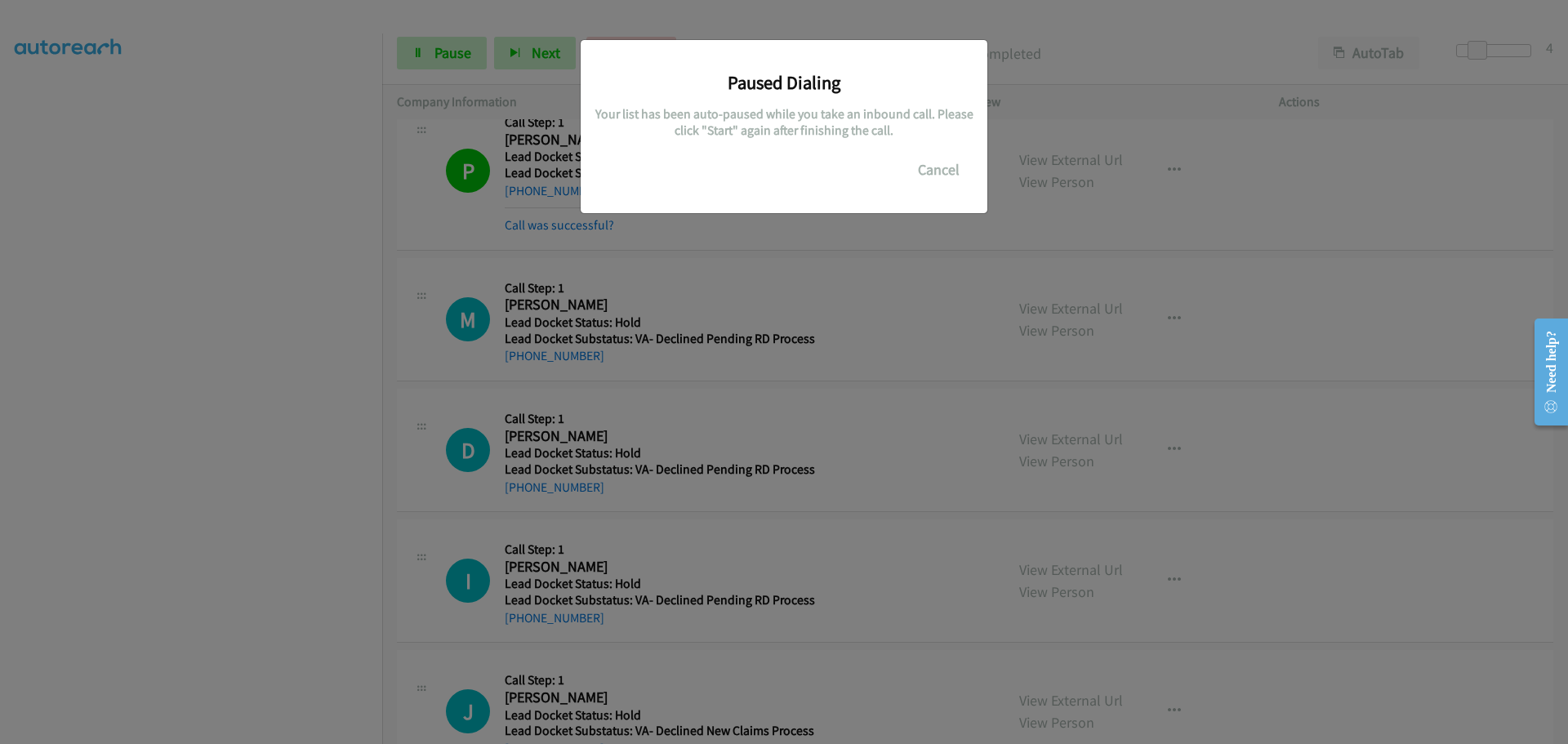
copy body "Call was successful? View External Url View Person View External Url Schedule/M…"
click at [857, 270] on div "Paused Dialing Your list has been auto-paused while you take an inbound call. P…" at bounding box center [784, 379] width 1568 height 729
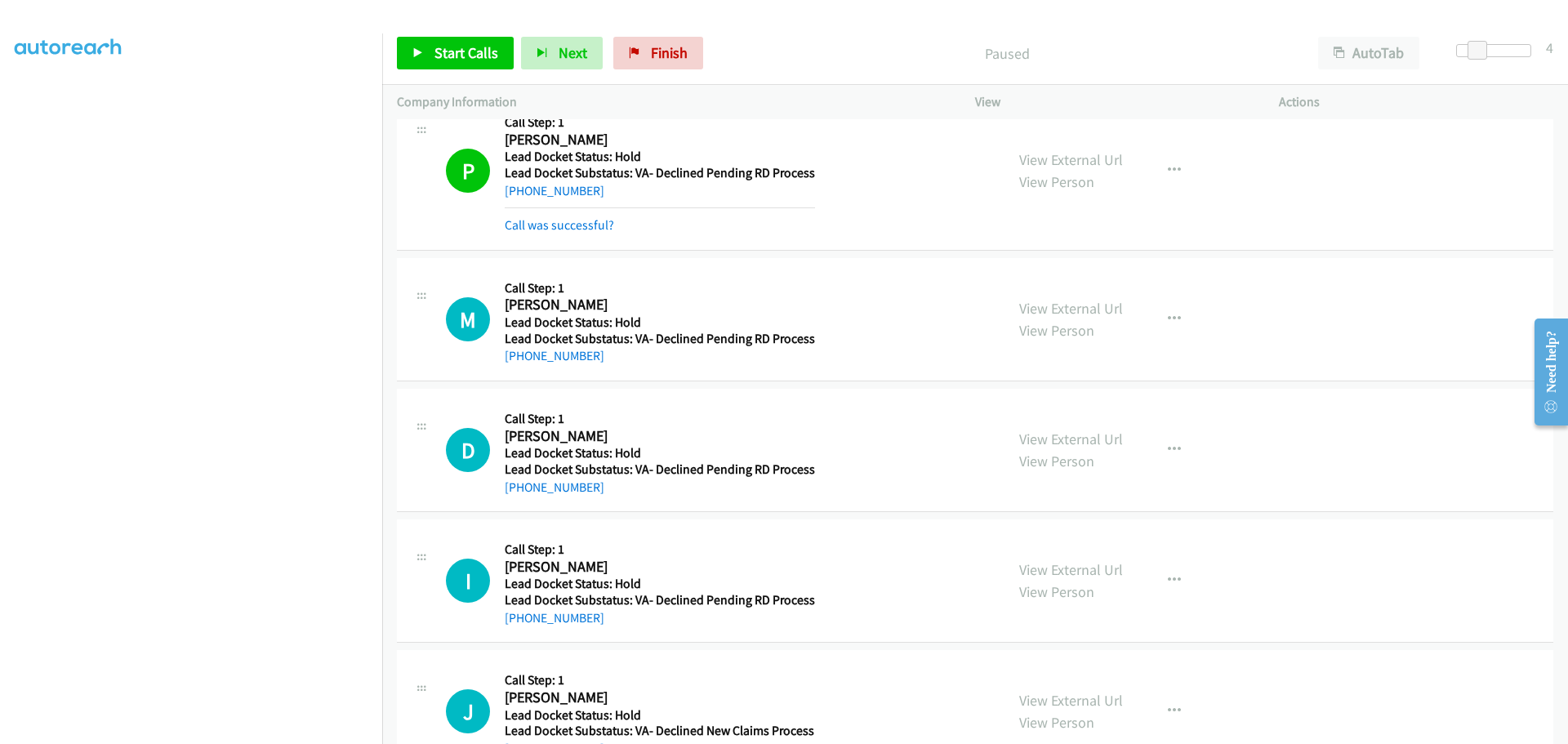
click at [830, 299] on div "M Callback Scheduled Call Step: 1 Micah Mehan America/Phoenix Lead Docket Statu…" at bounding box center [717, 320] width 543 height 93
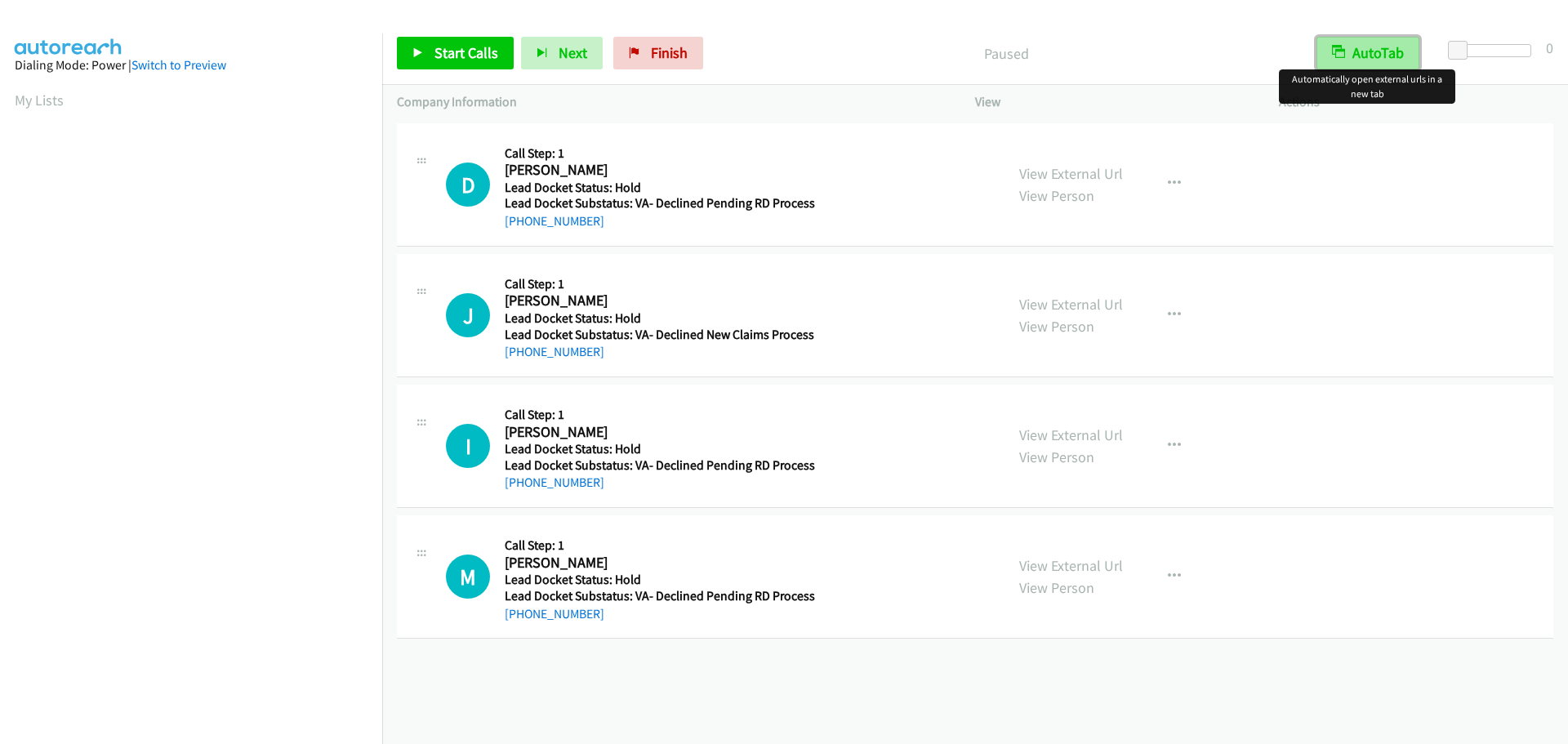
click at [1377, 51] on button "AutoTab" at bounding box center [1368, 53] width 103 height 33
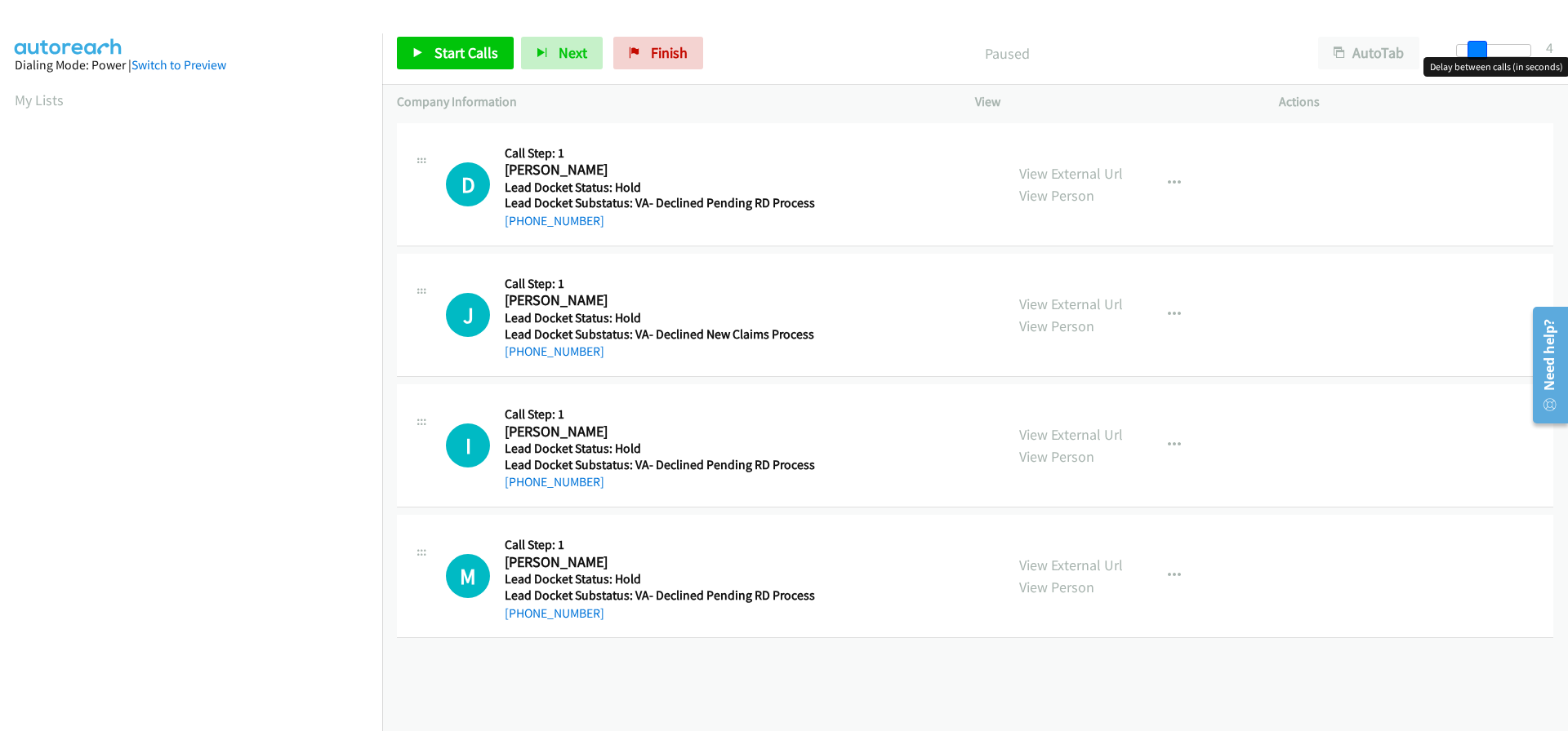
drag, startPoint x: 1454, startPoint y: 46, endPoint x: 1470, endPoint y: 52, distance: 17.1
click at [1470, 52] on span at bounding box center [1477, 50] width 19 height 19
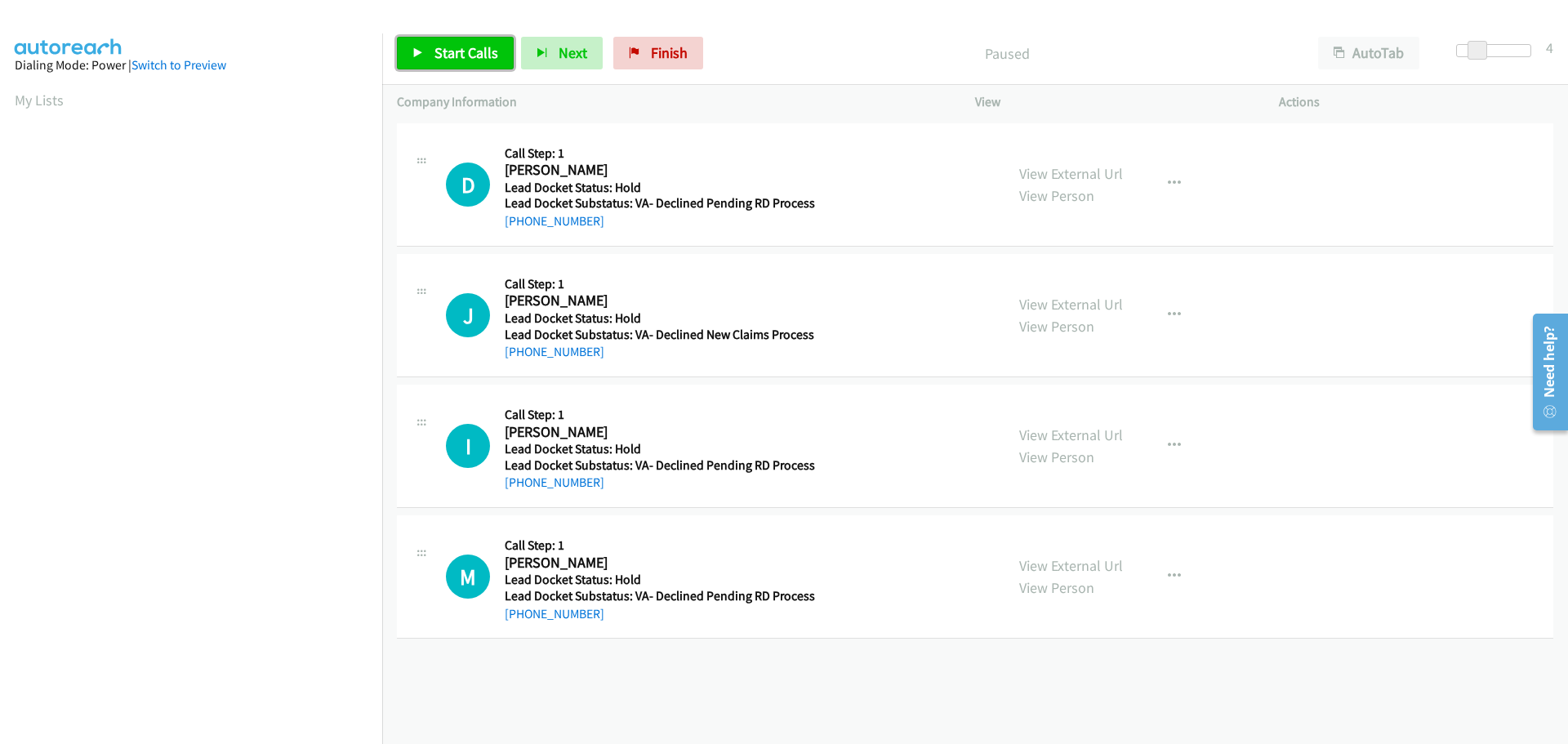
click at [472, 60] on span "Start Calls" at bounding box center [467, 52] width 64 height 18
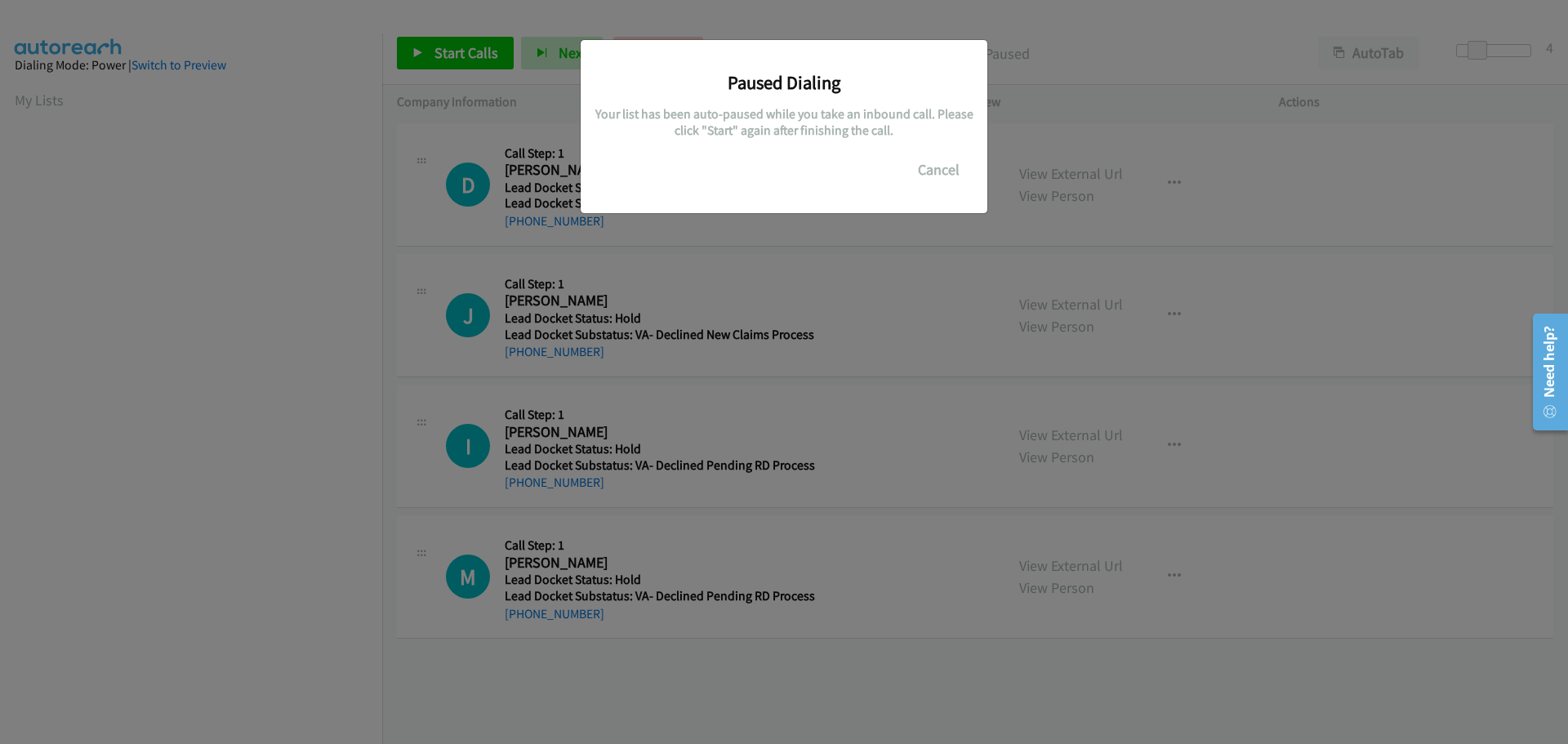
scroll to position [172, 0]
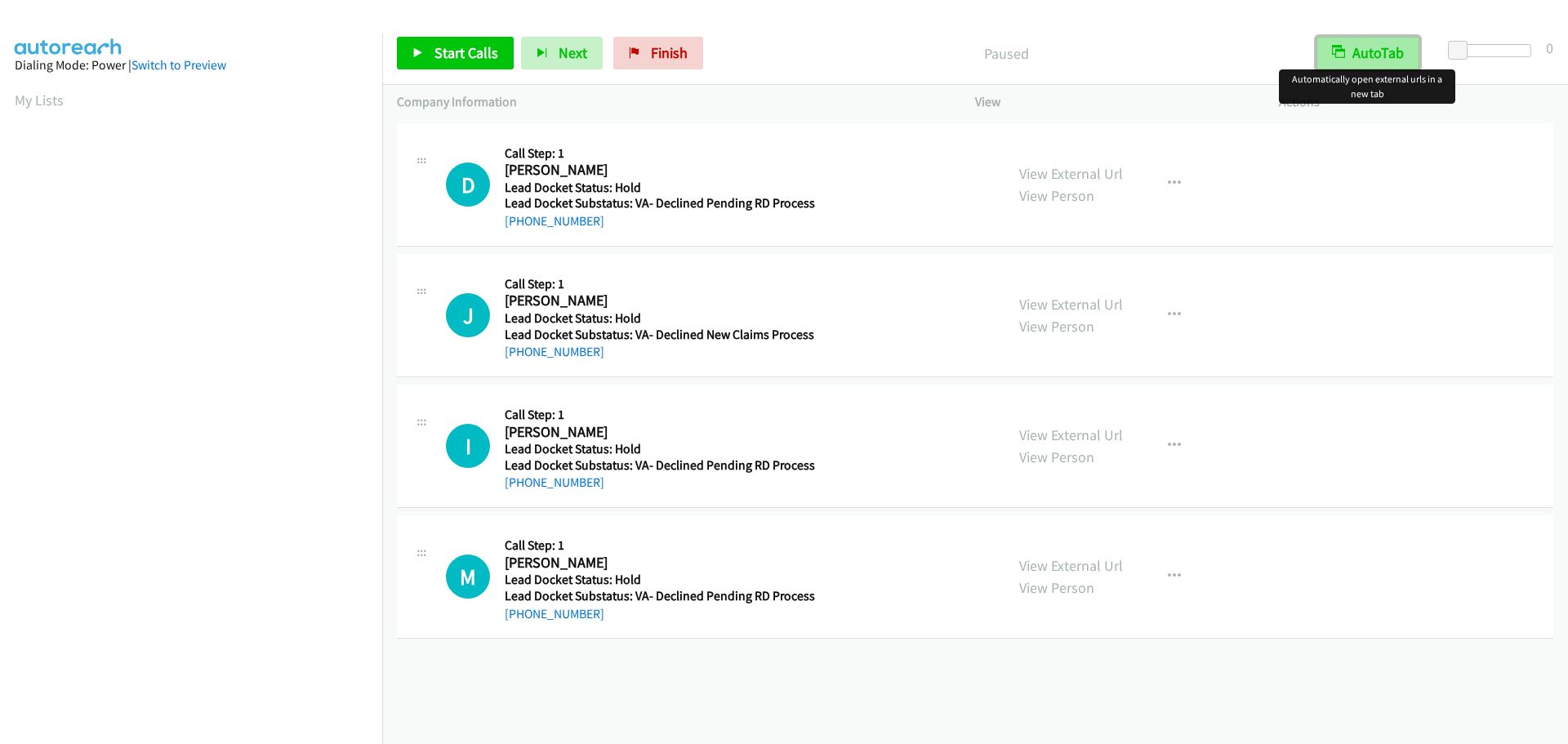
click at [1358, 50] on button "AutoTab" at bounding box center [1368, 53] width 103 height 33
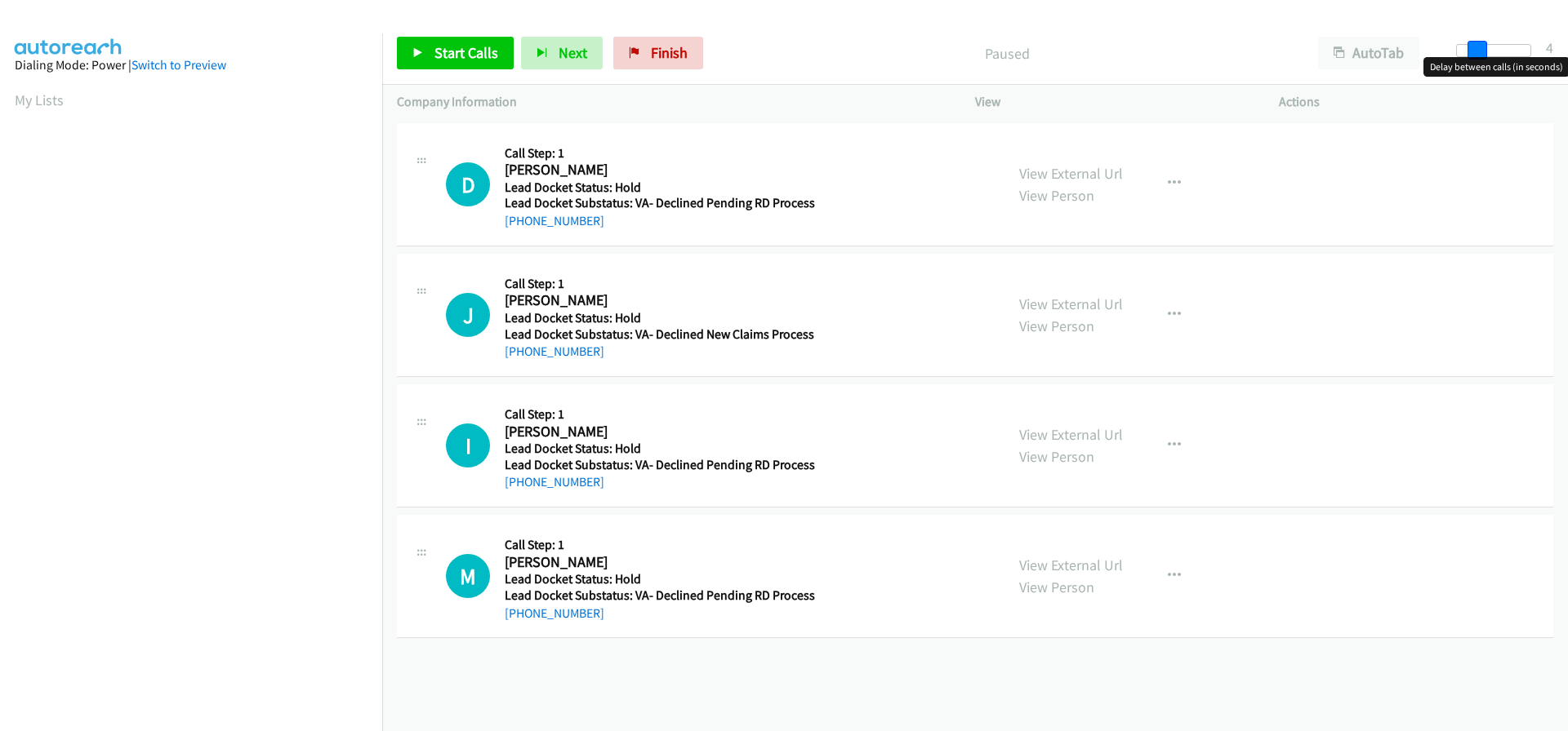
drag, startPoint x: 1460, startPoint y: 51, endPoint x: 1480, endPoint y: 53, distance: 20.1
click at [1480, 53] on span at bounding box center [1477, 50] width 19 height 19
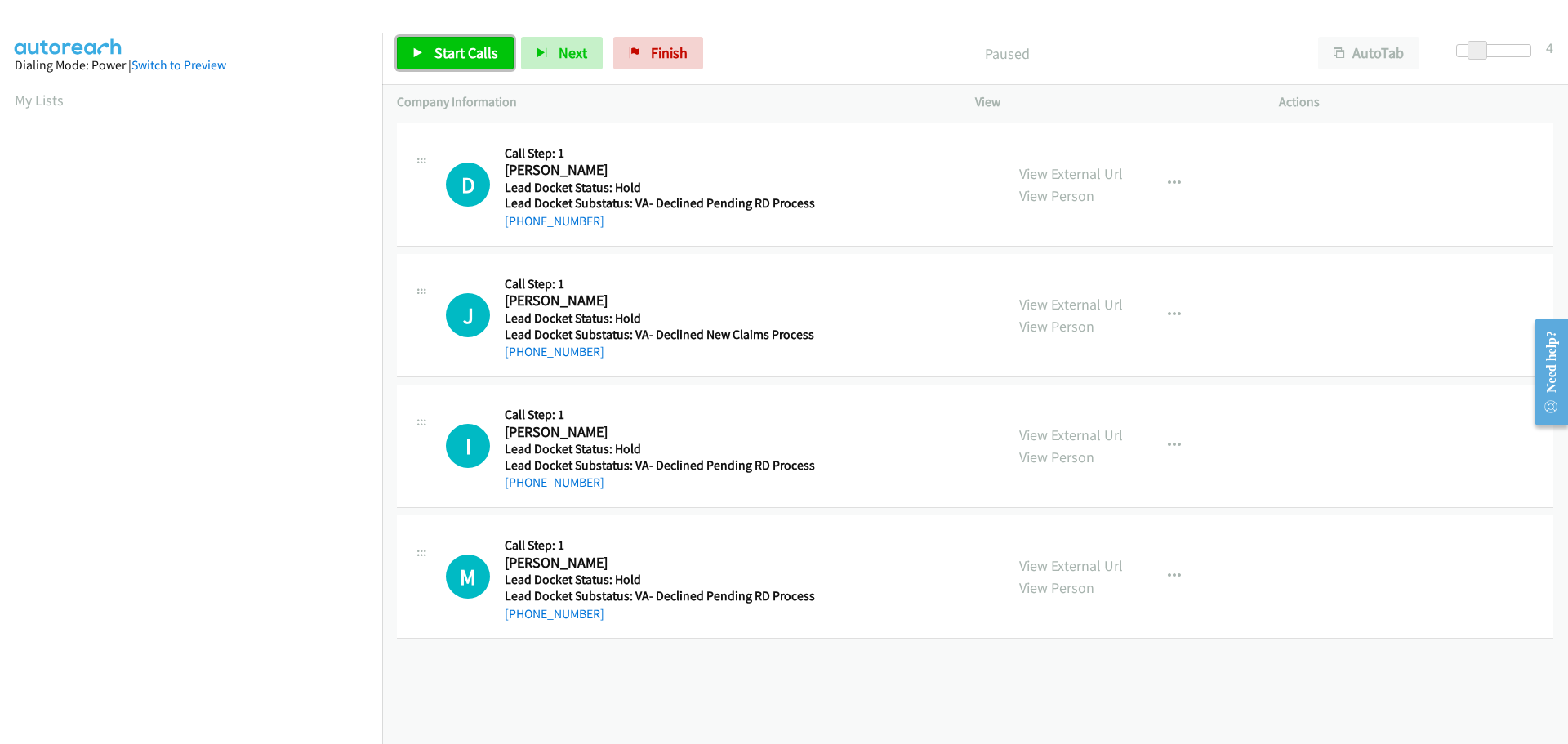
click at [496, 51] on span "Start Calls" at bounding box center [467, 52] width 64 height 18
drag, startPoint x: 600, startPoint y: 221, endPoint x: 517, endPoint y: 230, distance: 83.5
click at [517, 230] on div "+1 202-368-9111" at bounding box center [660, 221] width 310 height 19
copy link "202-368-9111"
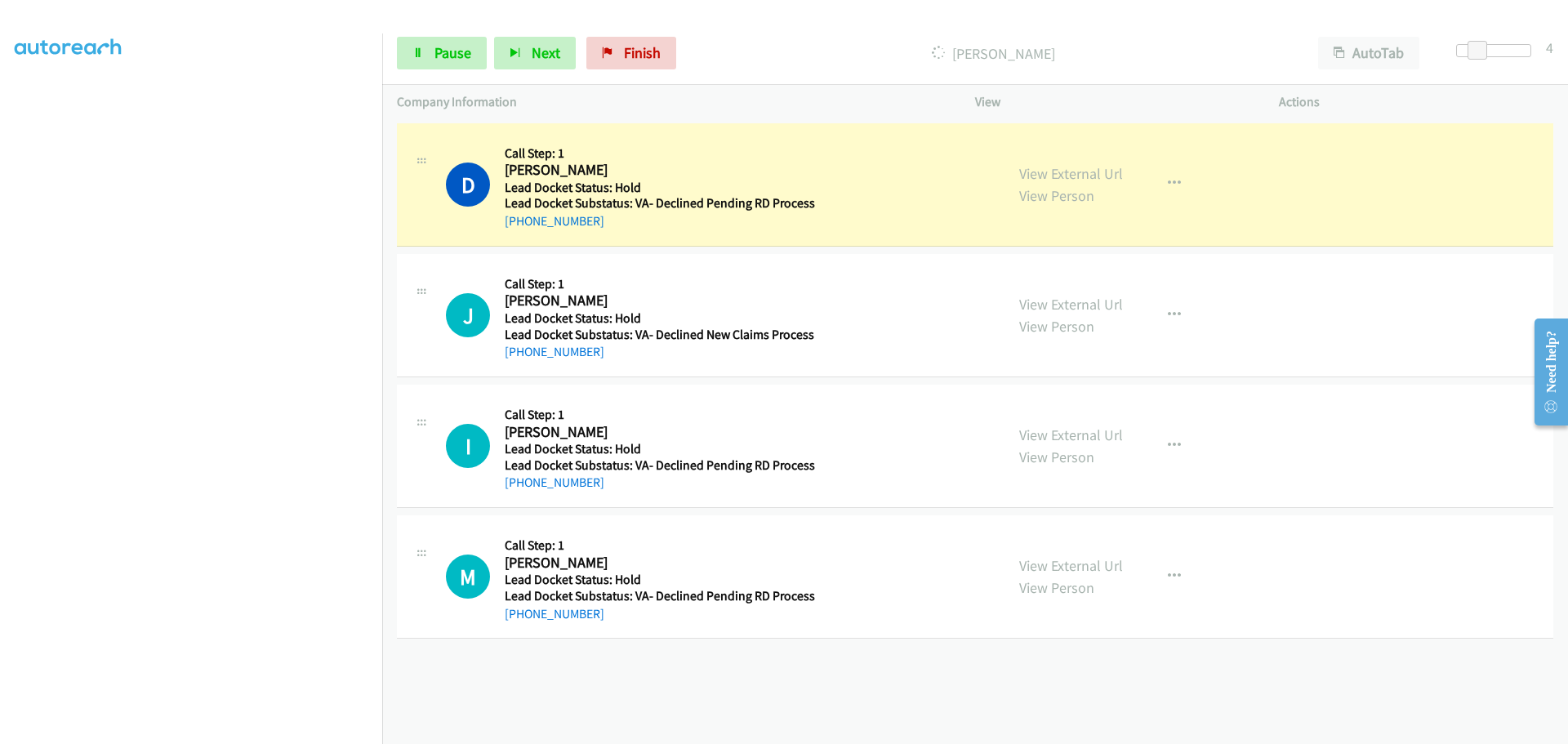
scroll to position [171, 0]
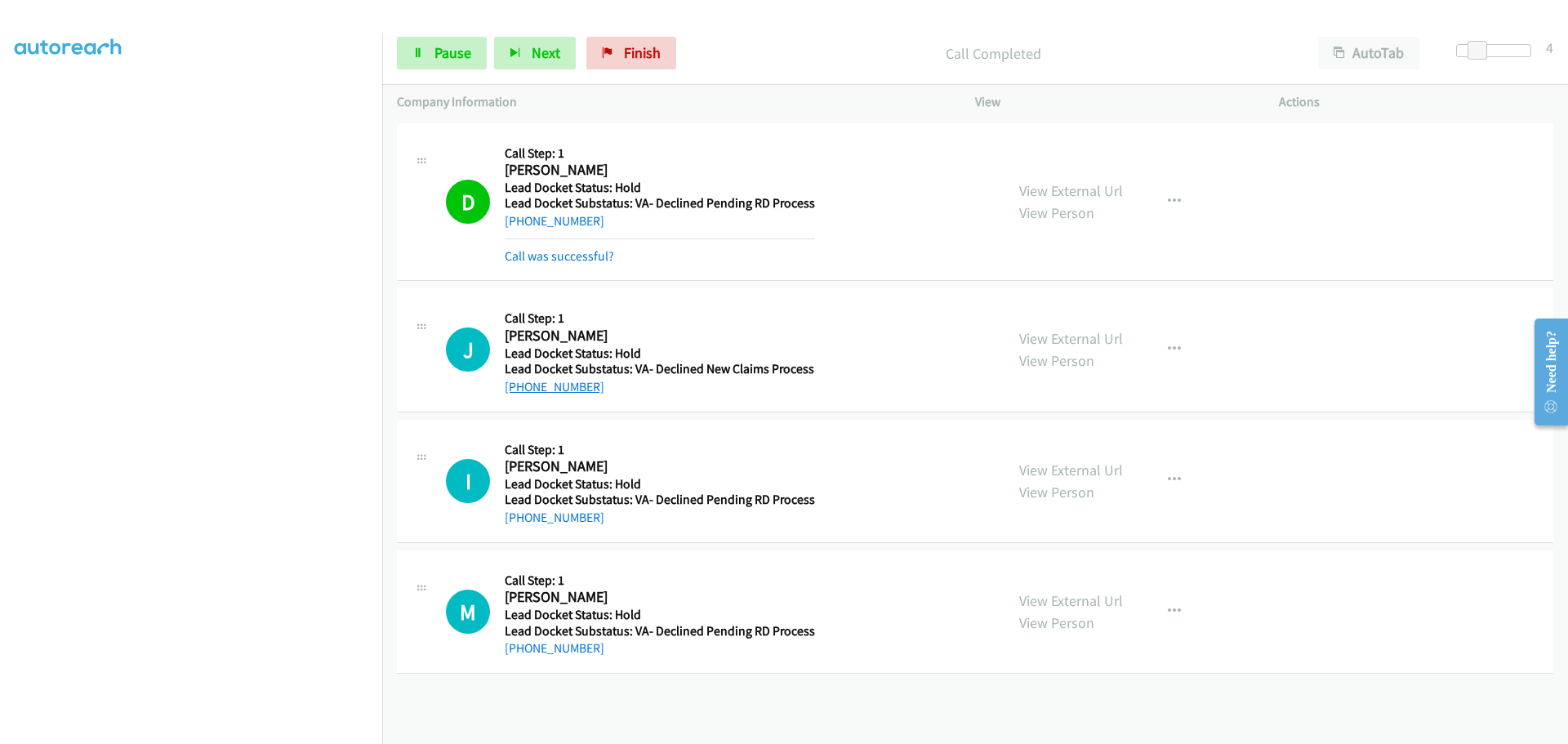
drag, startPoint x: 603, startPoint y: 393, endPoint x: 518, endPoint y: 391, distance: 85.0
click at [518, 391] on div "+1 870-549-7407" at bounding box center [660, 387] width 310 height 19
copy link "870-549-7407"
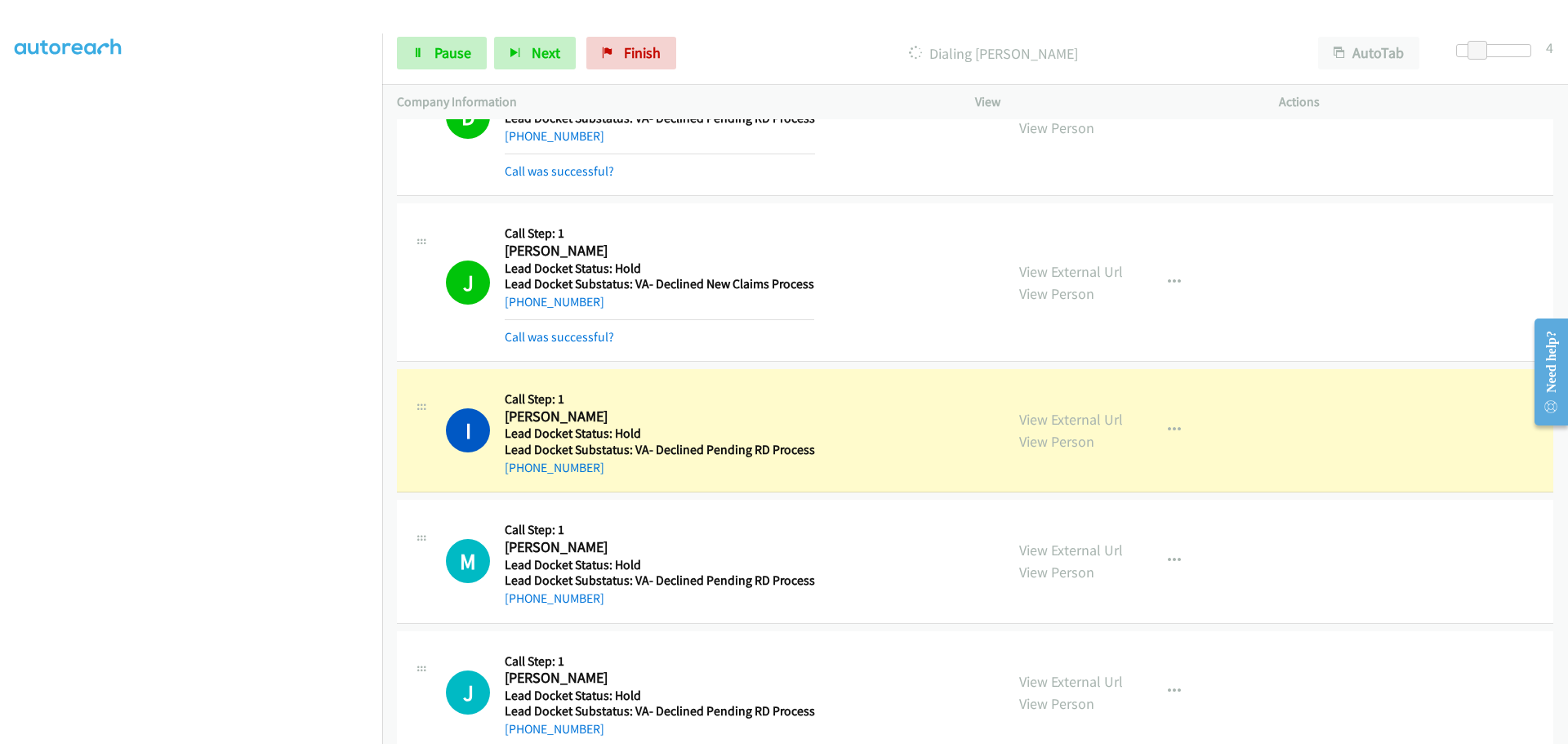
scroll to position [164, 0]
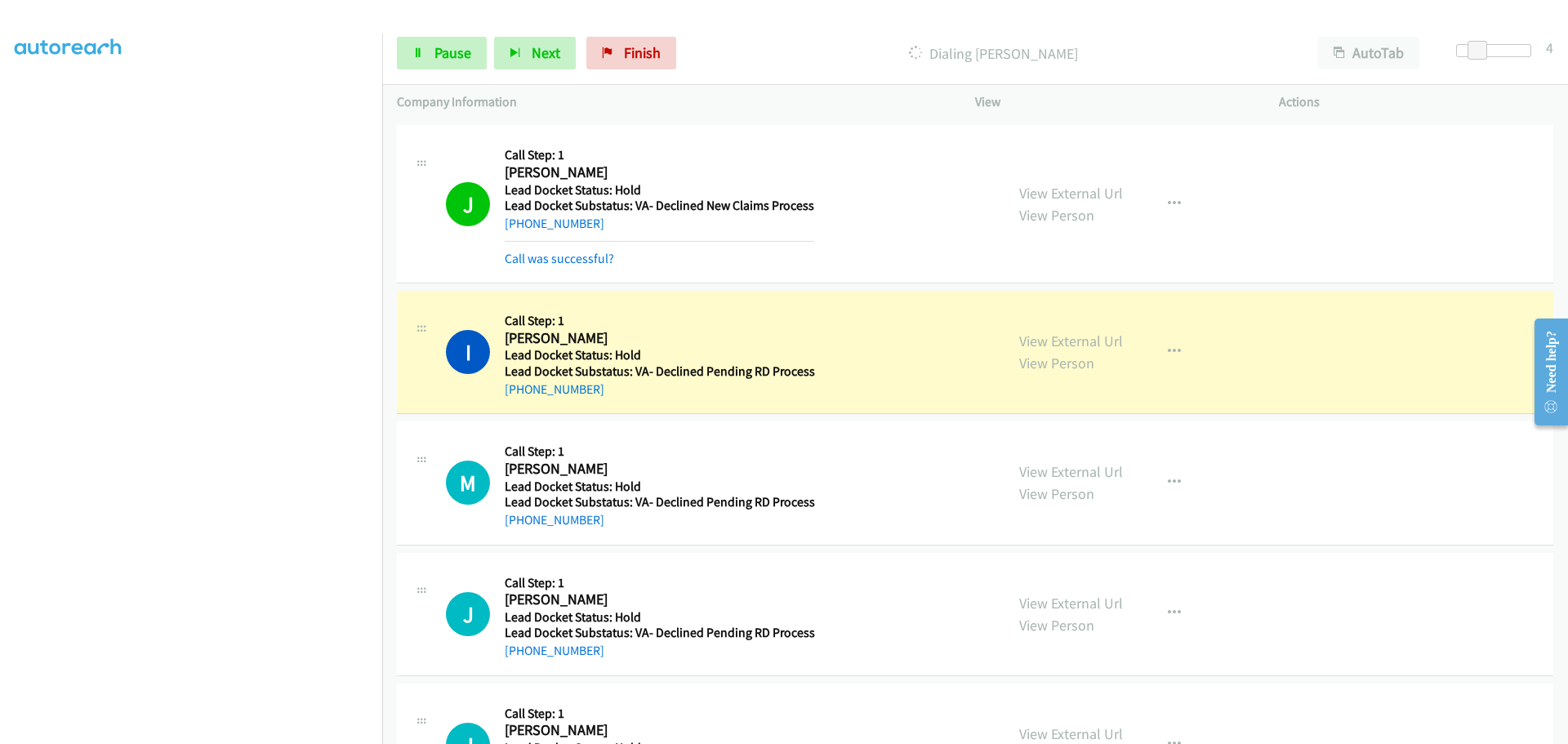
drag, startPoint x: 612, startPoint y: 390, endPoint x: 521, endPoint y: 399, distance: 91.4
click at [521, 399] on div "I Callback Scheduled Call Step: 1 Isabelle True America/Chicago Lead Docket Sta…" at bounding box center [975, 352] width 1156 height 123
copy link "850-225-8235"
drag, startPoint x: 610, startPoint y: 528, endPoint x: 524, endPoint y: 534, distance: 86.2
click at [524, 534] on div "M Callback Scheduled Call Step: 1 Micah Mehan America/Phoenix Lead Docket Statu…" at bounding box center [975, 482] width 1156 height 123
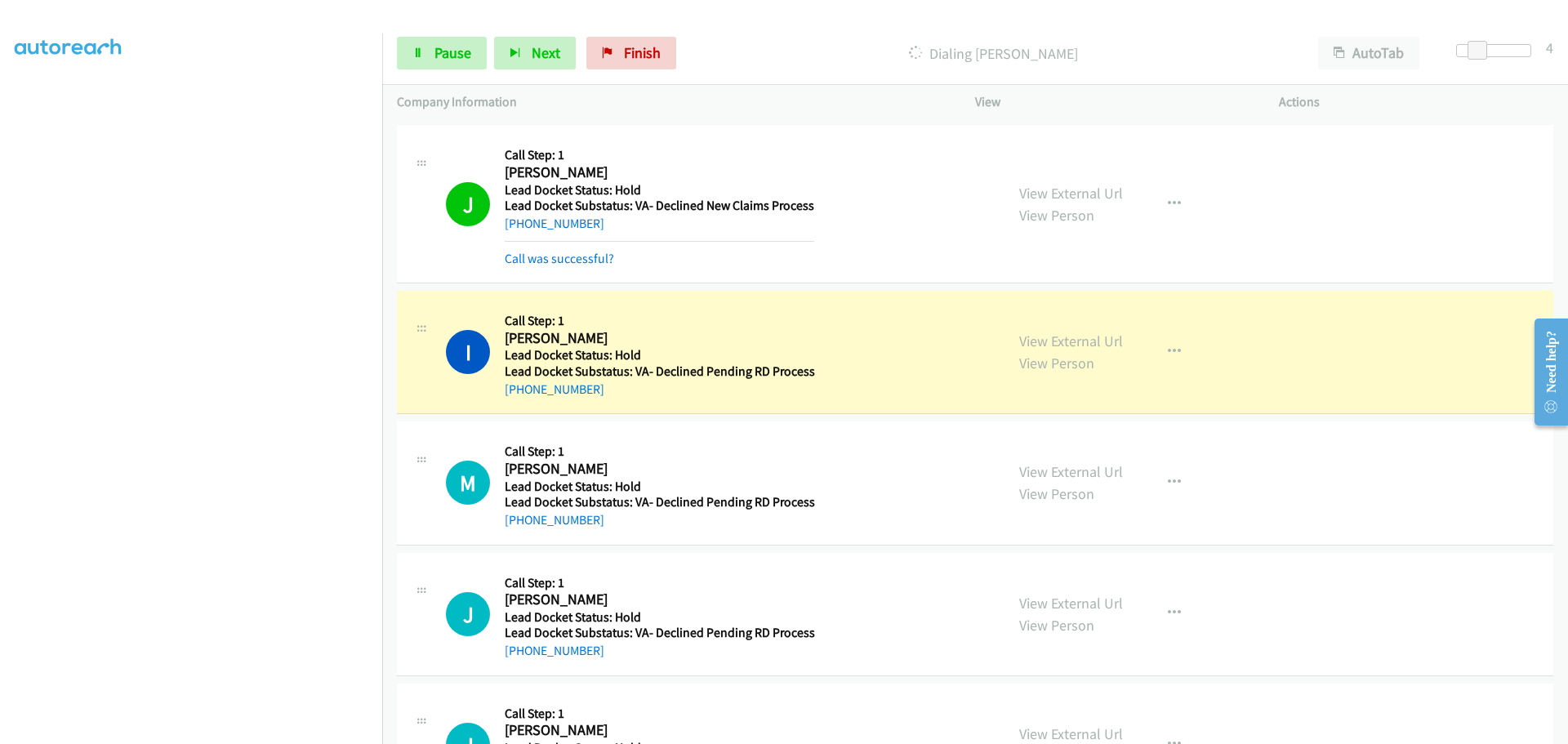
click at [616, 523] on div "[PHONE_NUMBER]" at bounding box center [660, 520] width 310 height 19
drag, startPoint x: 611, startPoint y: 514, endPoint x: 523, endPoint y: 526, distance: 88.8
click at [523, 526] on div "[PHONE_NUMBER]" at bounding box center [660, 520] width 310 height 19
copy link "480-298-3339"
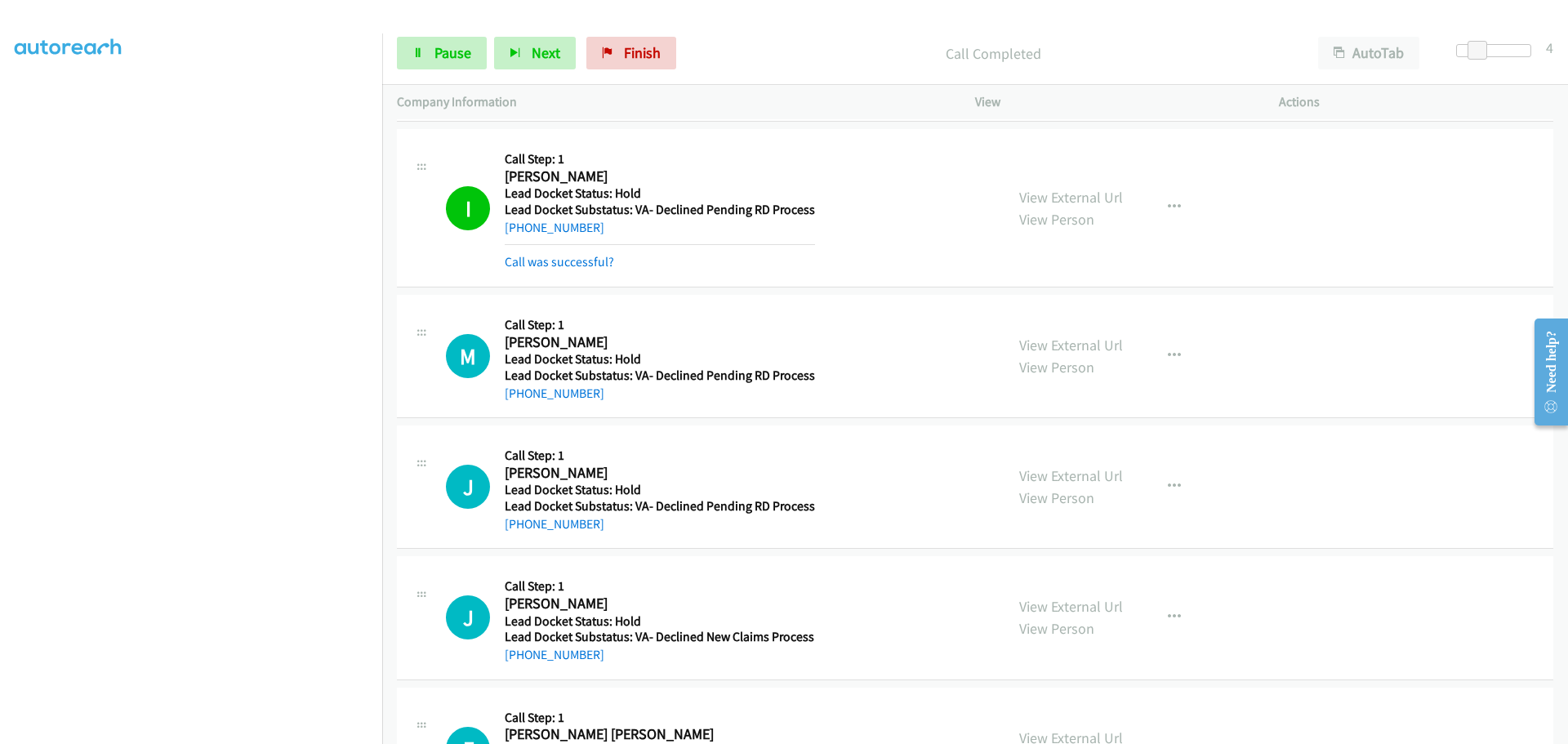
scroll to position [326, 0]
click at [463, 40] on link "Pause" at bounding box center [442, 53] width 90 height 33
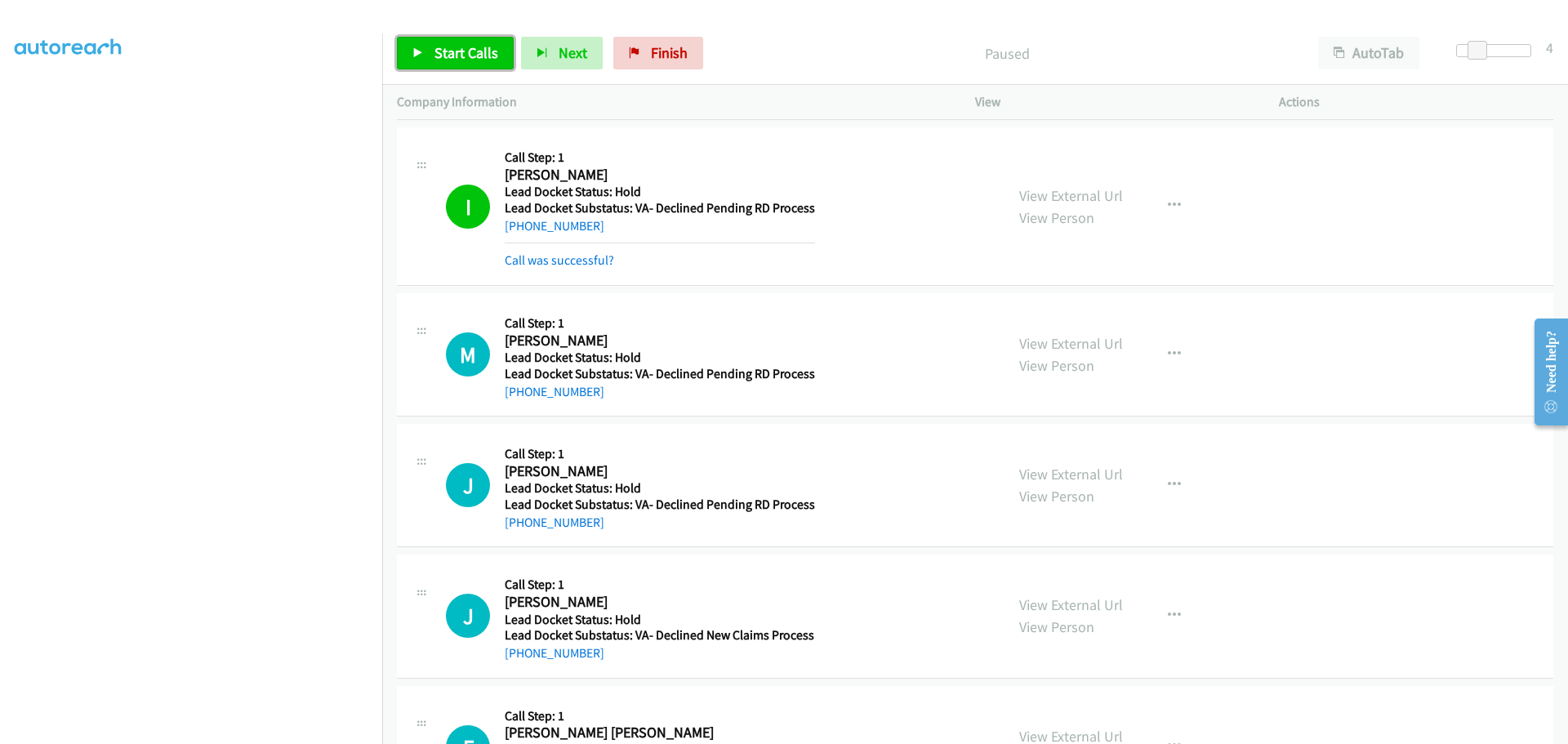
click at [463, 46] on span "Start Calls" at bounding box center [467, 52] width 64 height 18
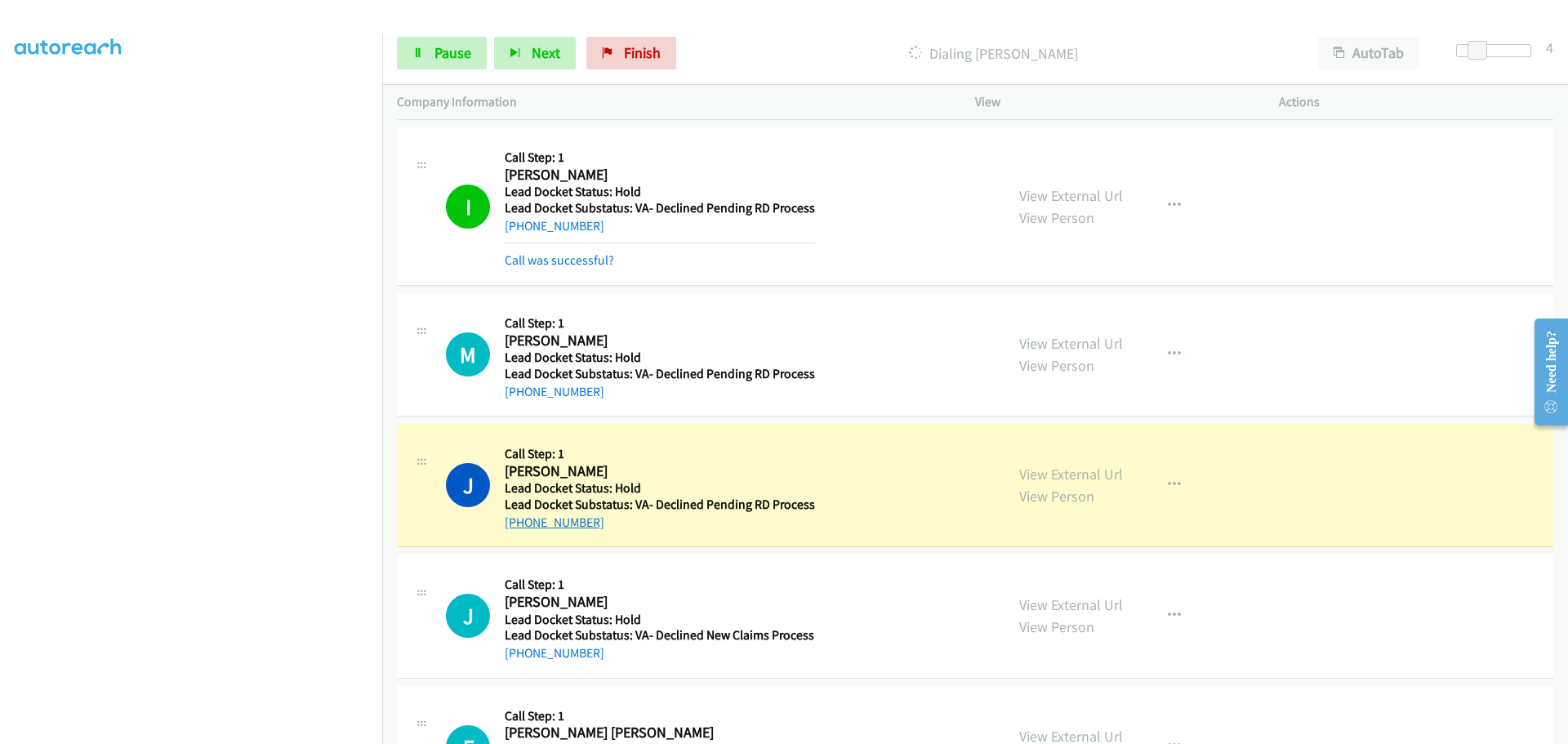
drag, startPoint x: 600, startPoint y: 528, endPoint x: 521, endPoint y: 528, distance: 79.0
click at [521, 528] on div "+1 806-672-7610" at bounding box center [660, 522] width 310 height 19
copy link "806-672-7610"
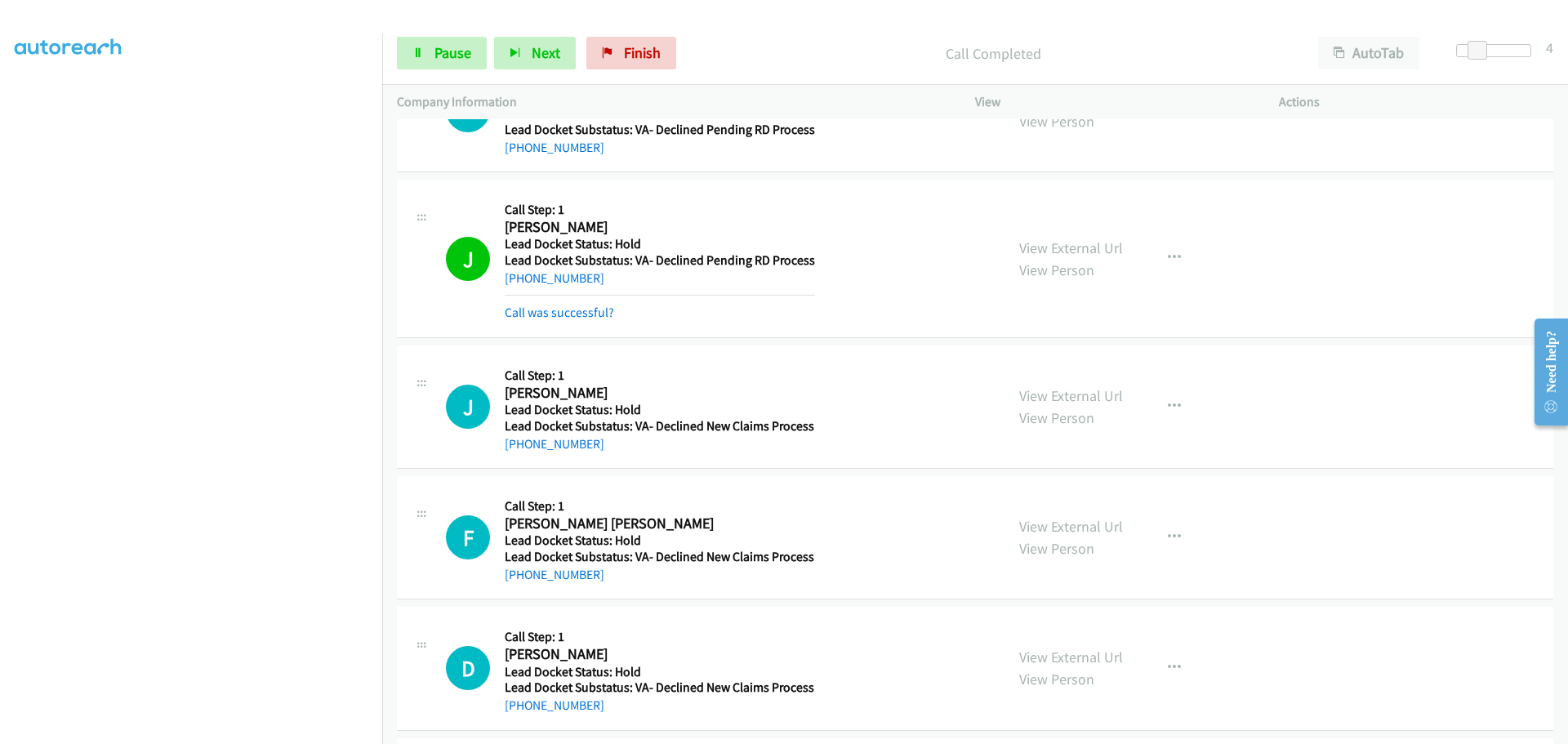
scroll to position [572, 0]
click at [445, 54] on span "Pause" at bounding box center [453, 52] width 37 height 18
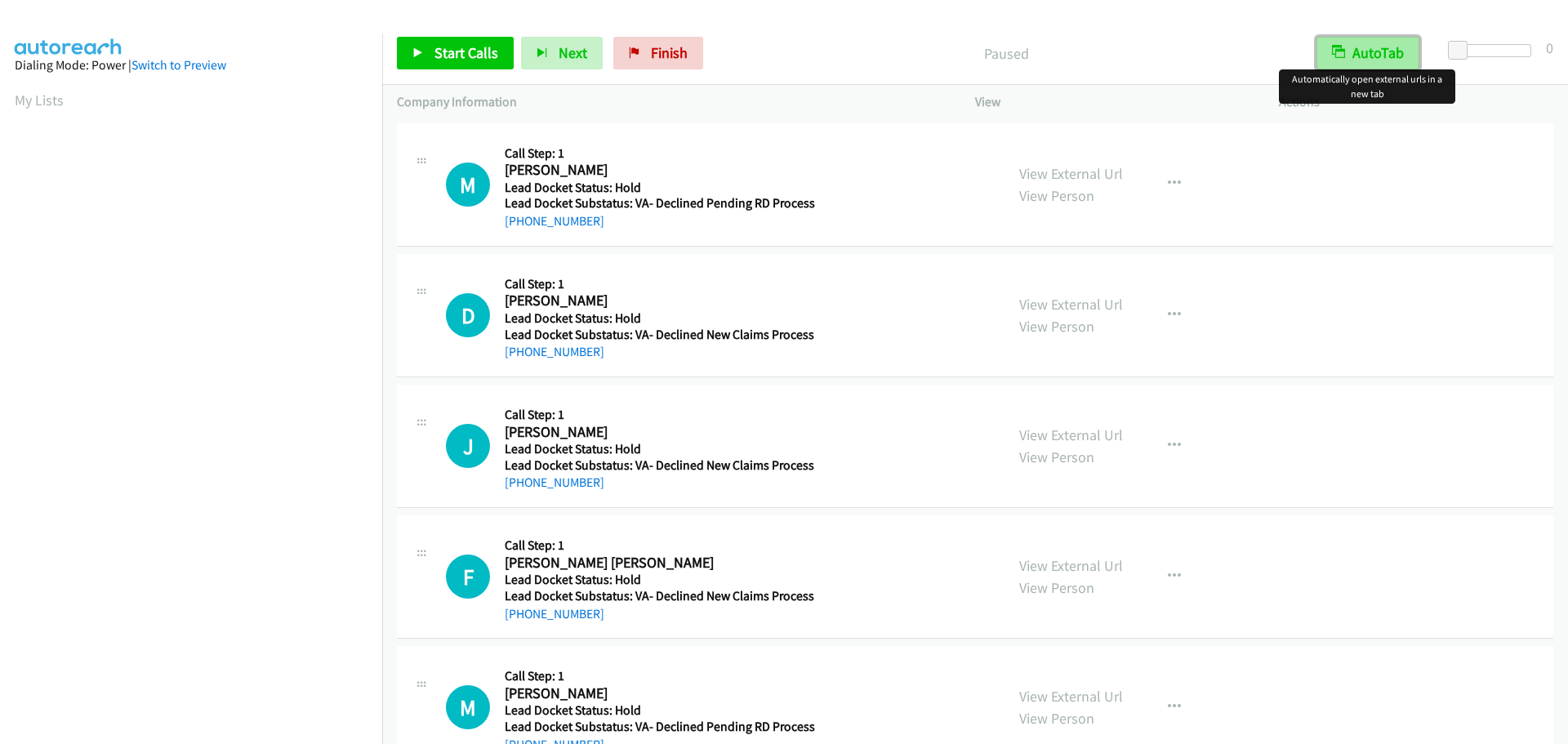
click at [1391, 44] on button "AutoTab" at bounding box center [1368, 53] width 103 height 33
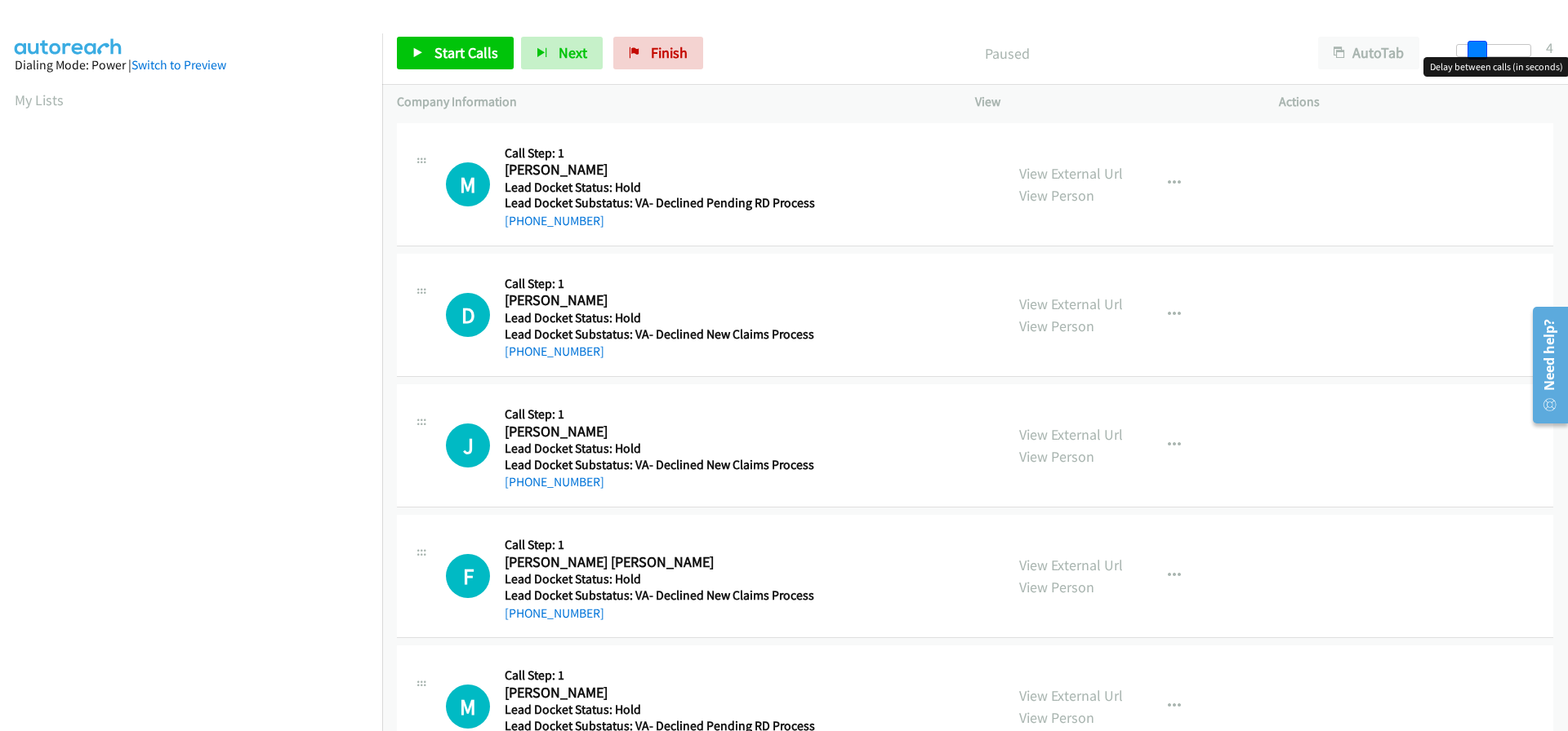
drag, startPoint x: 1460, startPoint y: 49, endPoint x: 1479, endPoint y: 49, distance: 19.0
click at [1479, 49] on span at bounding box center [1477, 50] width 19 height 19
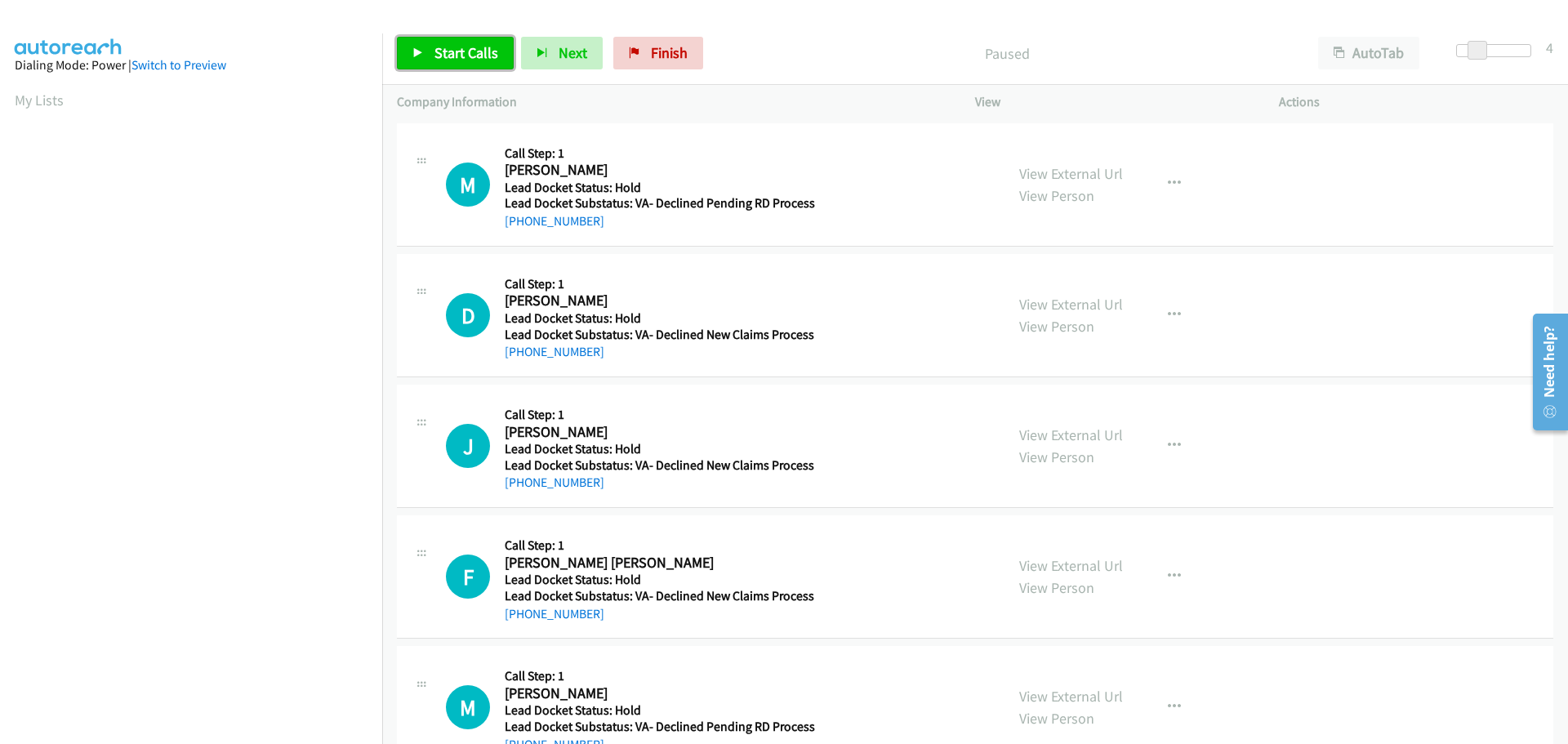
click at [459, 56] on span "Start Calls" at bounding box center [467, 52] width 64 height 18
drag, startPoint x: 598, startPoint y: 229, endPoint x: 522, endPoint y: 227, distance: 76.0
click at [522, 227] on div "[PHONE_NUMBER]" at bounding box center [660, 221] width 310 height 19
copy link "[PHONE_NUMBER]"
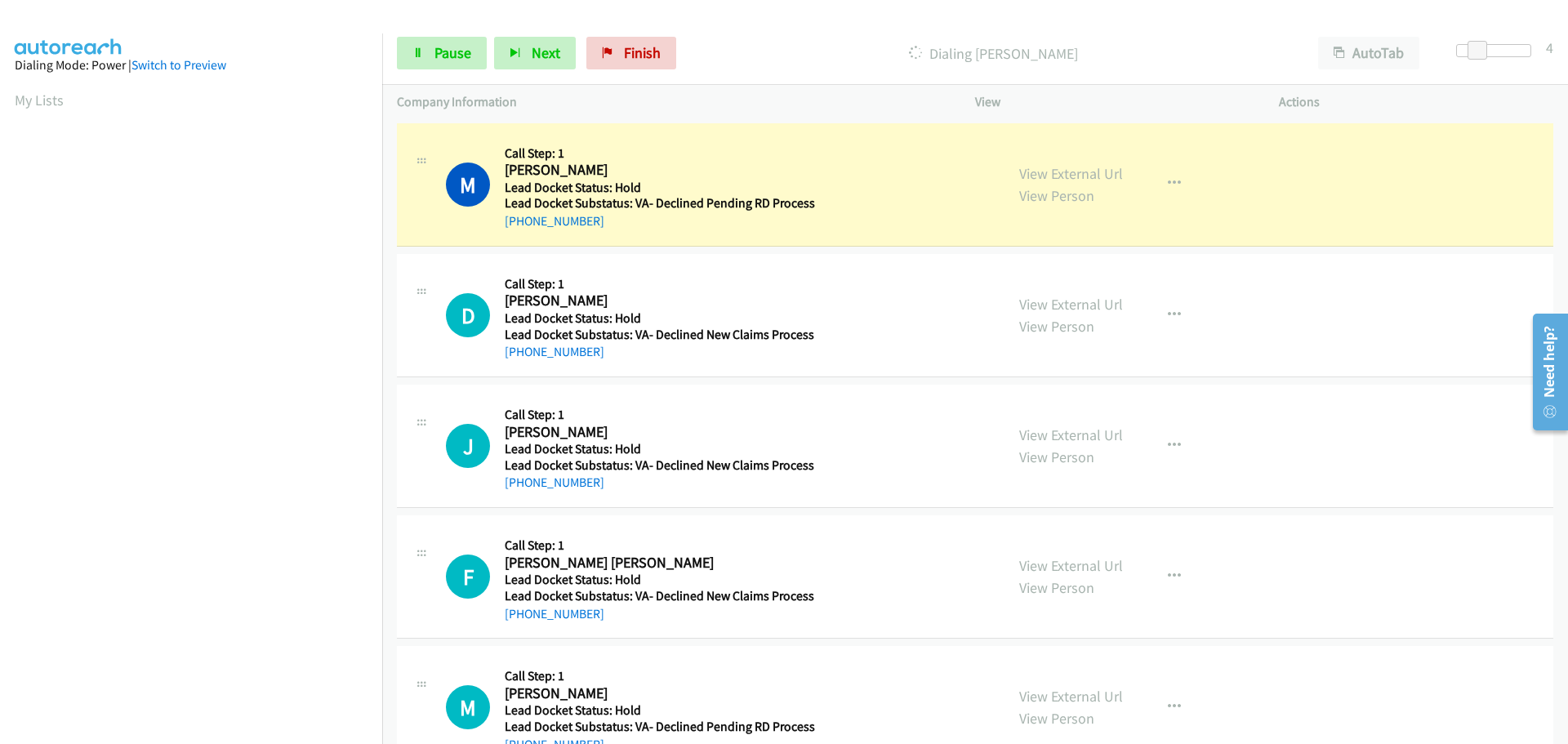
scroll to position [171, 0]
drag, startPoint x: 609, startPoint y: 366, endPoint x: 521, endPoint y: 356, distance: 88.6
click at [521, 356] on div "D Callback Scheduled Call Step: 1 Darian Jacobs America/New_York Lead Docket St…" at bounding box center [975, 315] width 1156 height 123
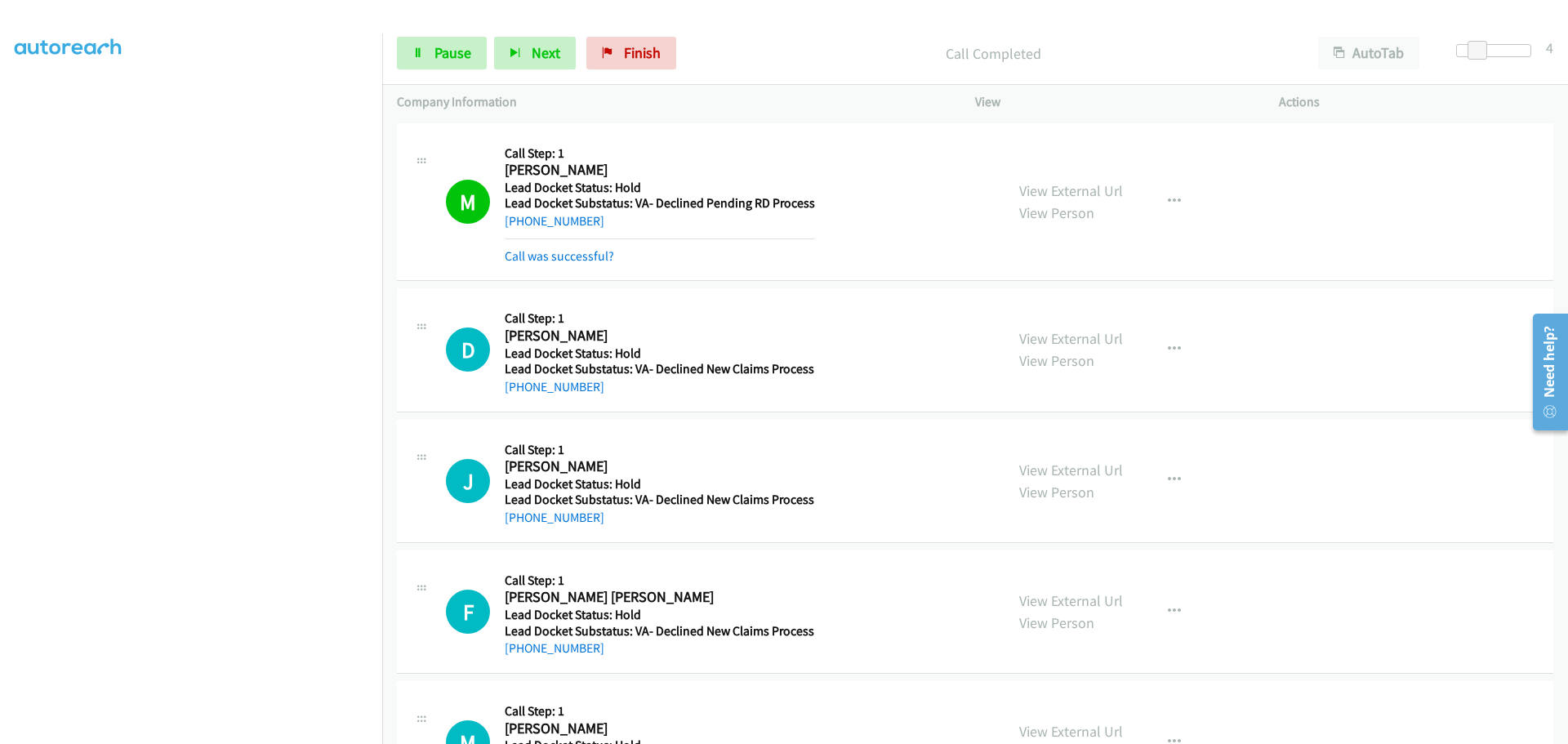
copy link "850-445-8942"
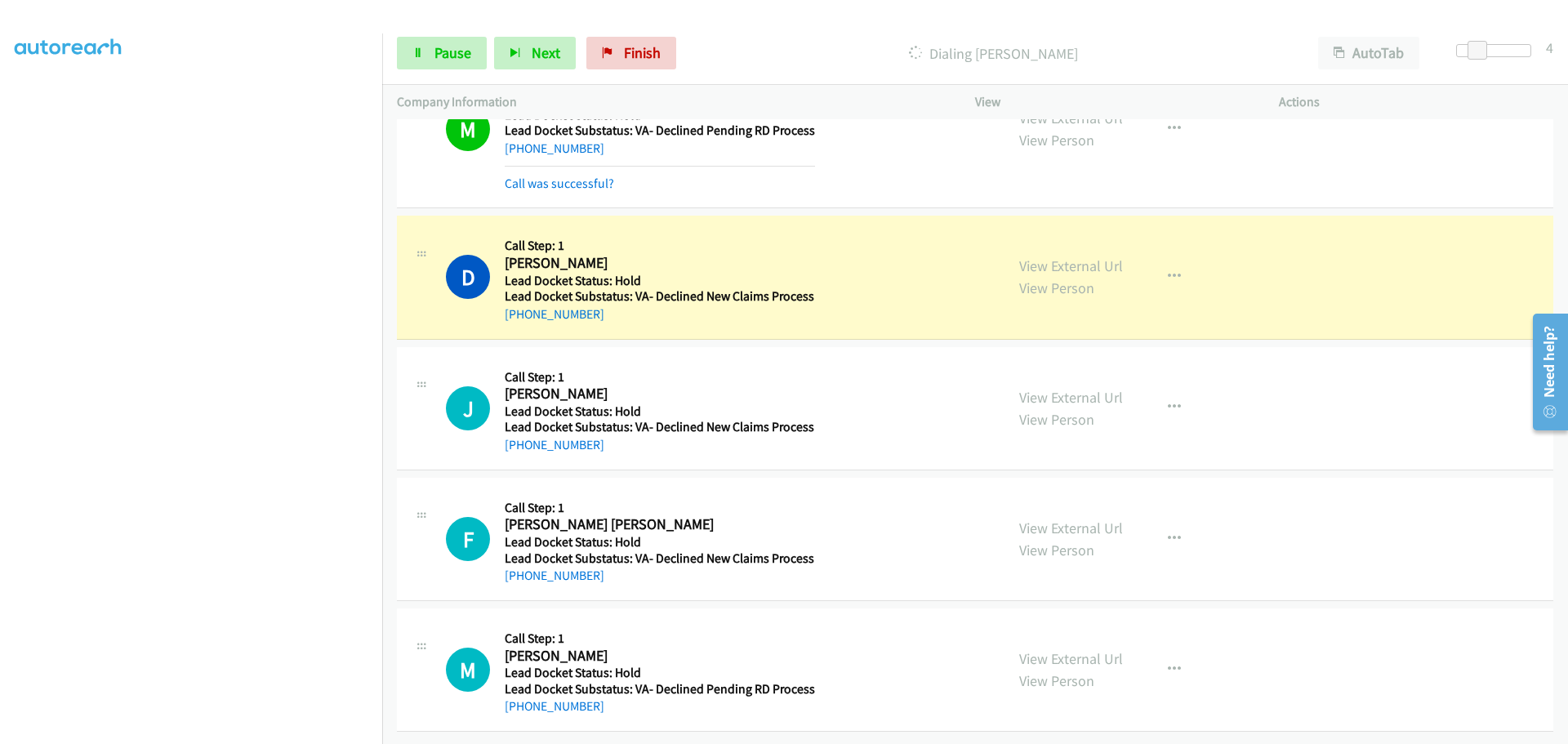
scroll to position [85, 0]
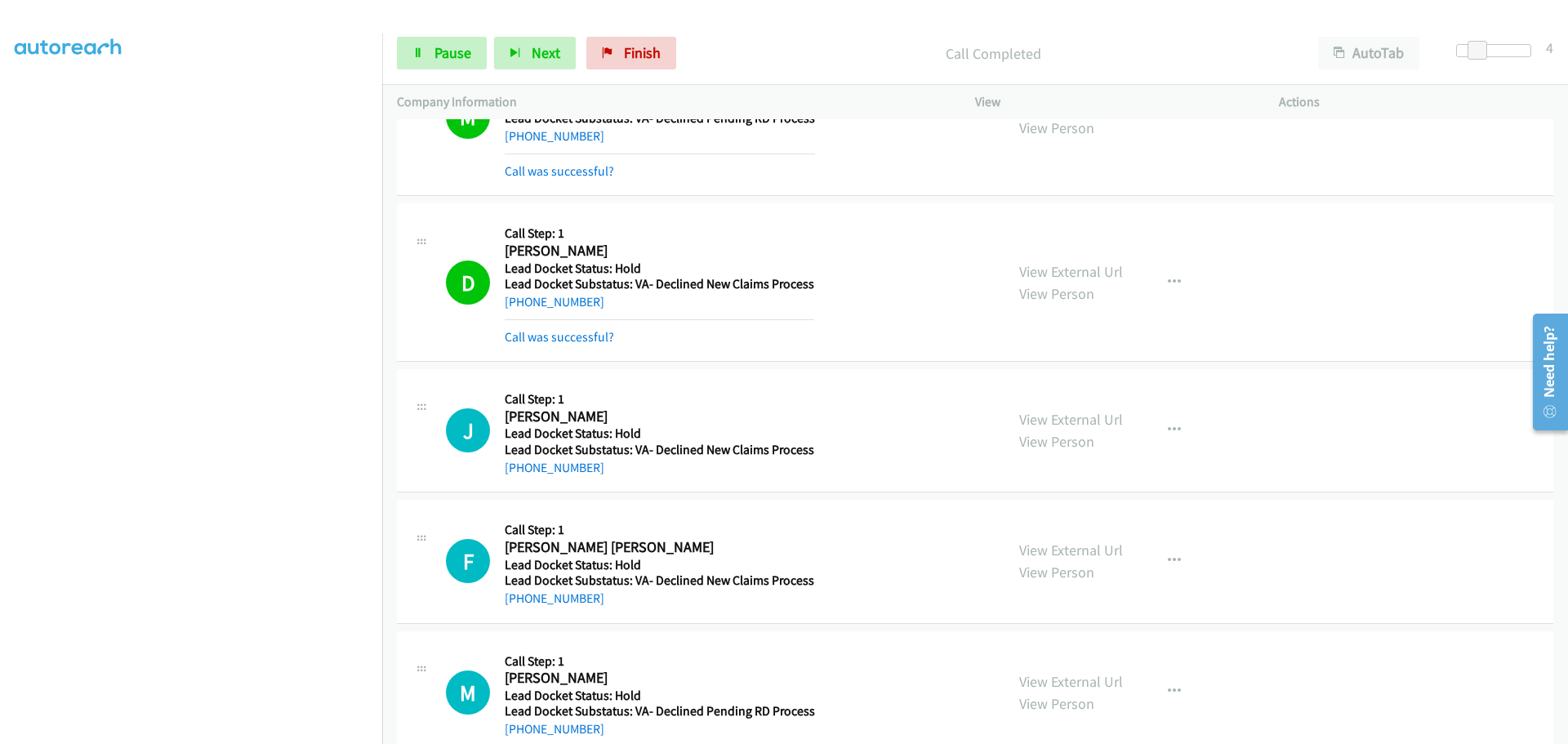
drag, startPoint x: 612, startPoint y: 469, endPoint x: 522, endPoint y: 488, distance: 92.0
click at [522, 488] on div "J Callback Scheduled Call Step: 1 John Owens America/New_York Lead Docket Statu…" at bounding box center [975, 430] width 1156 height 123
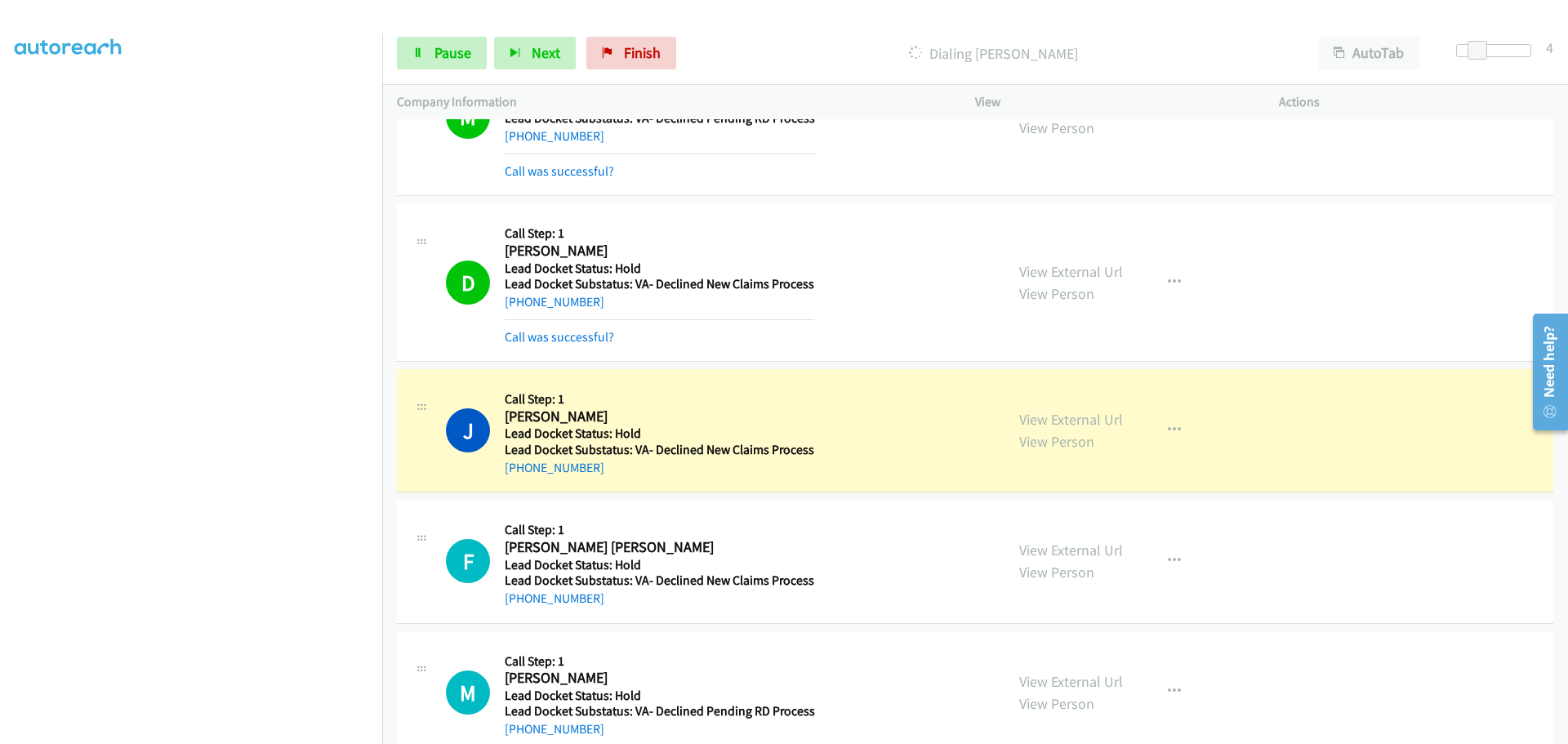
copy link "336-451-3056"
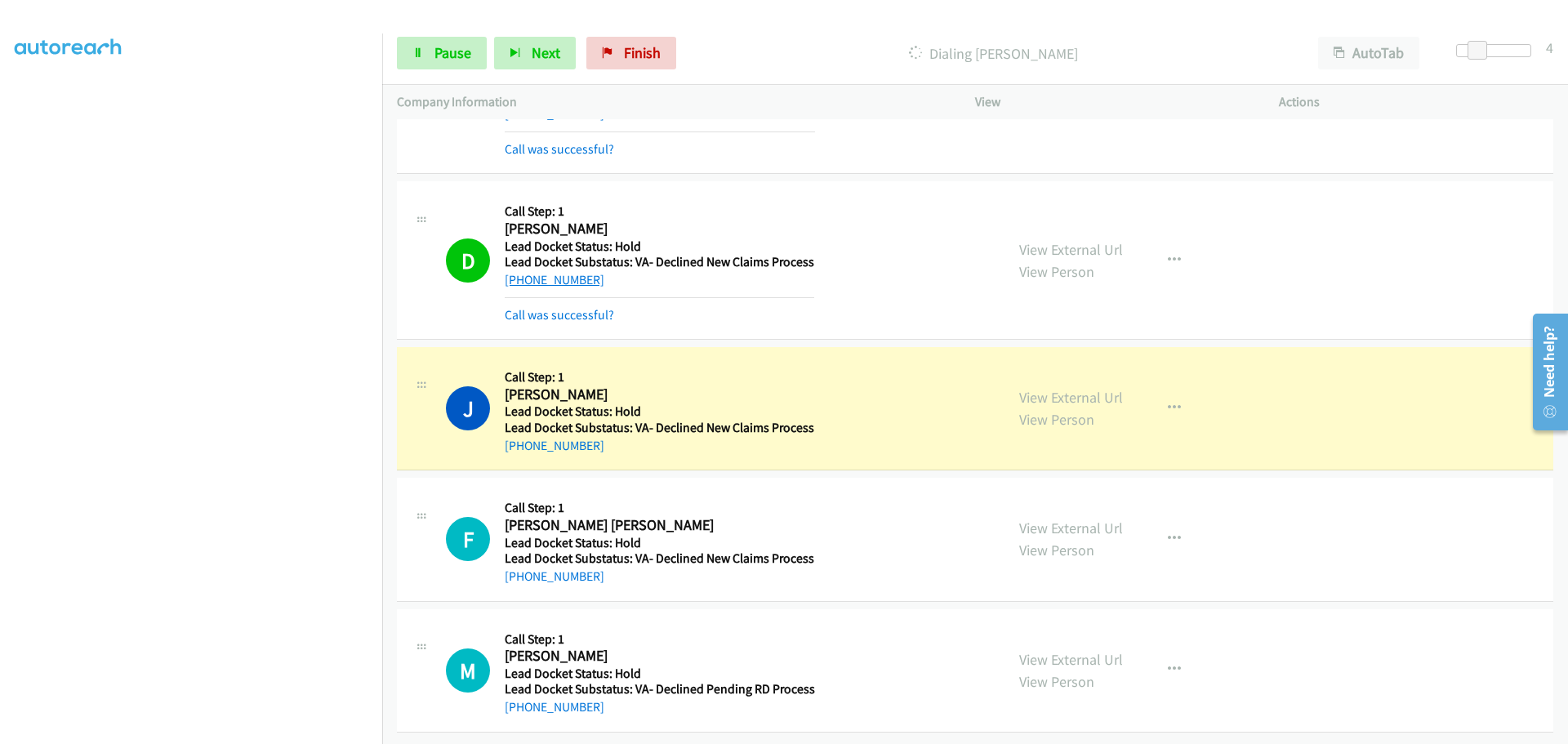
scroll to position [119, 0]
drag, startPoint x: 610, startPoint y: 568, endPoint x: 532, endPoint y: 567, distance: 78.0
click at [522, 570] on div "+1 513-802-5559" at bounding box center [660, 576] width 310 height 19
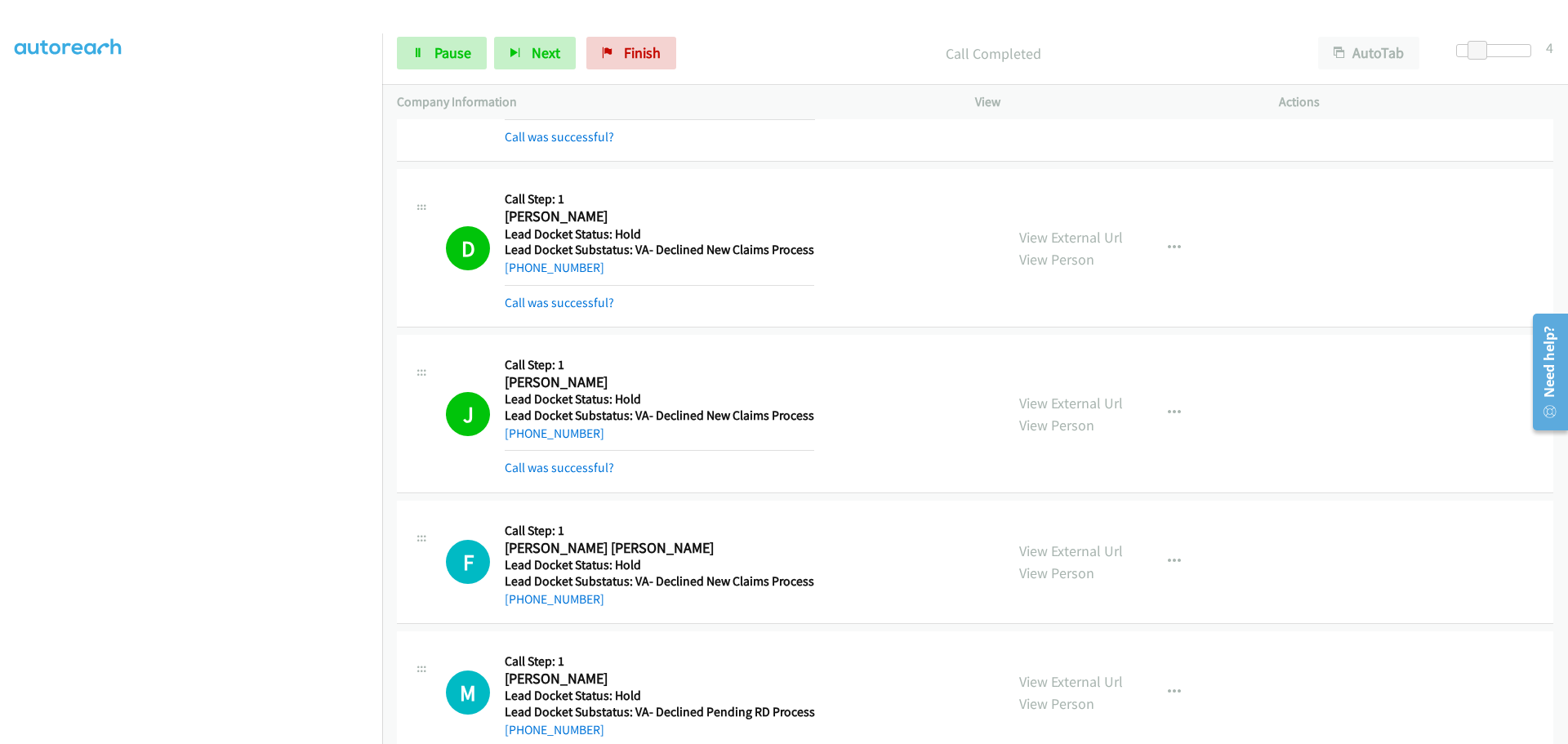
copy link "513-802-5559"
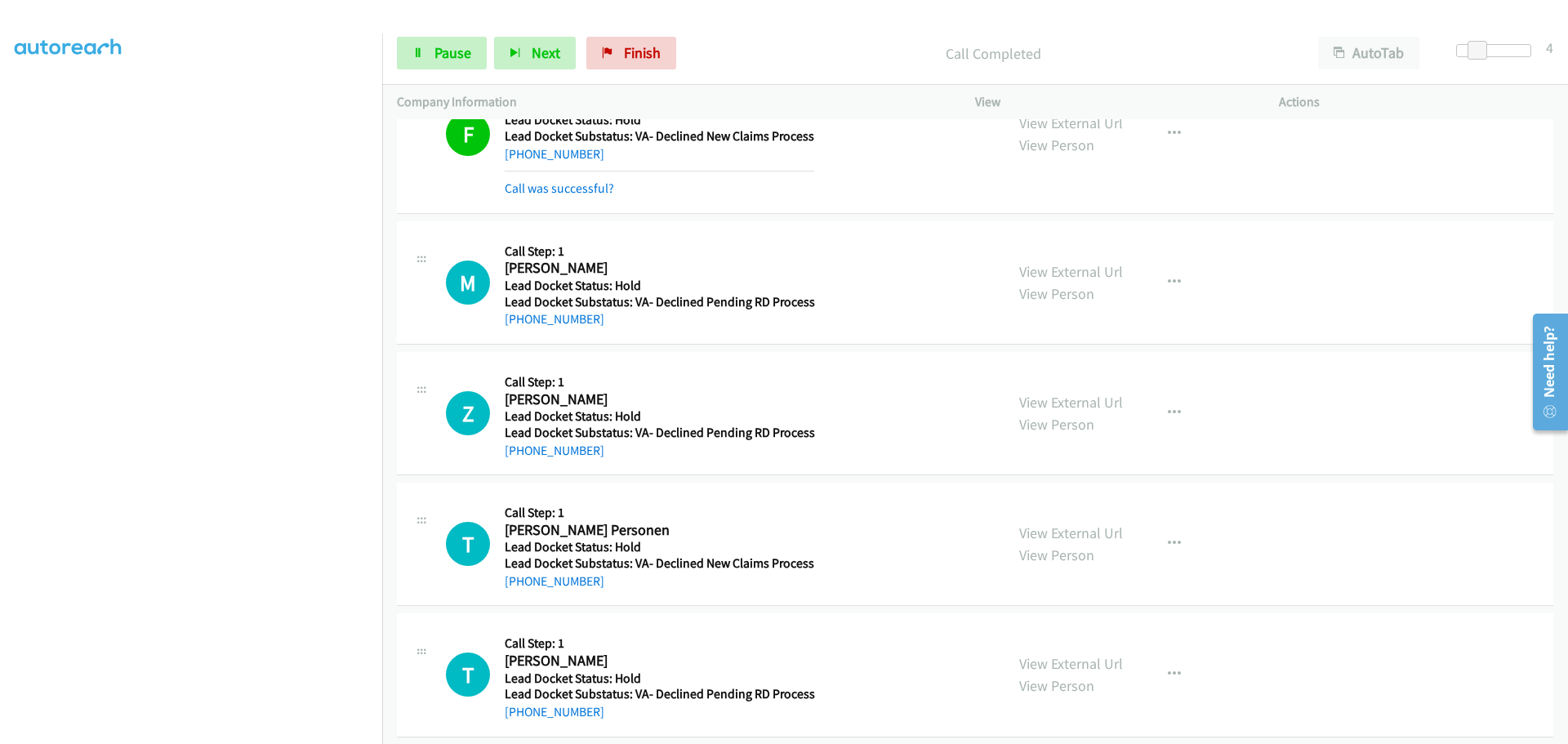
scroll to position [581, 0]
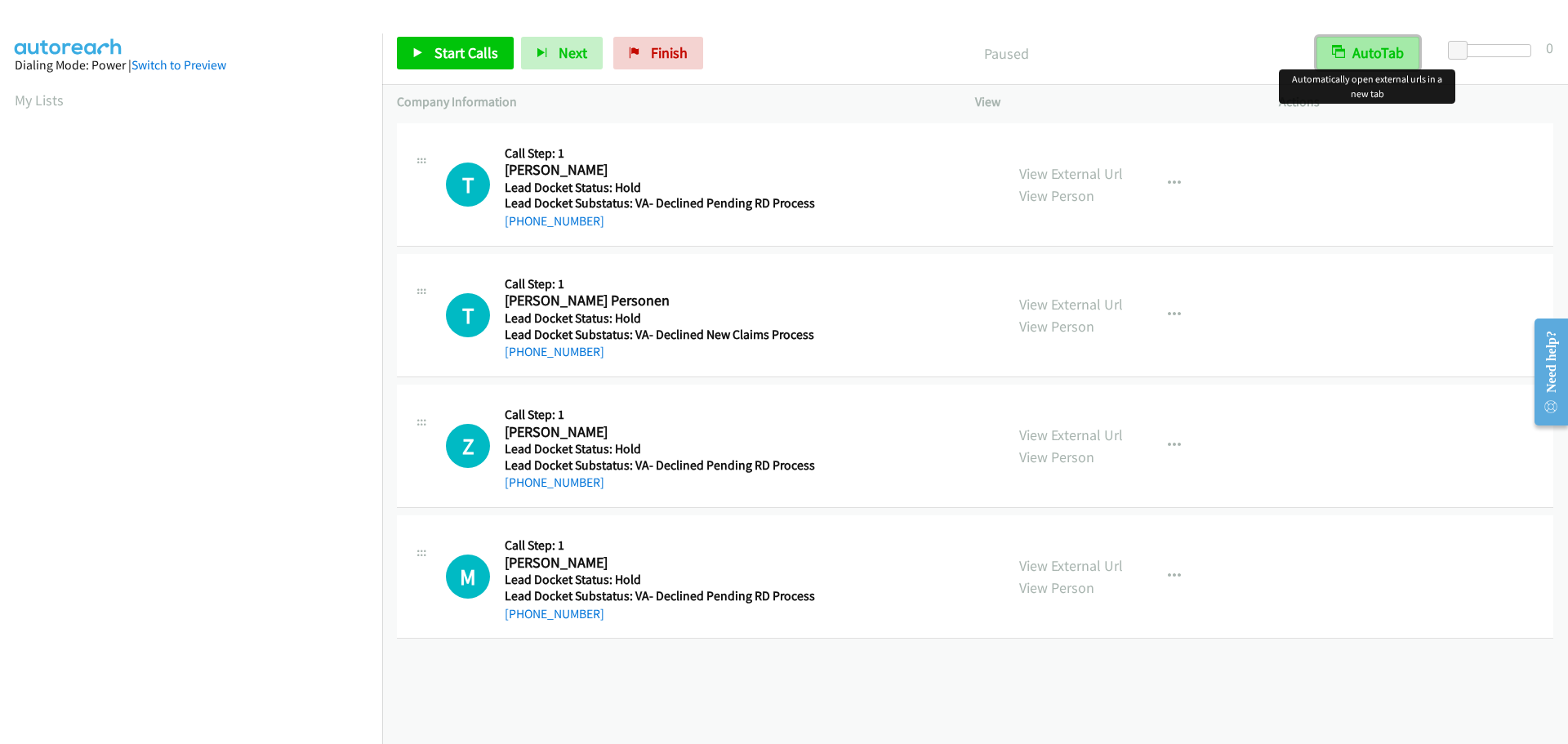
click at [1361, 54] on button "AutoTab" at bounding box center [1368, 53] width 103 height 33
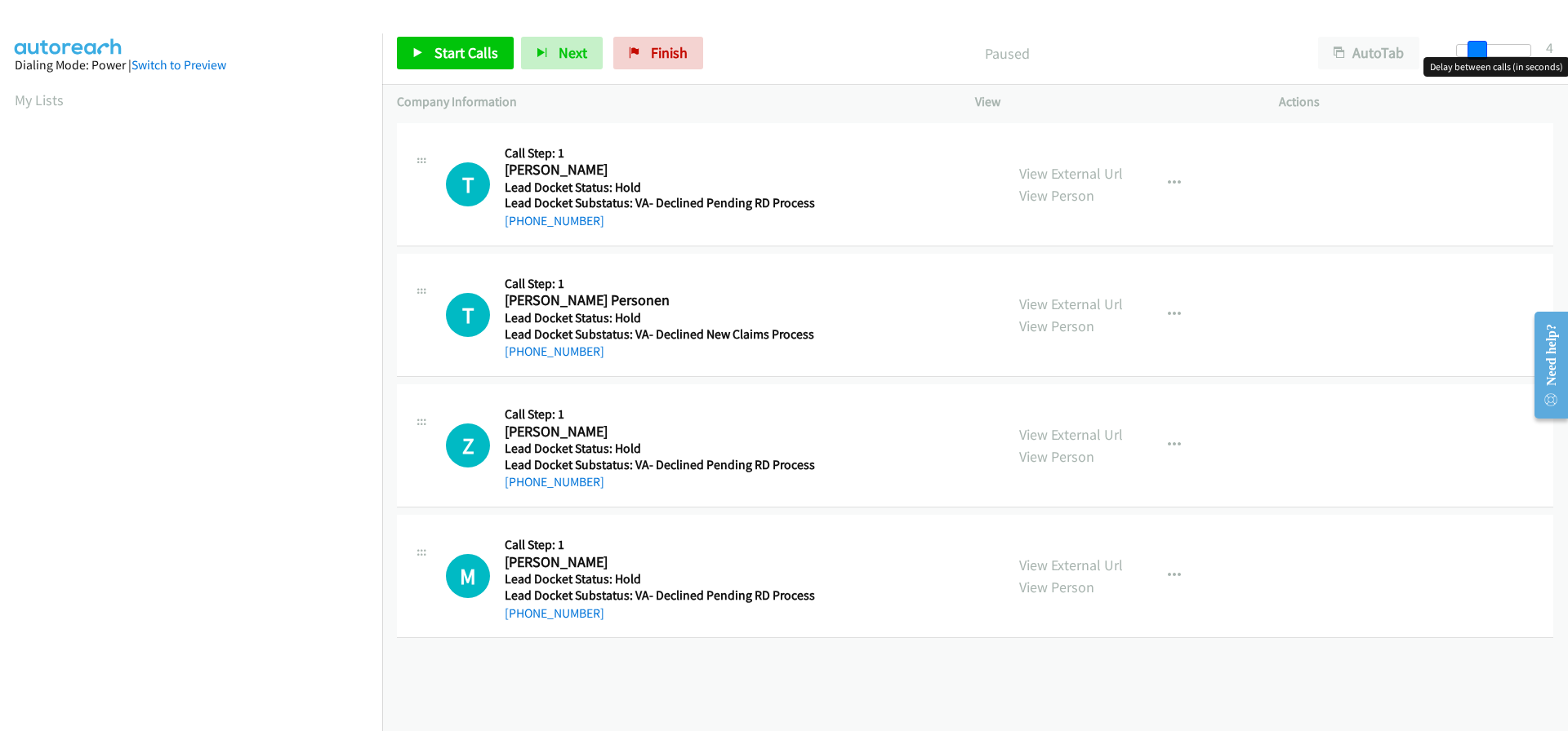
drag, startPoint x: 1461, startPoint y: 53, endPoint x: 1480, endPoint y: 52, distance: 19.0
click at [1480, 52] on span at bounding box center [1477, 50] width 19 height 19
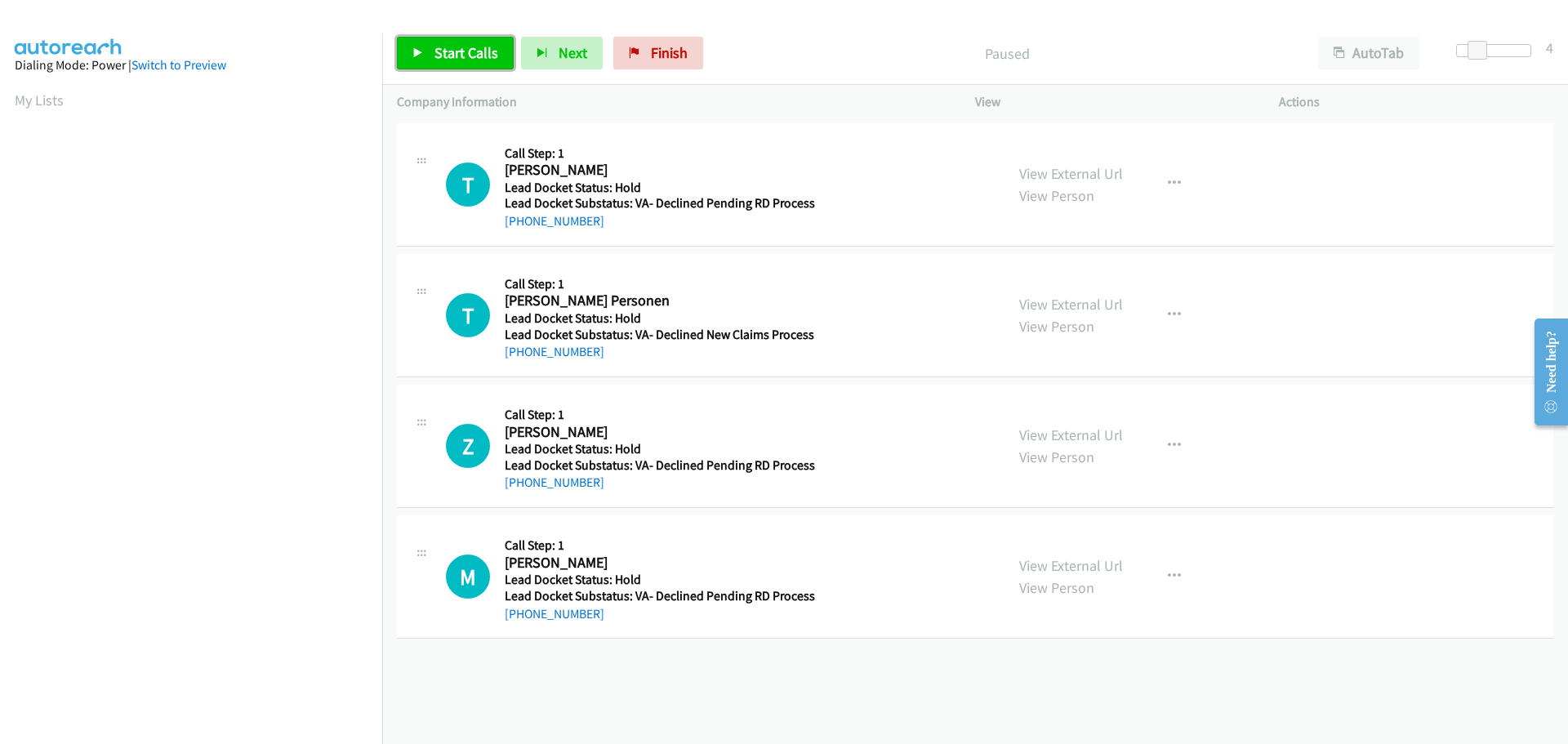
click at [478, 51] on span "Start Calls" at bounding box center [467, 52] width 64 height 18
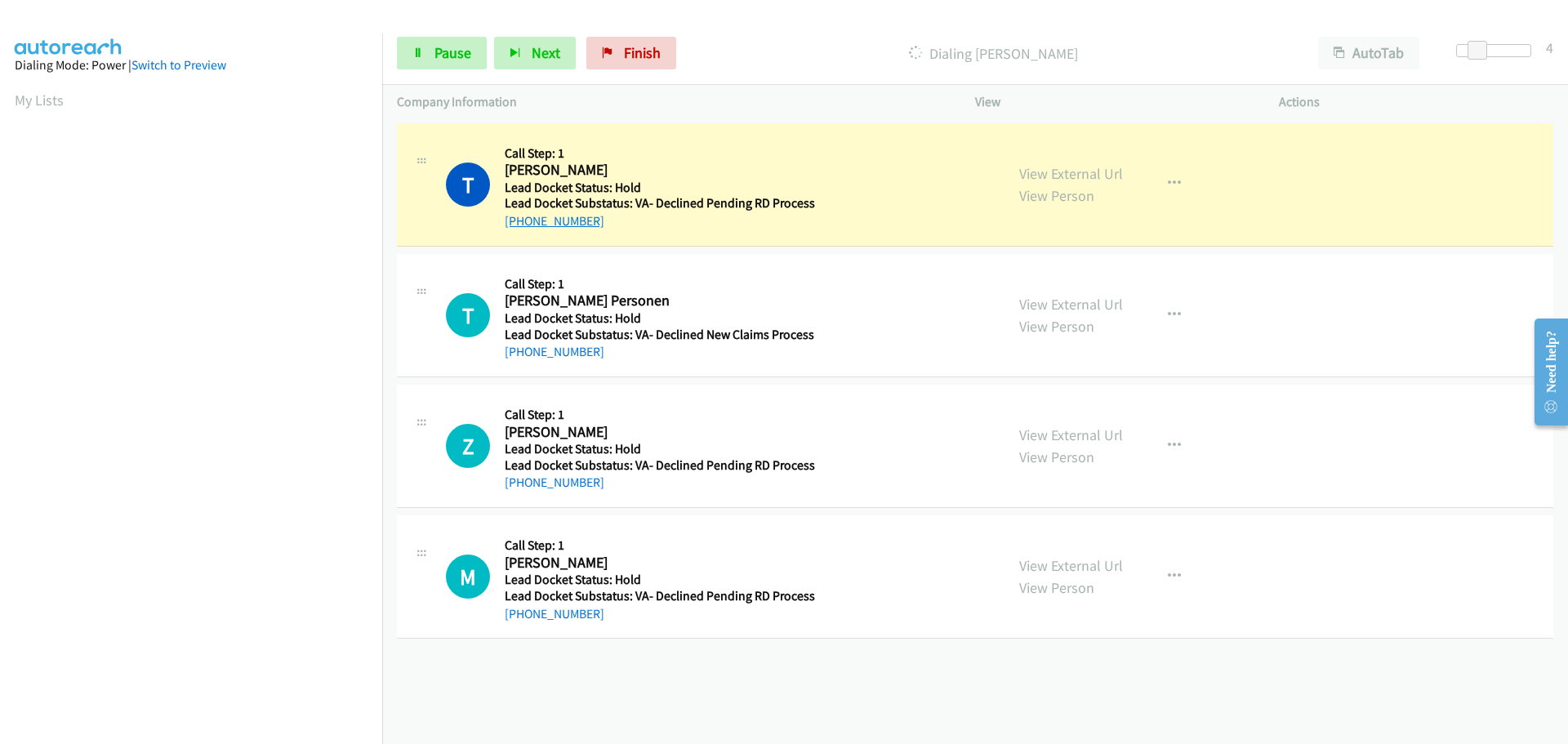
drag, startPoint x: 600, startPoint y: 224, endPoint x: 522, endPoint y: 228, distance: 78.1
click at [522, 228] on div "+1 703-965-2853" at bounding box center [660, 221] width 310 height 19
copy link "703-965-2853"
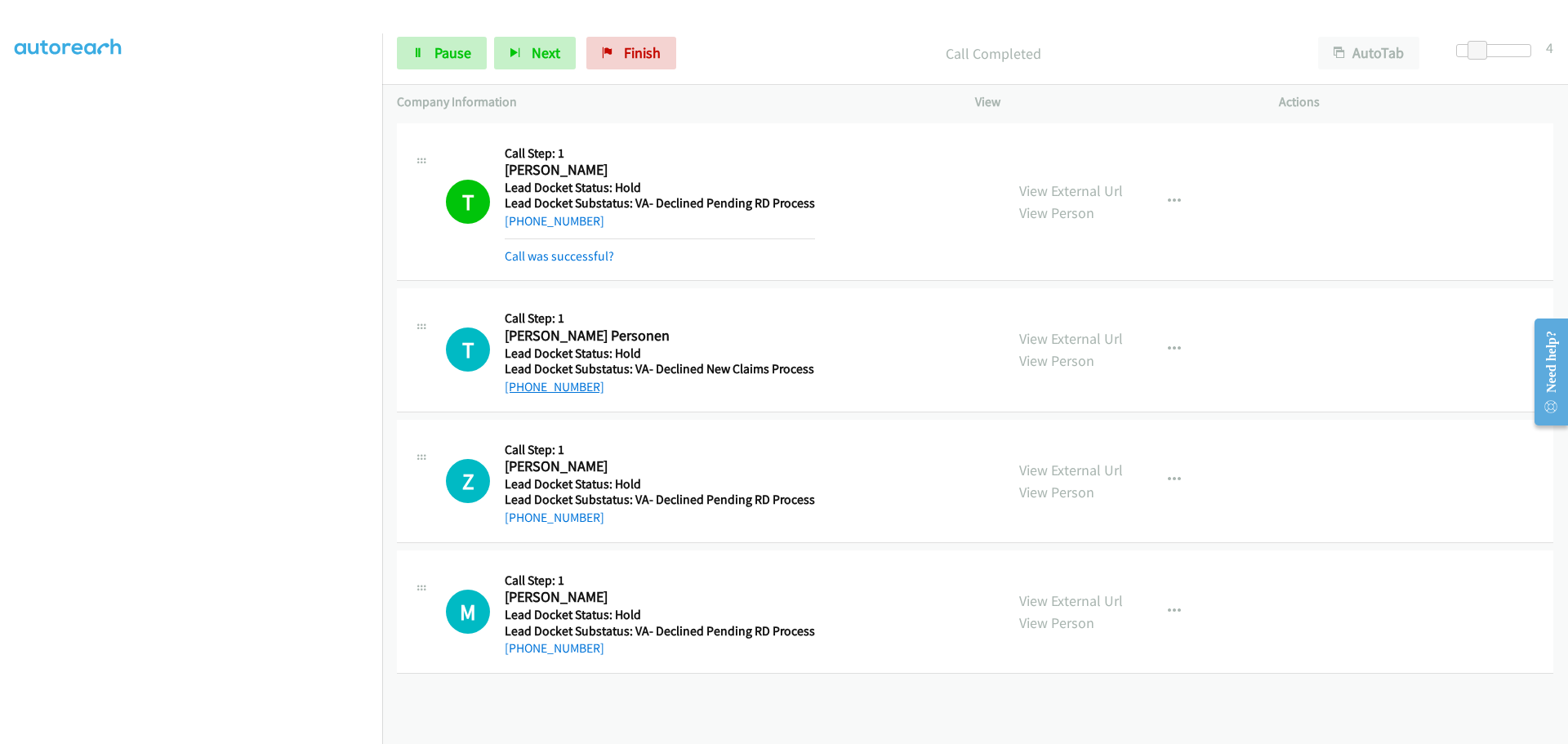
drag, startPoint x: 596, startPoint y: 393, endPoint x: 518, endPoint y: 393, distance: 78.0
click at [518, 393] on div "+1 440-590-1435" at bounding box center [660, 387] width 310 height 19
copy link "440-590-1435"
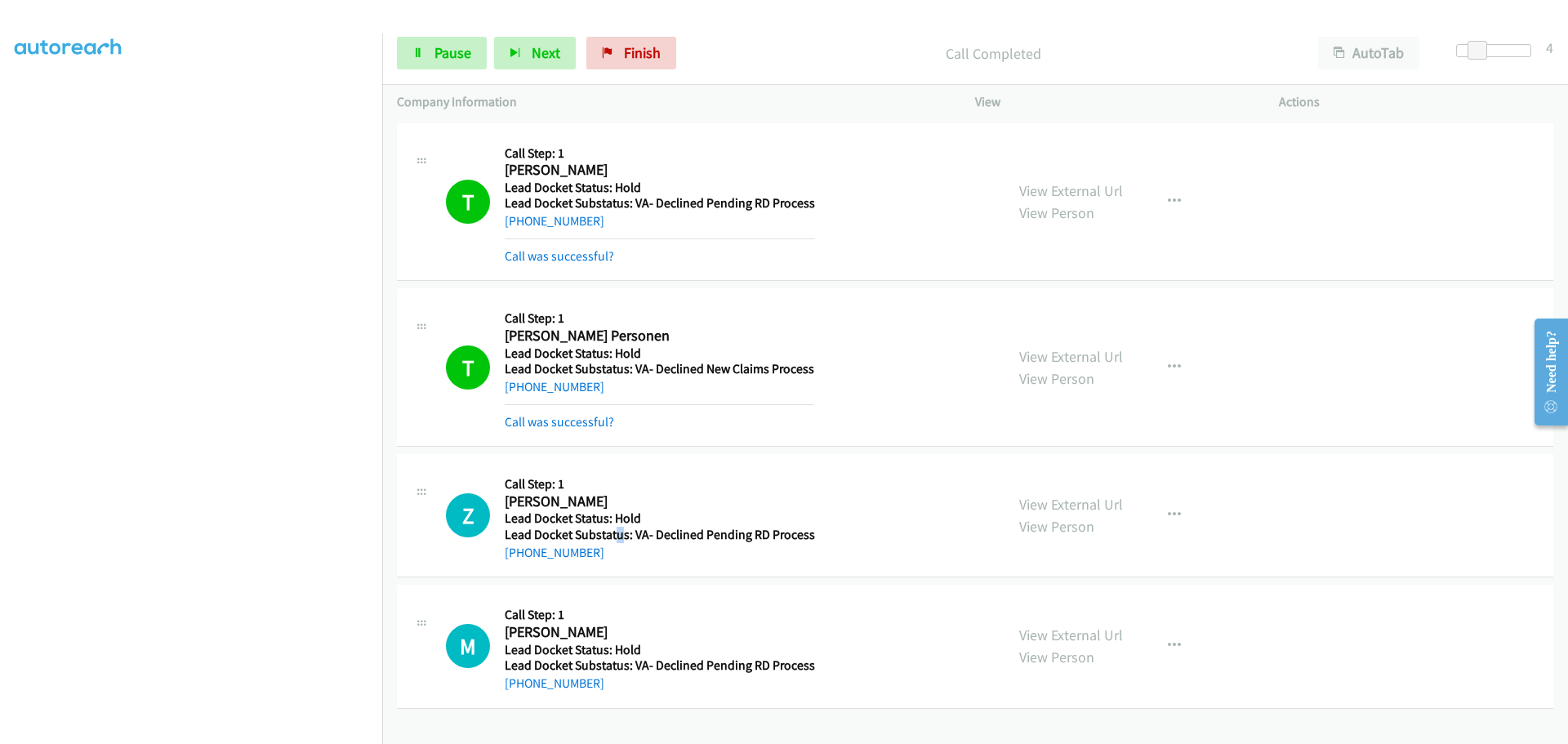
click at [615, 530] on h5 "Lead Docket Substatus: VA- Declined Pending RD Process" at bounding box center [660, 535] width 310 height 16
click at [602, 559] on div "+1 234-517-9613" at bounding box center [660, 553] width 310 height 19
drag, startPoint x: 595, startPoint y: 554, endPoint x: 525, endPoint y: 555, distance: 70.0
click at [523, 556] on div "+1 234-517-9613" at bounding box center [660, 553] width 310 height 19
copy link "34-517-9613"
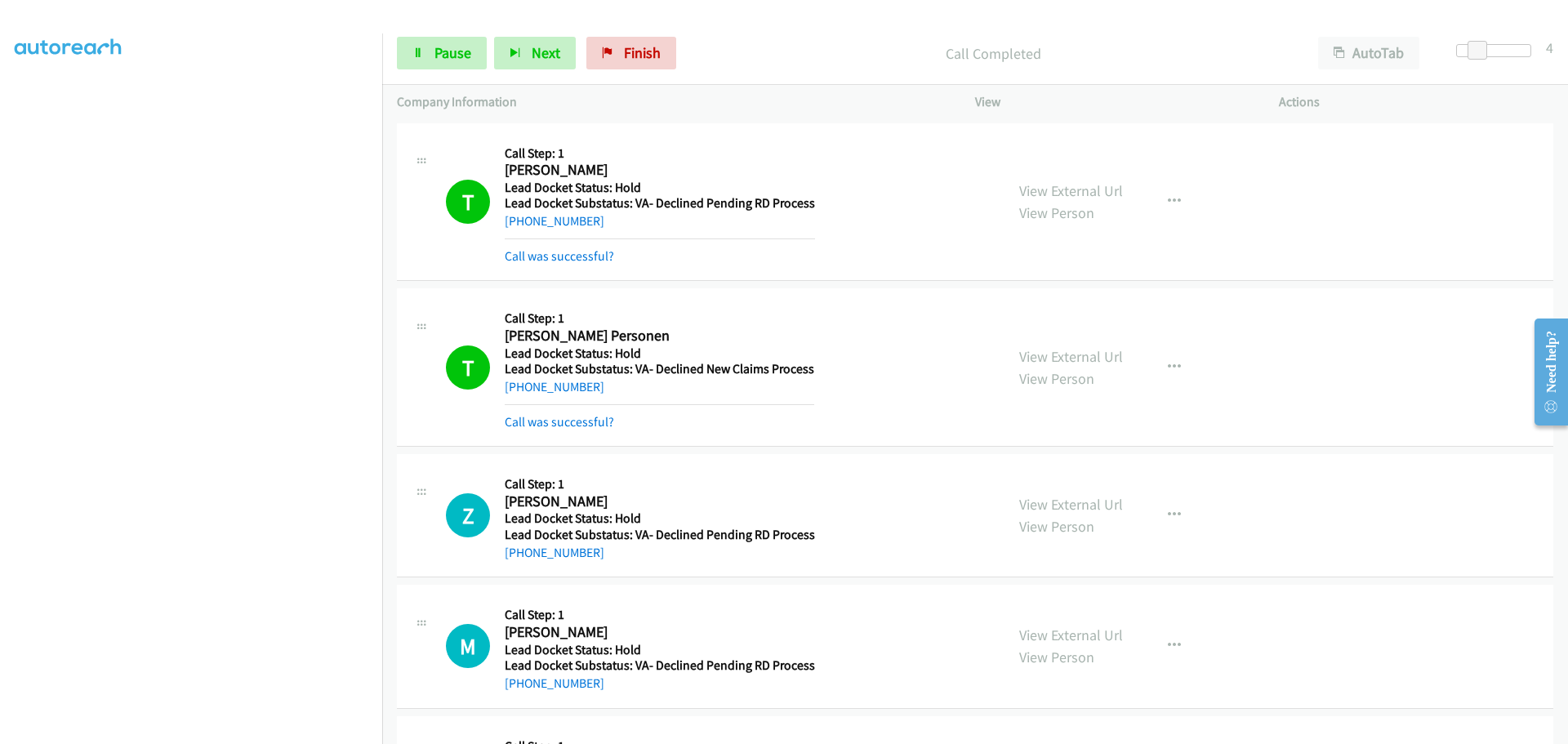
drag, startPoint x: 642, startPoint y: 588, endPoint x: 622, endPoint y: 579, distance: 21.9
click at [642, 588] on div "M Callback Scheduled Call Step: 1 Micah Mehan America/Phoenix Lead Docket Statu…" at bounding box center [975, 646] width 1156 height 123
drag, startPoint x: 600, startPoint y: 555, endPoint x: 523, endPoint y: 562, distance: 77.3
click at [523, 562] on div "+1 234-517-9613" at bounding box center [660, 553] width 310 height 19
copy link "234-517-9613"
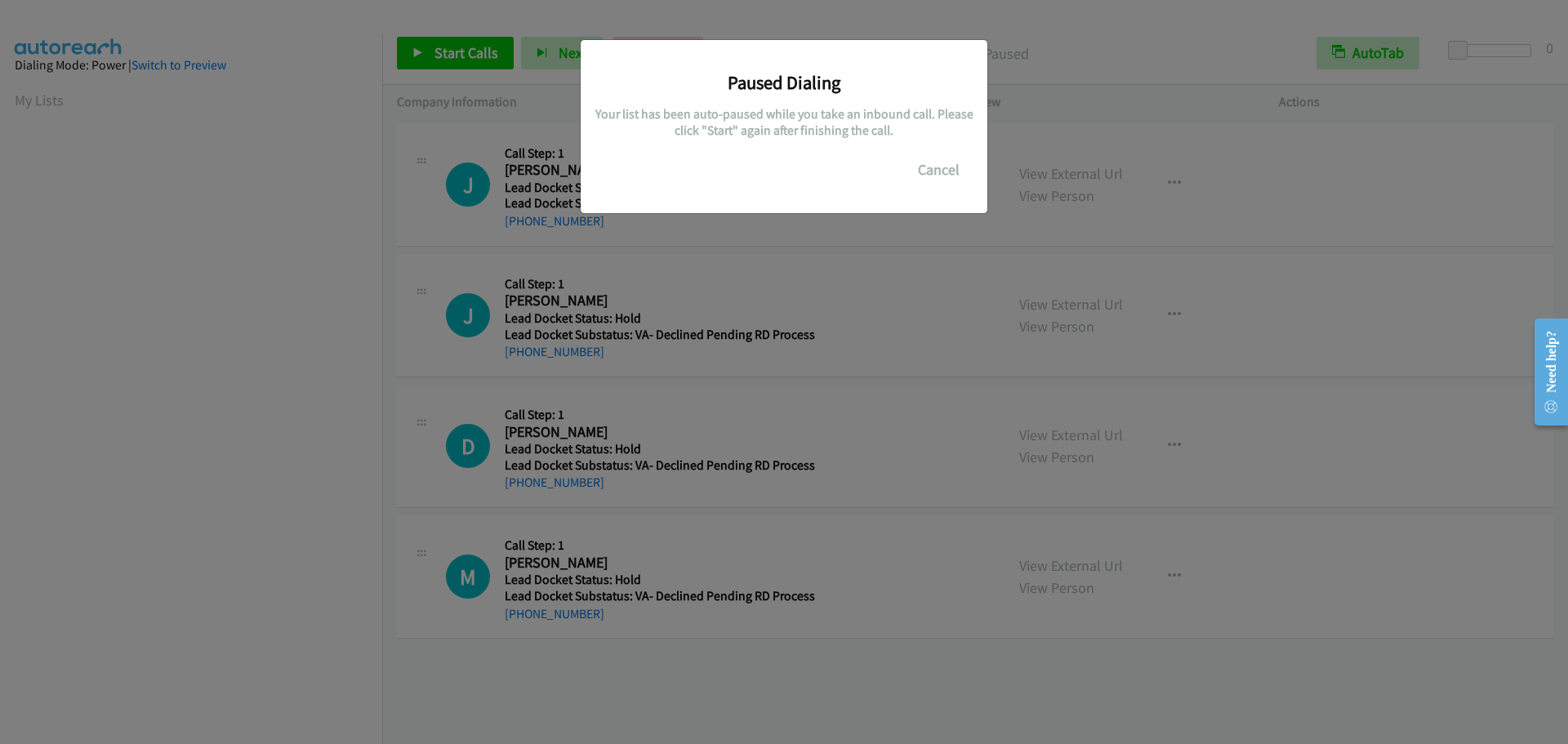
scroll to position [172, 0]
